Goal: Entertainment & Leisure: Consume media (video, audio)

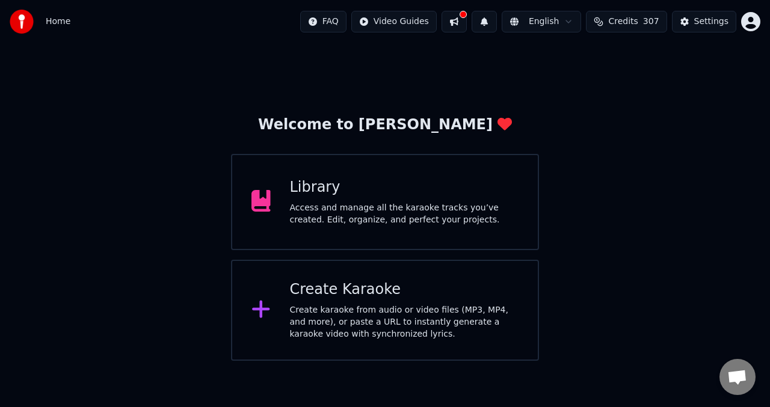
click at [341, 217] on div "Access and manage all the karaoke tracks you’ve created. Edit, organize, and pe…" at bounding box center [404, 214] width 229 height 24
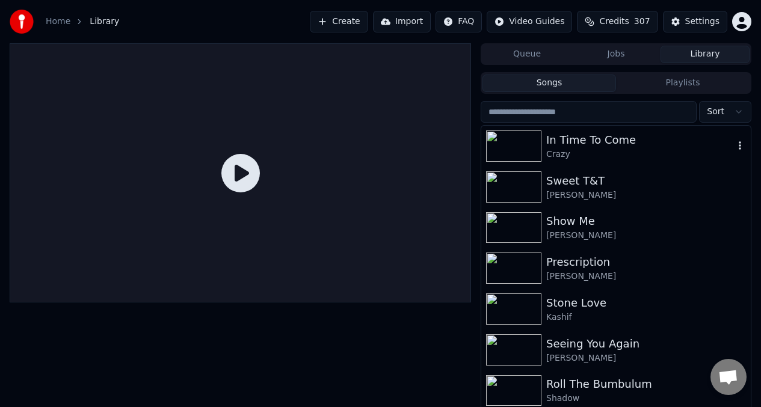
click at [591, 140] on div "In Time To Come" at bounding box center [640, 140] width 188 height 17
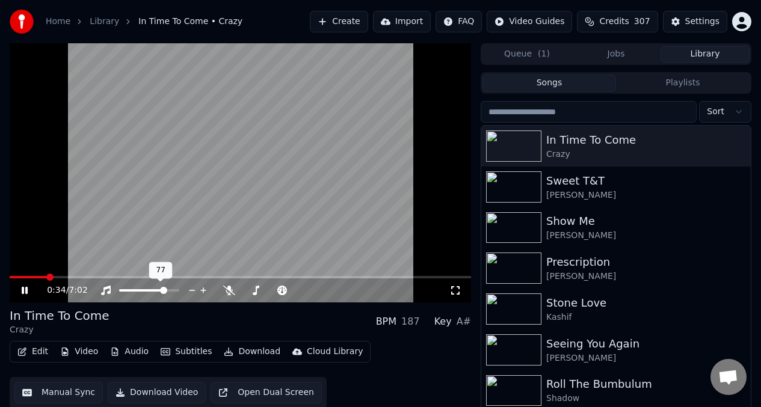
click at [165, 293] on span at bounding box center [163, 290] width 7 height 7
click at [227, 289] on icon at bounding box center [229, 291] width 12 height 10
click at [275, 291] on span at bounding box center [258, 290] width 32 height 2
click at [25, 276] on span at bounding box center [17, 277] width 15 height 2
click at [271, 276] on span at bounding box center [153, 277] width 287 height 2
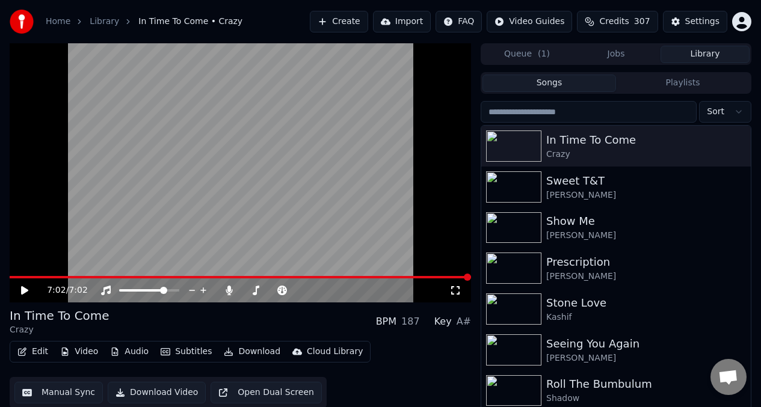
click at [24, 290] on icon at bounding box center [24, 290] width 7 height 8
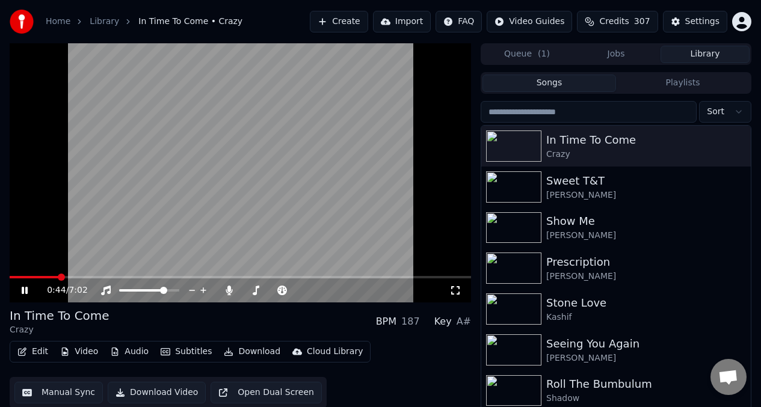
click at [69, 185] on video at bounding box center [240, 172] width 461 height 259
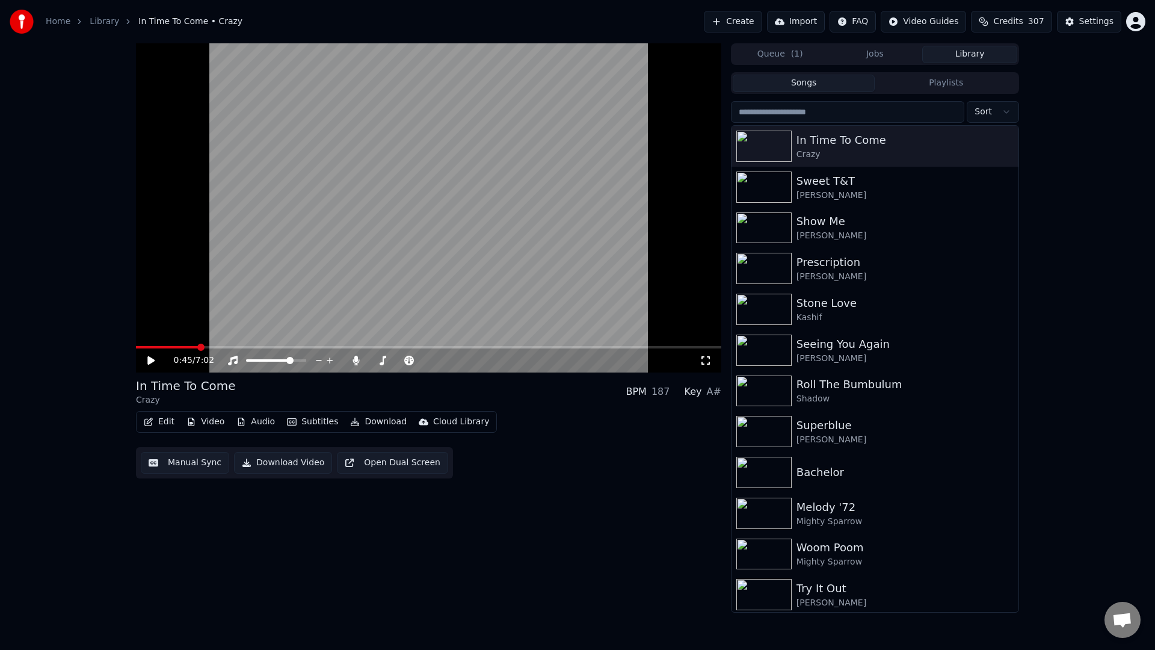
click at [704, 368] on div "0:45 / 7:02" at bounding box center [428, 360] width 585 height 24
click at [705, 362] on icon at bounding box center [706, 361] width 12 height 10
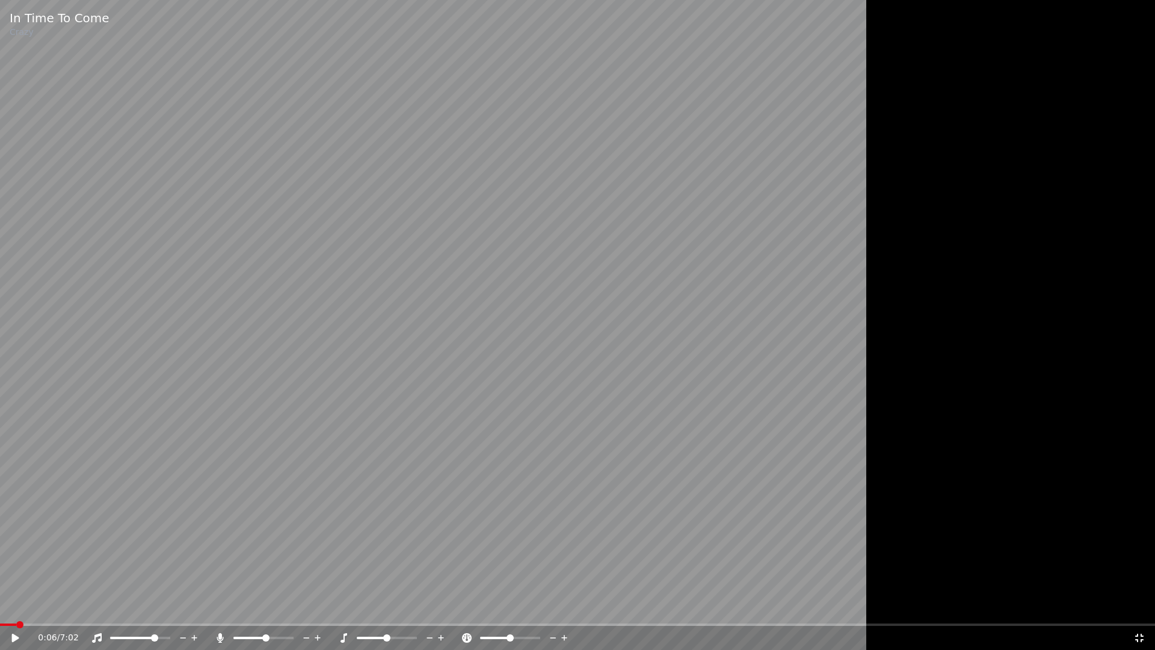
click at [16, 407] on span at bounding box center [8, 624] width 16 height 2
click at [60, 407] on video at bounding box center [577, 325] width 1155 height 650
click at [416, 407] on video at bounding box center [577, 325] width 1155 height 650
click at [224, 407] on video at bounding box center [577, 325] width 1155 height 650
click at [657, 407] on div "4:16 / 7:02" at bounding box center [577, 638] width 1155 height 24
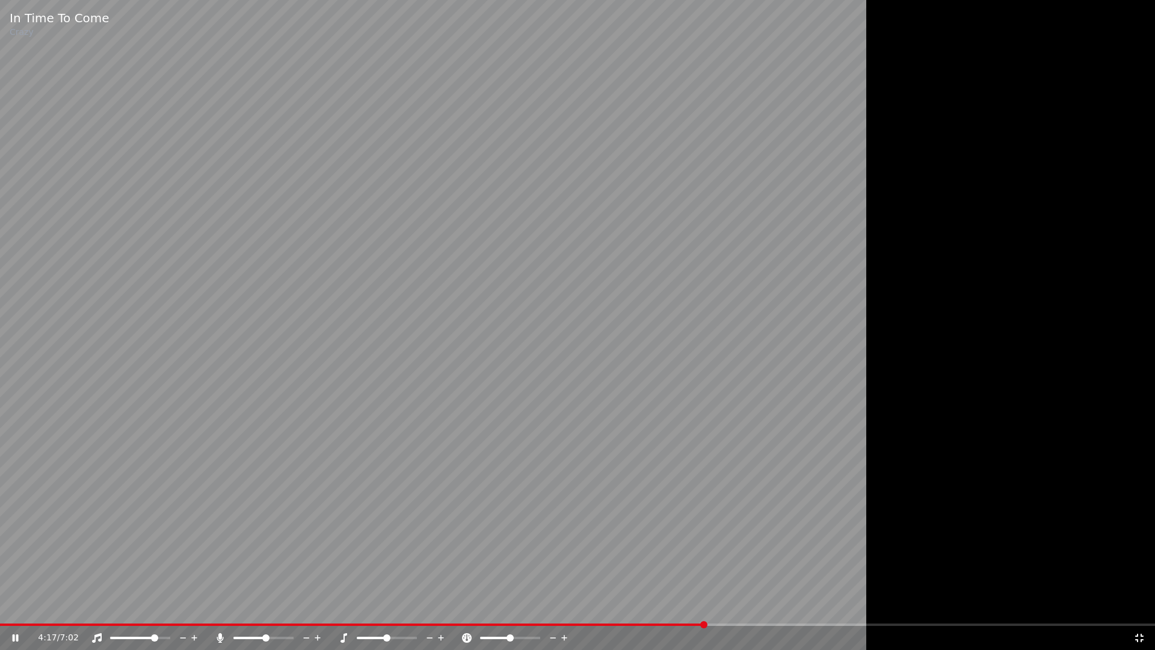
click at [655, 407] on video at bounding box center [577, 325] width 1155 height 650
click at [656, 407] on span at bounding box center [352, 624] width 705 height 2
click at [599, 407] on video at bounding box center [577, 325] width 1155 height 650
click at [678, 407] on div "4:16 / 7:02" at bounding box center [577, 638] width 1155 height 24
click at [678, 407] on span at bounding box center [354, 624] width 709 height 2
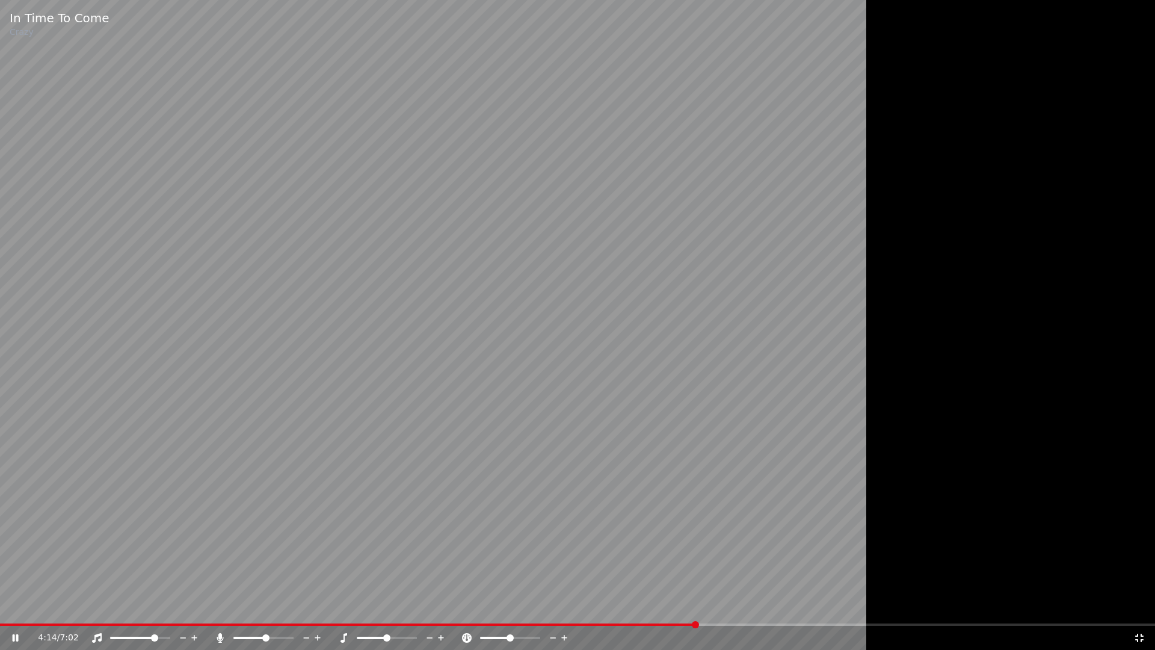
click at [676, 407] on div "In Time To Come Crazy 4:14 / 7:02" at bounding box center [577, 325] width 1155 height 650
click at [675, 407] on span at bounding box center [348, 624] width 697 height 2
click at [695, 407] on video at bounding box center [577, 325] width 1155 height 650
click at [667, 407] on span at bounding box center [333, 624] width 667 height 2
click at [667, 407] on div "4:24 / 7:02" at bounding box center [577, 638] width 1155 height 24
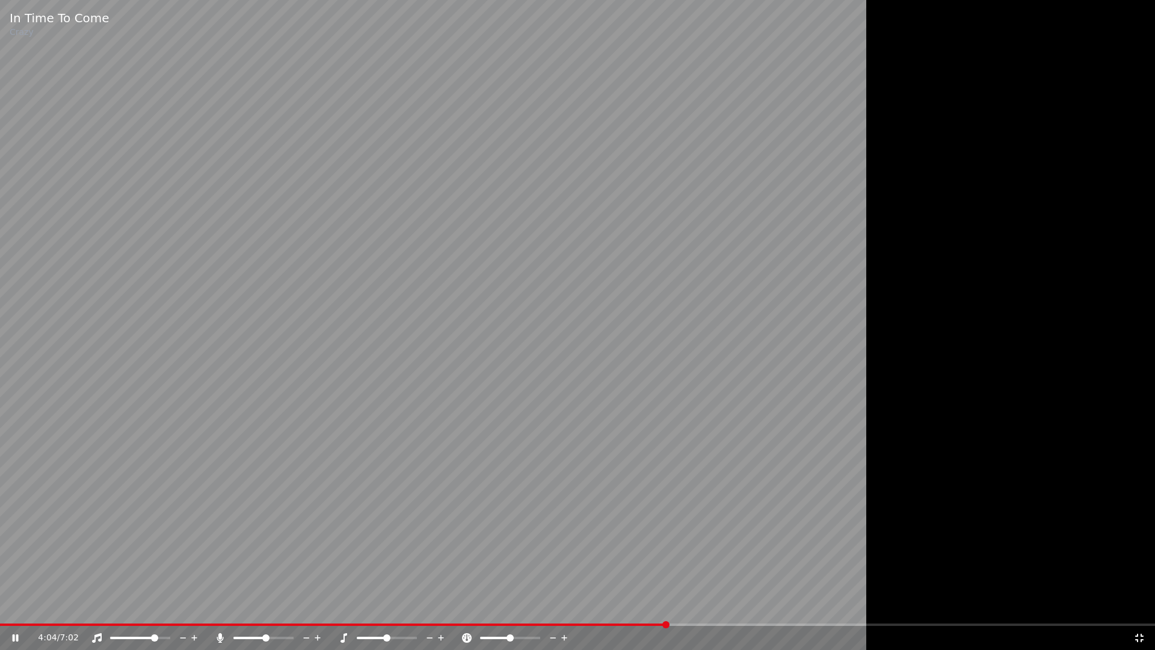
click at [666, 407] on span at bounding box center [333, 624] width 667 height 2
click at [769, 407] on span at bounding box center [503, 624] width 1006 height 2
click at [769, 407] on video at bounding box center [577, 325] width 1155 height 650
click at [769, 407] on div "6:23 / 7:02" at bounding box center [577, 638] width 1155 height 24
click at [769, 407] on span at bounding box center [497, 624] width 995 height 2
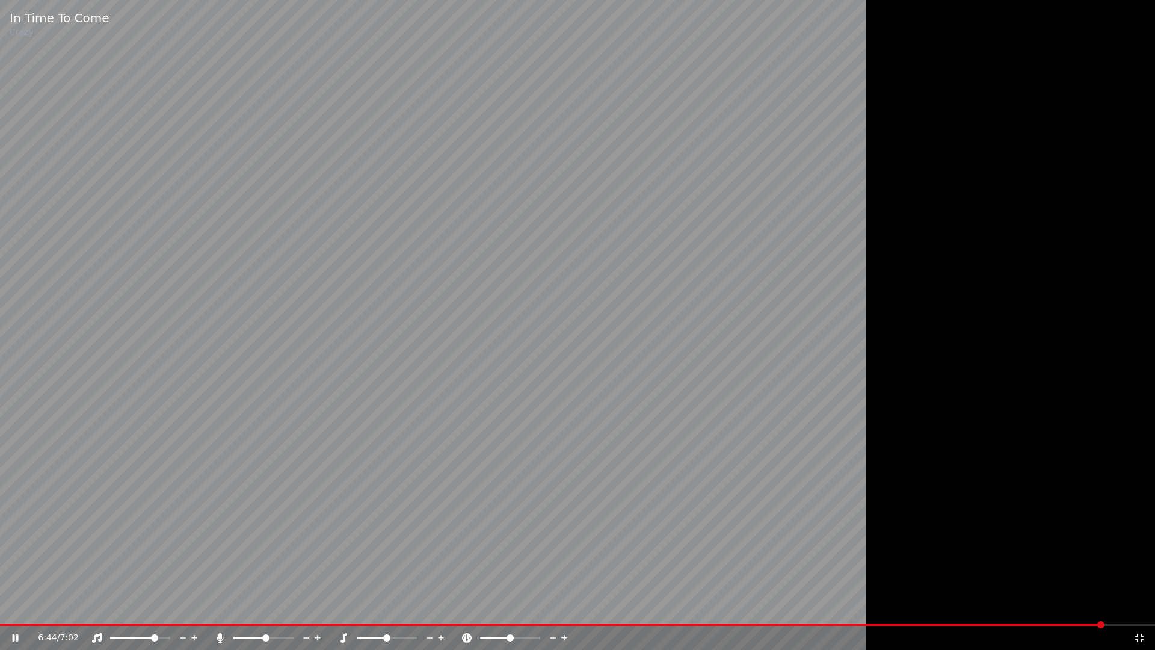
click at [550, 407] on video at bounding box center [577, 325] width 1155 height 650
click at [549, 407] on span at bounding box center [274, 624] width 549 height 2
click at [608, 407] on video at bounding box center [577, 325] width 1155 height 650
click at [716, 407] on video at bounding box center [577, 325] width 1155 height 650
click at [769, 407] on icon at bounding box center [1139, 637] width 8 height 8
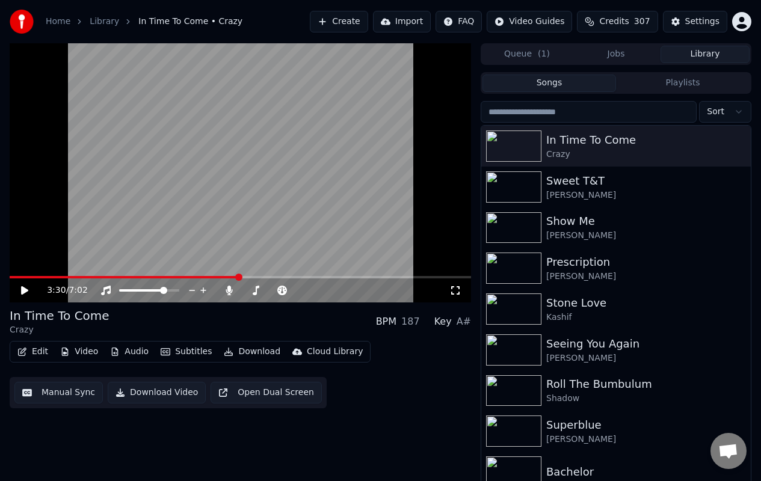
click at [239, 278] on span at bounding box center [124, 277] width 229 height 2
click at [98, 168] on video at bounding box center [240, 172] width 461 height 259
click at [145, 291] on span at bounding box center [142, 290] width 46 height 2
click at [144, 292] on span at bounding box center [146, 290] width 7 height 7
click at [268, 277] on span at bounding box center [139, 277] width 259 height 2
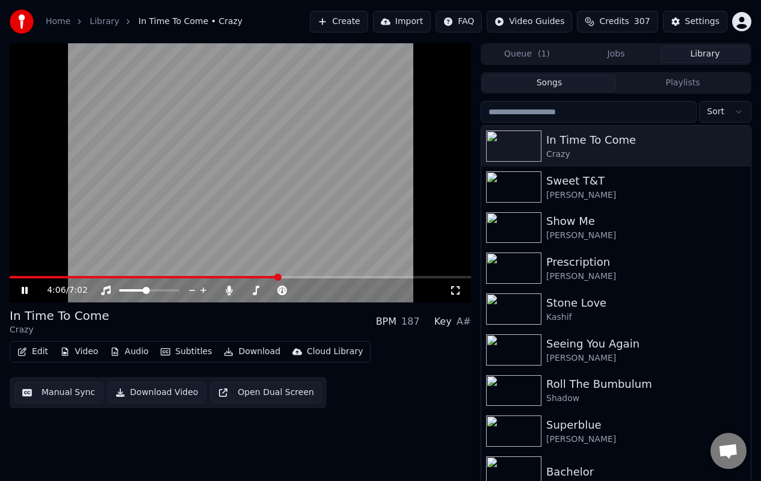
click at [380, 236] on video at bounding box center [240, 172] width 461 height 259
click at [267, 277] on span at bounding box center [144, 277] width 269 height 2
click at [20, 294] on icon at bounding box center [33, 291] width 28 height 10
click at [23, 288] on icon at bounding box center [25, 290] width 6 height 7
click at [24, 291] on icon at bounding box center [24, 290] width 7 height 8
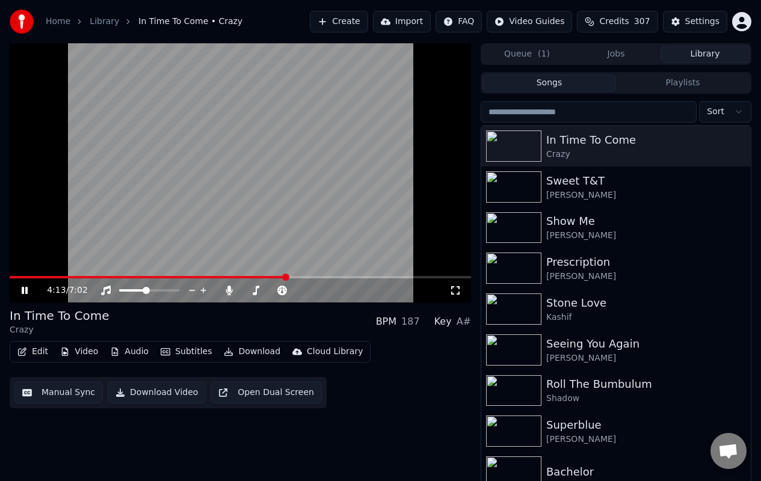
click at [25, 292] on icon at bounding box center [33, 291] width 28 height 10
click at [280, 278] on span at bounding box center [148, 277] width 277 height 2
click at [21, 291] on icon at bounding box center [24, 290] width 7 height 8
click at [21, 291] on icon at bounding box center [33, 291] width 28 height 10
click at [21, 291] on icon at bounding box center [24, 290] width 7 height 8
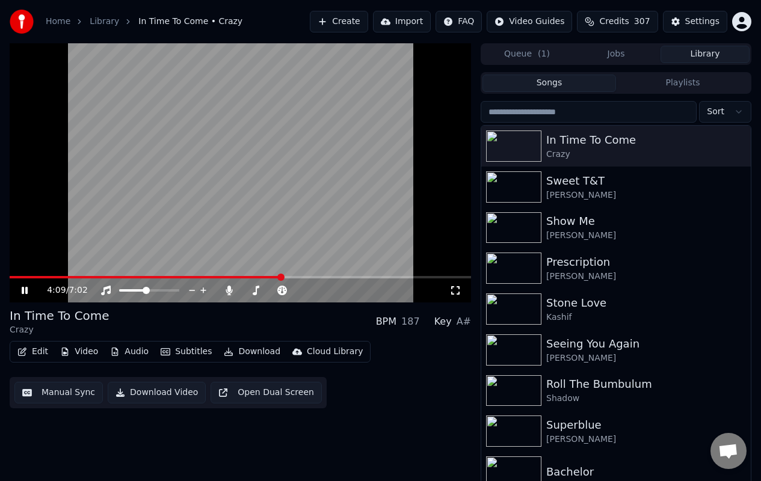
click at [282, 277] on span at bounding box center [146, 277] width 272 height 2
click at [279, 278] on span at bounding box center [144, 277] width 269 height 2
click at [273, 278] on span at bounding box center [142, 277] width 264 height 2
click at [267, 276] on span at bounding box center [138, 277] width 257 height 2
click at [315, 276] on span at bounding box center [163, 277] width 306 height 2
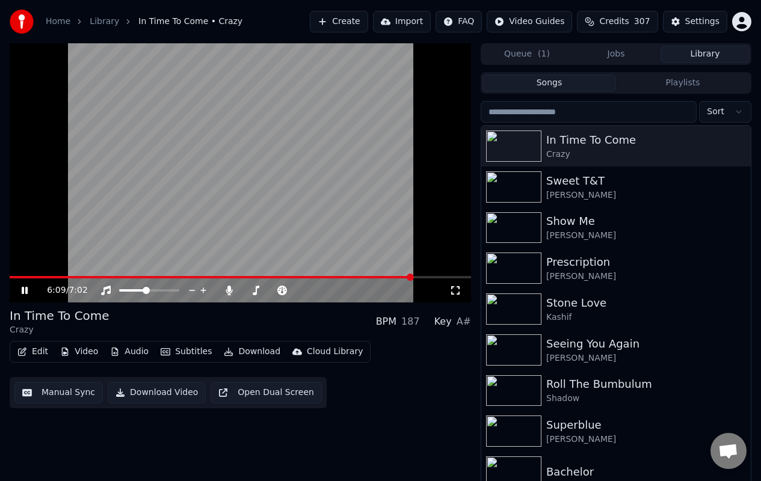
click at [392, 277] on span at bounding box center [212, 277] width 404 height 2
click at [390, 277] on span at bounding box center [200, 277] width 380 height 2
click at [23, 291] on icon at bounding box center [25, 290] width 6 height 7
click at [59, 393] on button "Manual Sync" at bounding box center [58, 393] width 88 height 22
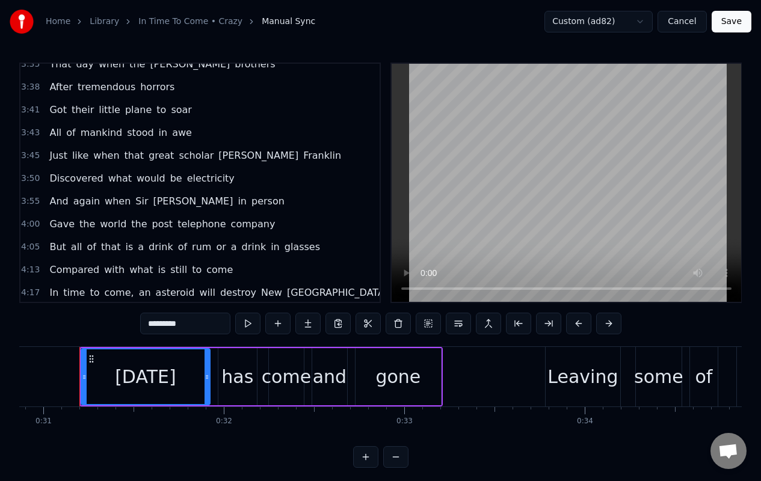
scroll to position [1042, 0]
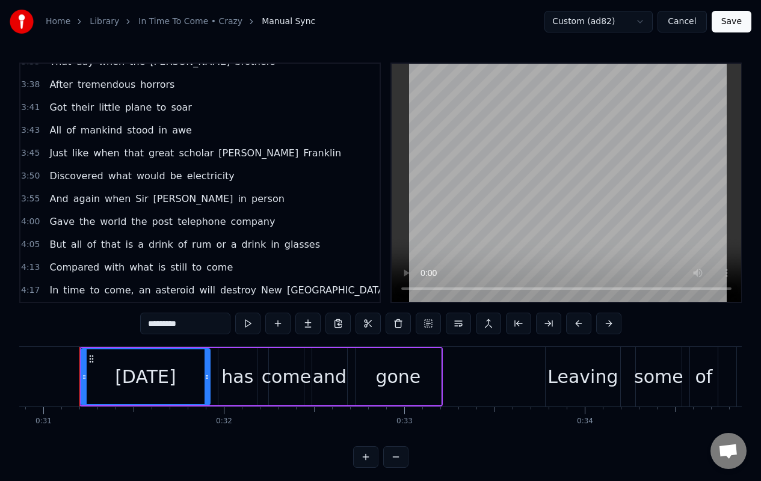
click at [153, 223] on span "post" at bounding box center [162, 222] width 23 height 14
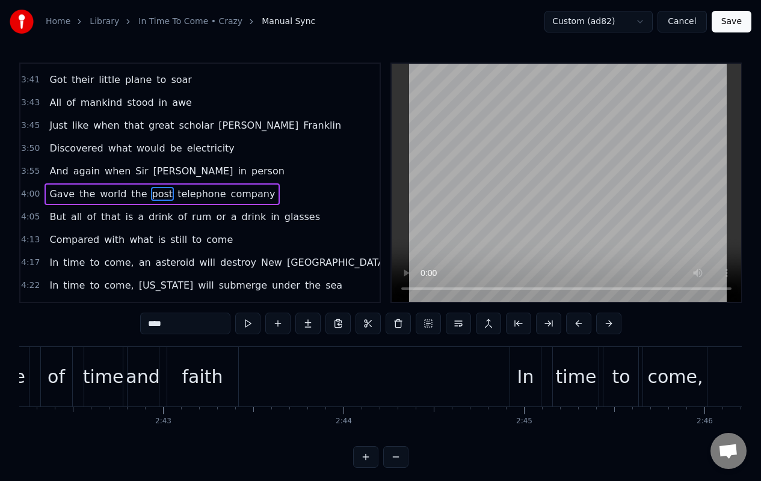
scroll to position [0, 43677]
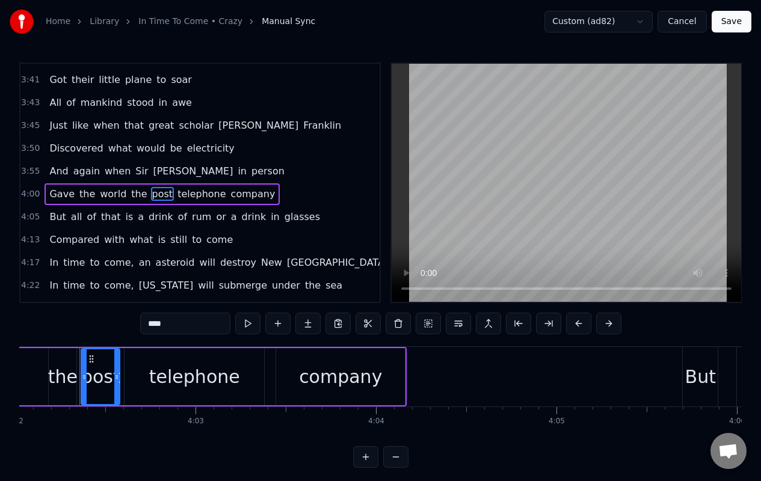
drag, startPoint x: 167, startPoint y: 325, endPoint x: 176, endPoint y: 327, distance: 9.2
click at [169, 325] on input "****" at bounding box center [185, 324] width 90 height 22
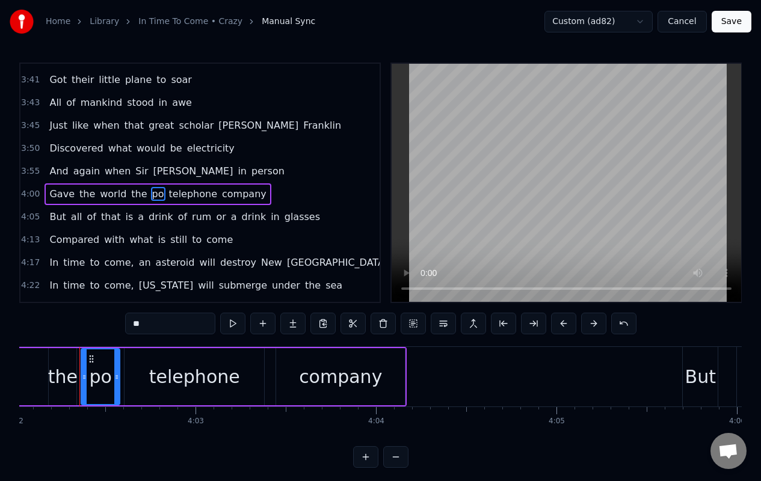
type input "*"
click at [57, 221] on span "But" at bounding box center [57, 217] width 19 height 14
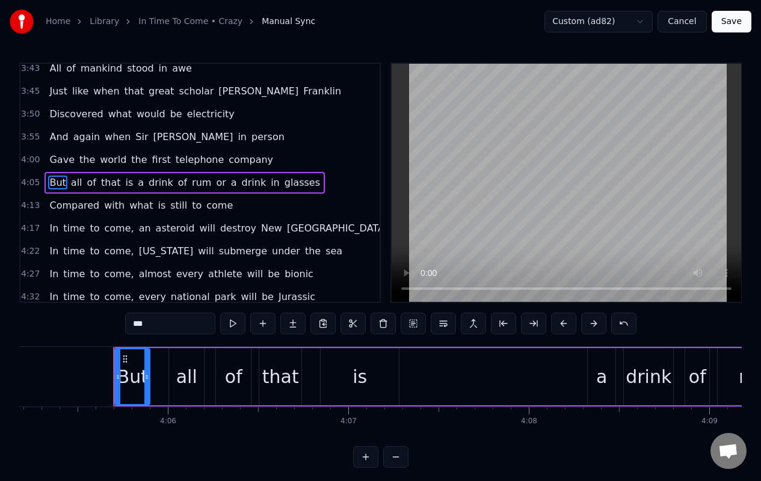
scroll to position [0, 44280]
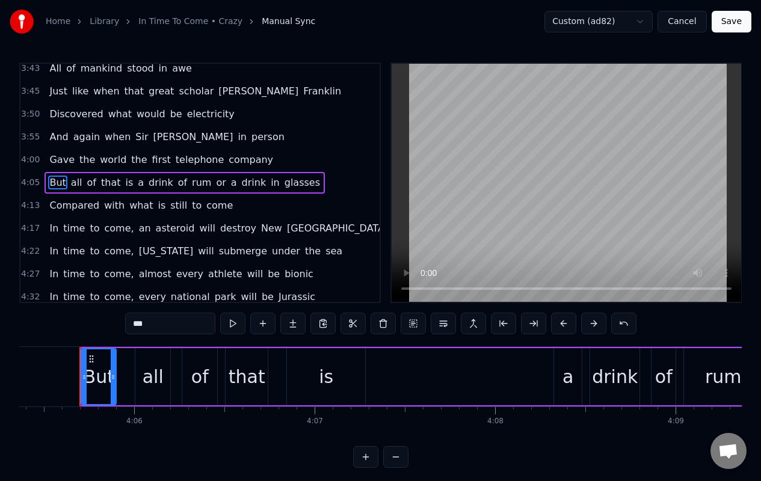
click at [54, 155] on span "Gave" at bounding box center [62, 160] width 28 height 14
type input "****"
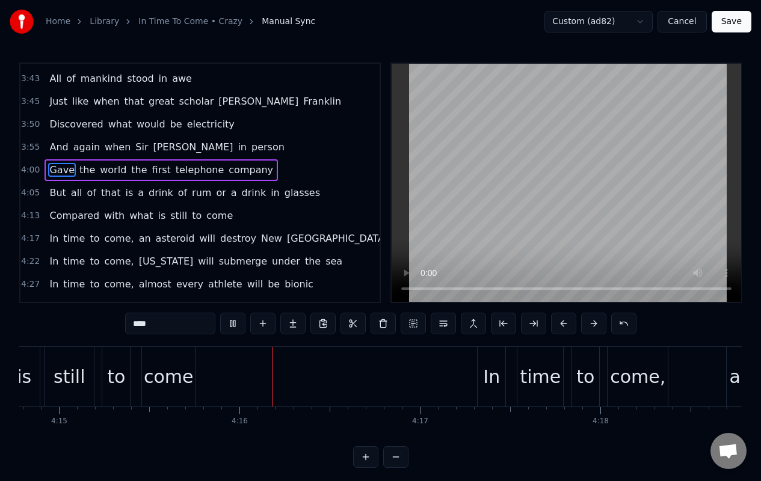
scroll to position [0, 46013]
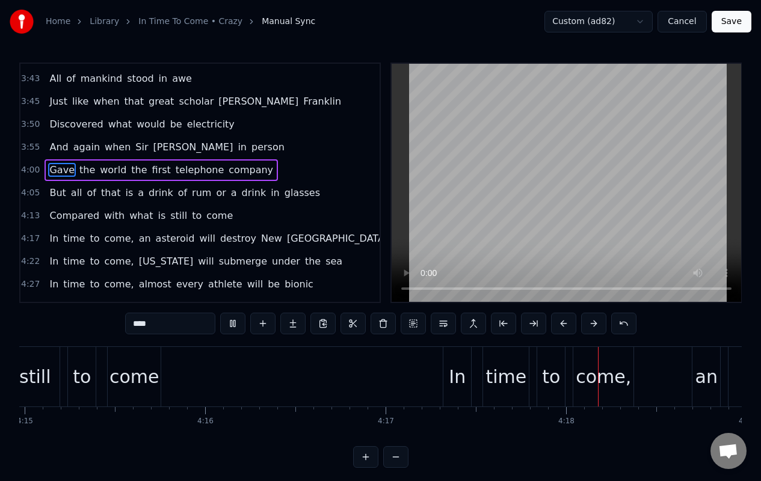
click at [48, 192] on span "But" at bounding box center [57, 193] width 19 height 14
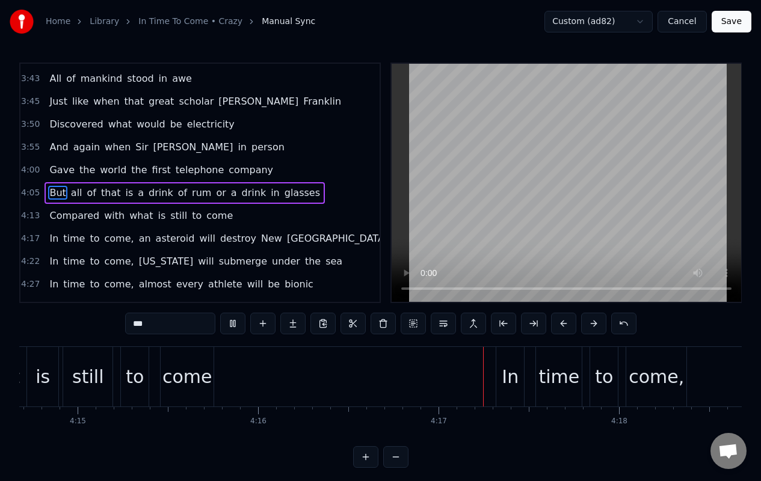
scroll to position [0, 46223]
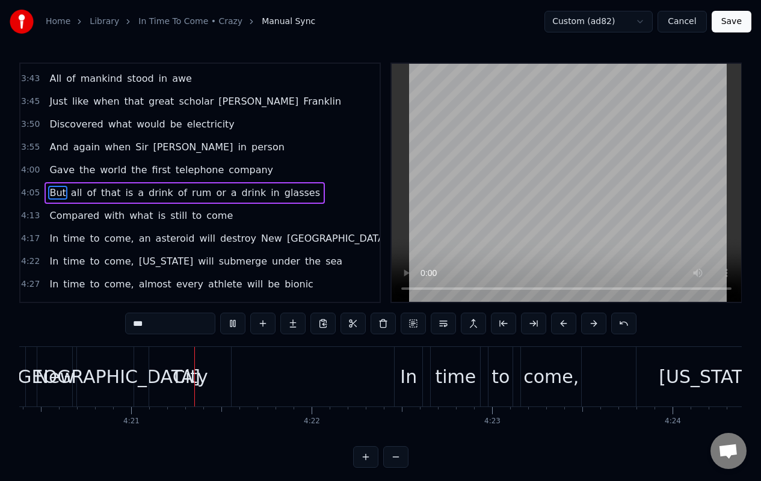
click at [215, 194] on span "or" at bounding box center [221, 193] width 12 height 14
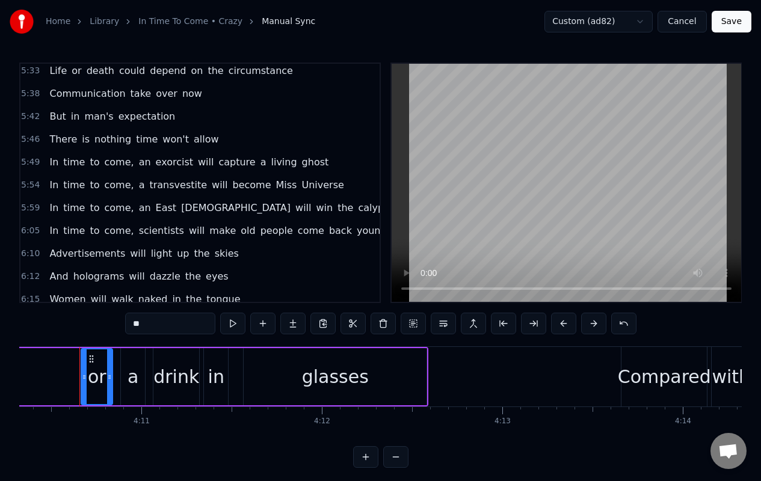
scroll to position [1819, 0]
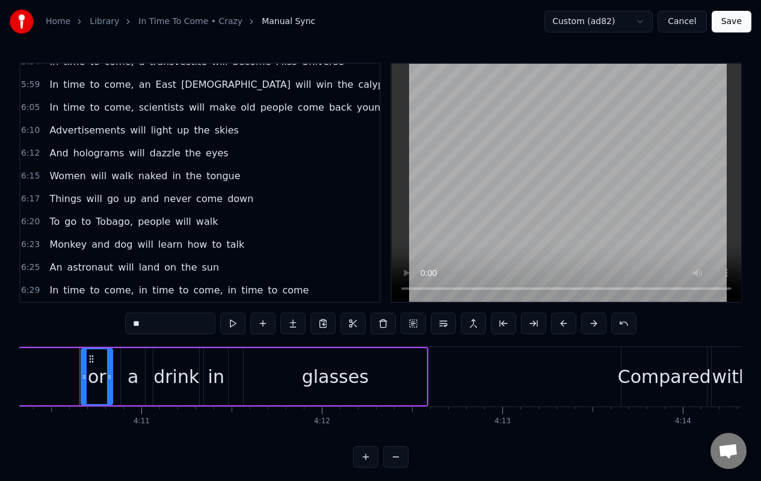
click at [206, 175] on span "tongue" at bounding box center [223, 176] width 36 height 14
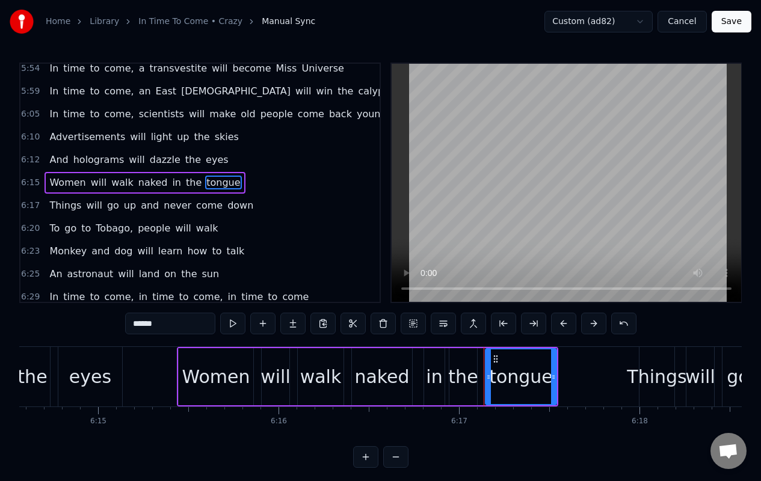
scroll to position [0, 68000]
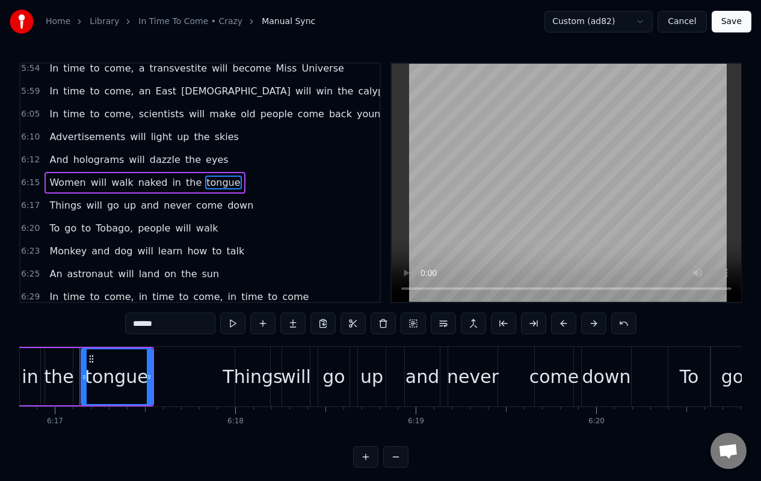
click at [171, 327] on input "******" at bounding box center [170, 324] width 90 height 22
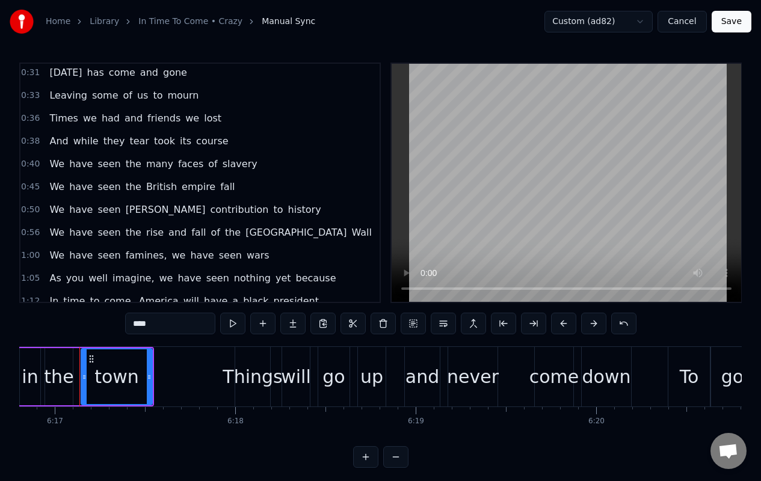
scroll to position [0, 0]
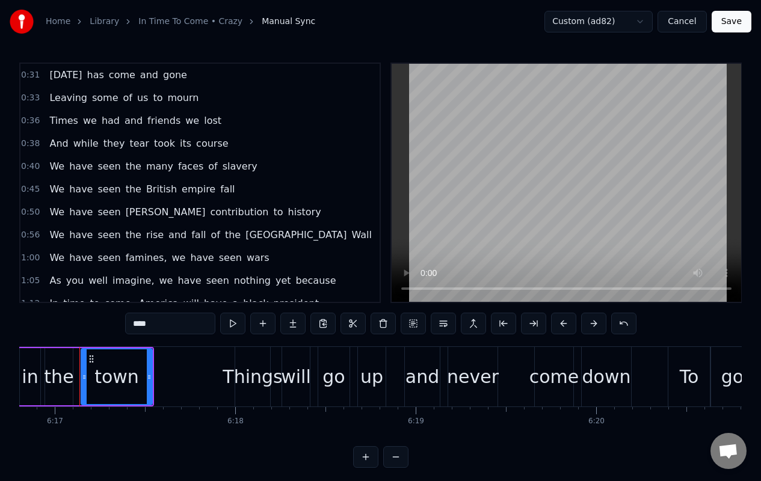
click at [64, 75] on span "[DATE]" at bounding box center [65, 75] width 35 height 14
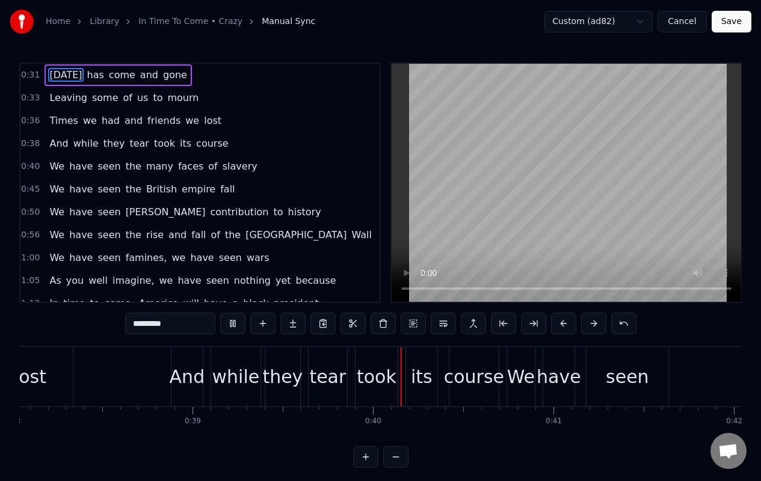
scroll to position [0, 7047]
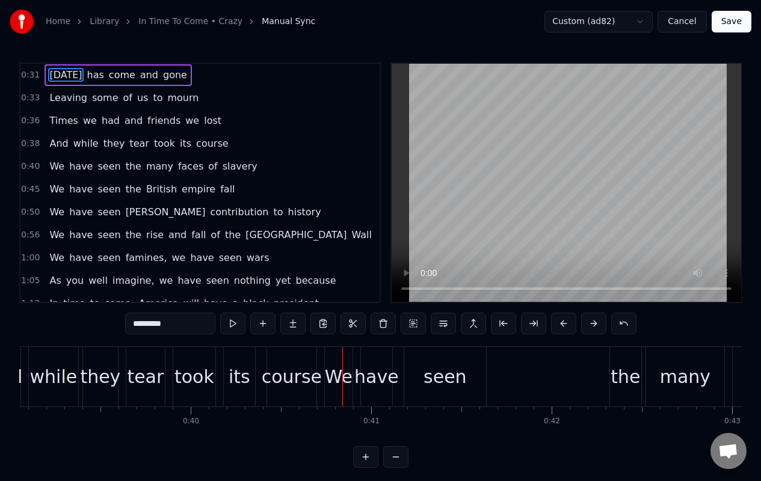
click at [56, 75] on span "[DATE]" at bounding box center [65, 75] width 35 height 14
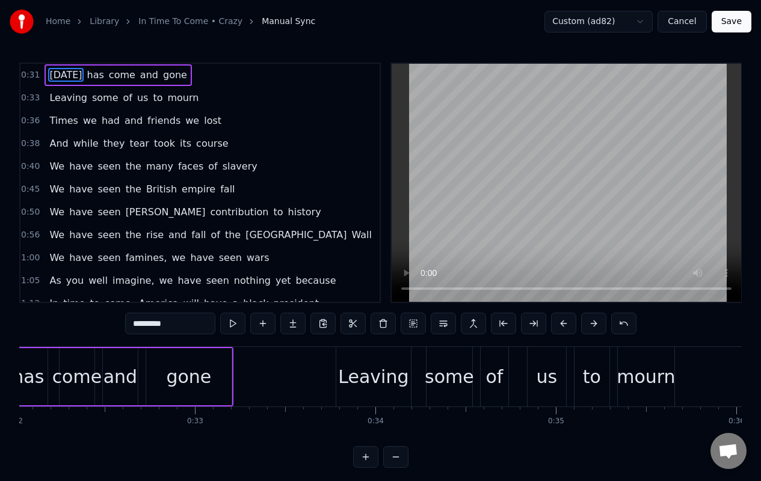
scroll to position [0, 5570]
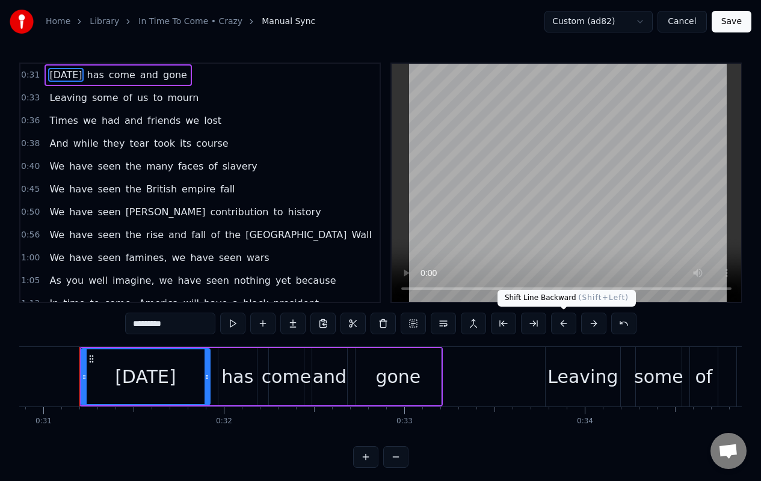
click at [562, 325] on button at bounding box center [563, 324] width 25 height 22
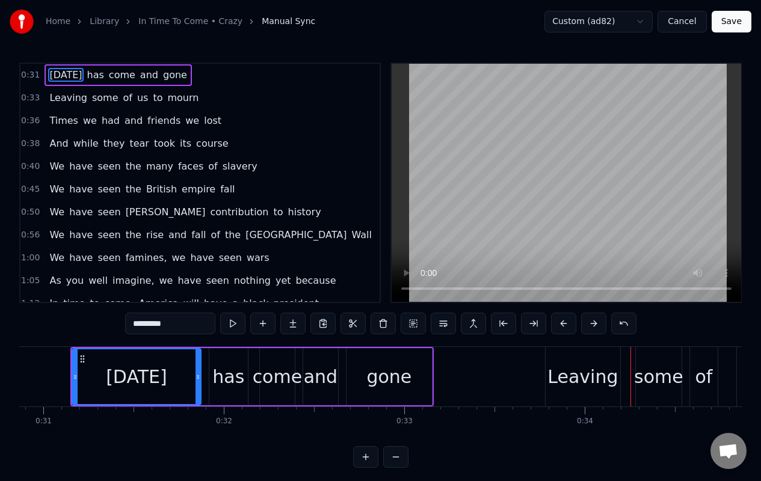
click at [557, 364] on div "Leaving" at bounding box center [582, 376] width 70 height 27
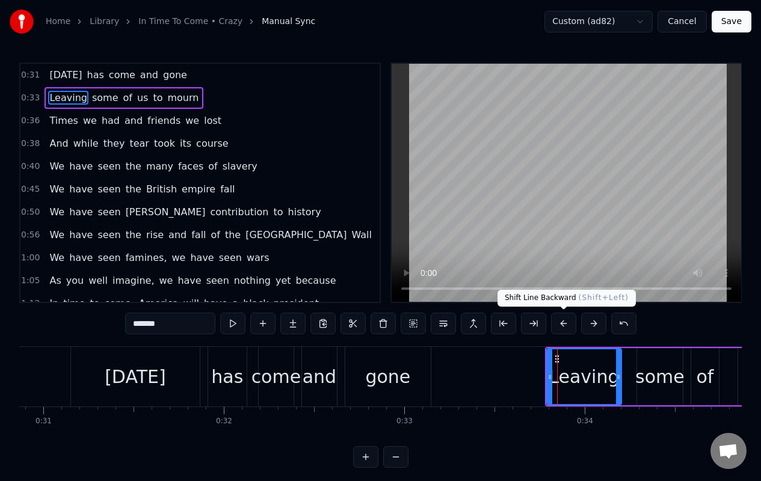
click at [563, 326] on button at bounding box center [563, 324] width 25 height 22
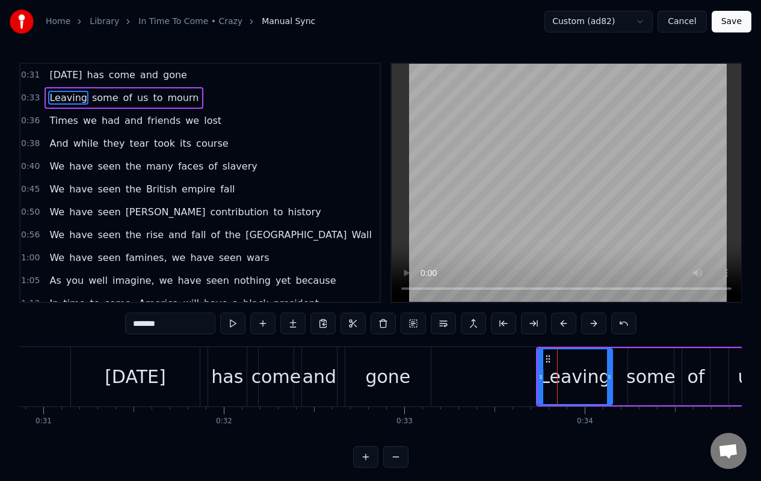
click at [65, 120] on span "Times" at bounding box center [63, 121] width 31 height 14
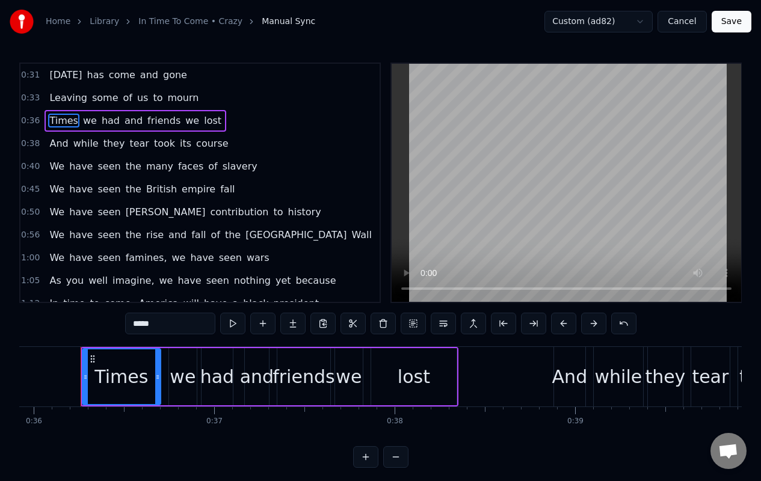
scroll to position [0, 6484]
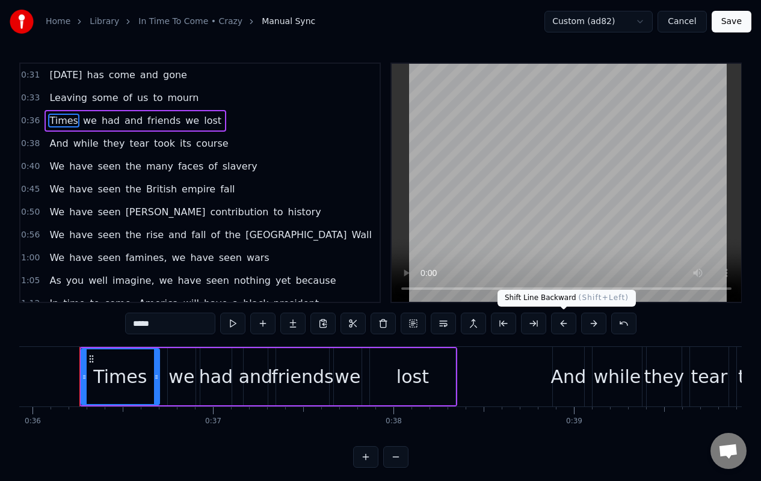
click at [564, 324] on button at bounding box center [563, 324] width 25 height 22
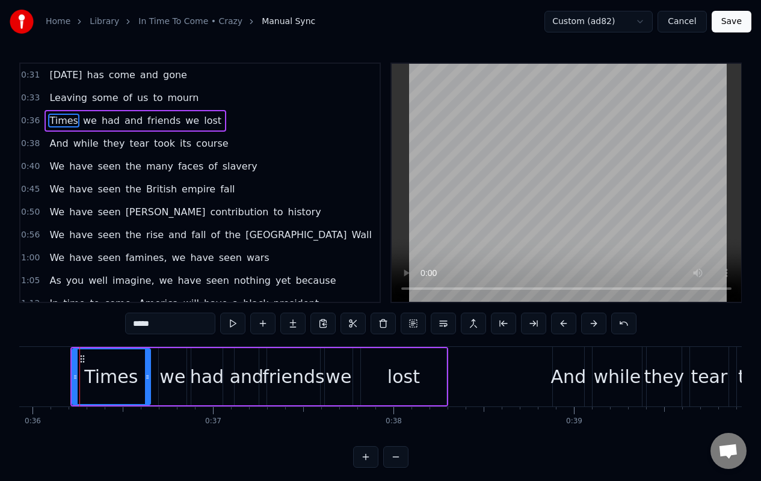
click at [51, 144] on span "And" at bounding box center [58, 144] width 21 height 14
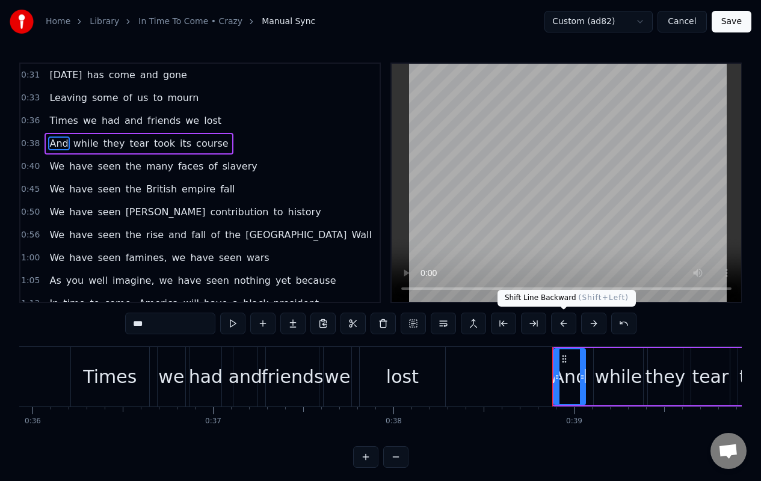
click at [560, 327] on button at bounding box center [563, 324] width 25 height 22
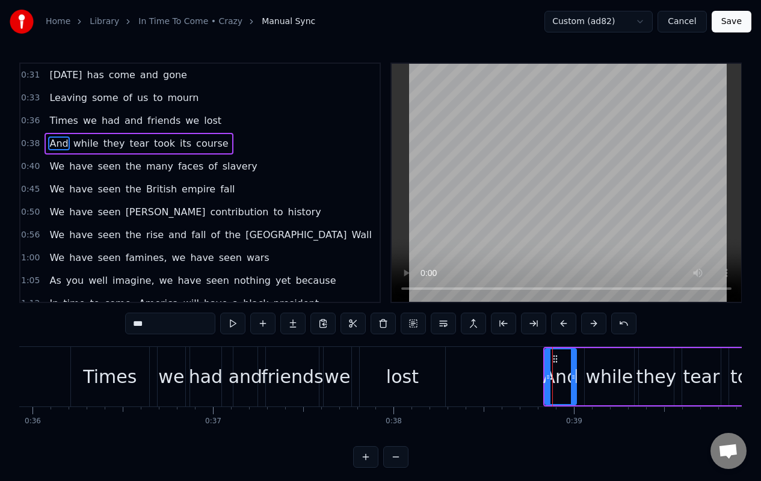
click at [59, 171] on span "We" at bounding box center [56, 166] width 17 height 14
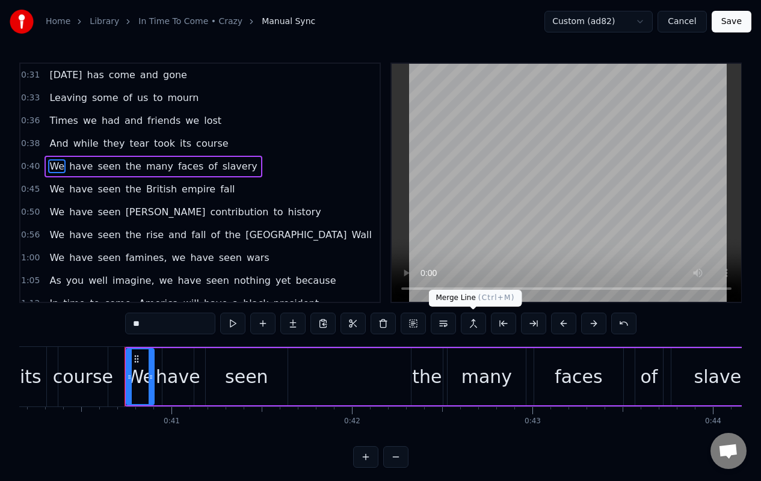
scroll to position [0, 7292]
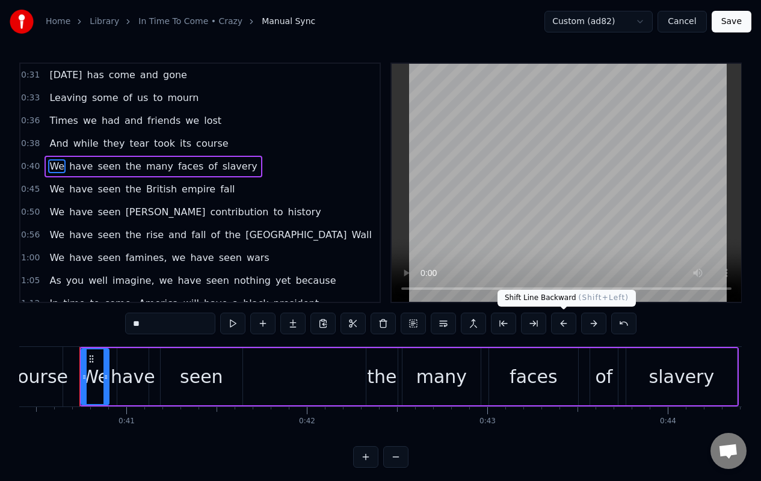
click at [561, 325] on button at bounding box center [563, 324] width 25 height 22
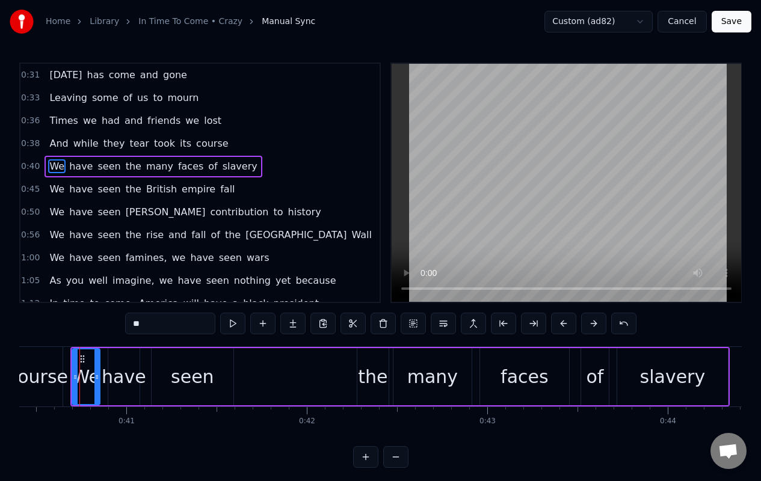
click at [52, 190] on span "We" at bounding box center [56, 189] width 17 height 14
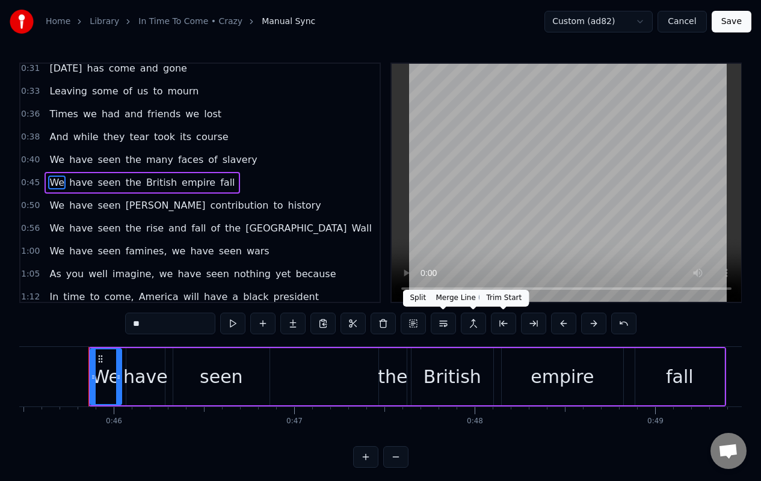
scroll to position [0, 8216]
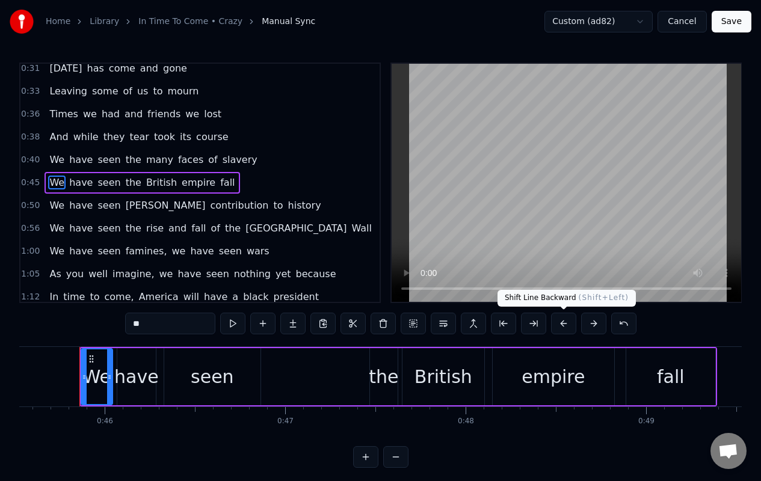
click at [561, 325] on button at bounding box center [563, 324] width 25 height 22
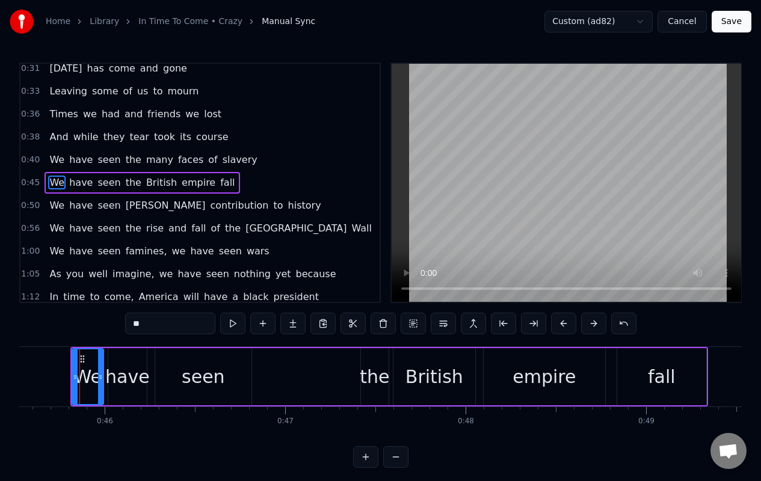
click at [58, 203] on span "We" at bounding box center [56, 206] width 17 height 14
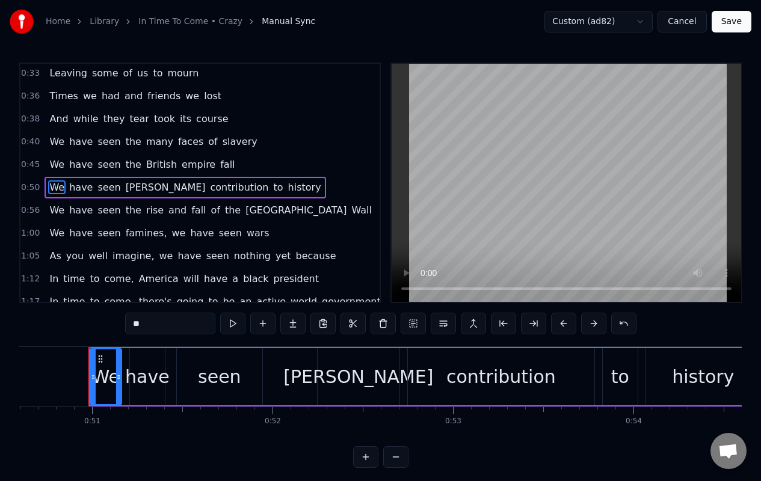
scroll to position [0, 9140]
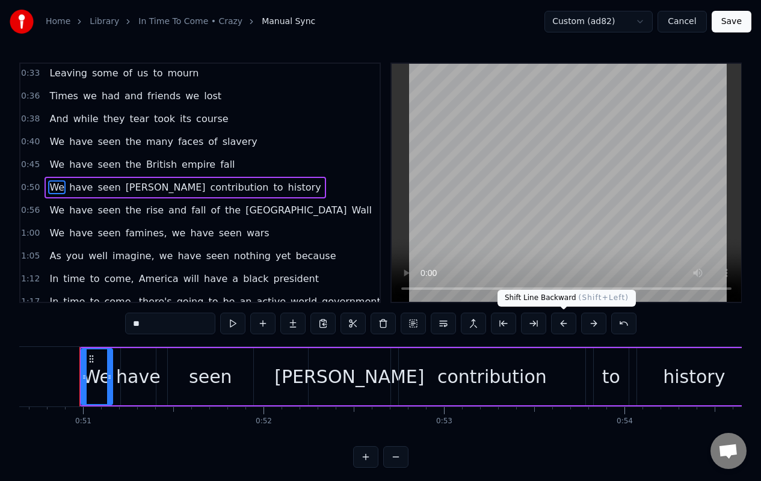
click at [564, 327] on button at bounding box center [563, 324] width 25 height 22
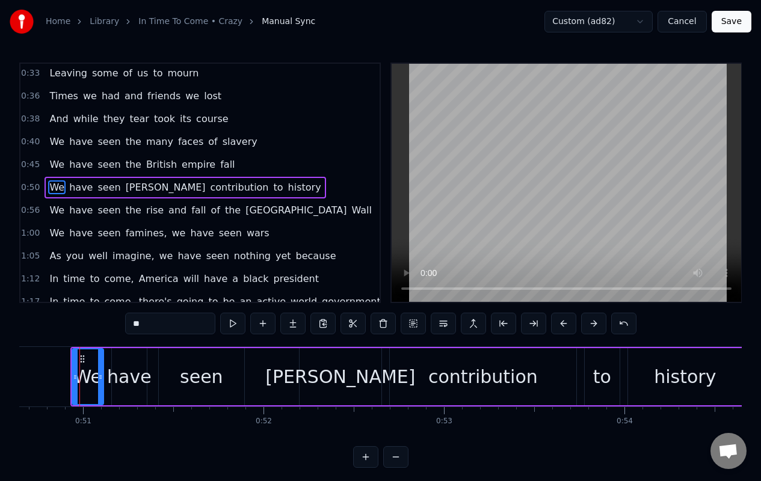
click at [56, 206] on span "We" at bounding box center [56, 210] width 17 height 14
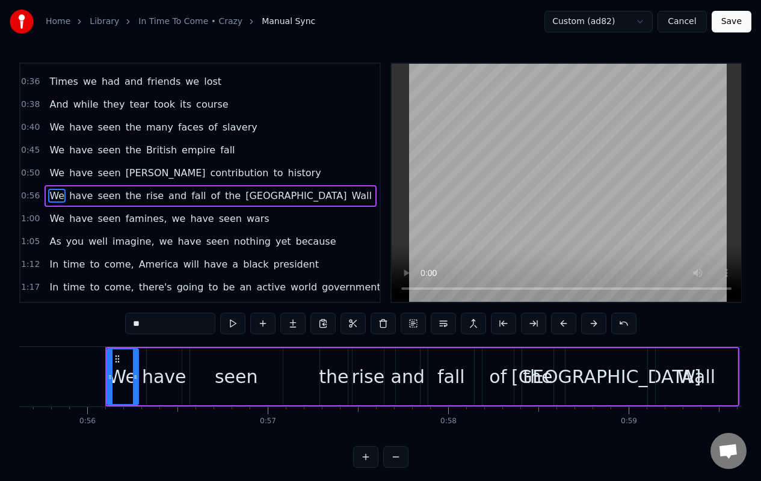
scroll to position [0, 10064]
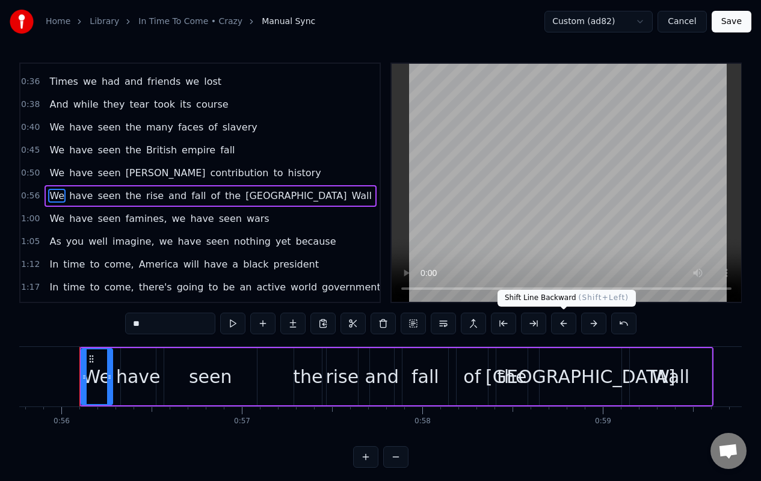
click at [562, 324] on button at bounding box center [563, 324] width 25 height 22
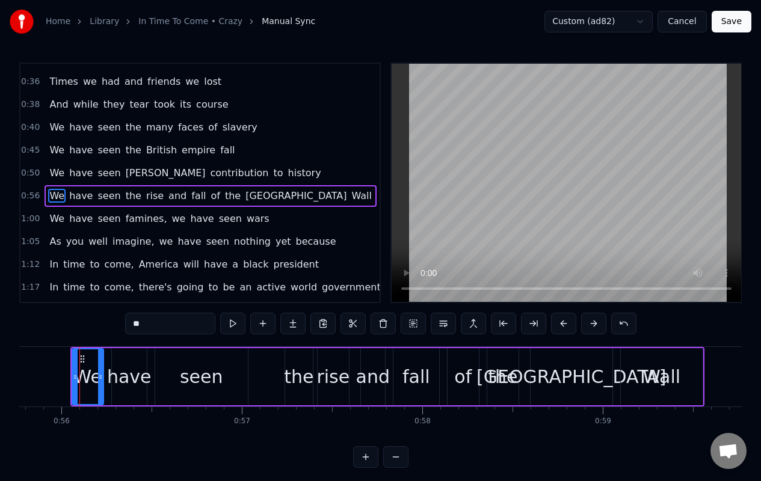
click at [48, 216] on span "We" at bounding box center [56, 219] width 17 height 14
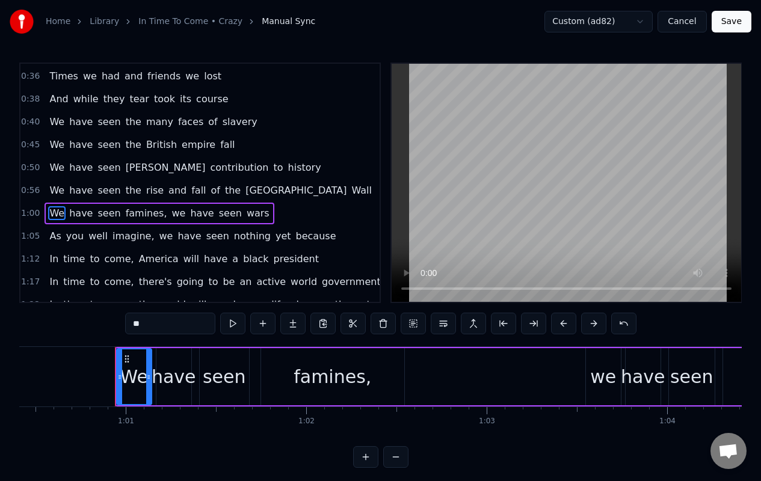
scroll to position [0, 10937]
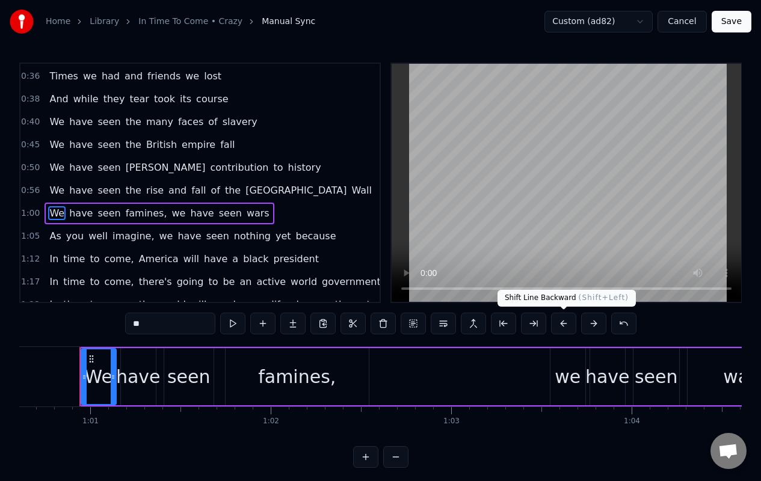
click at [565, 325] on button at bounding box center [563, 324] width 25 height 22
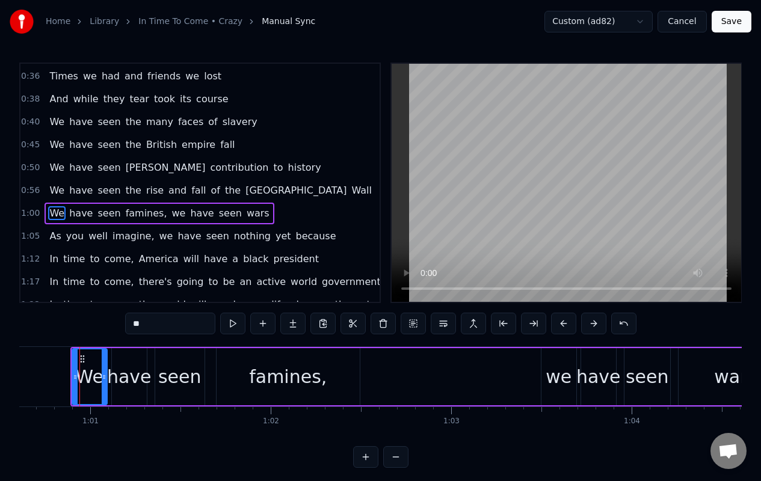
click at [56, 237] on span "As" at bounding box center [55, 236] width 14 height 14
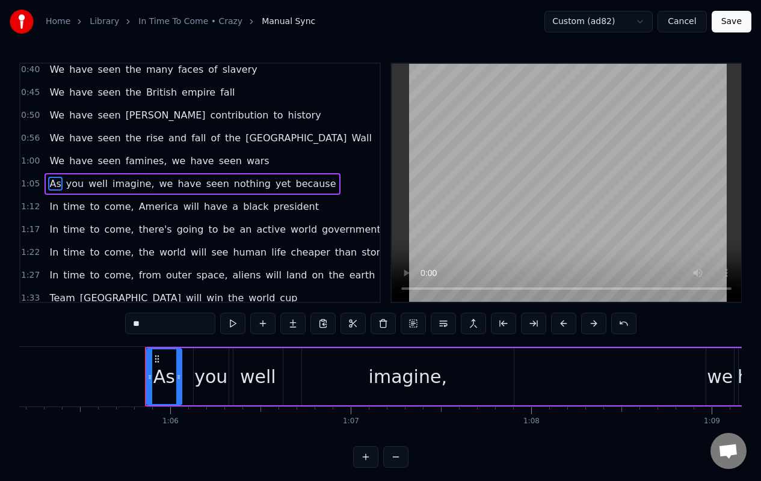
scroll to position [0, 11825]
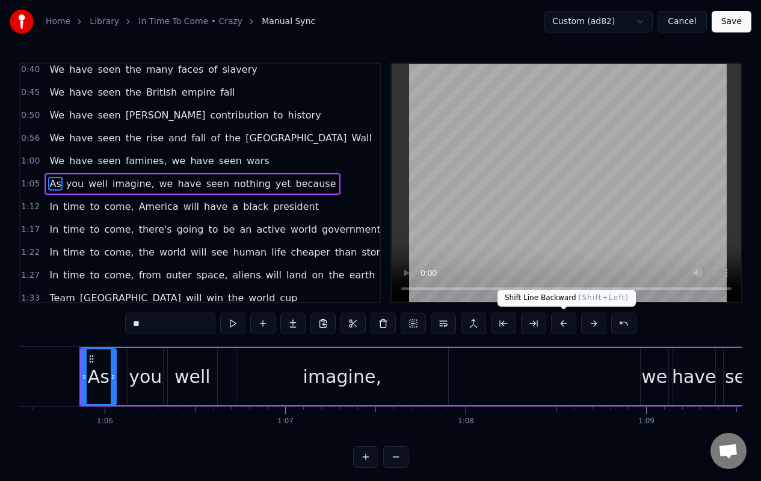
click at [561, 324] on button at bounding box center [563, 324] width 25 height 22
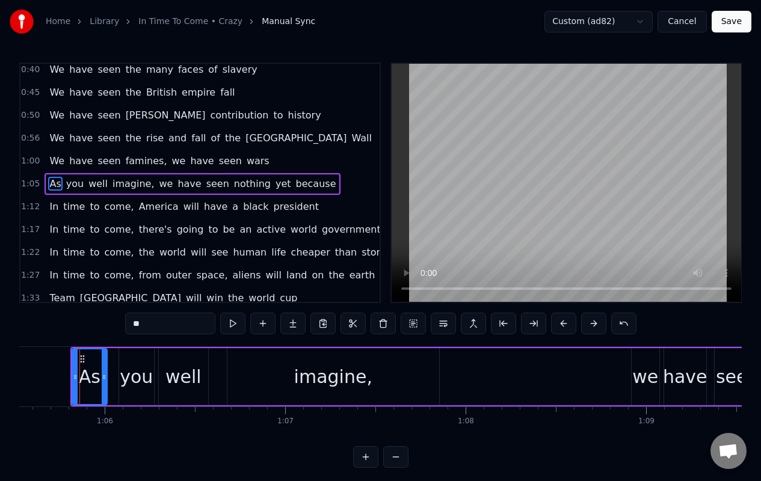
click at [62, 209] on span "time" at bounding box center [74, 207] width 24 height 14
type input "****"
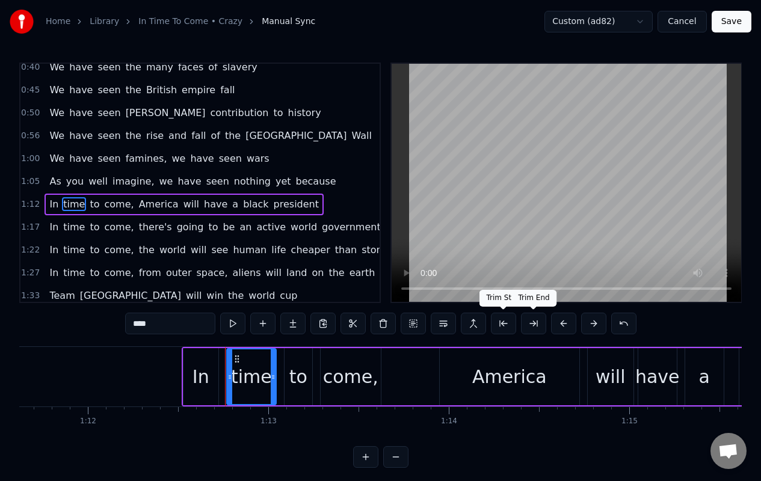
scroll to position [0, 13071]
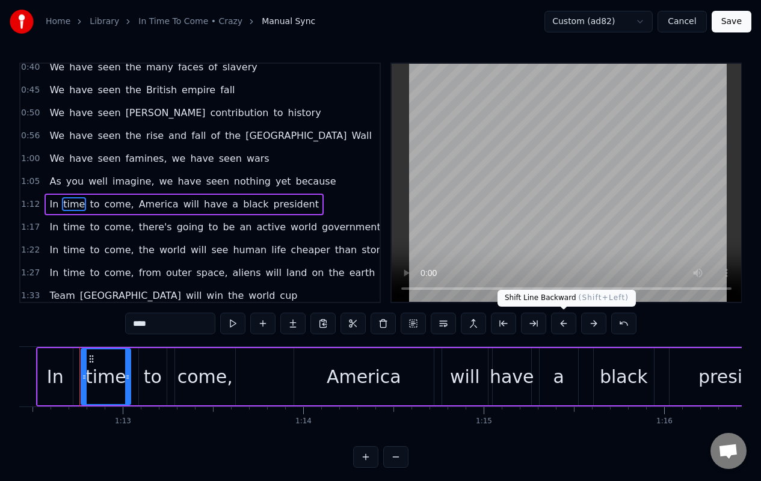
click at [561, 327] on button at bounding box center [563, 324] width 25 height 22
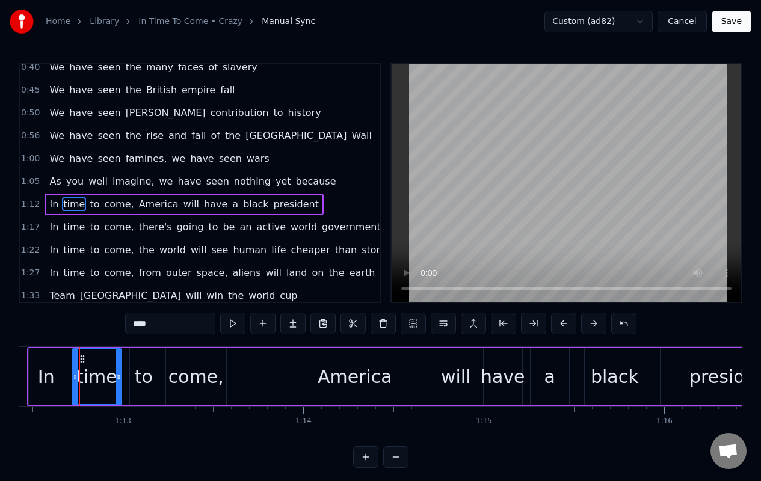
click at [55, 228] on div "In time to come, there's going to be an active world government" at bounding box center [215, 228] width 340 height 22
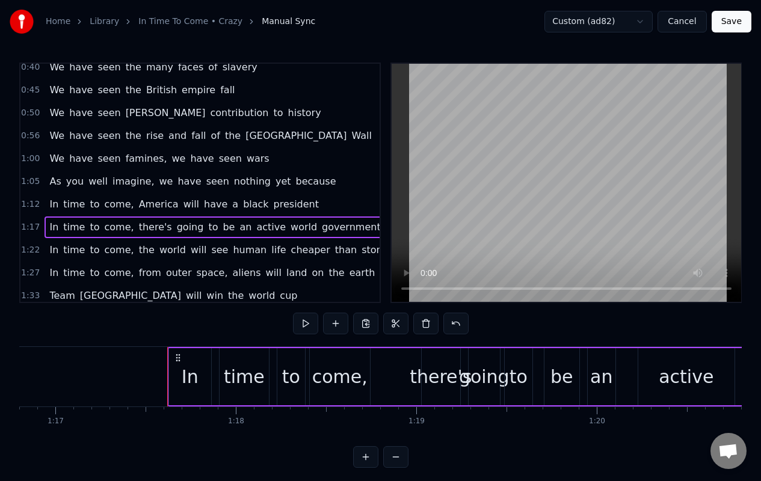
scroll to position [0, 13948]
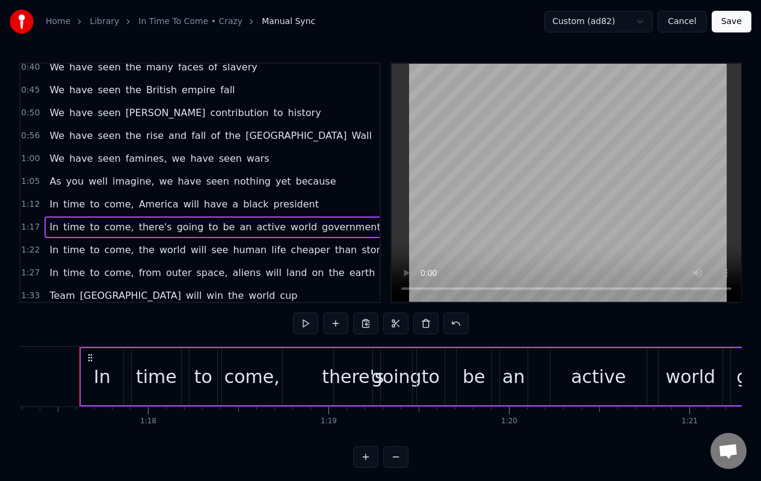
click at [49, 229] on span "In" at bounding box center [53, 227] width 11 height 14
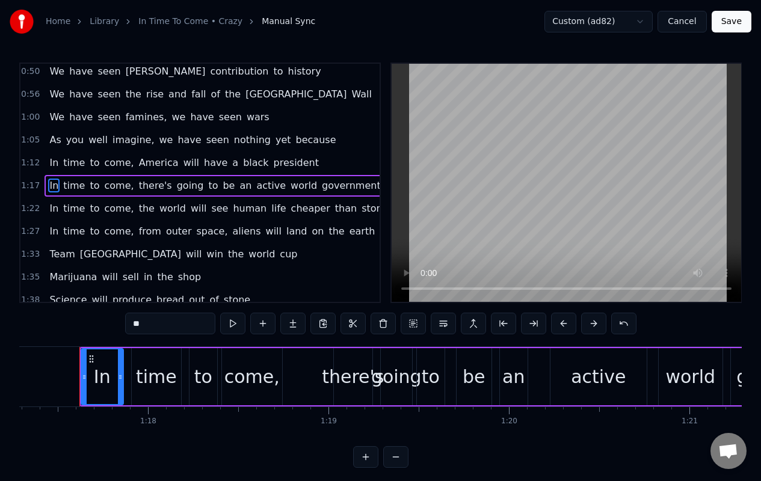
scroll to position [144, 0]
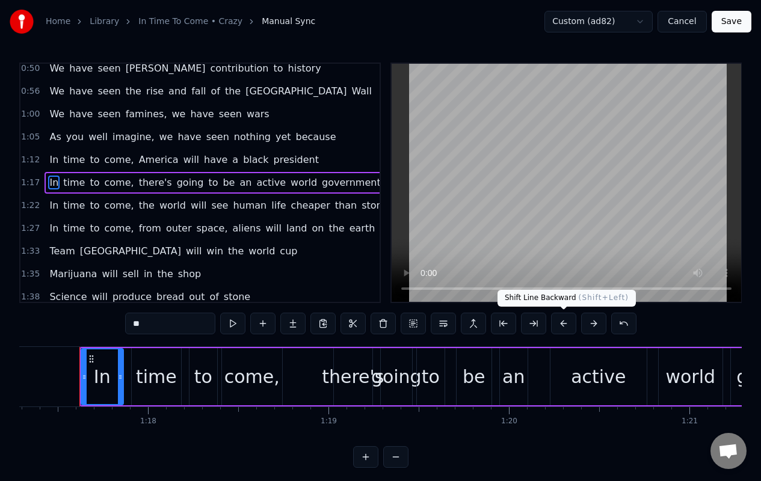
click at [559, 328] on button at bounding box center [563, 324] width 25 height 22
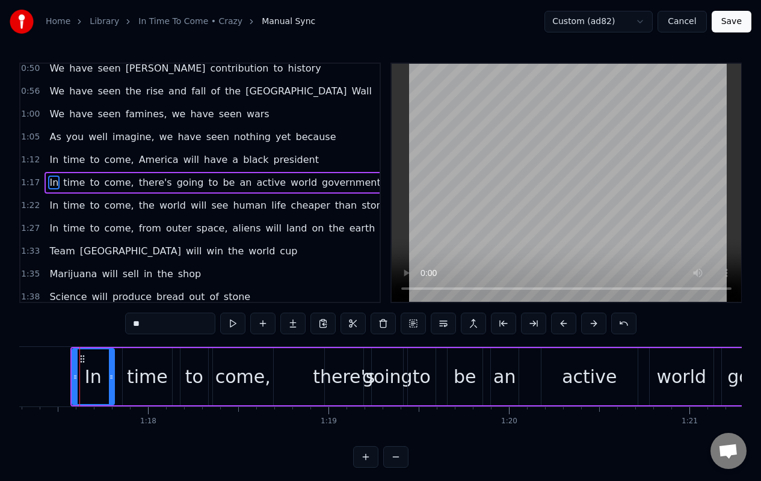
click at [49, 205] on span "In" at bounding box center [53, 206] width 11 height 14
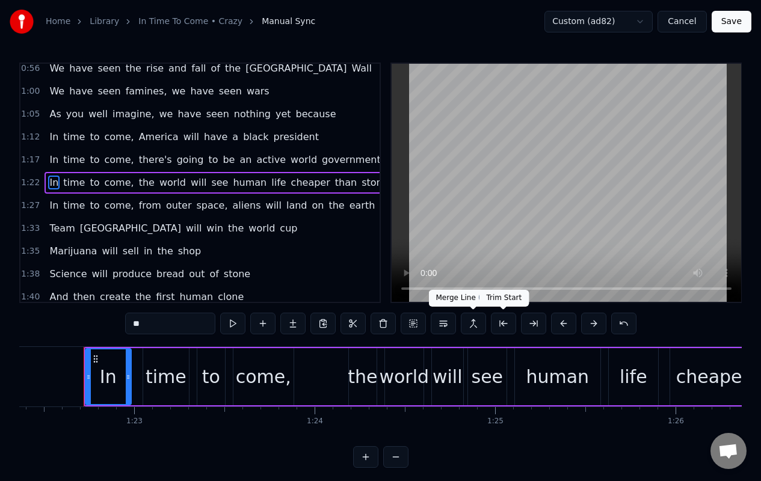
scroll to position [0, 14868]
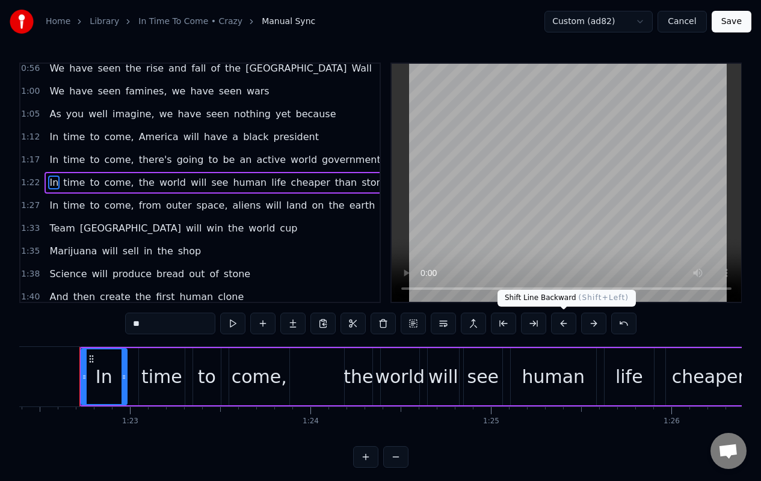
click at [565, 324] on button at bounding box center [563, 324] width 25 height 22
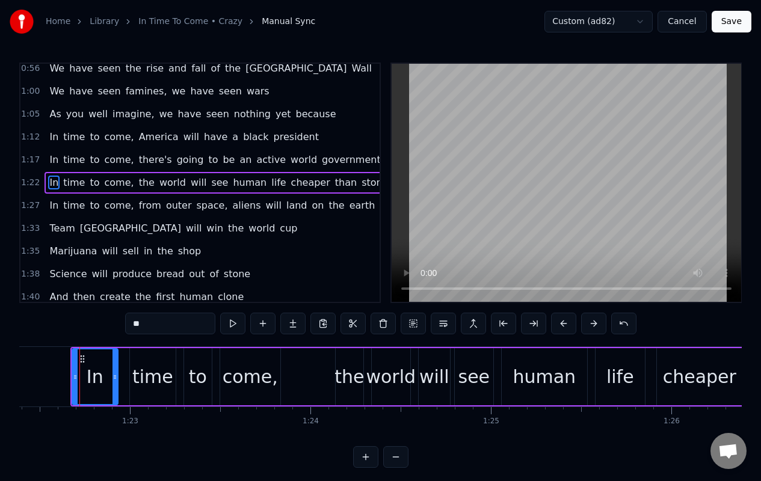
click at [48, 202] on span "In" at bounding box center [53, 206] width 11 height 14
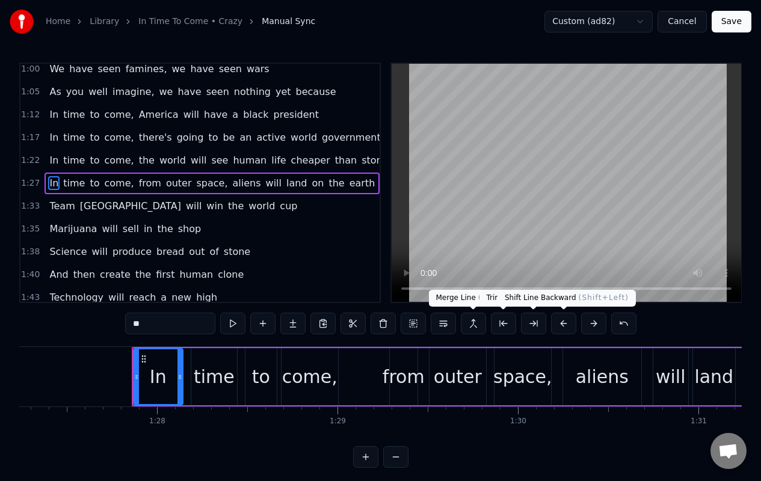
scroll to position [0, 15796]
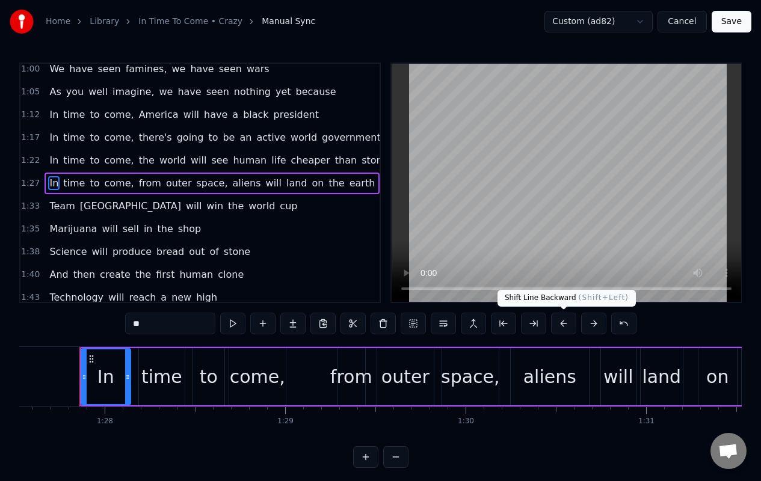
click at [564, 320] on button at bounding box center [563, 324] width 25 height 22
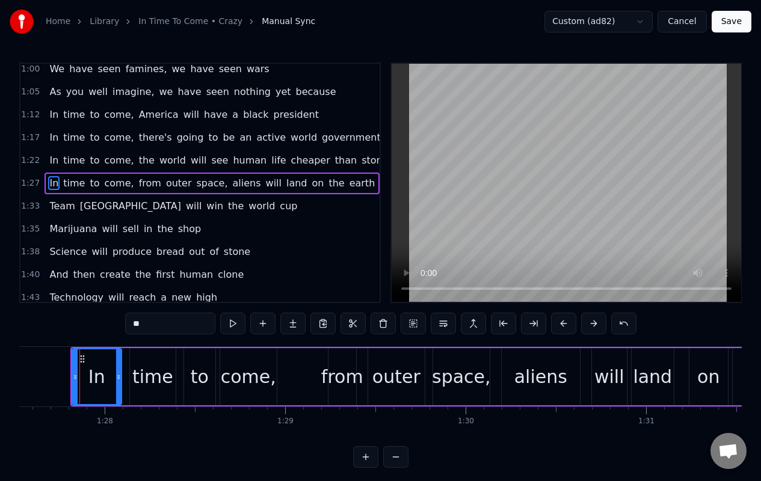
click at [56, 207] on span "Team" at bounding box center [62, 206] width 28 height 14
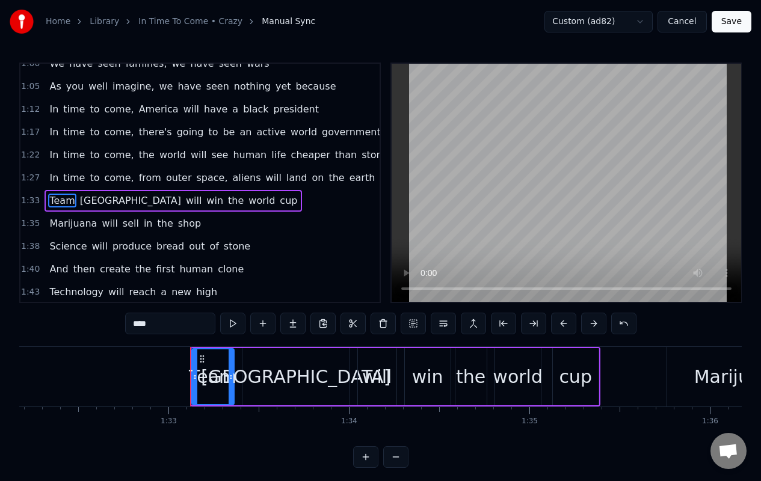
scroll to position [0, 16744]
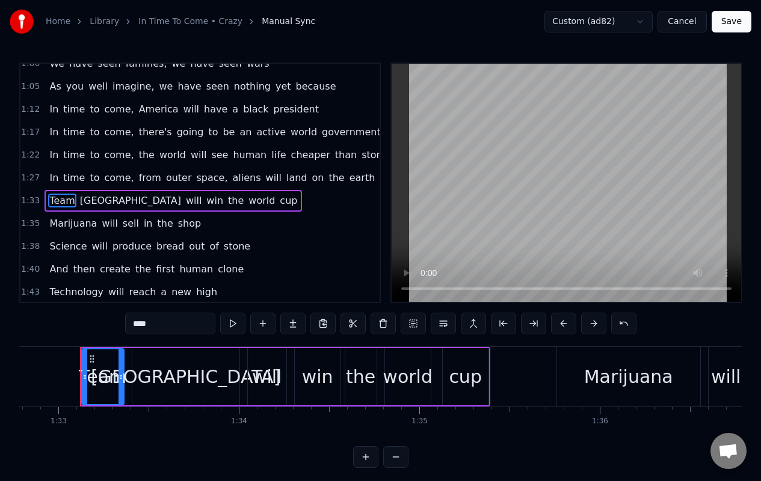
click at [565, 324] on button at bounding box center [563, 324] width 25 height 22
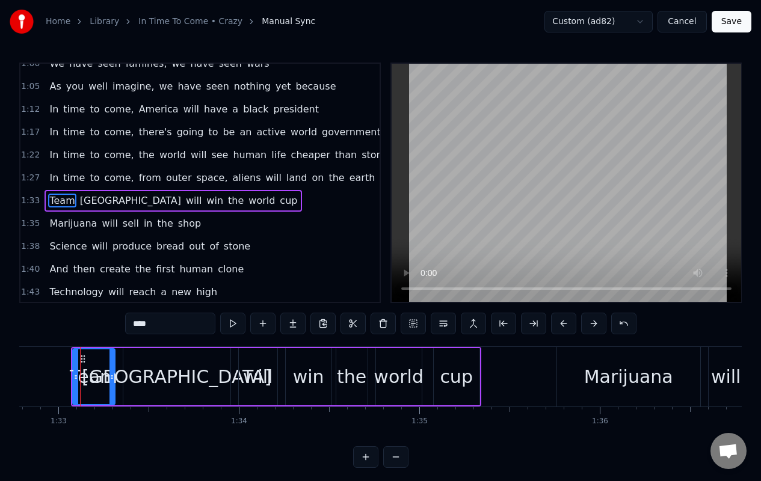
click at [62, 229] on span "Marijuana" at bounding box center [73, 224] width 50 height 14
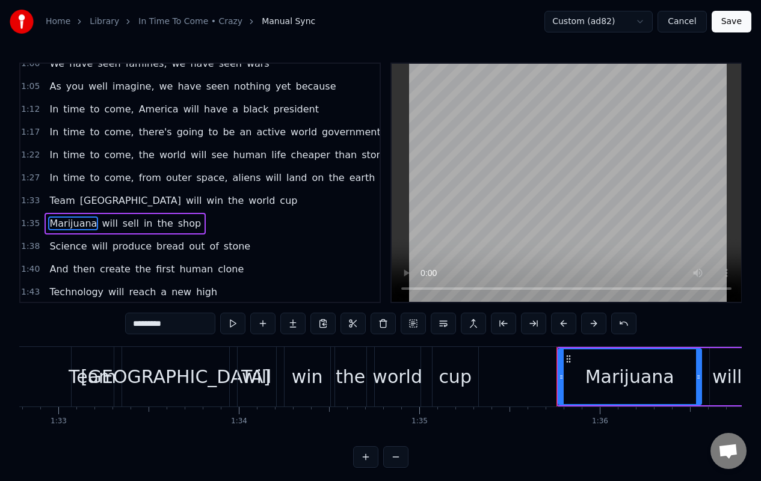
scroll to position [235, 0]
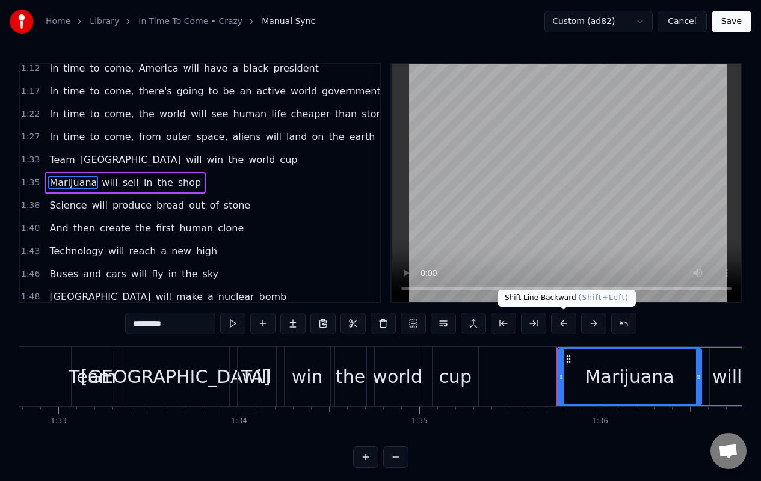
click at [559, 325] on button at bounding box center [563, 324] width 25 height 22
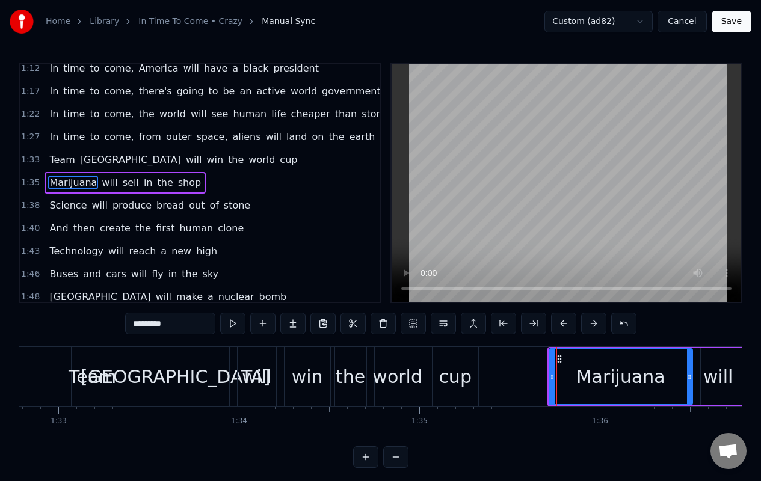
click at [48, 204] on span "Science" at bounding box center [68, 206] width 40 height 14
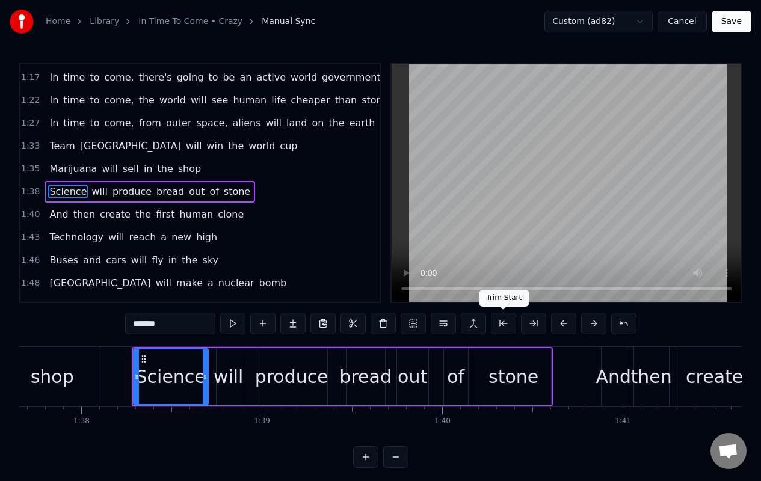
scroll to position [0, 17675]
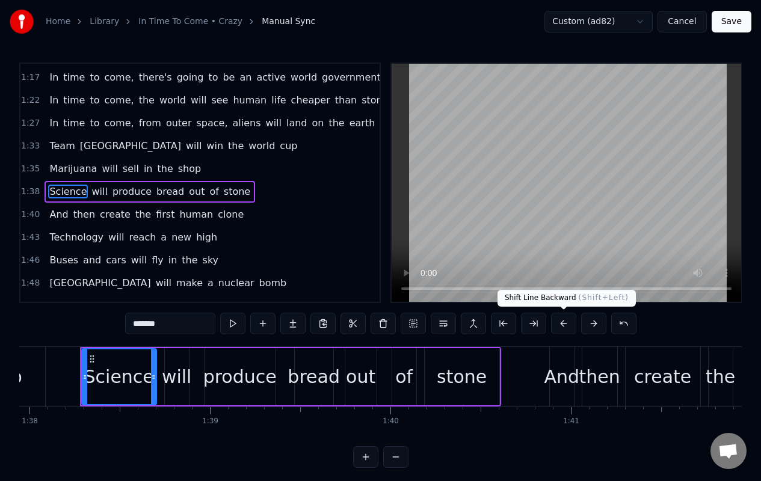
click at [564, 321] on button at bounding box center [563, 324] width 25 height 22
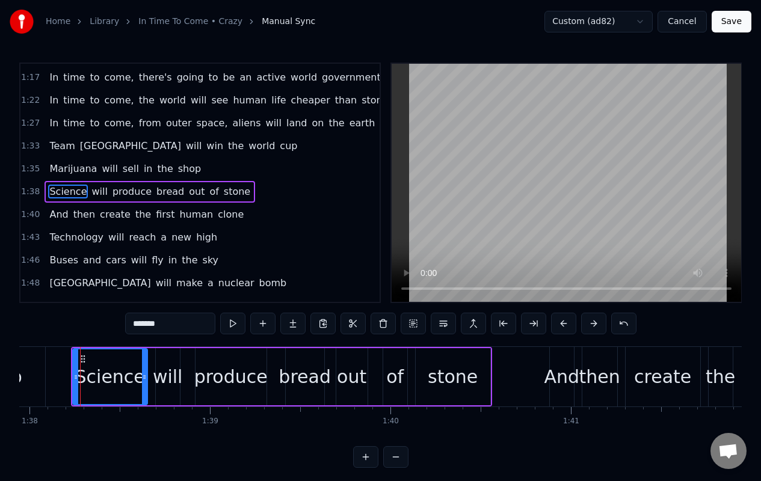
click at [72, 217] on span "then" at bounding box center [84, 215] width 24 height 14
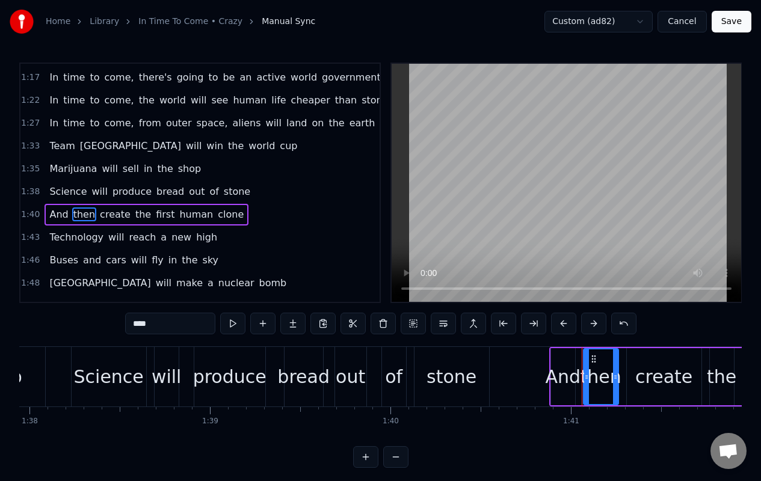
scroll to position [281, 0]
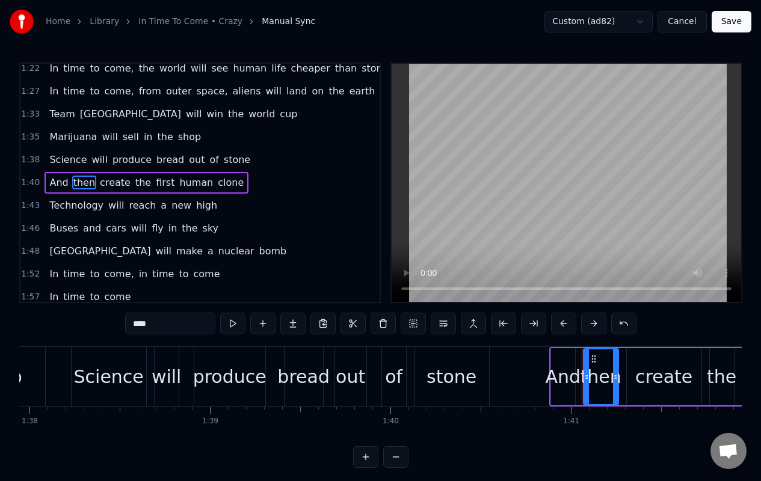
click at [51, 183] on span "And" at bounding box center [58, 183] width 21 height 14
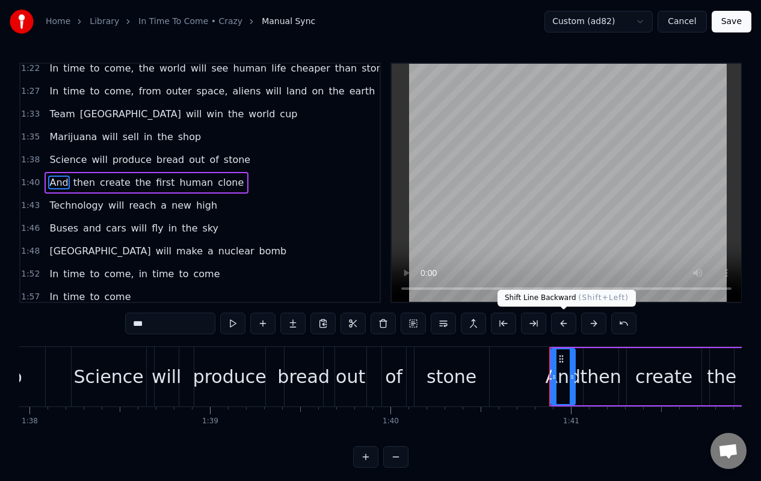
click at [561, 325] on button at bounding box center [563, 324] width 25 height 22
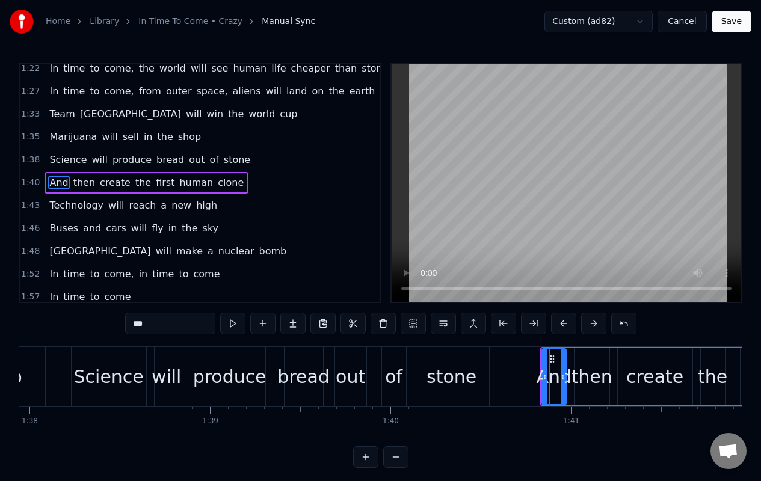
click at [58, 212] on span "Technology" at bounding box center [76, 206] width 57 height 14
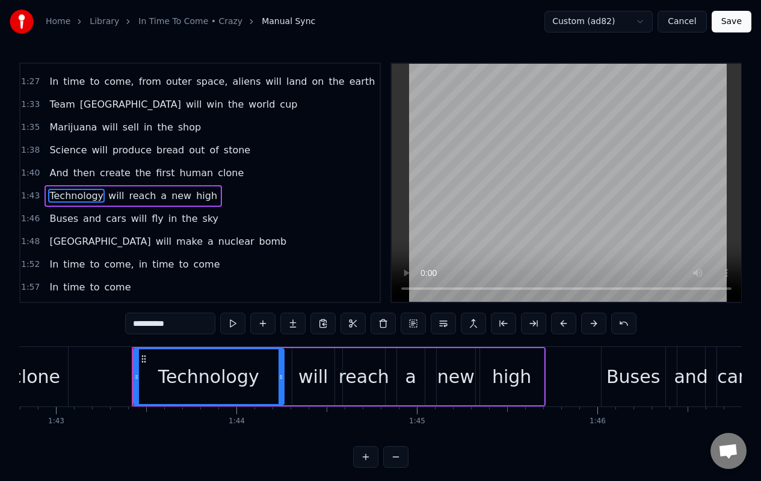
scroll to position [0, 18603]
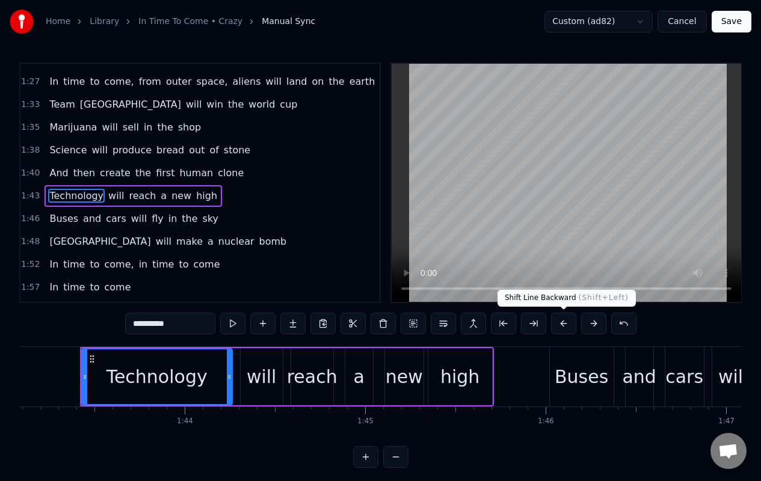
click at [558, 324] on button at bounding box center [563, 324] width 25 height 22
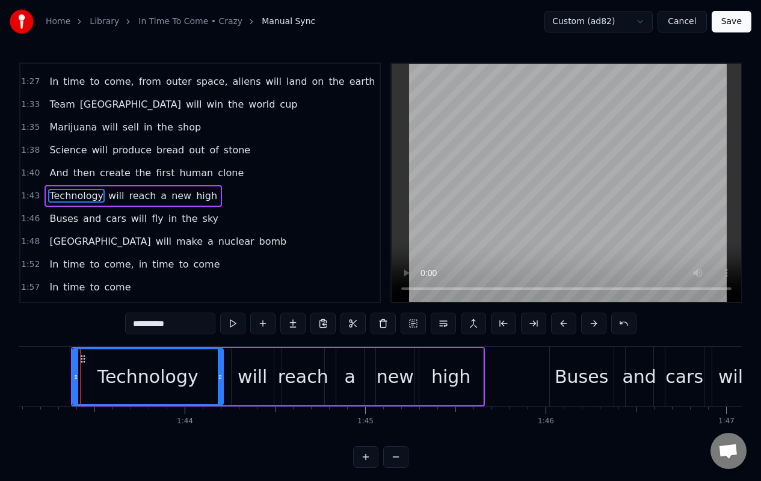
click at [52, 220] on span "Buses" at bounding box center [63, 219] width 31 height 14
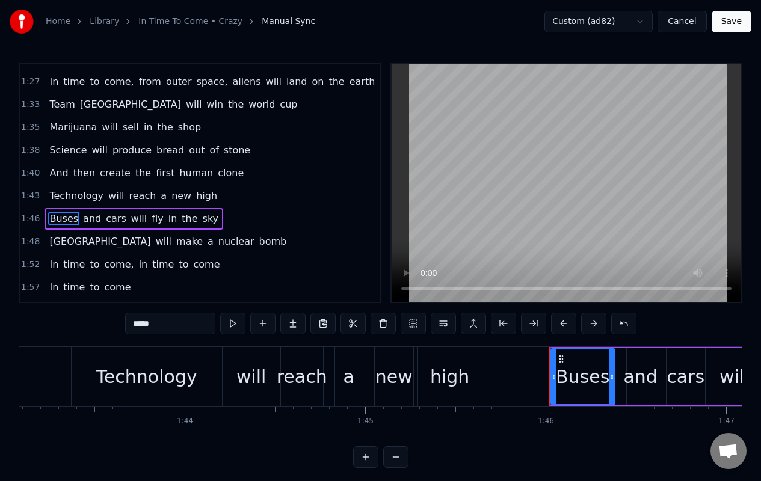
scroll to position [327, 0]
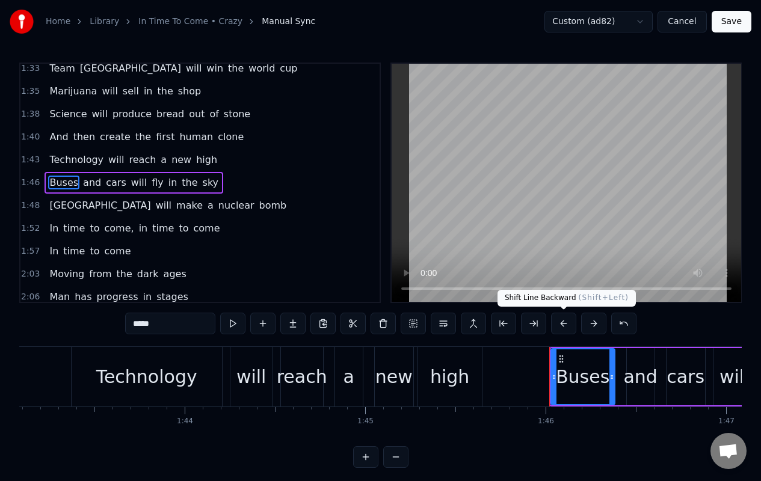
click at [557, 325] on button at bounding box center [563, 324] width 25 height 22
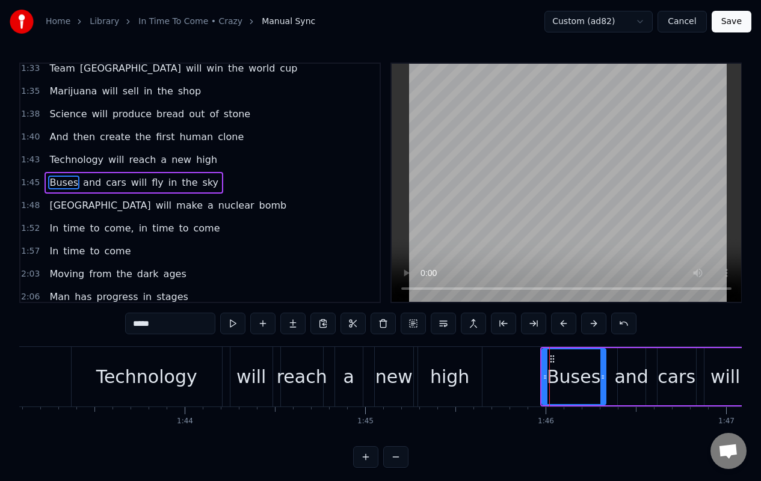
click at [54, 207] on span "[GEOGRAPHIC_DATA]" at bounding box center [99, 206] width 103 height 14
type input "********"
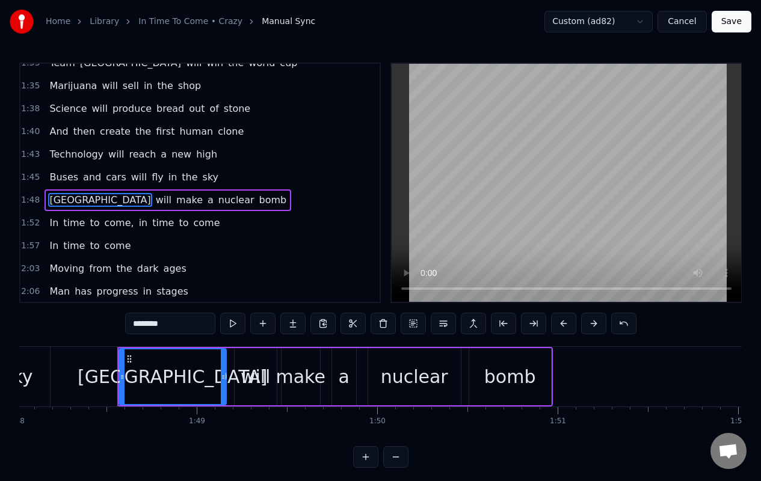
scroll to position [0, 19531]
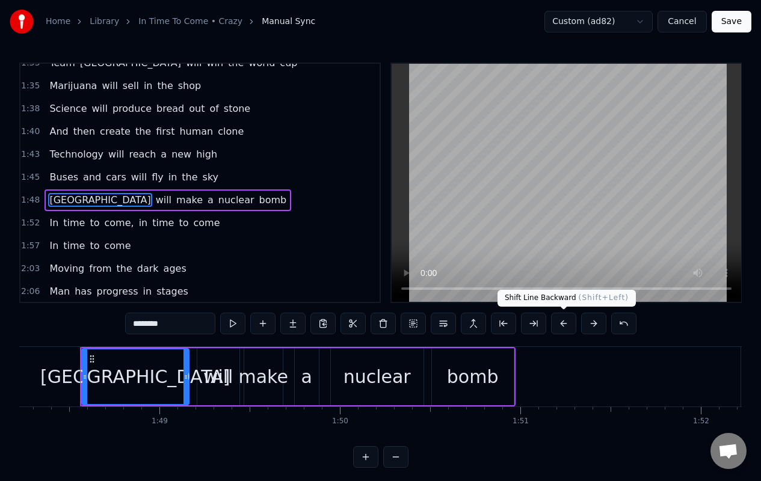
click at [561, 324] on button at bounding box center [563, 324] width 25 height 22
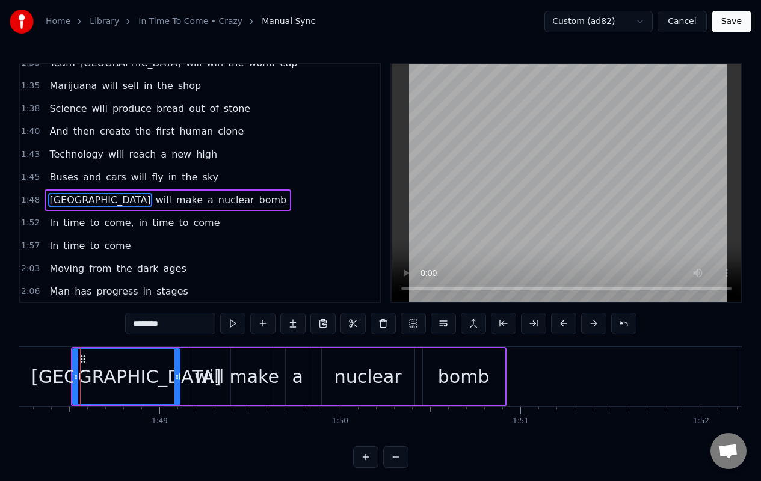
click at [57, 224] on div "In time to come, in time to come" at bounding box center [135, 223] width 180 height 22
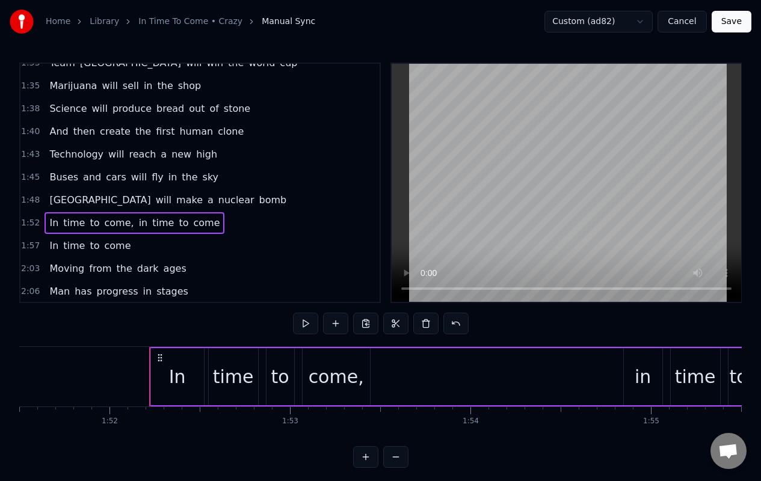
scroll to position [0, 20191]
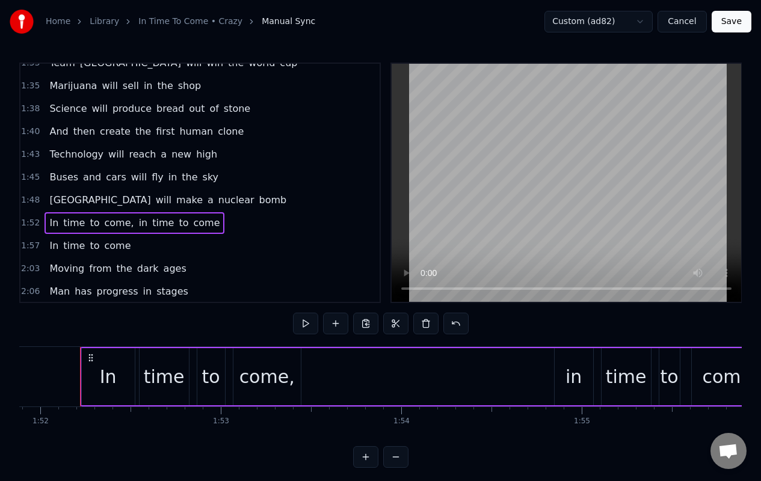
click at [52, 221] on span "In" at bounding box center [53, 223] width 11 height 14
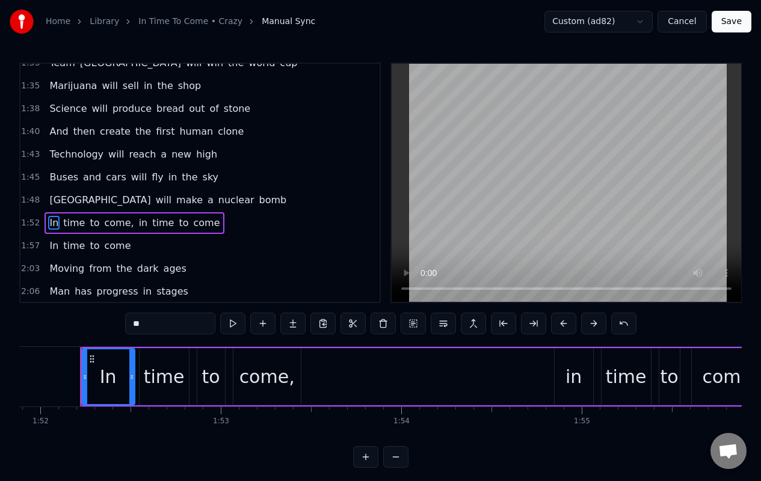
scroll to position [372, 0]
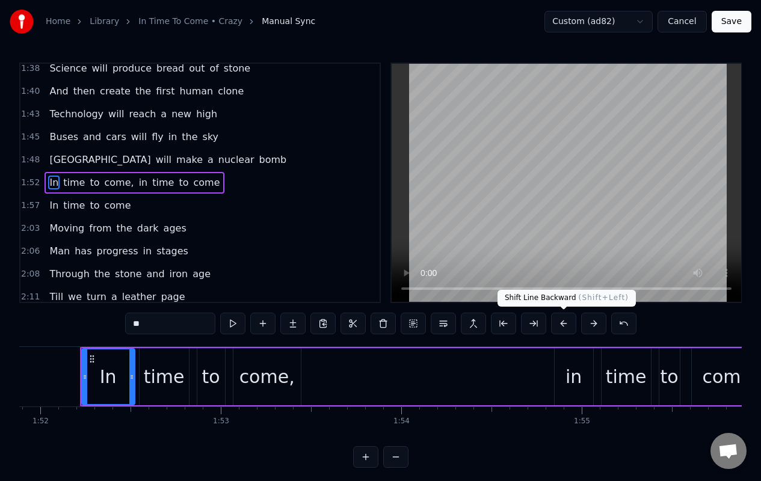
click at [562, 326] on button at bounding box center [563, 324] width 25 height 22
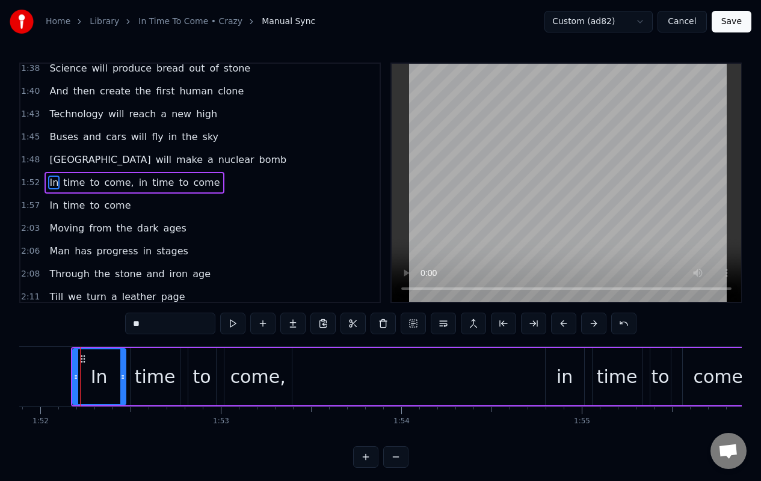
click at [48, 210] on span "In" at bounding box center [53, 206] width 11 height 14
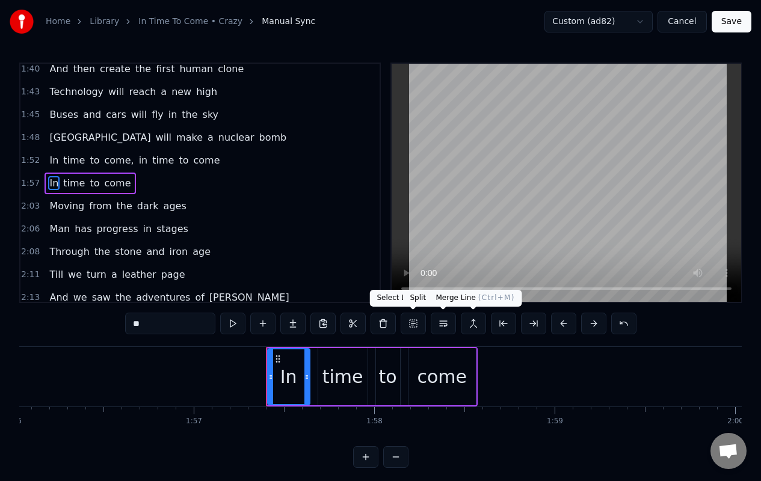
scroll to position [0, 21126]
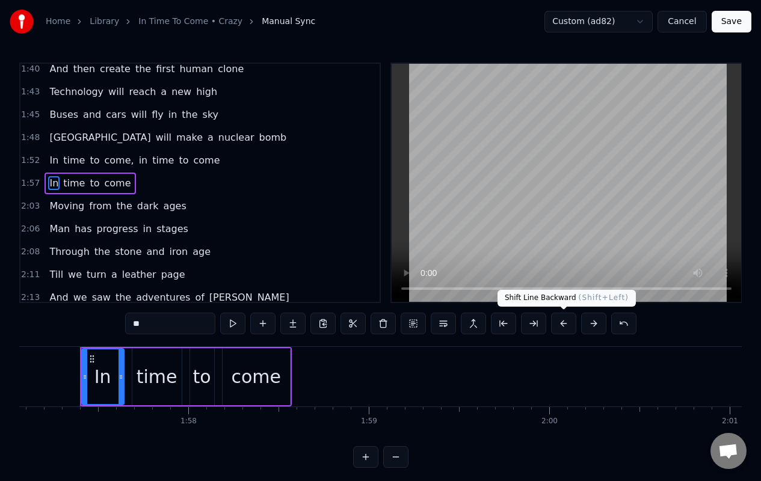
click at [562, 327] on button at bounding box center [563, 324] width 25 height 22
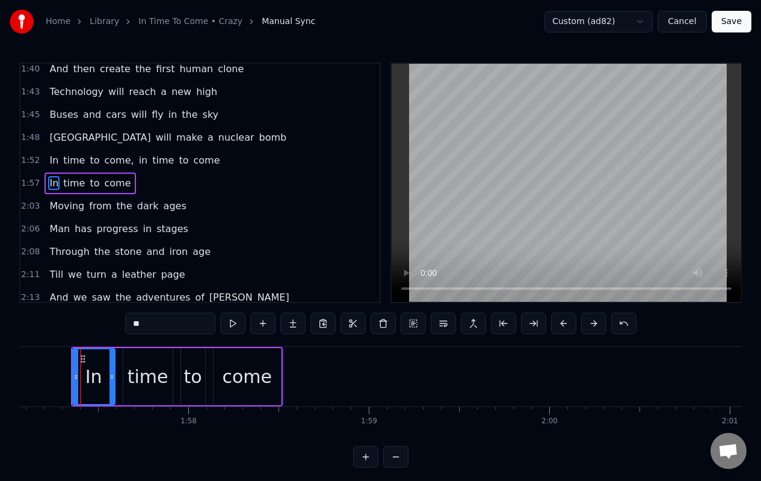
click at [64, 209] on span "Moving" at bounding box center [66, 206] width 37 height 14
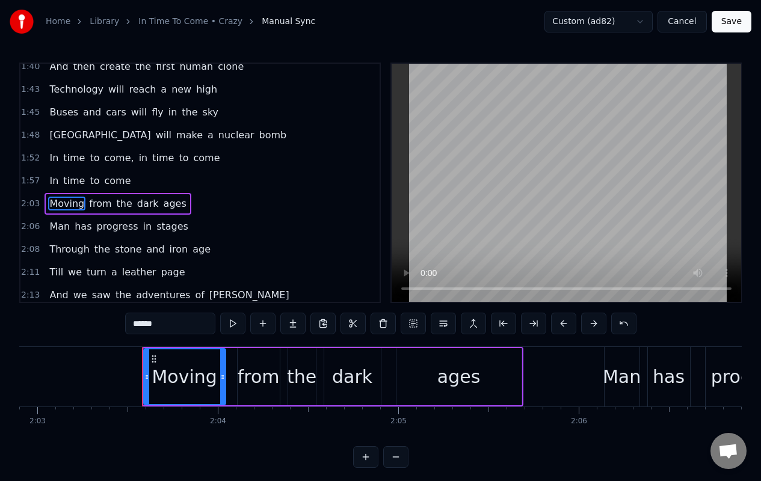
scroll to position [0, 22241]
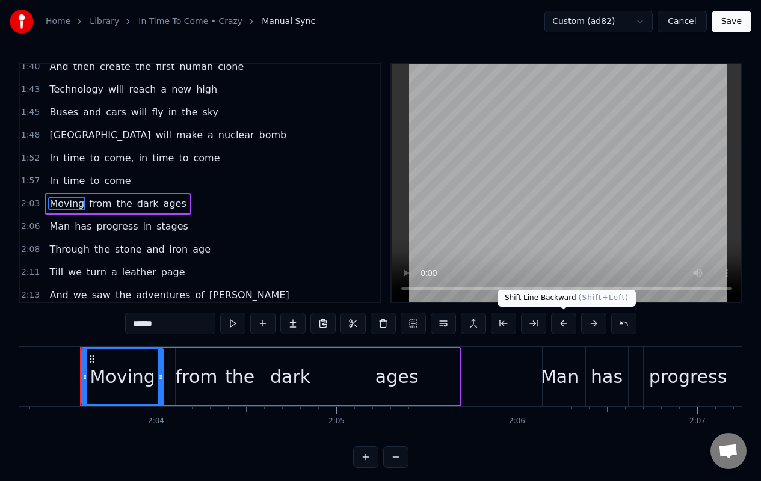
click at [563, 321] on button at bounding box center [563, 324] width 25 height 22
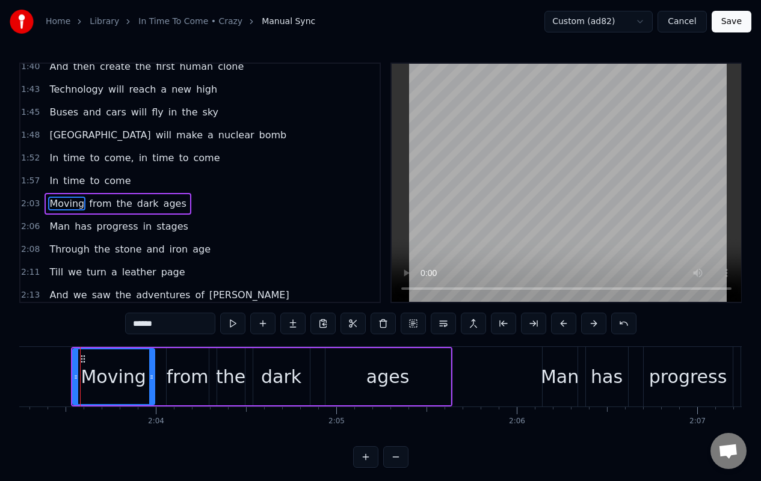
drag, startPoint x: 56, startPoint y: 224, endPoint x: 220, endPoint y: 265, distance: 169.2
click at [56, 224] on span "Man" at bounding box center [59, 227] width 23 height 14
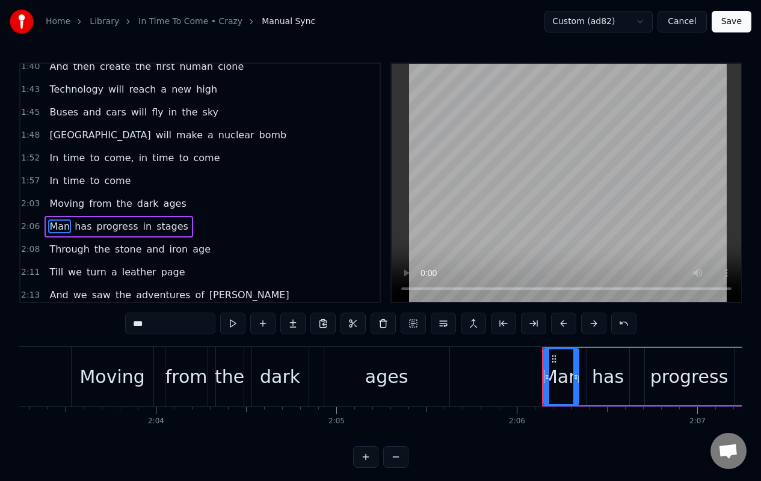
scroll to position [441, 0]
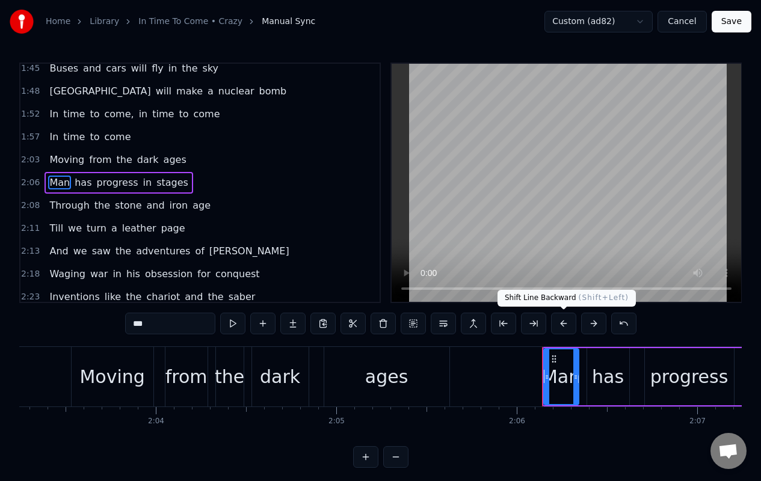
click at [561, 325] on button at bounding box center [563, 324] width 25 height 22
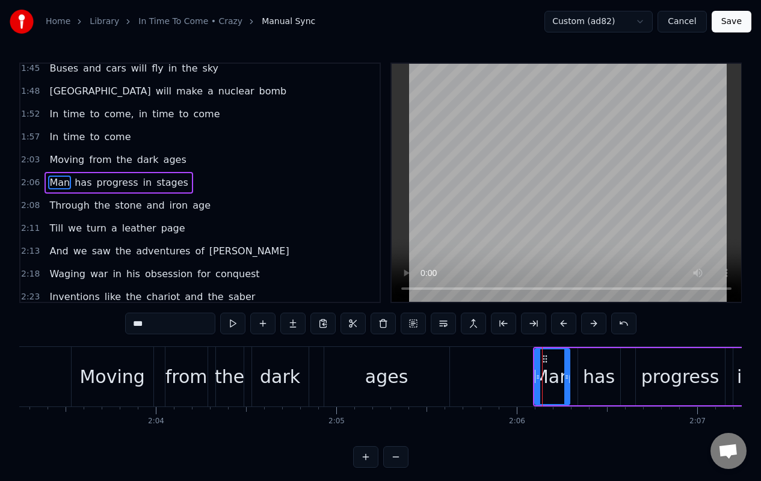
click at [66, 205] on span "Through" at bounding box center [69, 206] width 42 height 14
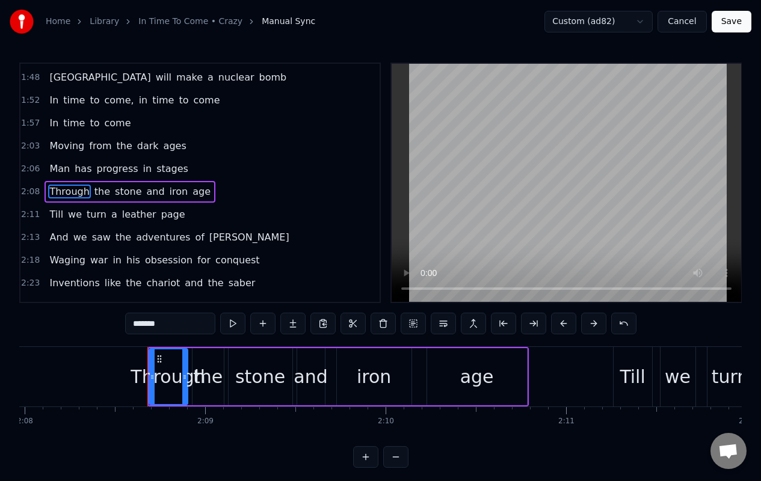
scroll to position [0, 23162]
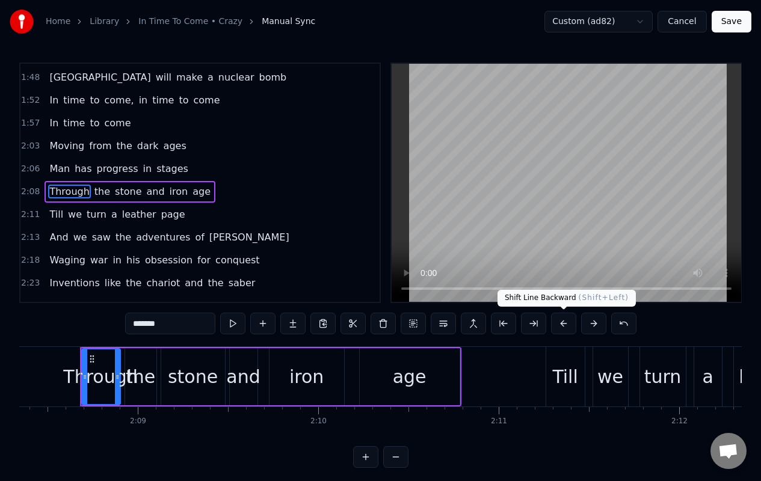
click at [565, 324] on button at bounding box center [563, 324] width 25 height 22
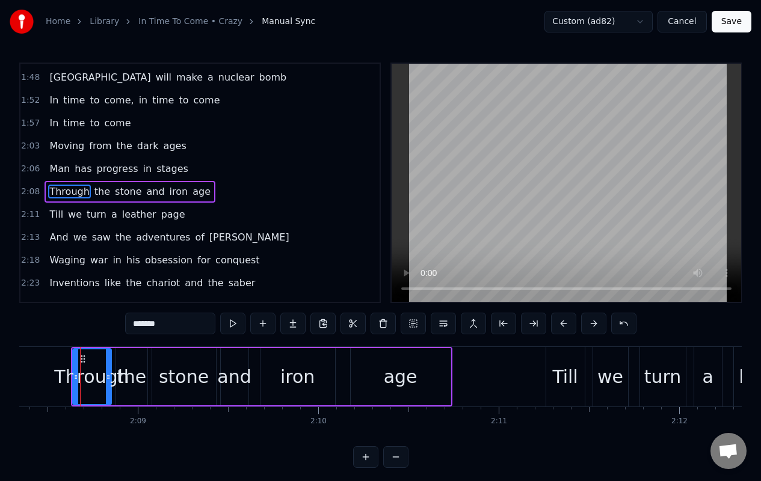
click at [55, 220] on span "Till" at bounding box center [56, 215] width 16 height 14
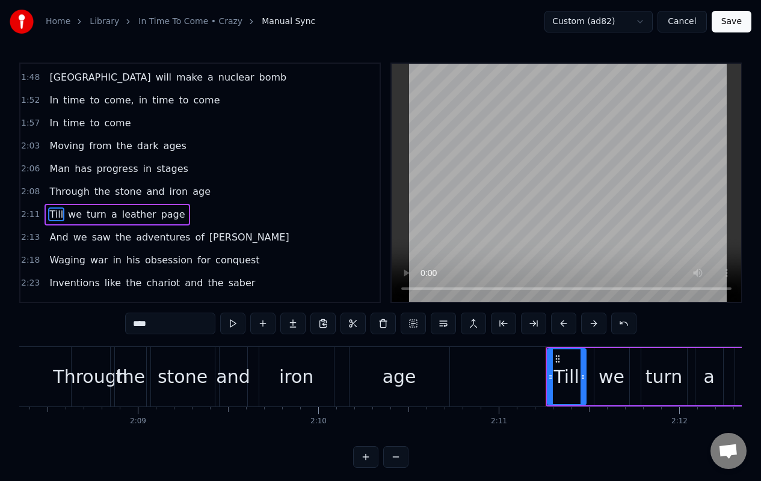
scroll to position [487, 0]
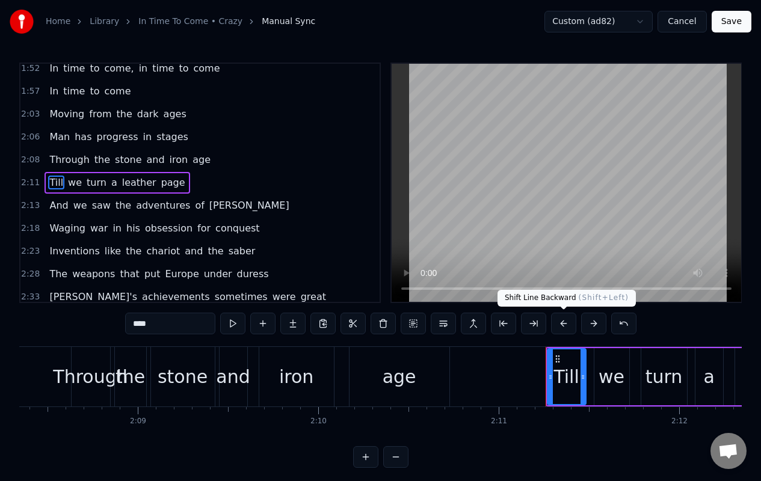
click at [559, 325] on button at bounding box center [563, 324] width 25 height 22
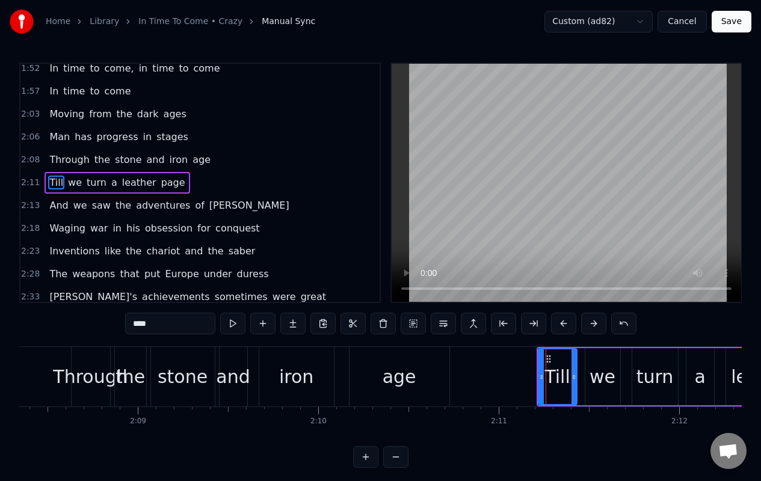
click at [55, 210] on span "And" at bounding box center [58, 206] width 21 height 14
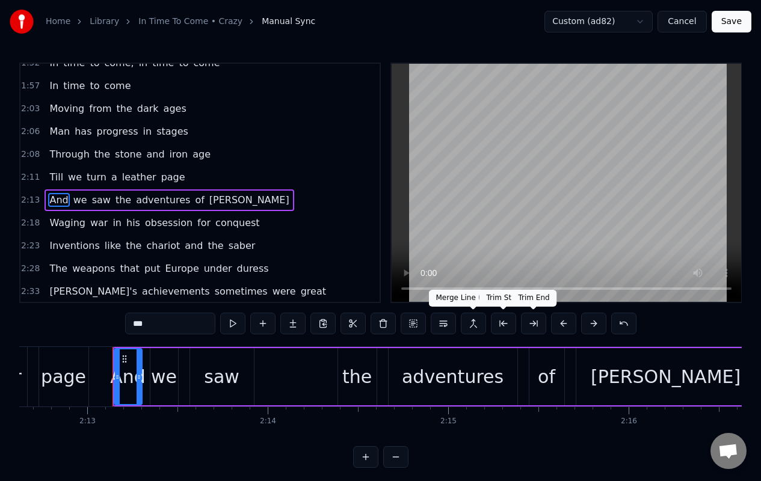
scroll to position [0, 23966]
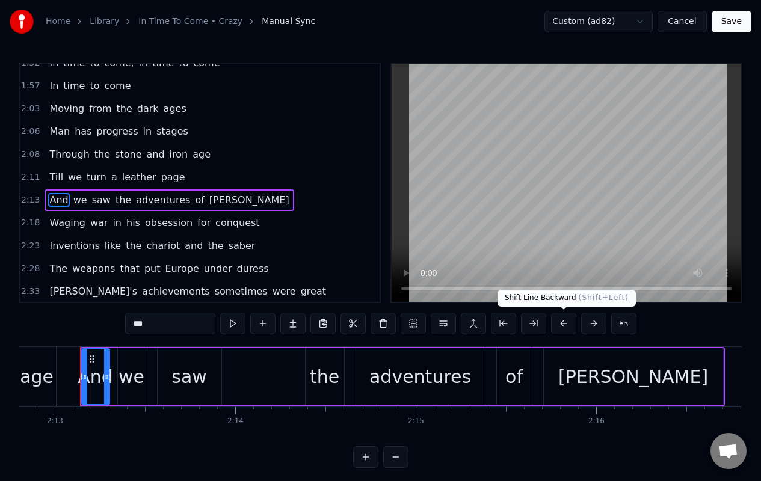
click at [564, 325] on button at bounding box center [563, 324] width 25 height 22
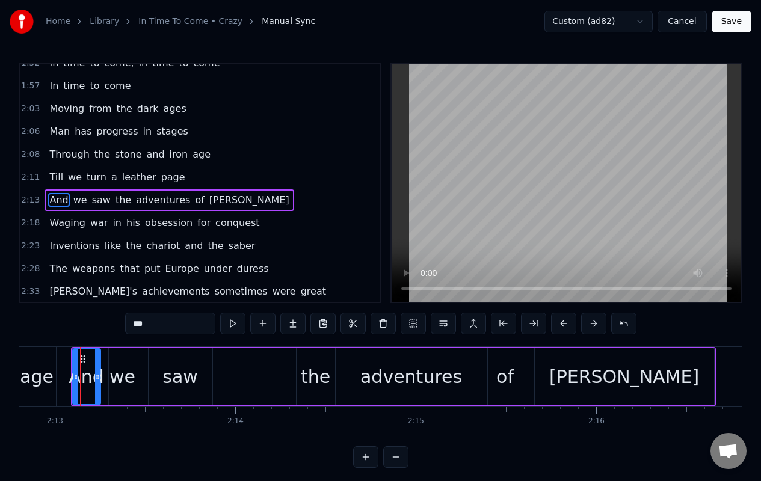
click at [49, 222] on span "Waging" at bounding box center [67, 223] width 38 height 14
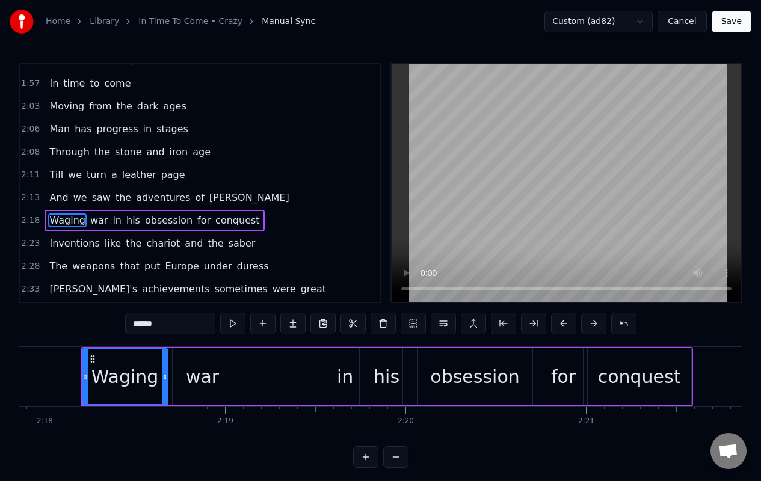
scroll to position [0, 24880]
click at [561, 327] on button at bounding box center [563, 324] width 25 height 22
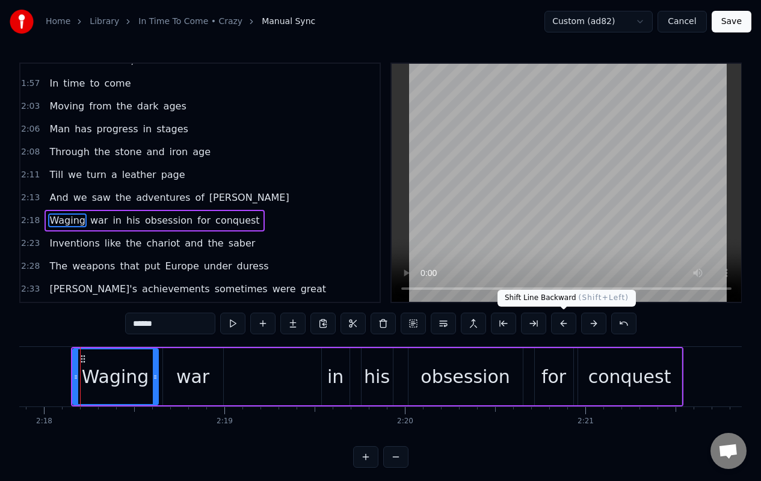
click at [559, 325] on button at bounding box center [563, 324] width 25 height 22
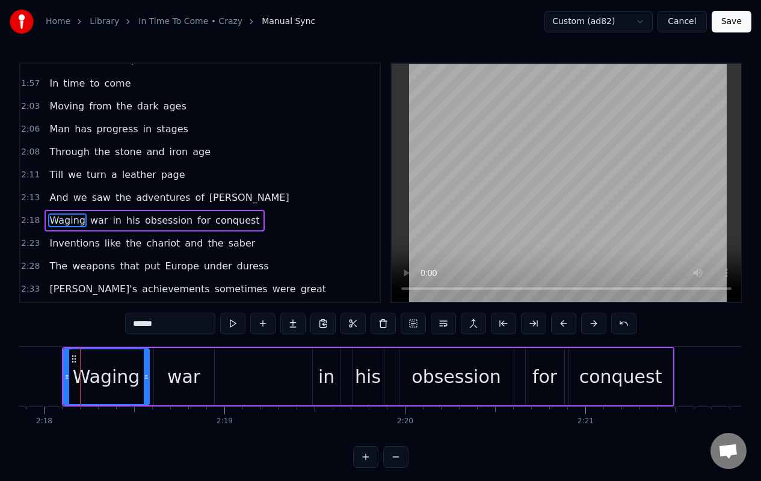
click at [48, 245] on span "Inventions" at bounding box center [74, 243] width 52 height 14
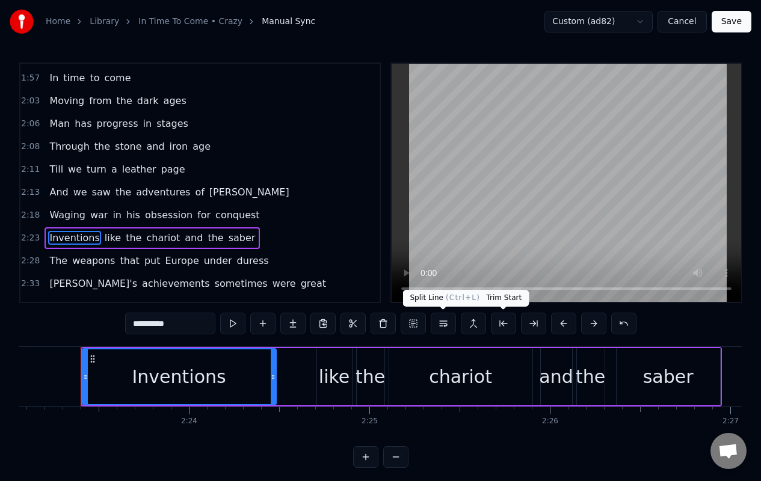
scroll to position [0, 25818]
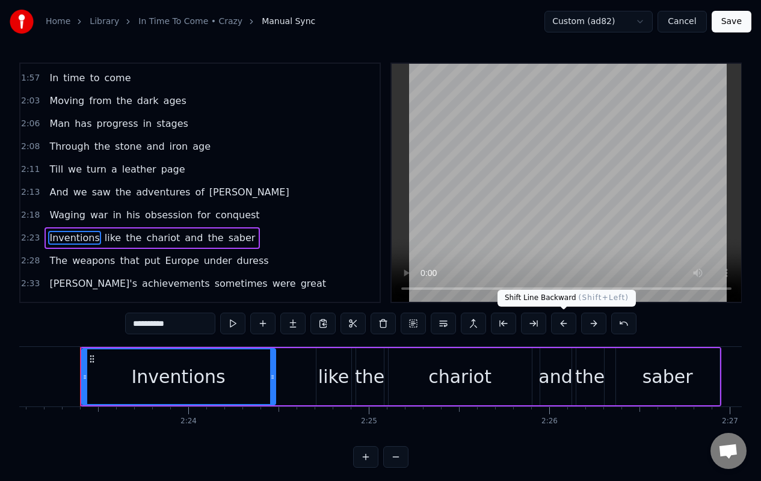
click at [561, 323] on button at bounding box center [563, 324] width 25 height 22
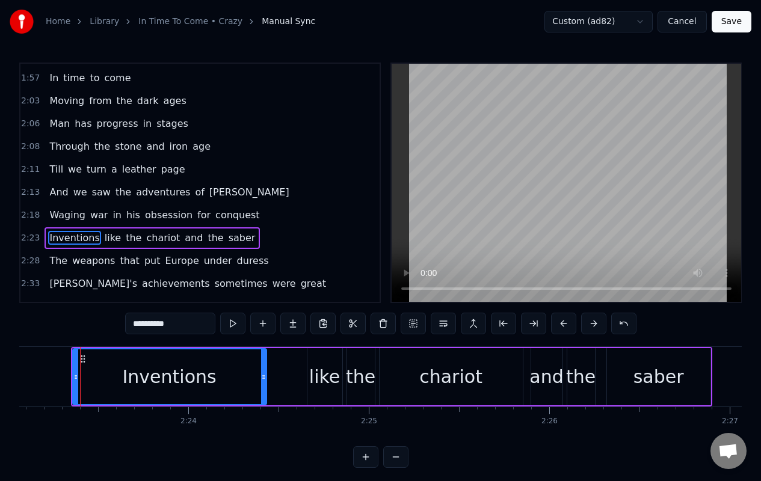
click at [71, 268] on span "weapons" at bounding box center [93, 261] width 45 height 14
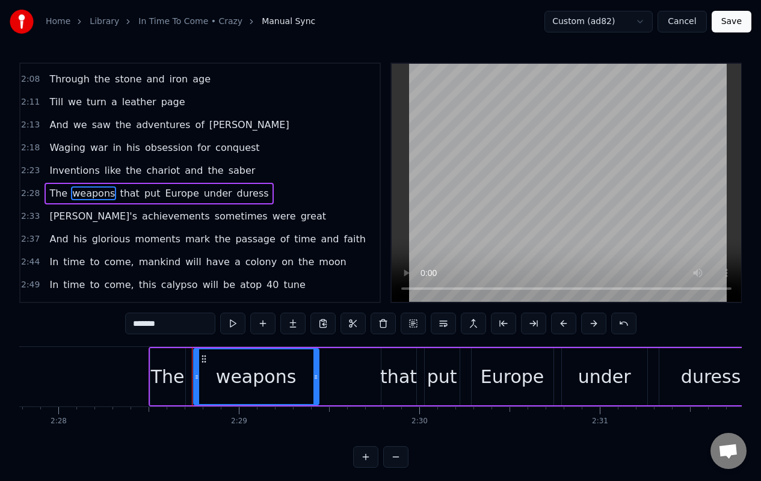
scroll to position [0, 26782]
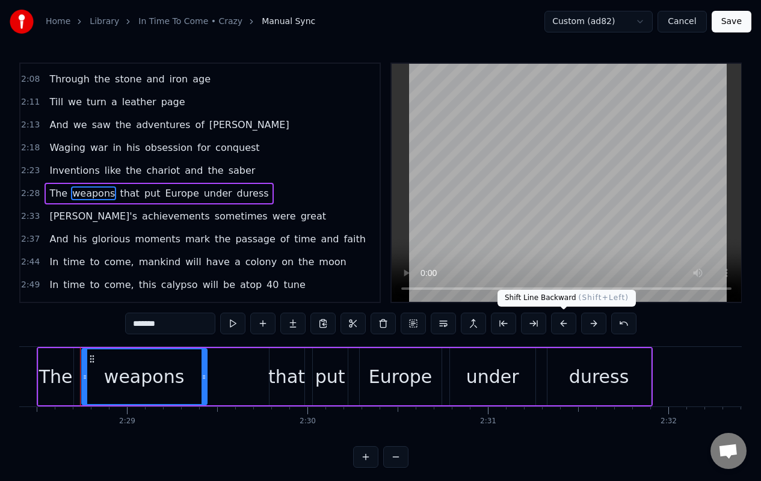
click at [561, 327] on button at bounding box center [563, 324] width 25 height 22
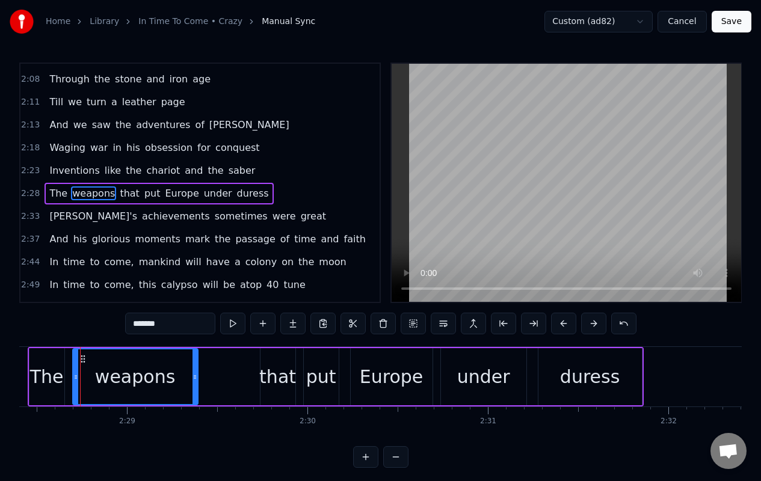
click at [52, 218] on span "[PERSON_NAME]'s" at bounding box center [93, 216] width 90 height 14
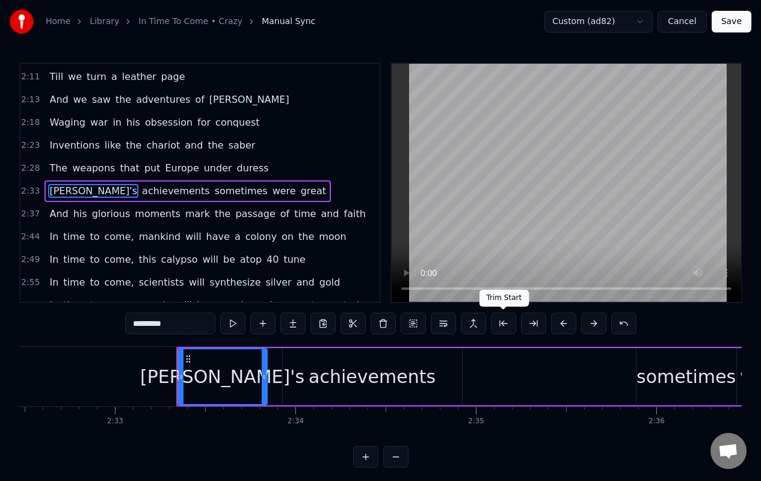
scroll to position [0, 27612]
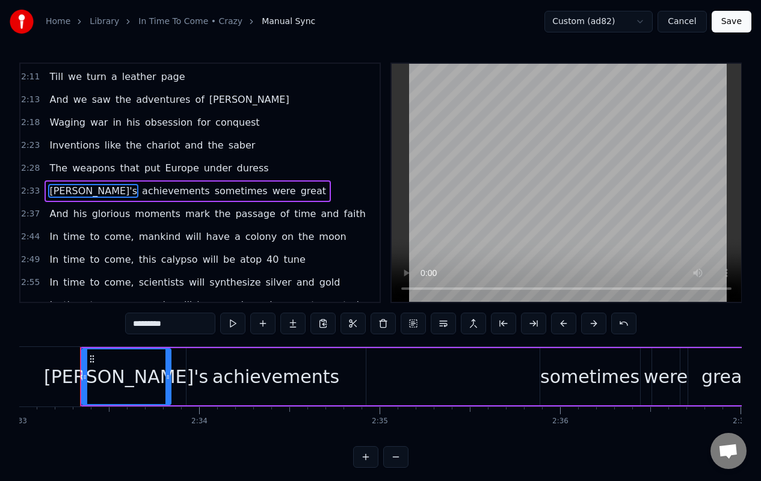
click at [564, 327] on button at bounding box center [563, 324] width 25 height 22
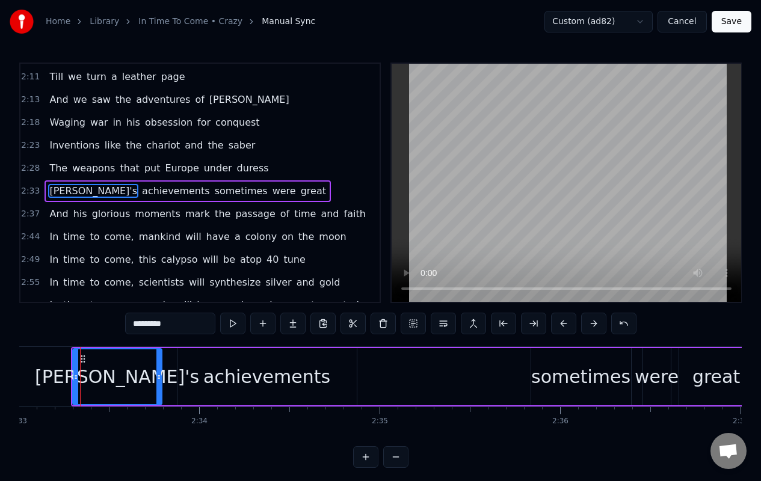
click at [65, 217] on span "And" at bounding box center [58, 214] width 21 height 14
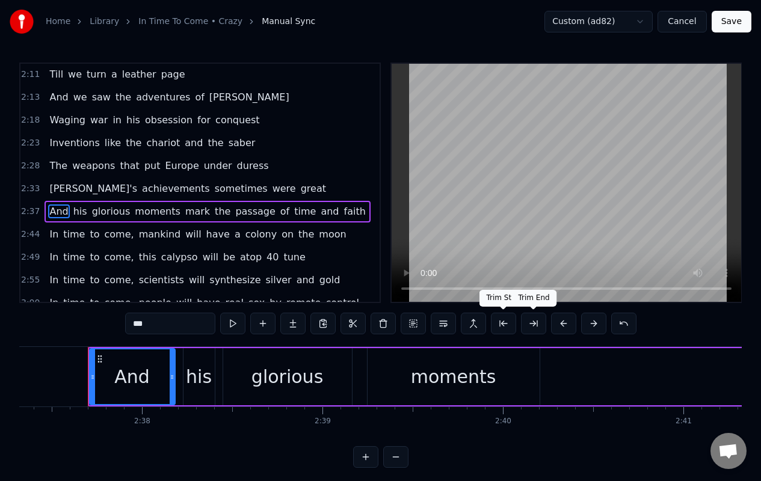
scroll to position [0, 28399]
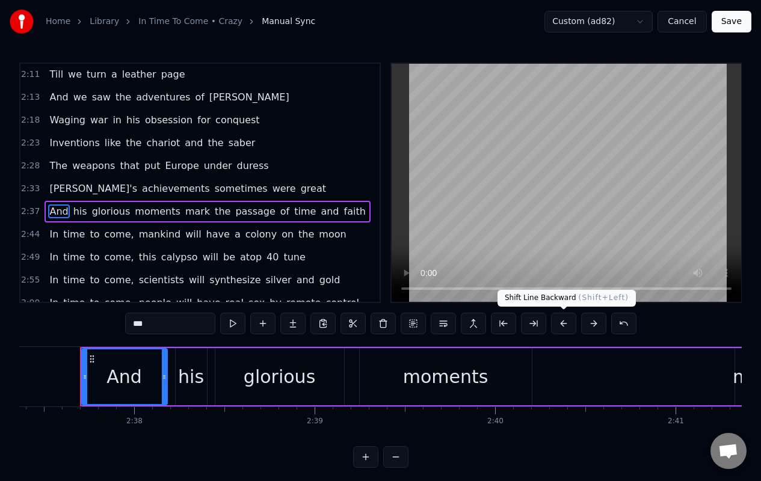
click at [561, 324] on button at bounding box center [563, 324] width 25 height 22
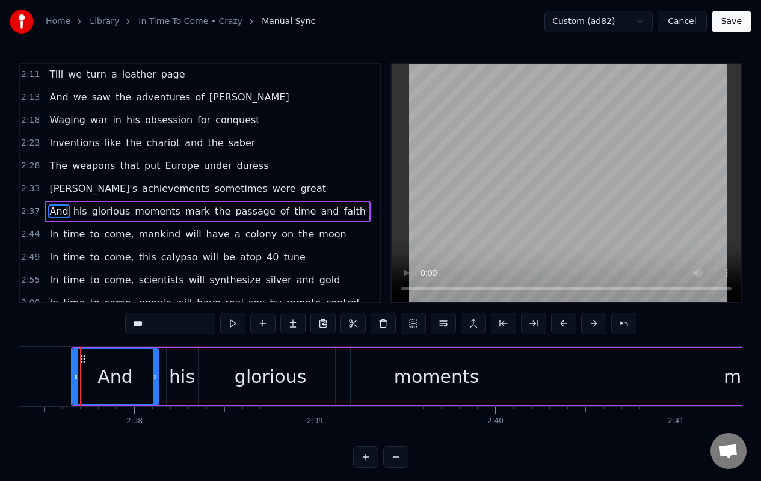
click at [89, 238] on span "to" at bounding box center [94, 234] width 12 height 14
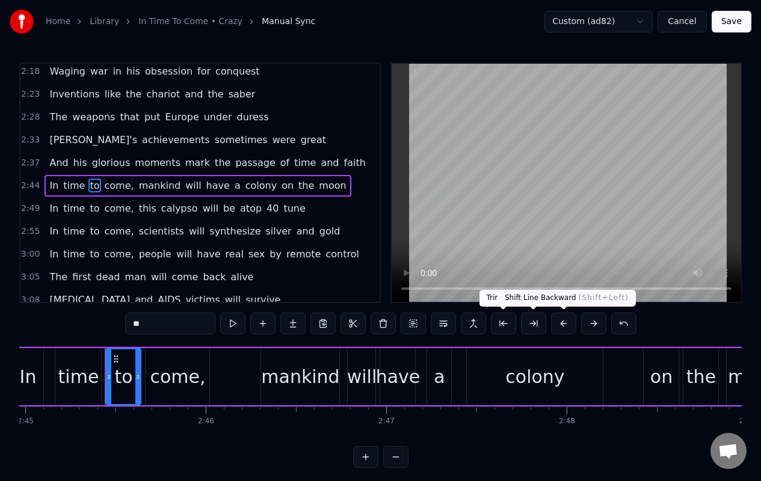
scroll to position [0, 29796]
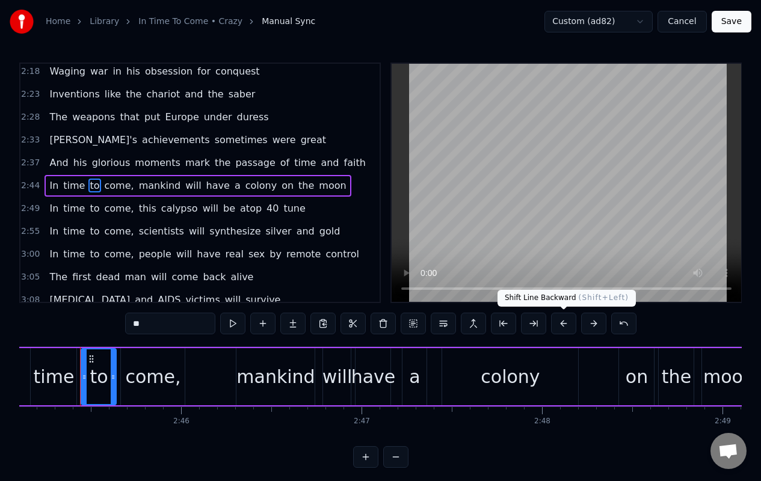
click at [564, 326] on button at bounding box center [563, 324] width 25 height 22
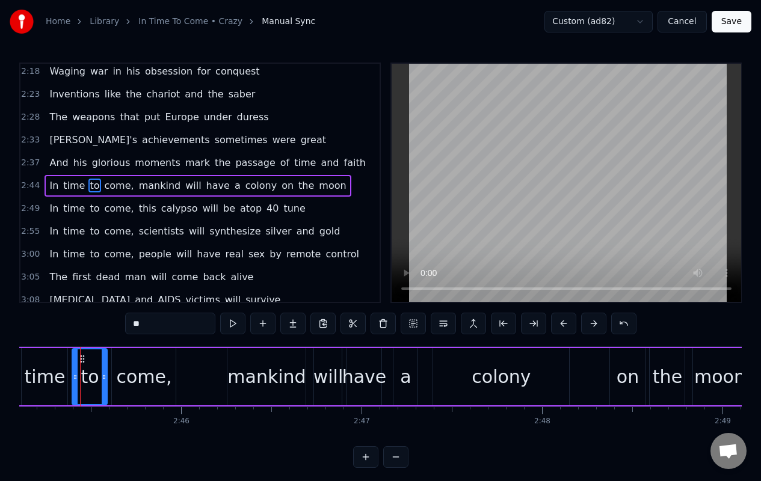
click at [55, 188] on span "In" at bounding box center [53, 186] width 11 height 14
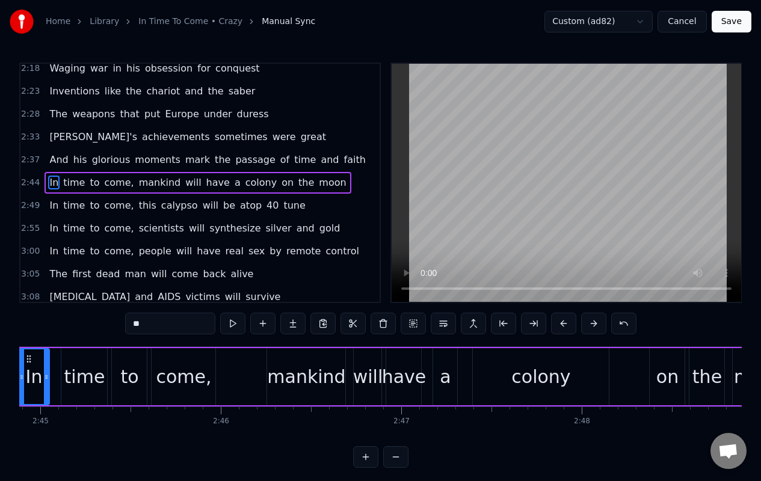
scroll to position [0, 29693]
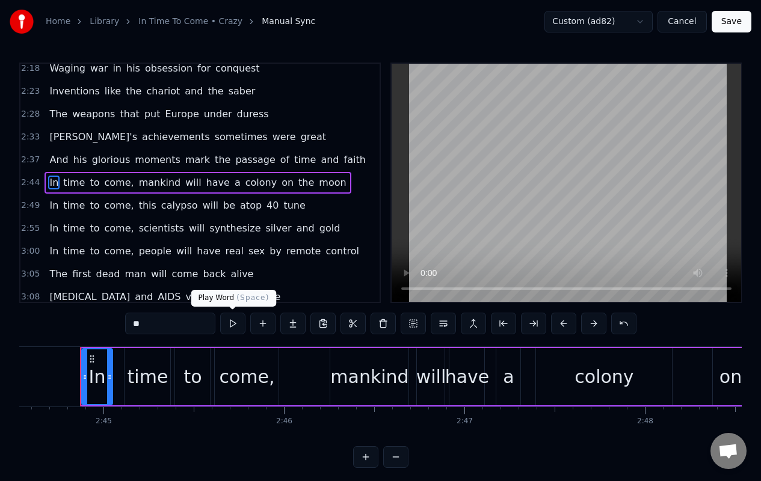
click at [229, 325] on button at bounding box center [232, 324] width 25 height 22
click at [251, 377] on div "come," at bounding box center [246, 376] width 55 height 27
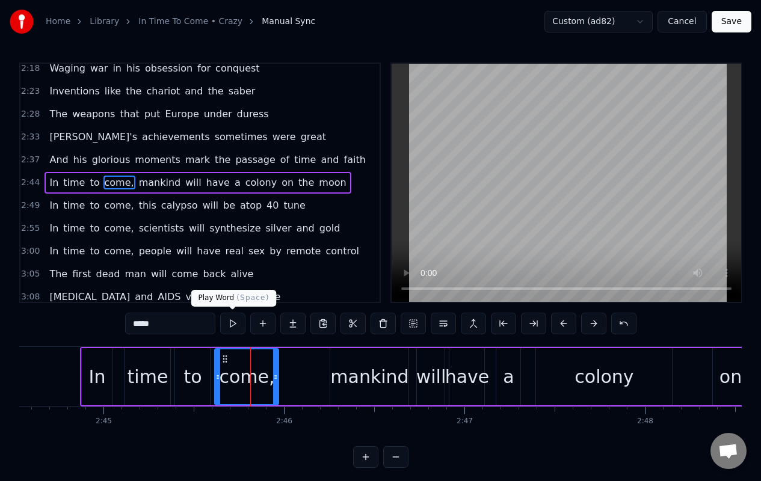
click at [232, 319] on button at bounding box center [232, 324] width 25 height 22
click at [51, 206] on span "In" at bounding box center [53, 206] width 11 height 14
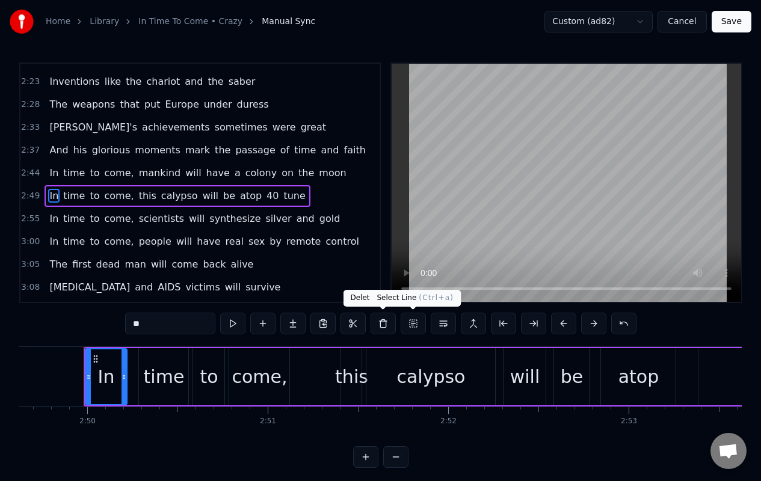
scroll to position [0, 30615]
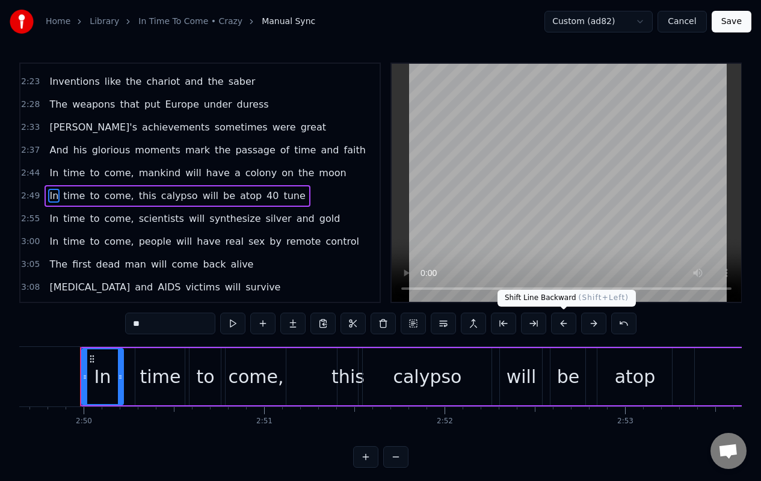
click at [564, 324] on button at bounding box center [563, 324] width 25 height 22
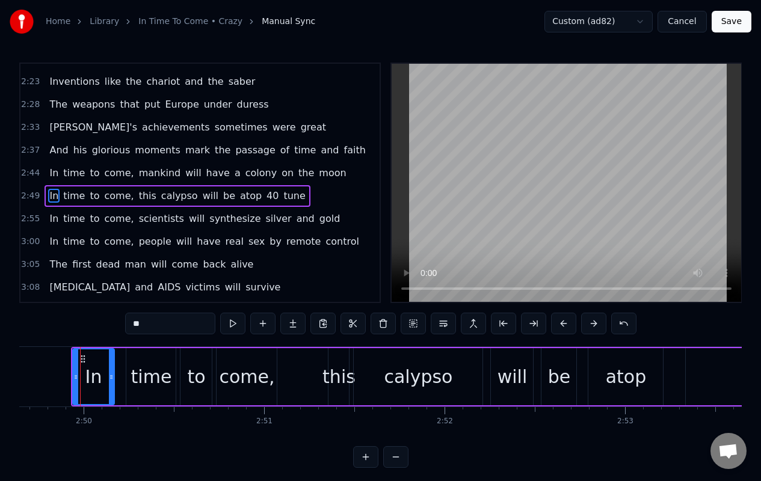
click at [51, 221] on span "In" at bounding box center [53, 219] width 11 height 14
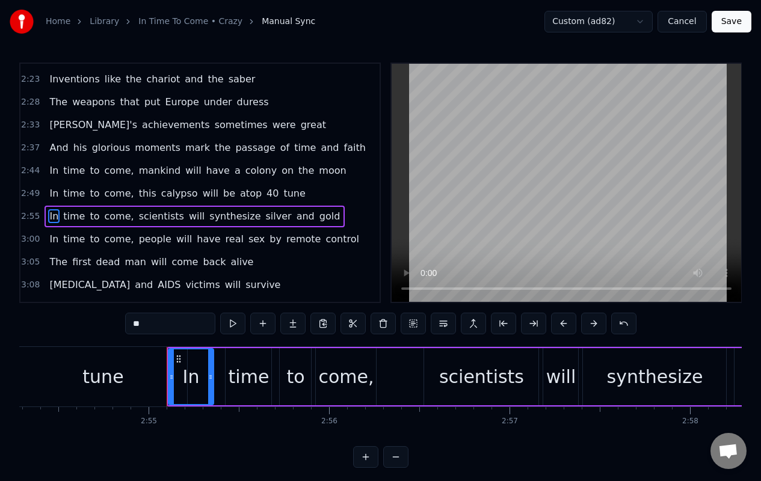
scroll to position [0, 31539]
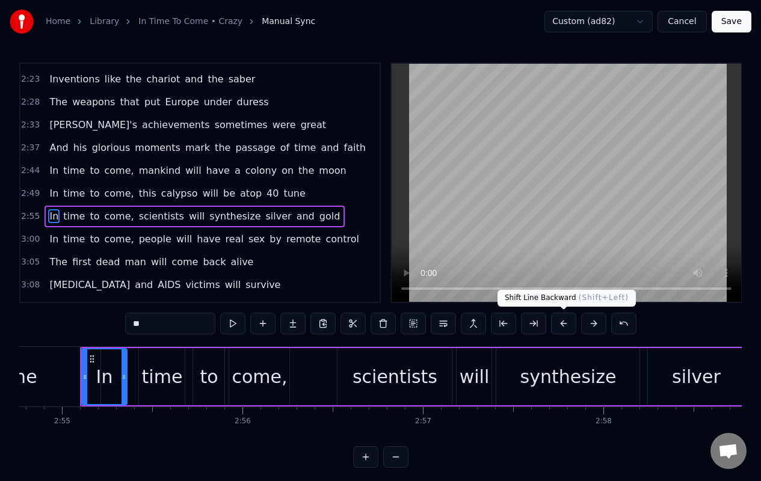
click at [565, 326] on button at bounding box center [563, 324] width 25 height 22
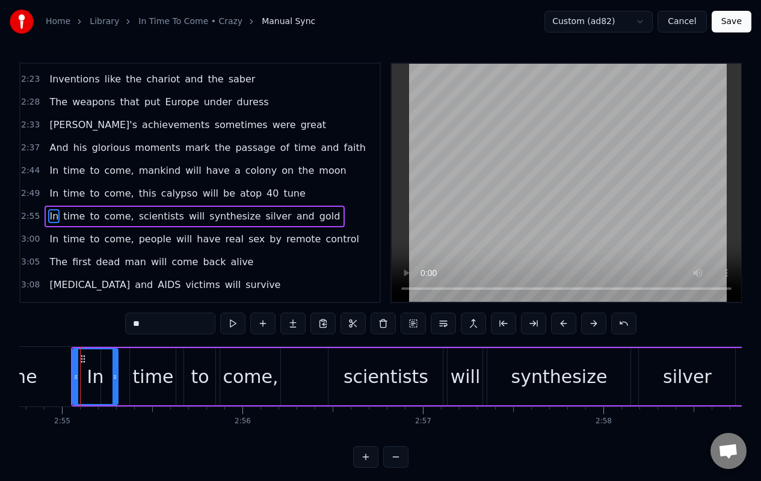
click at [49, 244] on span "In" at bounding box center [53, 239] width 11 height 14
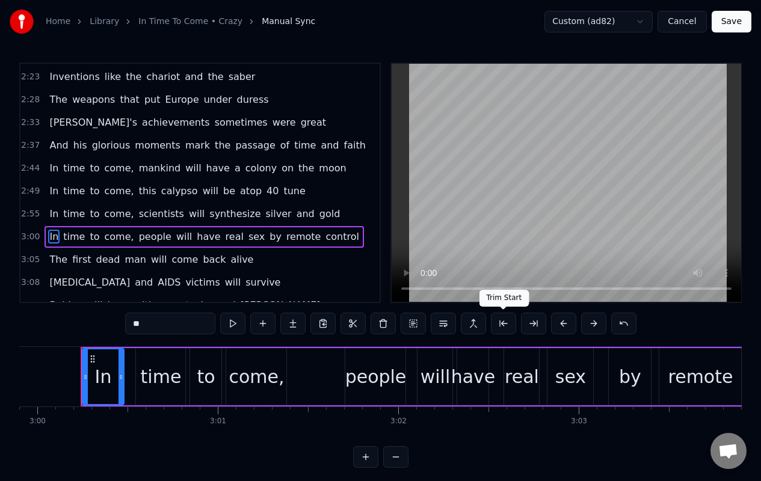
scroll to position [0, 32466]
click at [565, 321] on button at bounding box center [563, 324] width 25 height 22
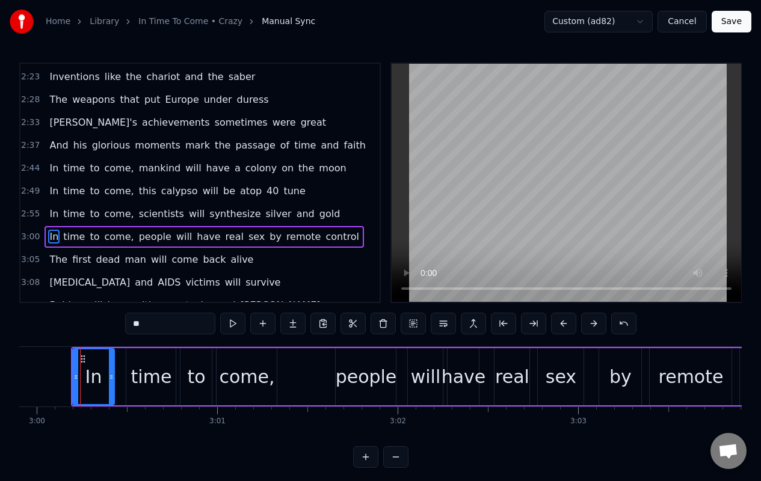
click at [52, 259] on span "The" at bounding box center [58, 260] width 20 height 14
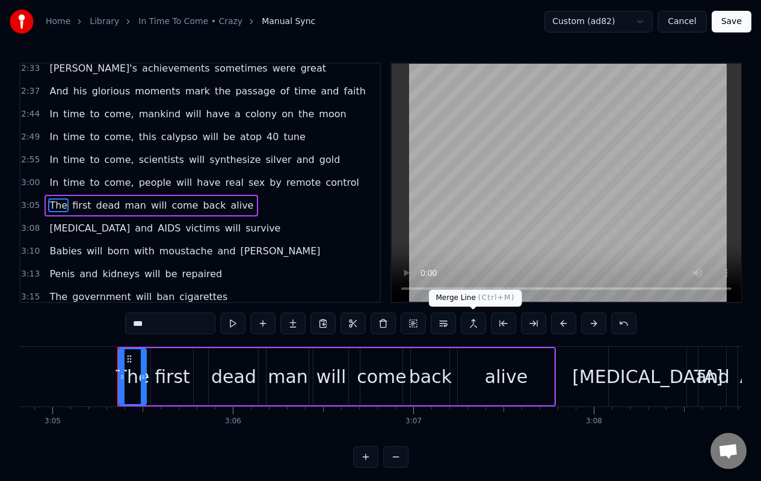
scroll to position [0, 33390]
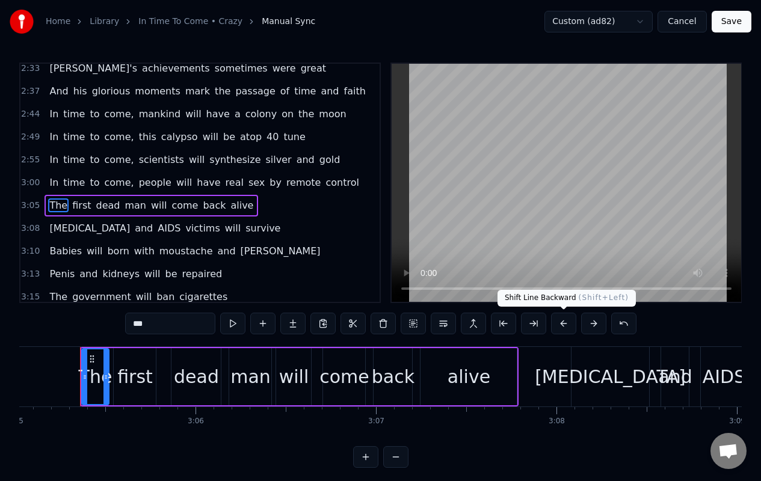
click at [565, 325] on button at bounding box center [563, 324] width 25 height 22
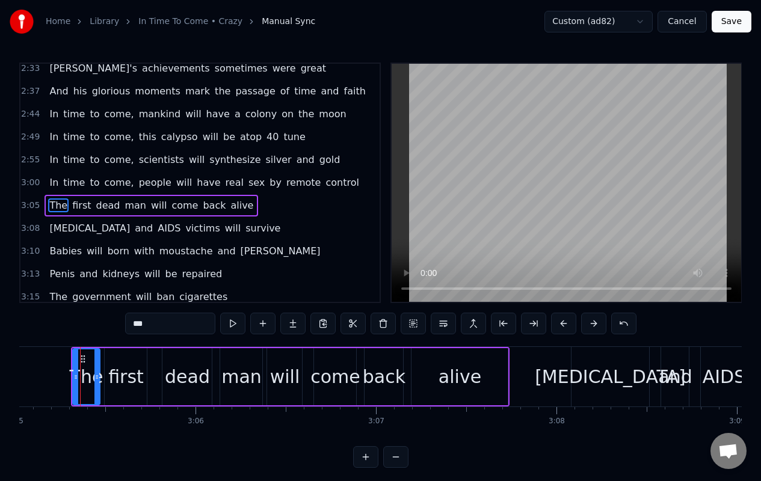
click at [49, 232] on span "[MEDICAL_DATA]" at bounding box center [89, 228] width 83 height 14
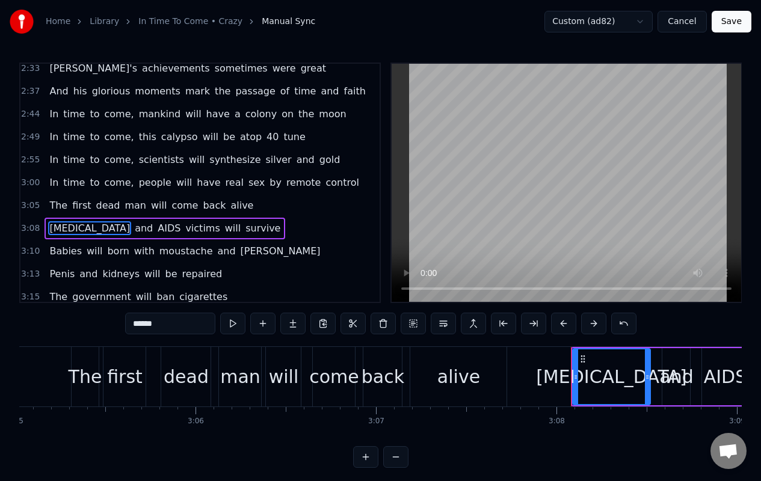
scroll to position [761, 0]
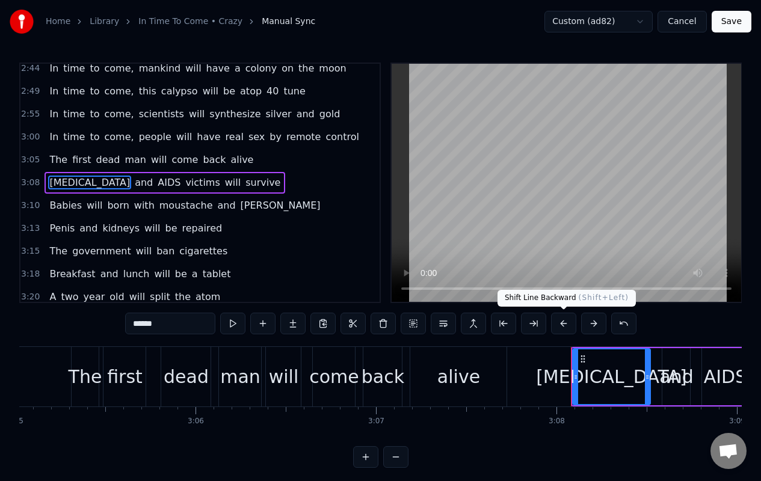
click at [559, 324] on button at bounding box center [563, 324] width 25 height 22
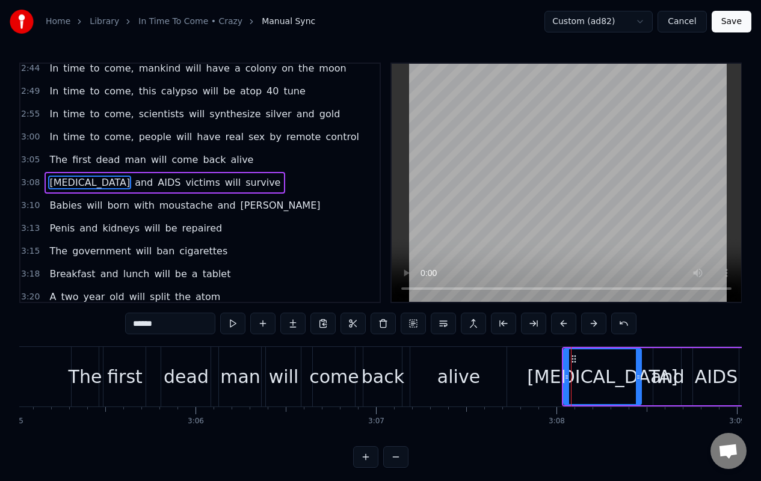
click at [53, 233] on span "Penis" at bounding box center [62, 228] width 28 height 14
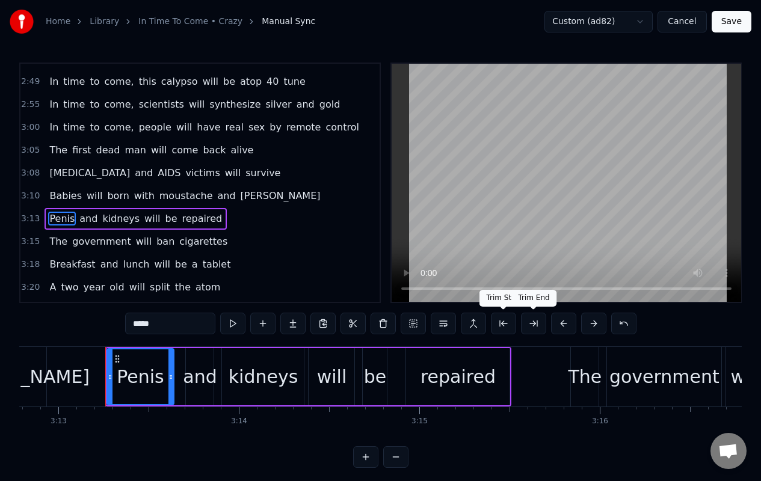
scroll to position [0, 34816]
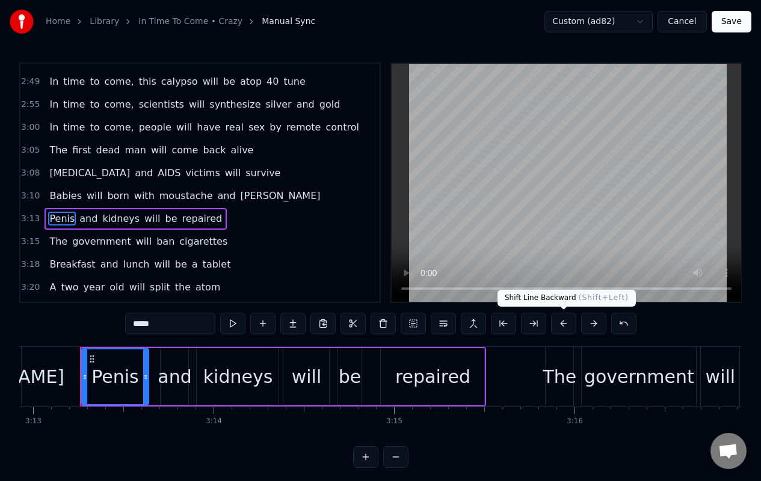
click at [561, 322] on button at bounding box center [563, 324] width 25 height 22
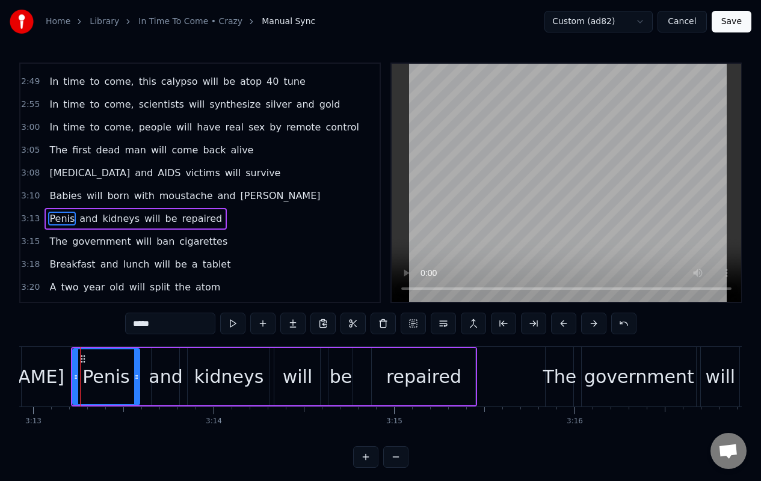
click at [56, 241] on span "The" at bounding box center [58, 242] width 20 height 14
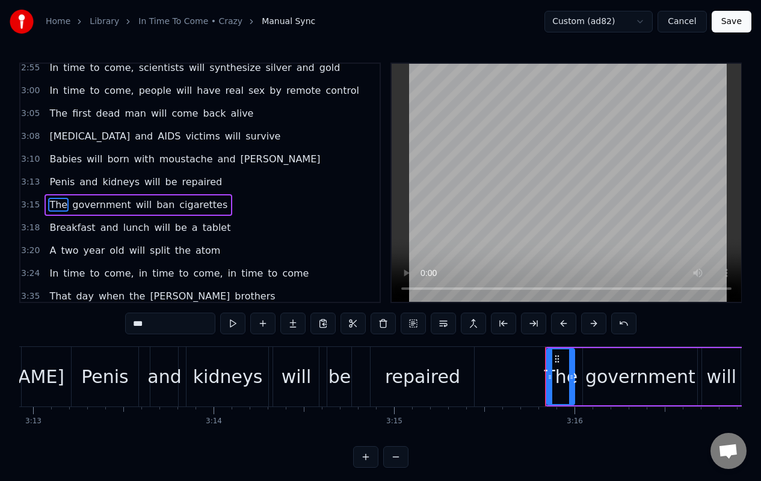
scroll to position [830, 0]
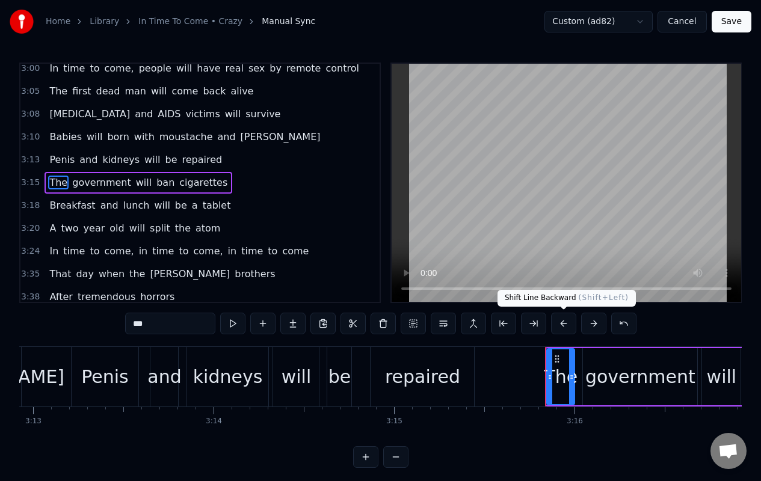
click at [564, 324] on button at bounding box center [563, 324] width 25 height 22
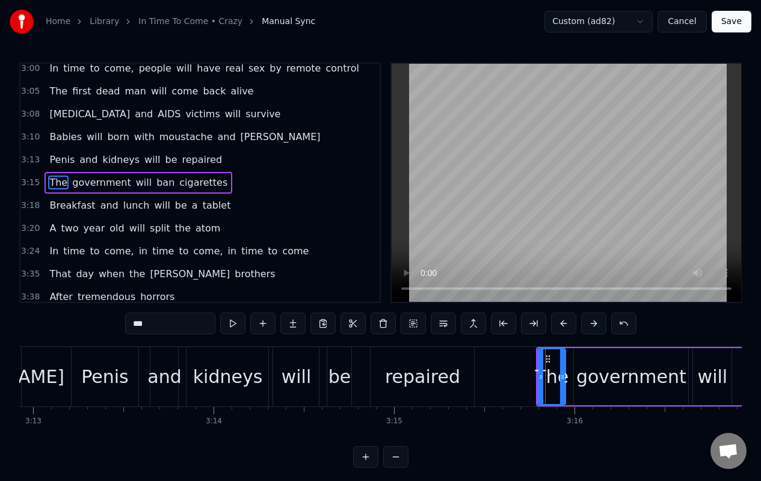
click at [49, 204] on span "Breakfast" at bounding box center [72, 206] width 48 height 14
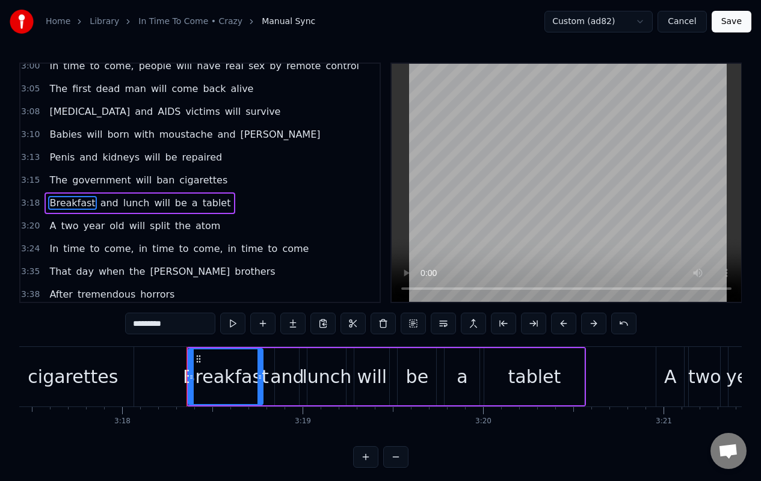
scroll to position [0, 35736]
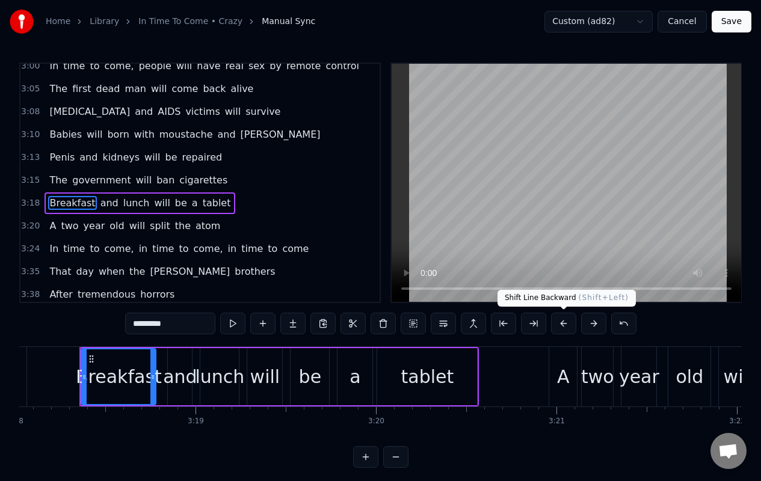
click at [564, 323] on button at bounding box center [563, 324] width 25 height 22
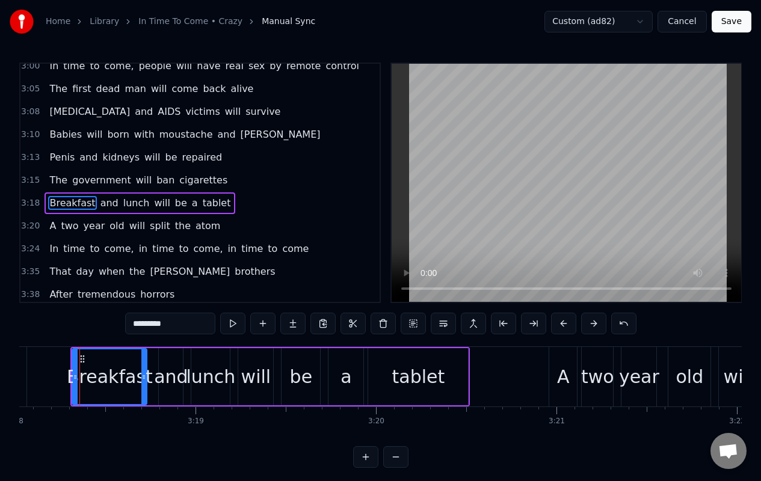
click at [52, 228] on span "A" at bounding box center [52, 226] width 9 height 14
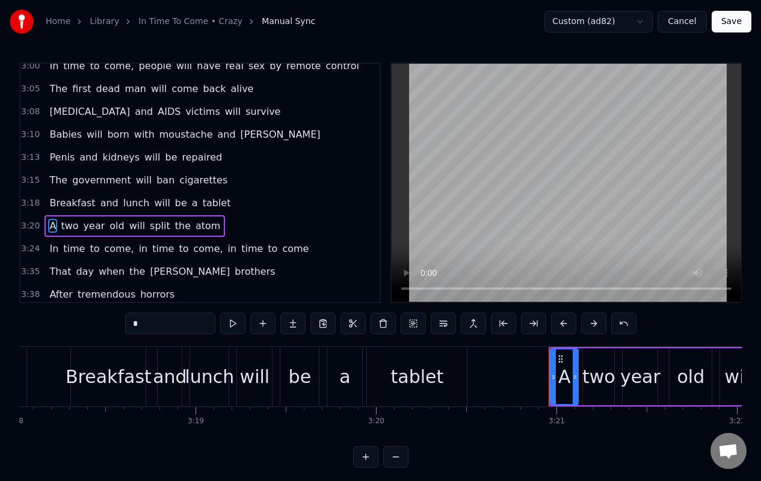
scroll to position [875, 0]
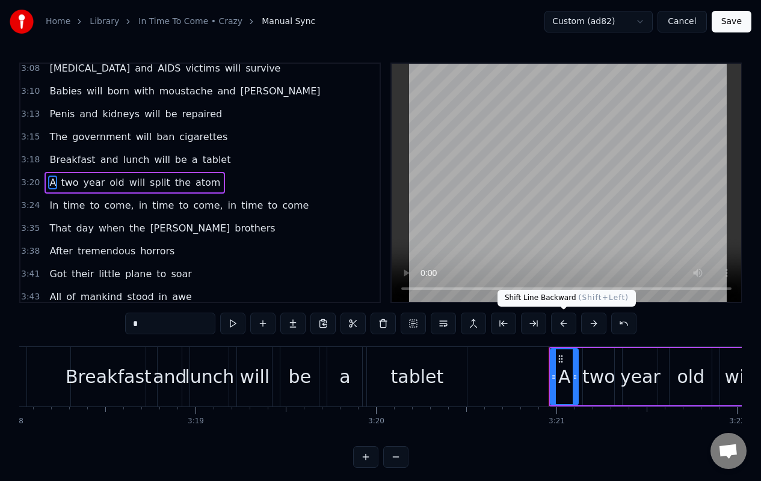
click at [561, 324] on button at bounding box center [563, 324] width 25 height 22
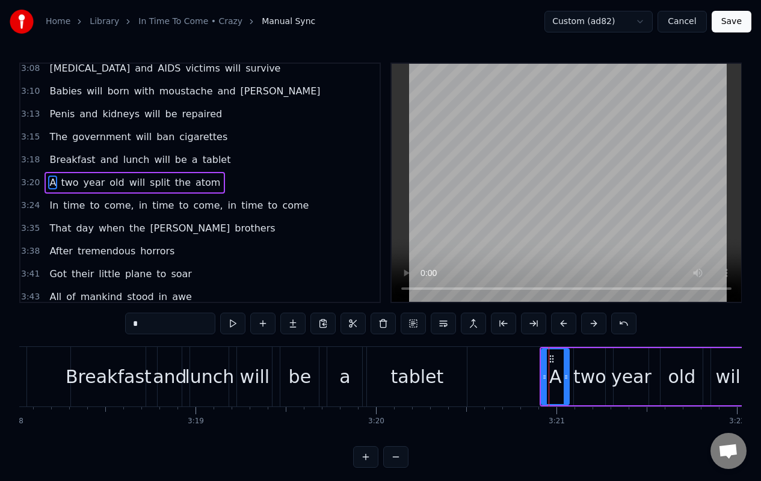
click at [62, 212] on span "time" at bounding box center [74, 206] width 24 height 14
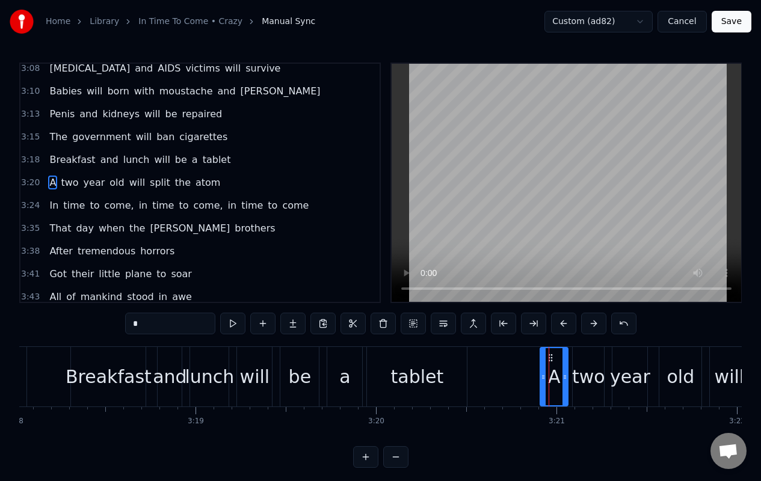
click at [52, 207] on span "In" at bounding box center [53, 206] width 11 height 14
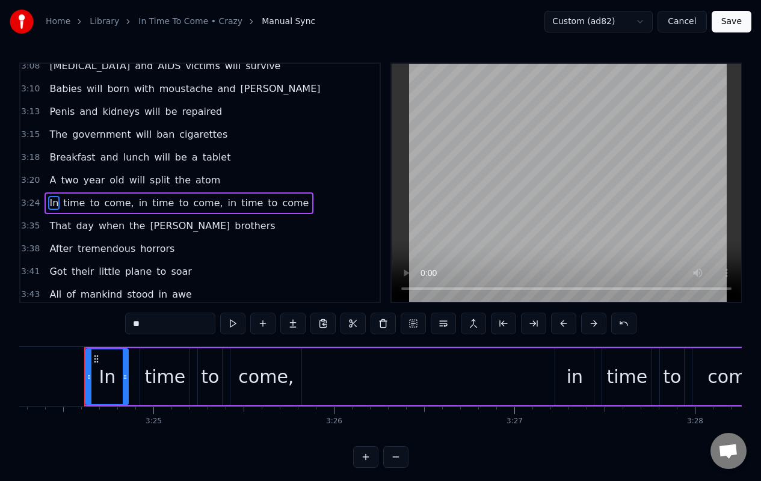
scroll to position [0, 36866]
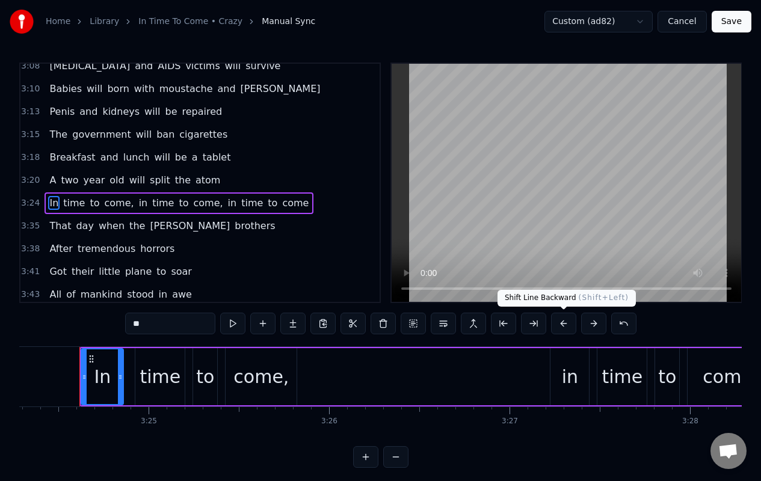
click at [564, 324] on button at bounding box center [563, 324] width 25 height 22
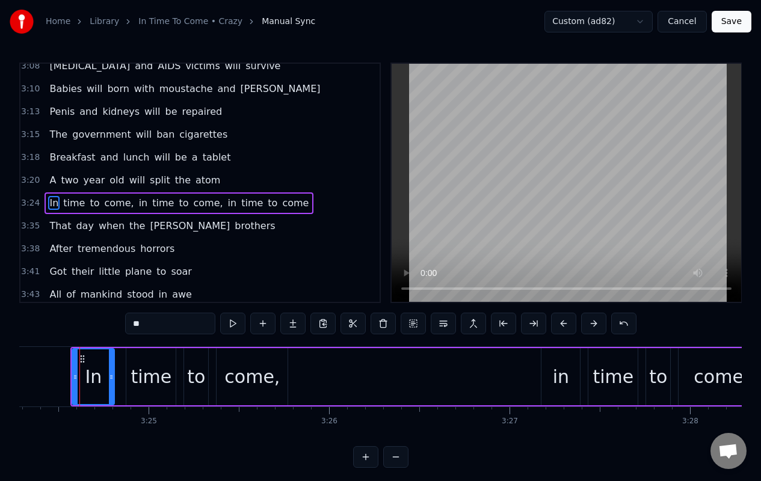
click at [57, 229] on span "That" at bounding box center [60, 226] width 24 height 14
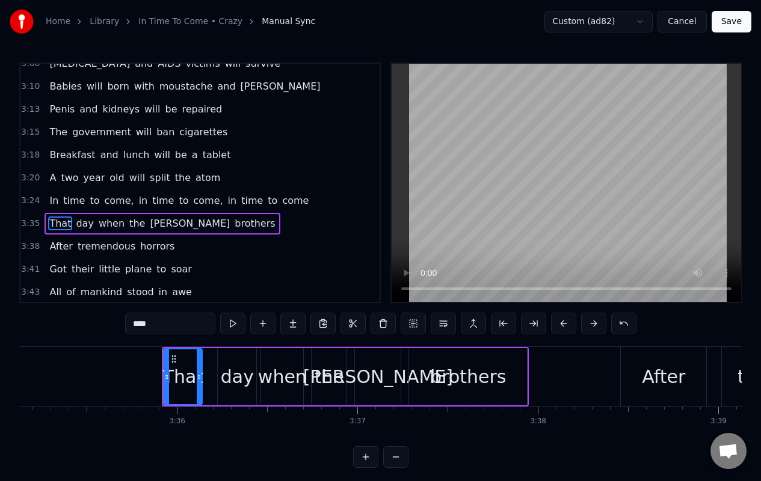
scroll to position [0, 38905]
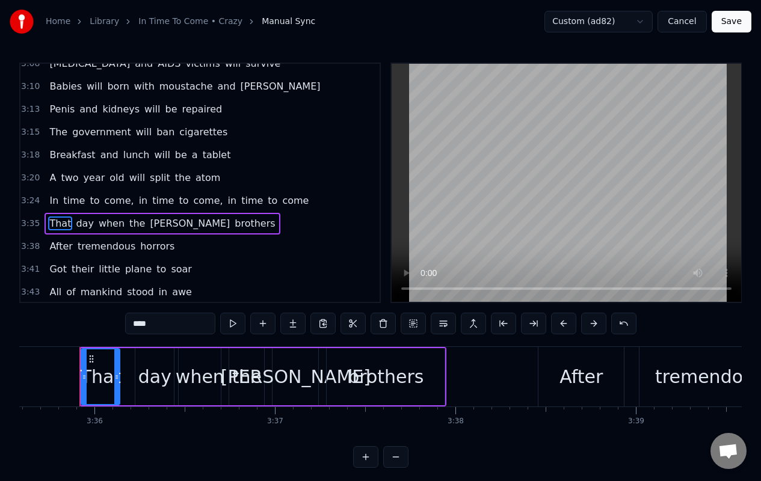
click at [563, 327] on button at bounding box center [563, 324] width 25 height 22
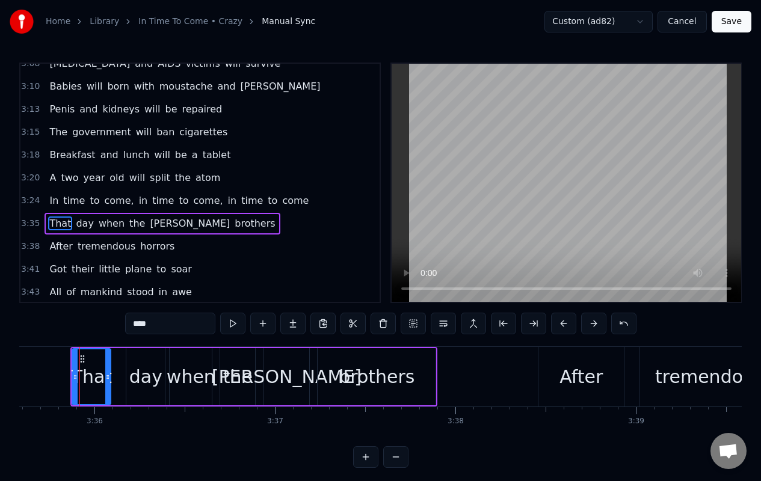
click at [52, 245] on span "After" at bounding box center [60, 246] width 25 height 14
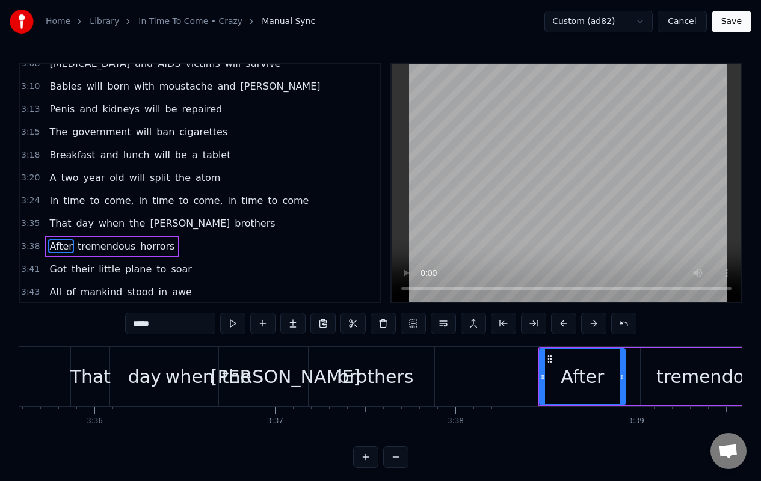
scroll to position [944, 0]
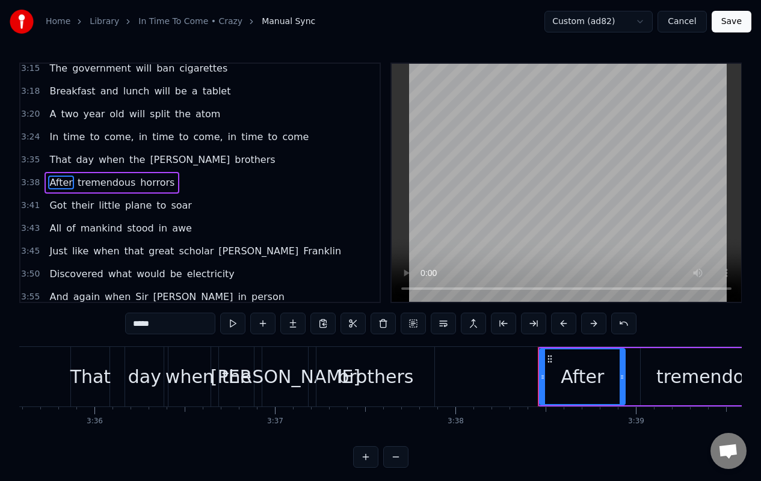
click at [562, 325] on button at bounding box center [563, 324] width 25 height 22
click at [48, 206] on span "Got" at bounding box center [57, 206] width 19 height 14
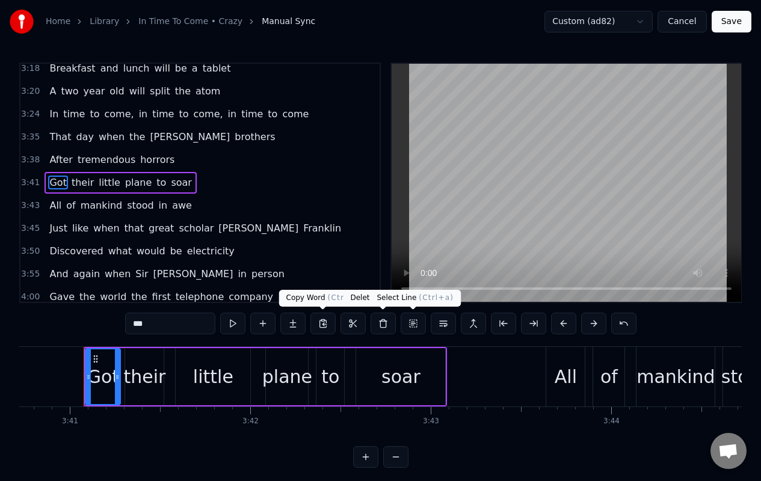
scroll to position [0, 39837]
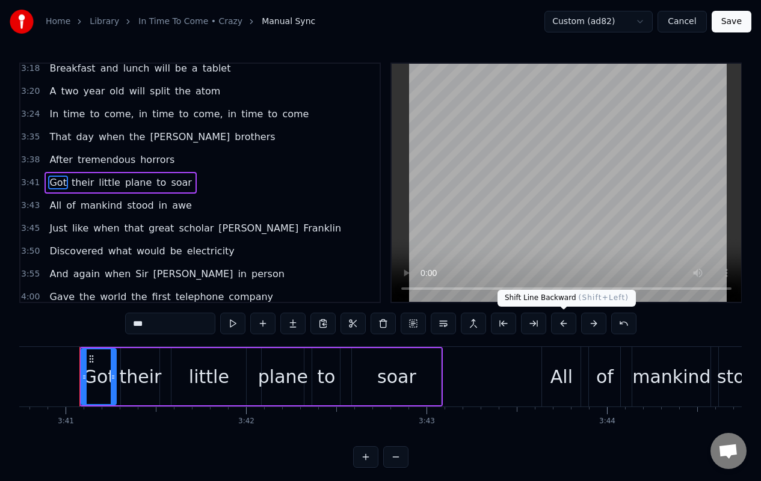
click at [564, 326] on button at bounding box center [563, 324] width 25 height 22
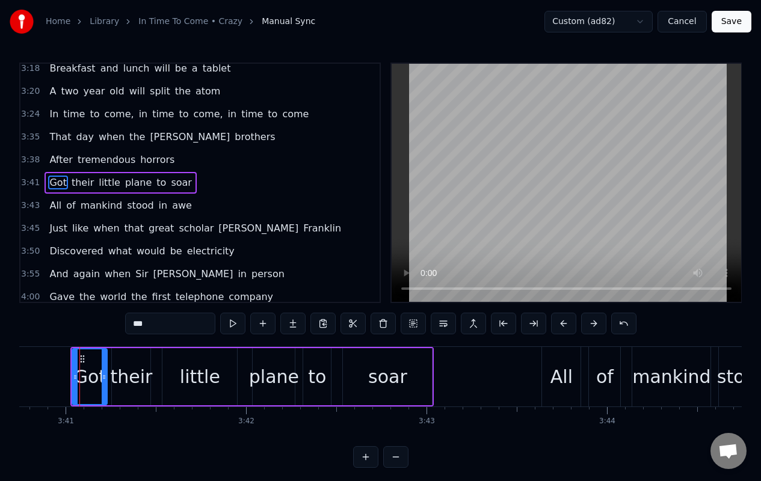
click at [52, 208] on span "All" at bounding box center [55, 206] width 14 height 14
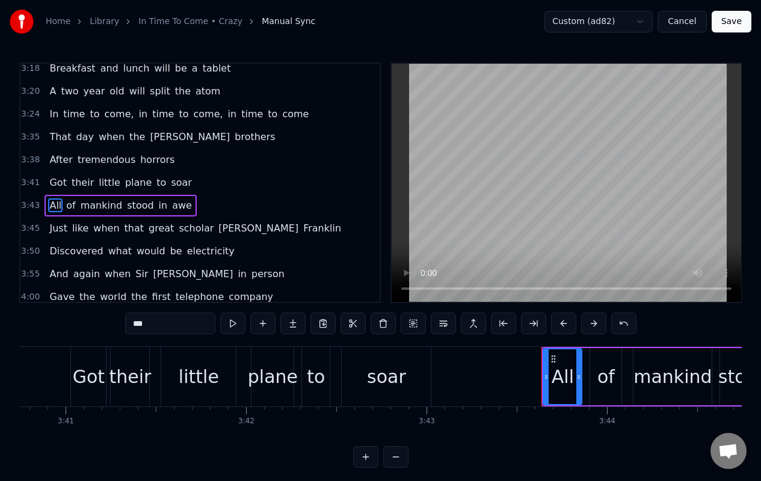
scroll to position [990, 0]
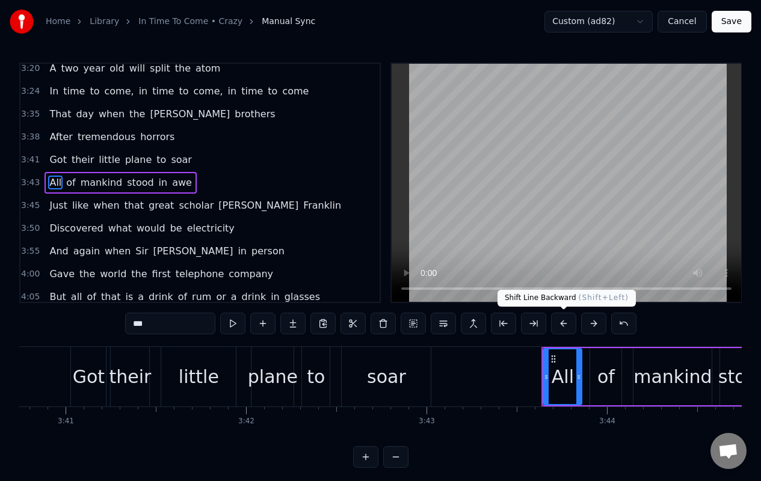
click at [566, 327] on button at bounding box center [563, 324] width 25 height 22
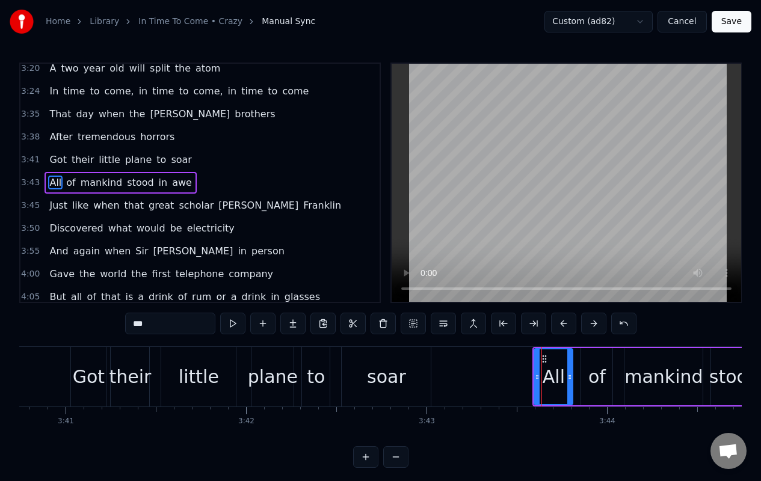
click at [49, 206] on span "Just" at bounding box center [58, 206] width 20 height 14
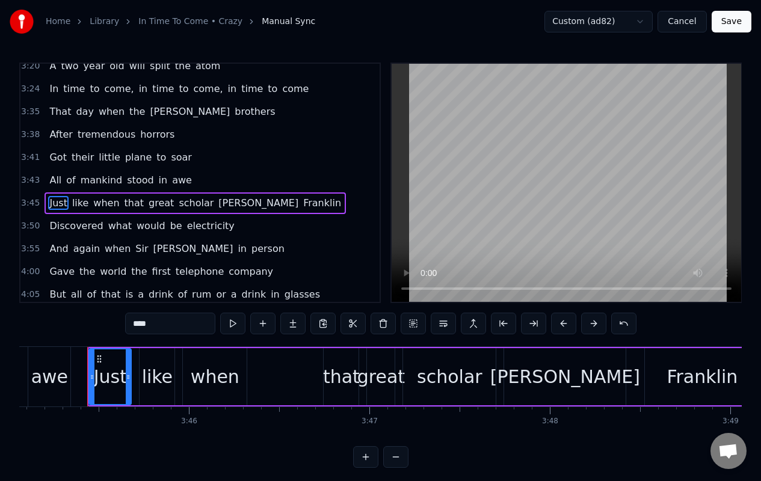
scroll to position [0, 40624]
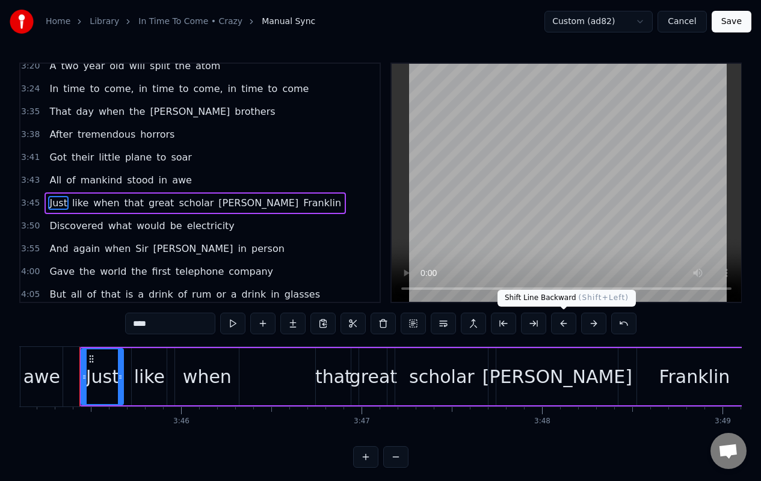
click at [565, 324] on button at bounding box center [563, 324] width 25 height 22
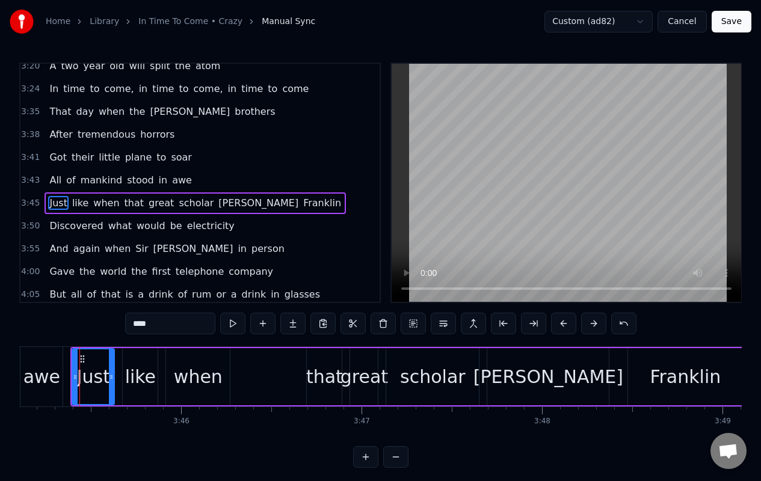
click at [49, 224] on span "Discovered" at bounding box center [76, 226] width 56 height 14
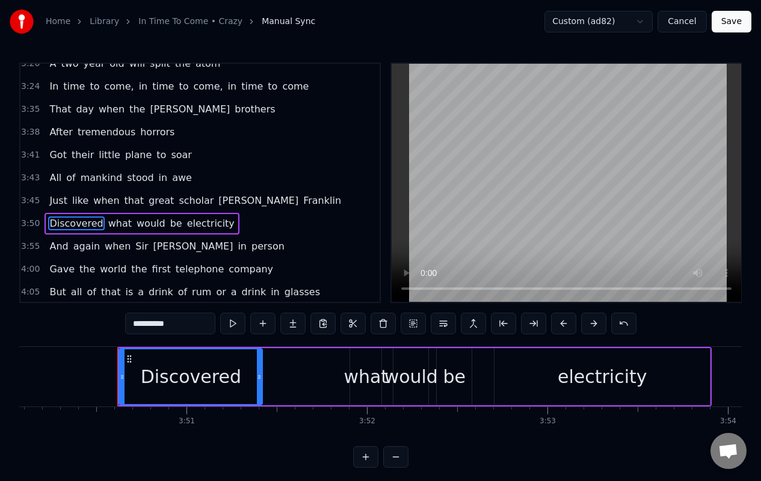
scroll to position [0, 41558]
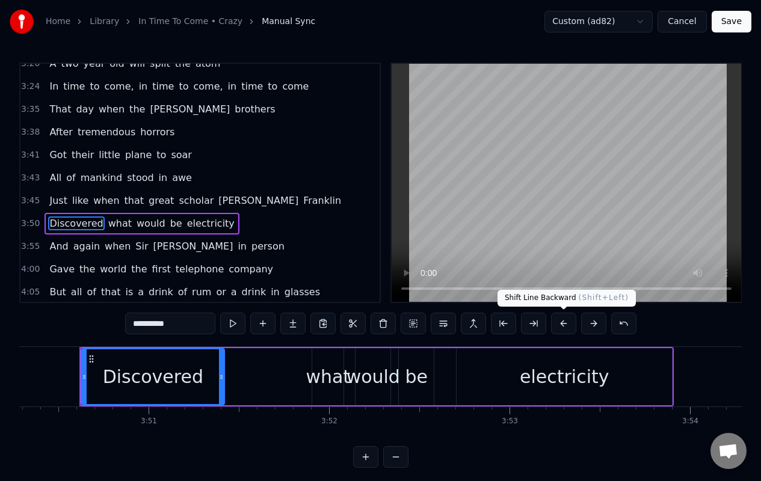
click at [562, 322] on button at bounding box center [563, 324] width 25 height 22
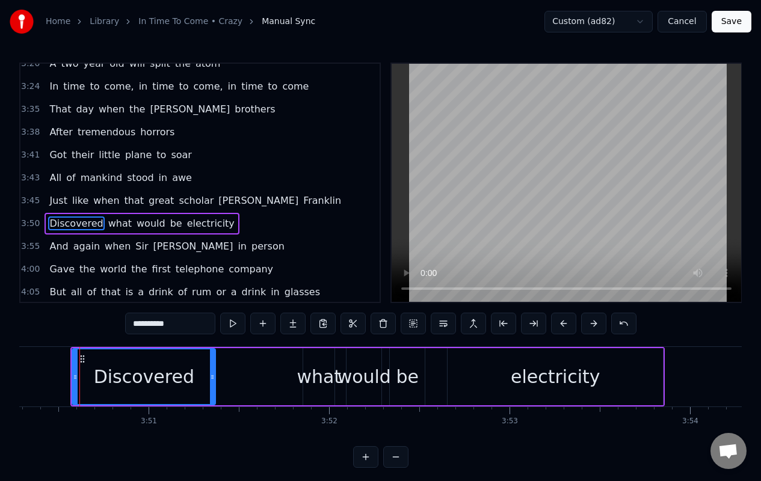
click at [54, 248] on span "And" at bounding box center [58, 246] width 21 height 14
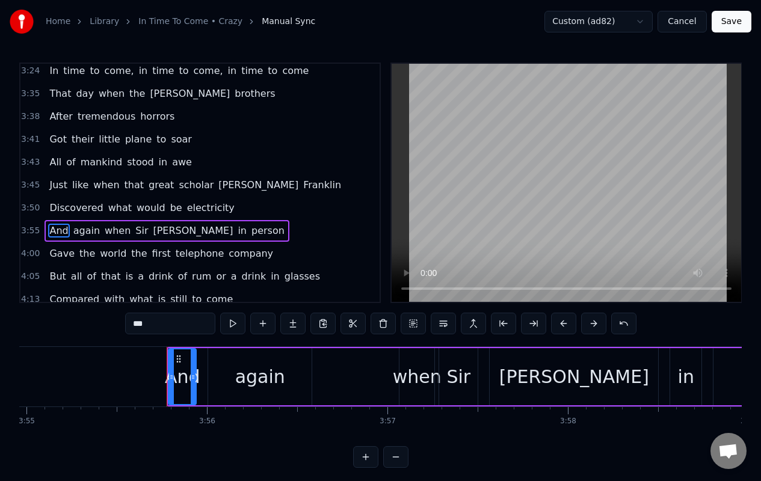
scroll to position [0, 42490]
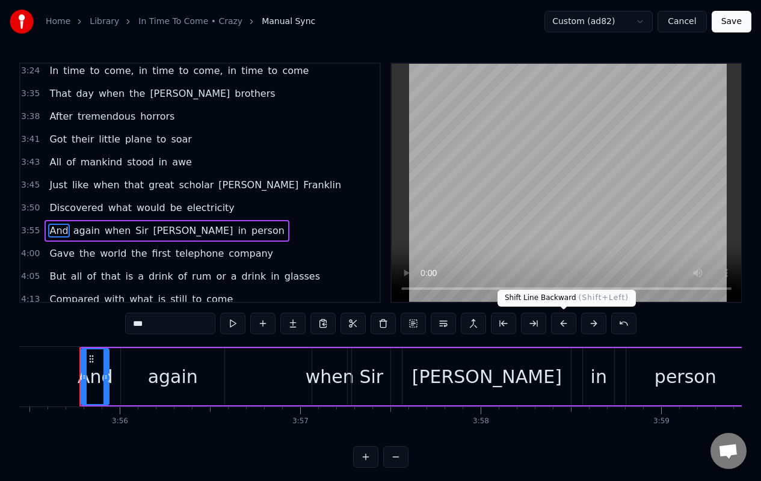
click at [567, 324] on button at bounding box center [563, 324] width 25 height 22
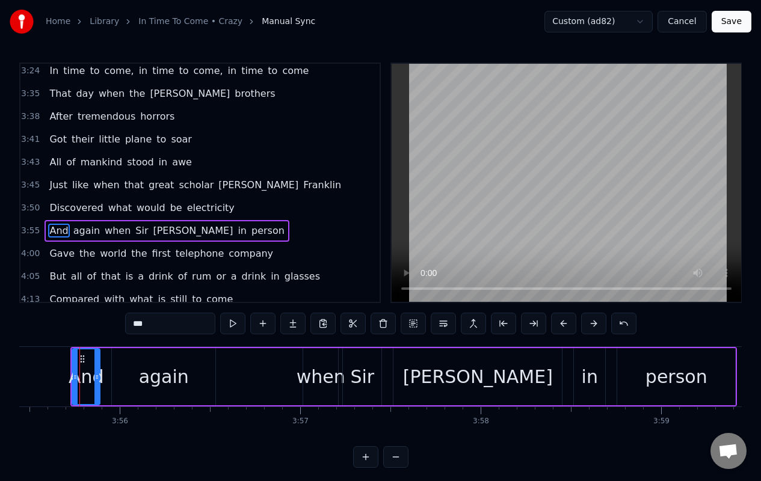
click at [60, 249] on span "Gave" at bounding box center [62, 254] width 28 height 14
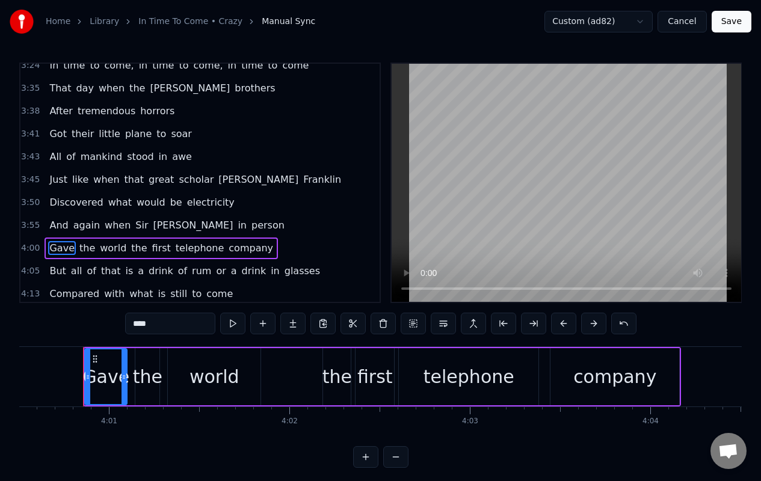
scroll to position [0, 43406]
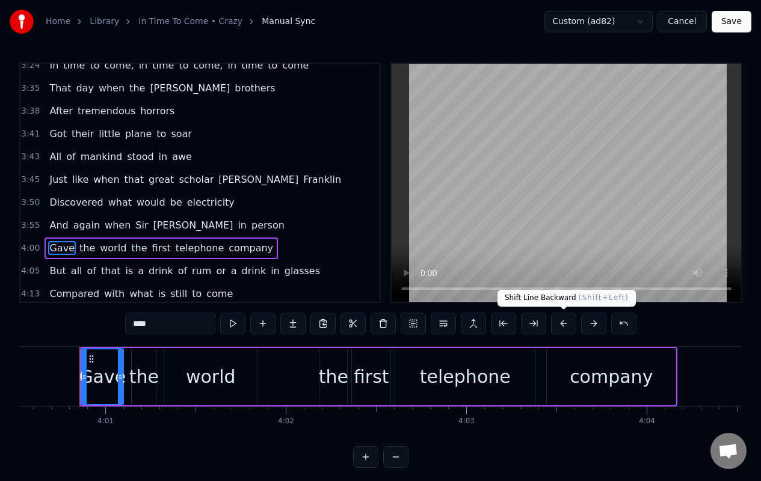
click at [561, 321] on button at bounding box center [563, 324] width 25 height 22
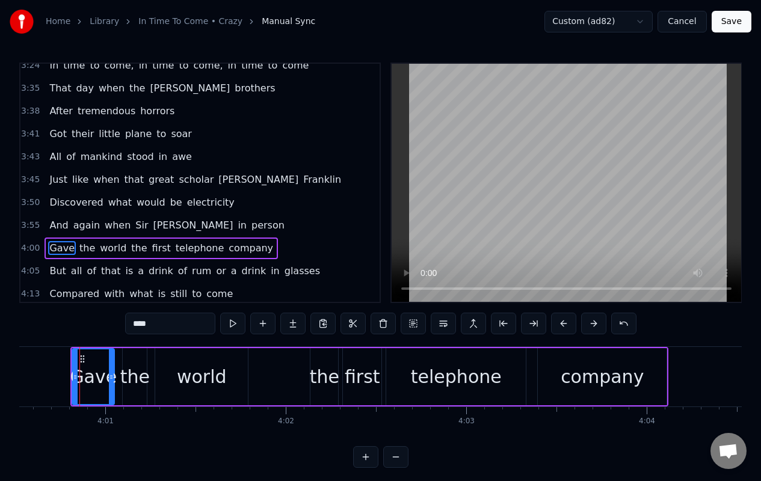
click at [54, 271] on span "But" at bounding box center [57, 271] width 19 height 14
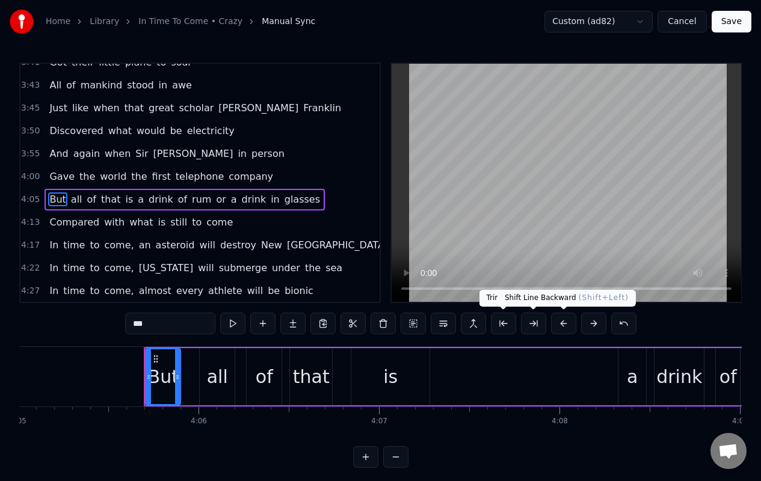
scroll to position [0, 44280]
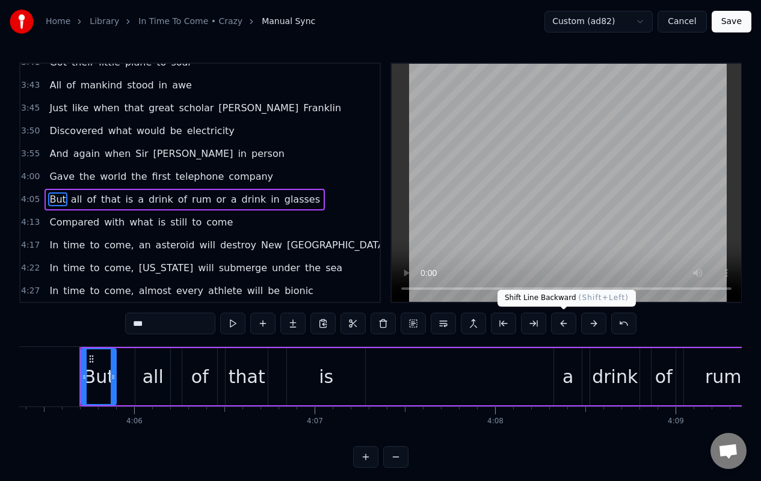
click at [563, 326] on button at bounding box center [563, 324] width 25 height 22
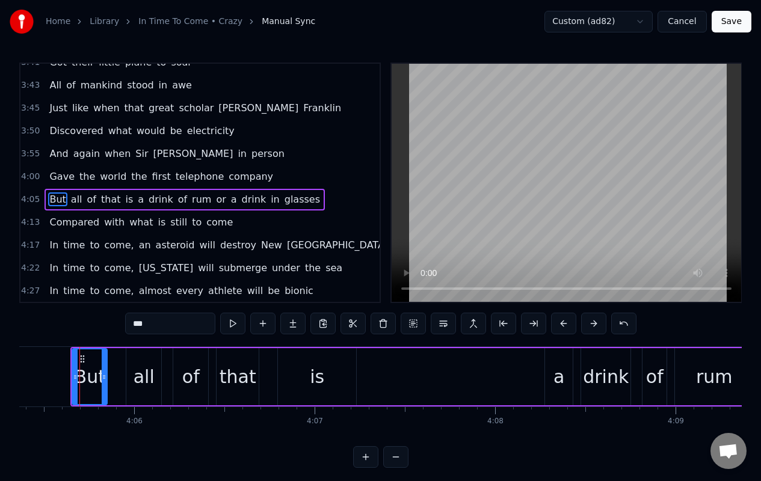
click at [57, 221] on span "Compared" at bounding box center [74, 222] width 52 height 14
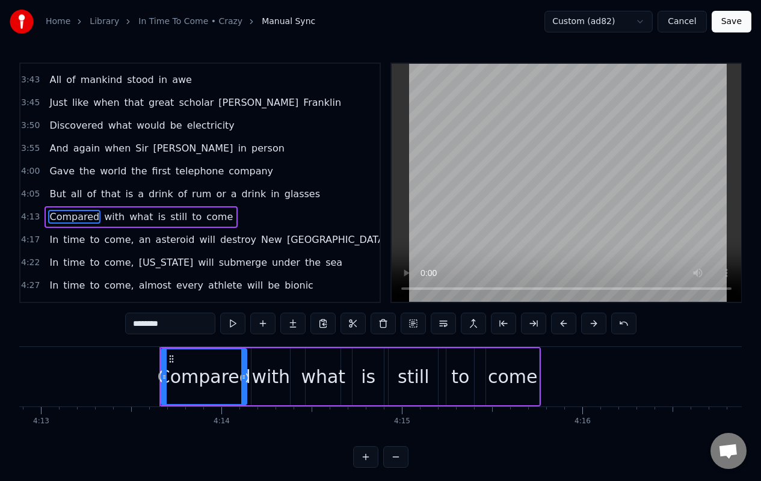
scroll to position [0, 45716]
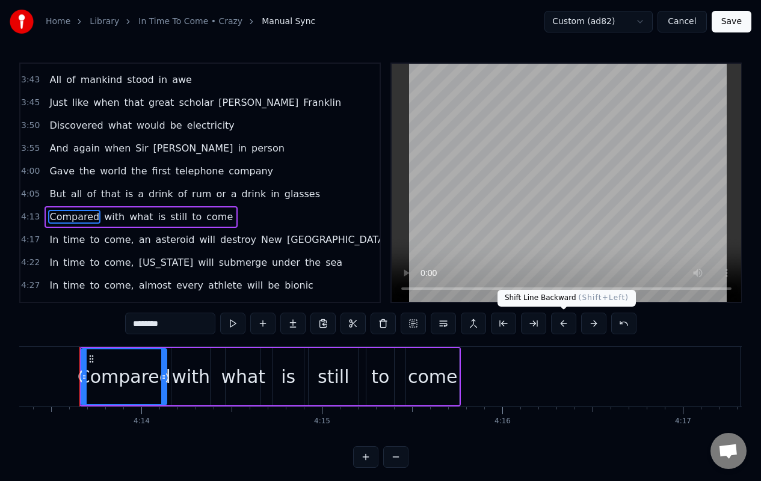
click at [565, 324] on button at bounding box center [563, 324] width 25 height 22
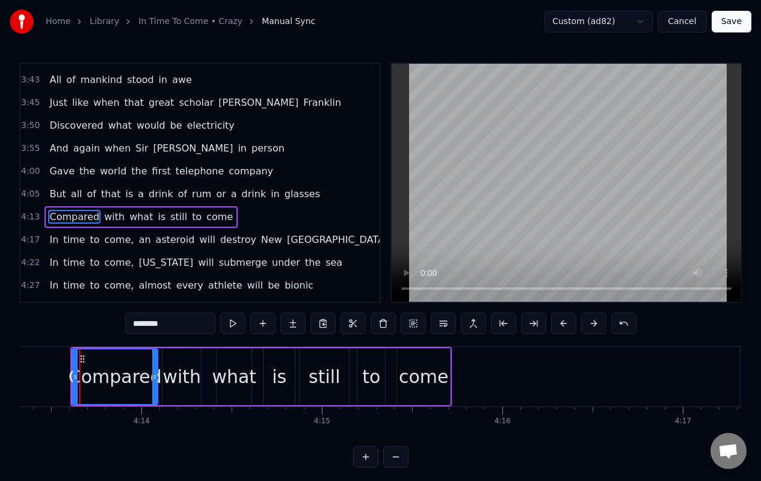
click at [49, 239] on span "In" at bounding box center [53, 240] width 11 height 14
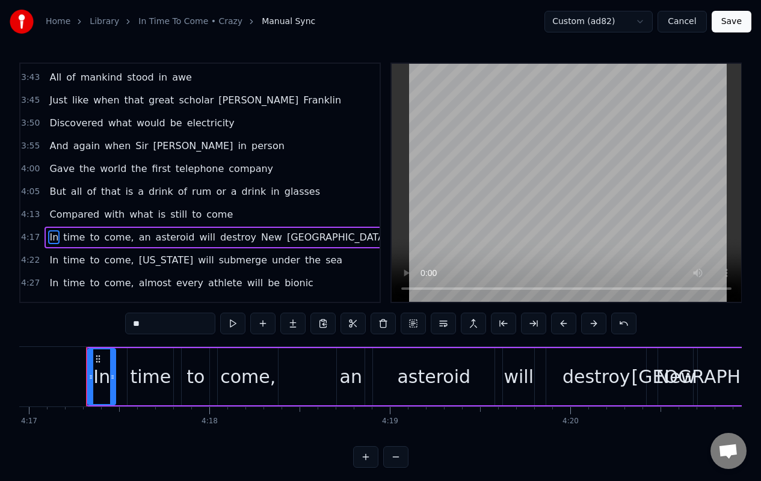
scroll to position [0, 46377]
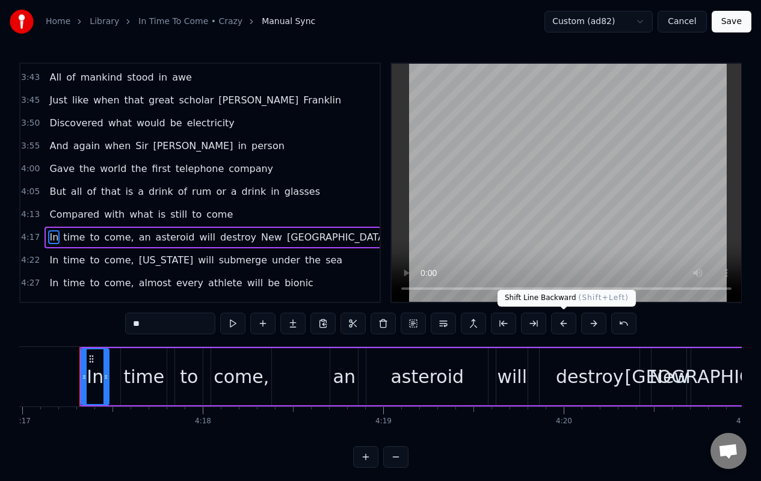
click at [562, 325] on button at bounding box center [563, 324] width 25 height 22
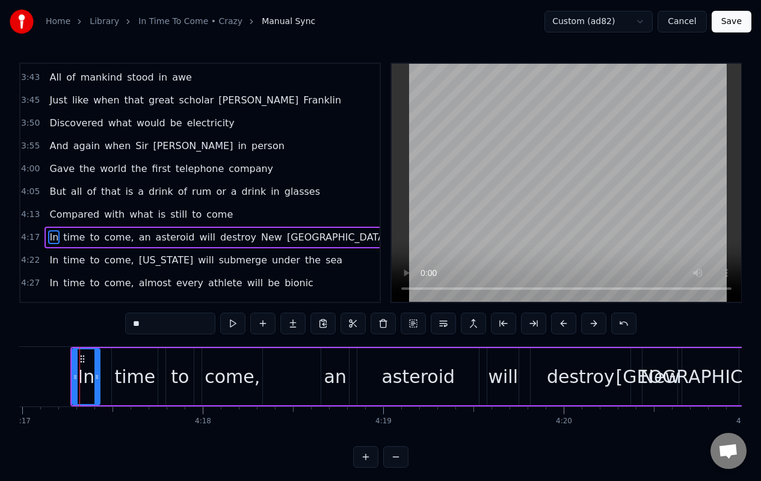
click at [52, 259] on span "In" at bounding box center [53, 260] width 11 height 14
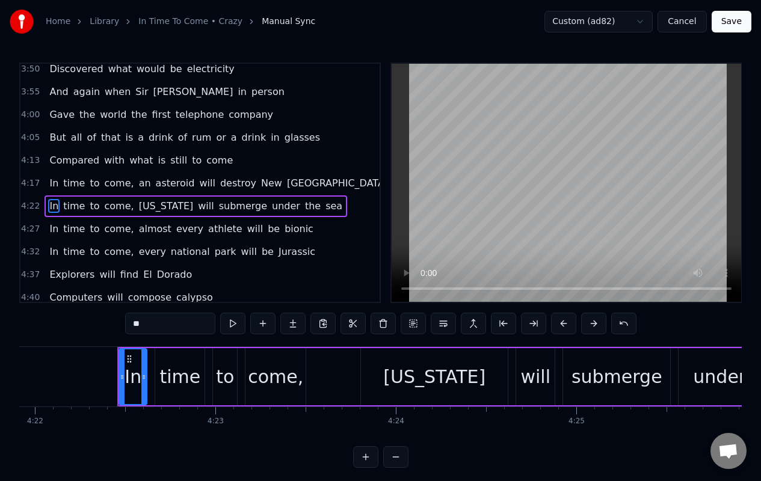
scroll to position [0, 47304]
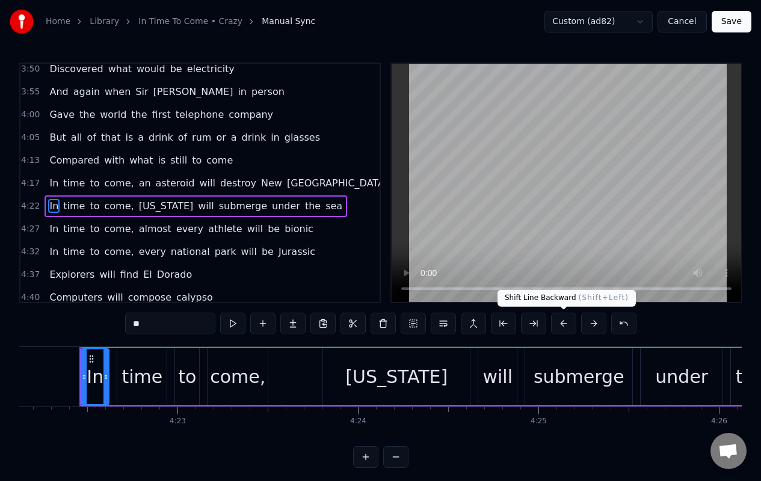
click at [564, 324] on button at bounding box center [563, 324] width 25 height 22
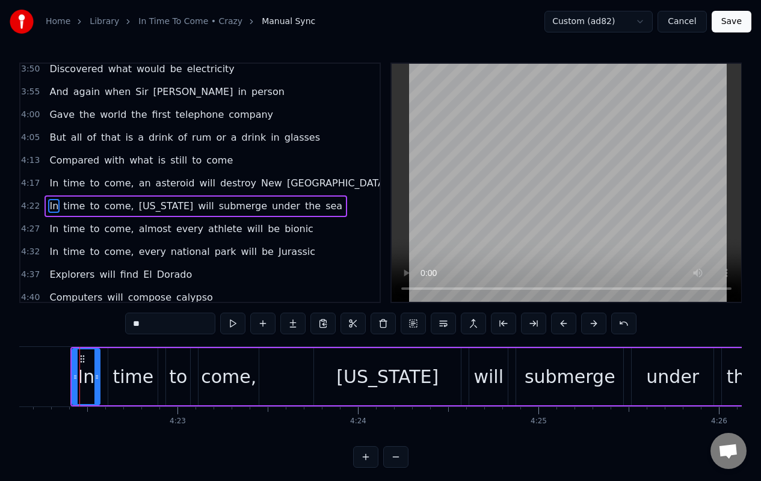
click at [56, 229] on span "In" at bounding box center [53, 229] width 11 height 14
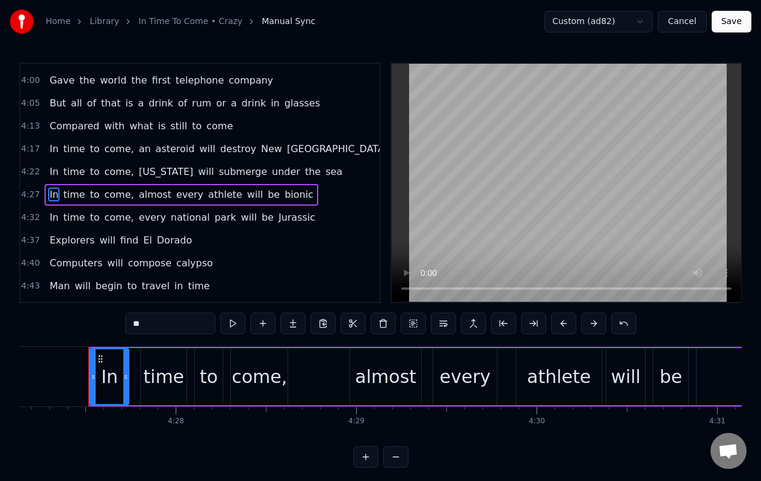
scroll to position [0, 48218]
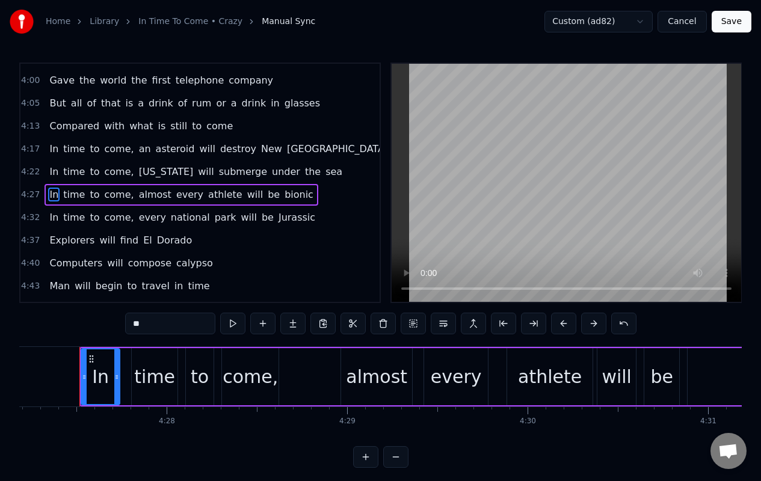
click at [562, 324] on button at bounding box center [563, 324] width 25 height 22
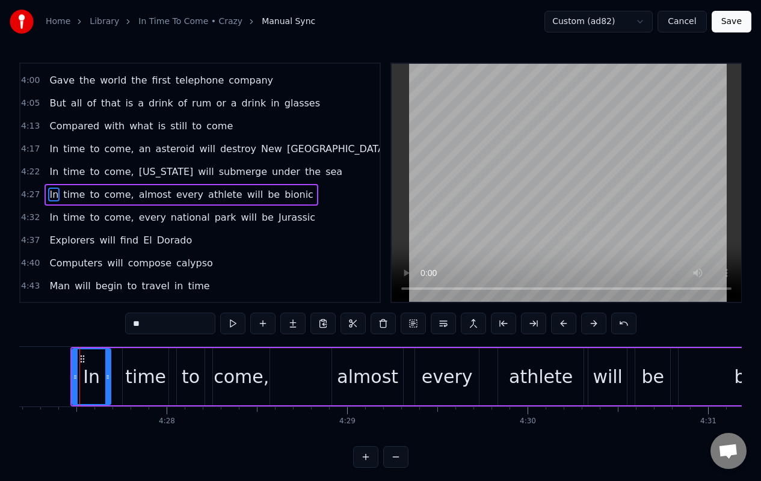
click at [56, 221] on span "In" at bounding box center [53, 218] width 11 height 14
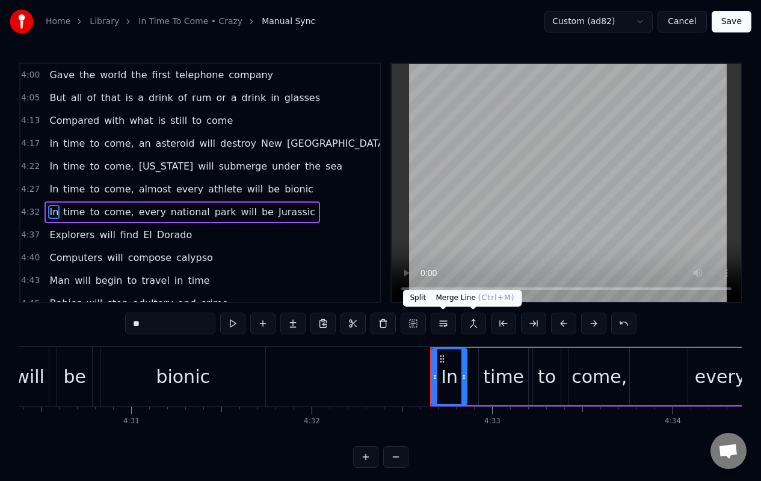
scroll to position [0, 49145]
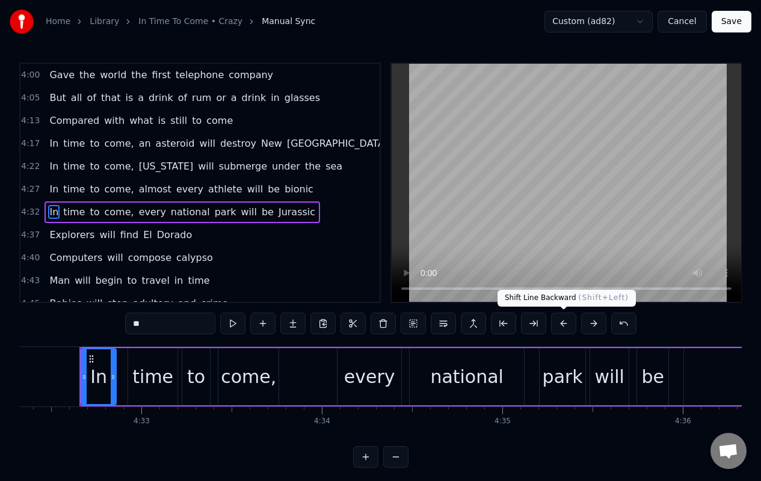
click at [560, 324] on button at bounding box center [563, 324] width 25 height 22
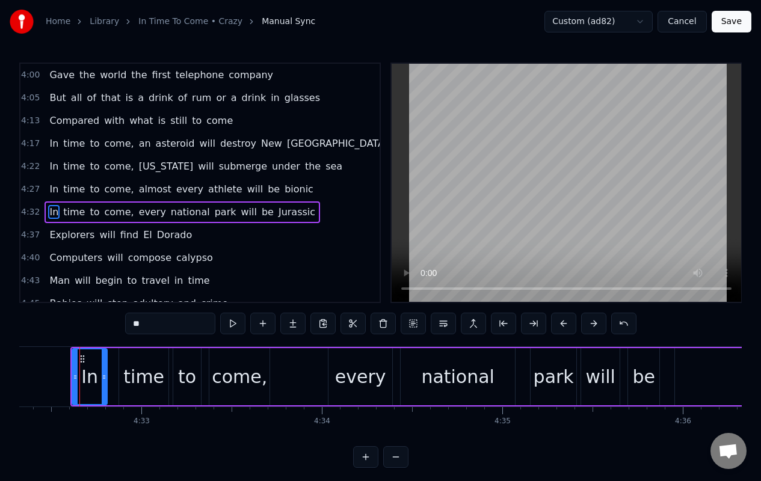
click at [57, 235] on span "Explorers" at bounding box center [72, 235] width 48 height 14
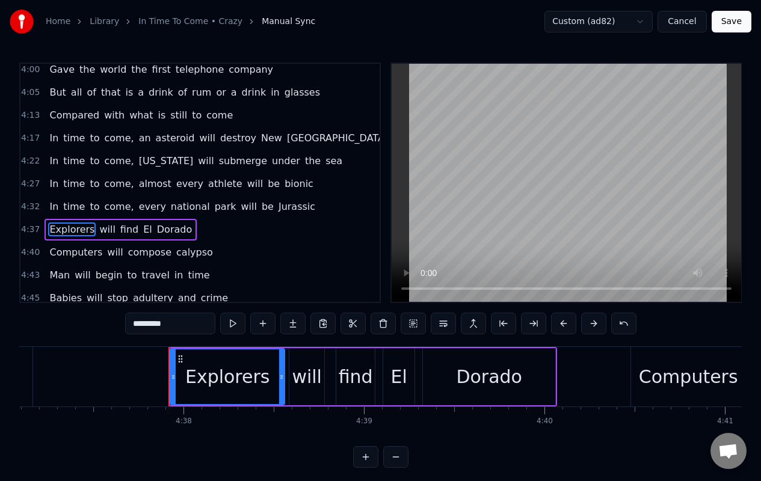
scroll to position [0, 50094]
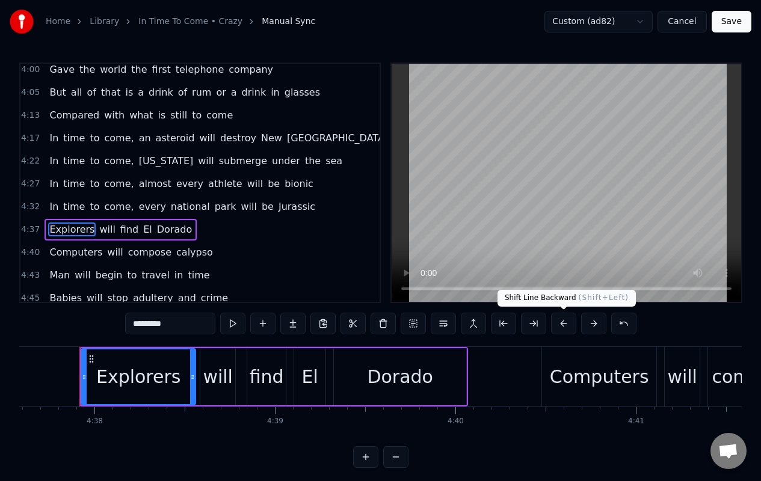
click at [563, 324] on button at bounding box center [563, 324] width 25 height 22
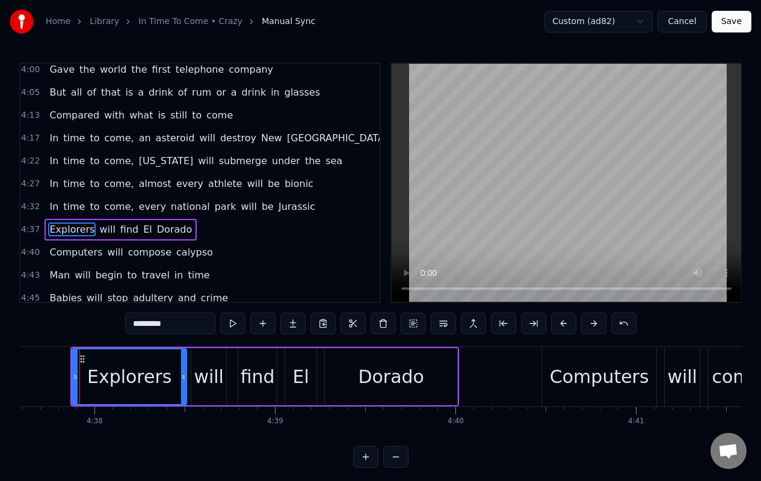
click at [50, 256] on span "Computers" at bounding box center [75, 252] width 55 height 14
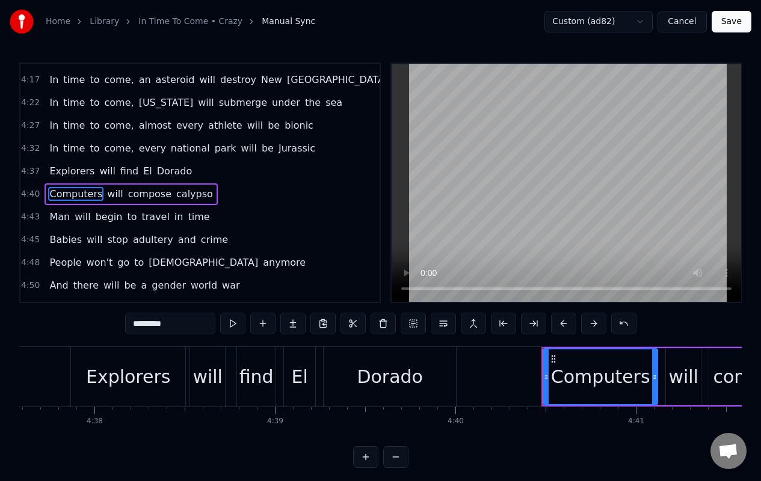
scroll to position [1264, 0]
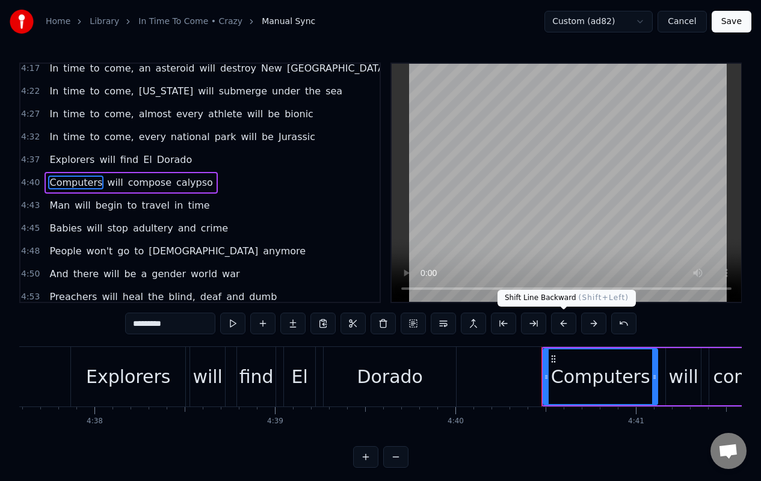
click at [564, 326] on button at bounding box center [563, 324] width 25 height 22
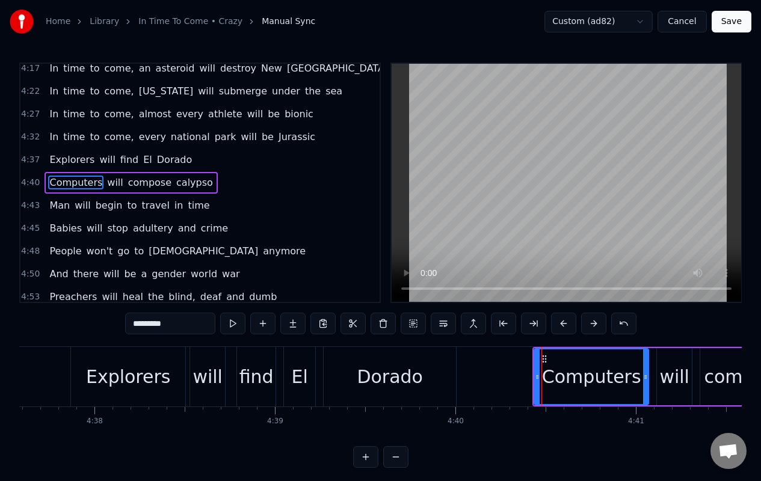
click at [60, 210] on span "Man" at bounding box center [59, 206] width 23 height 14
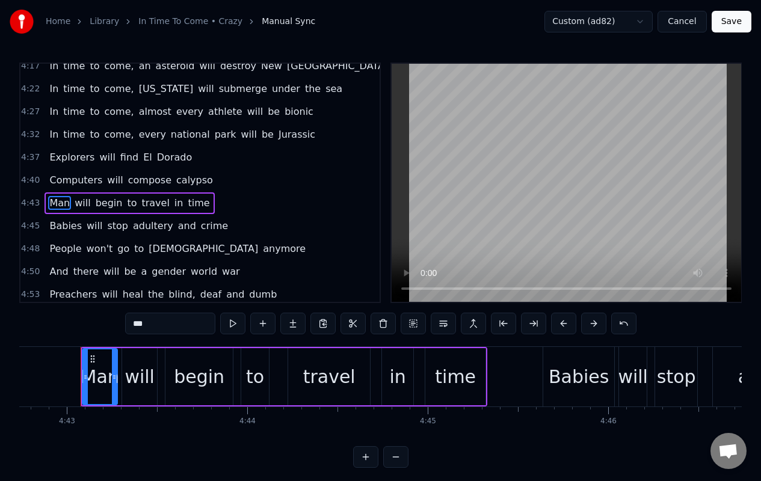
scroll to position [0, 51026]
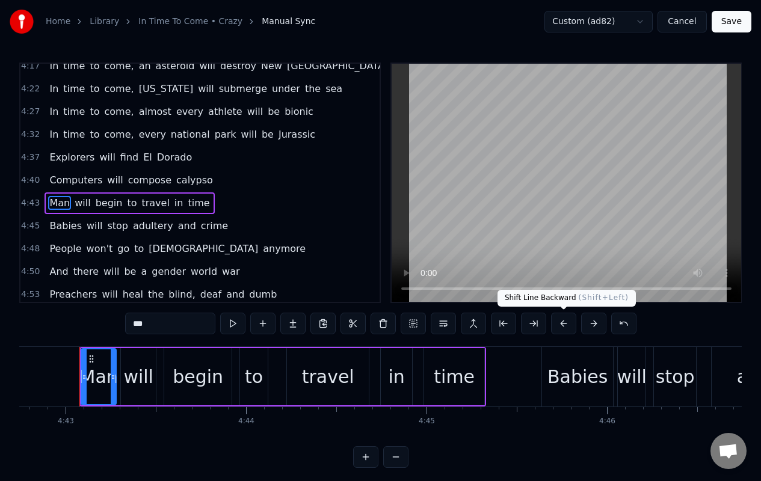
click at [561, 324] on button at bounding box center [563, 324] width 25 height 22
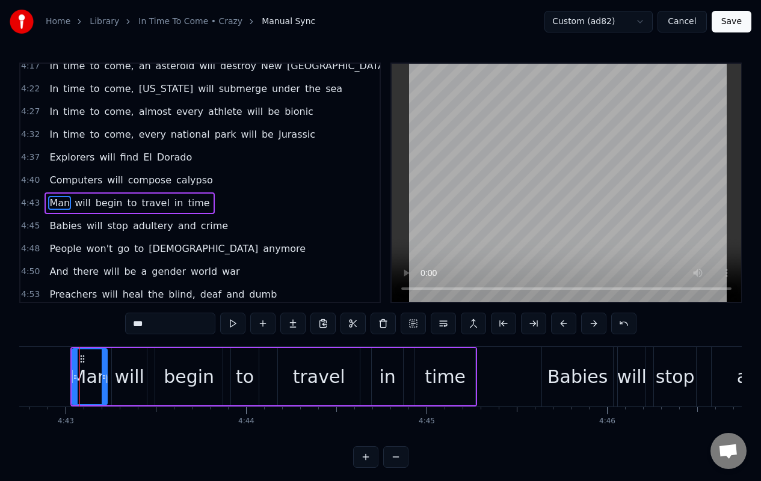
click at [55, 225] on span "Babies" at bounding box center [65, 226] width 35 height 14
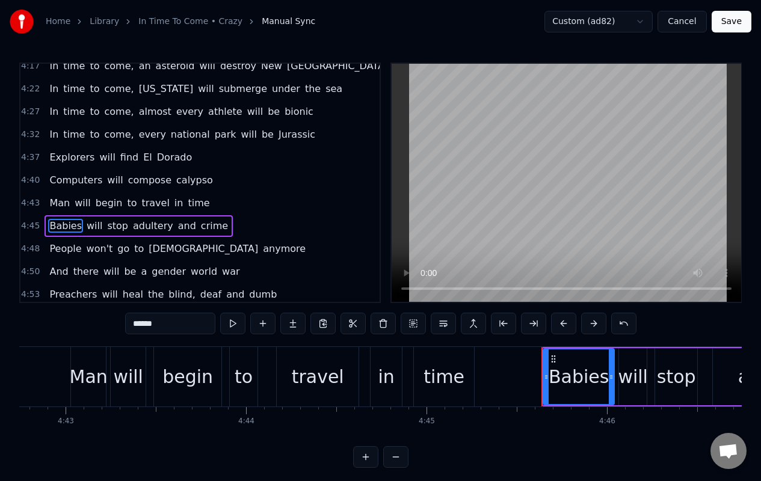
scroll to position [1310, 0]
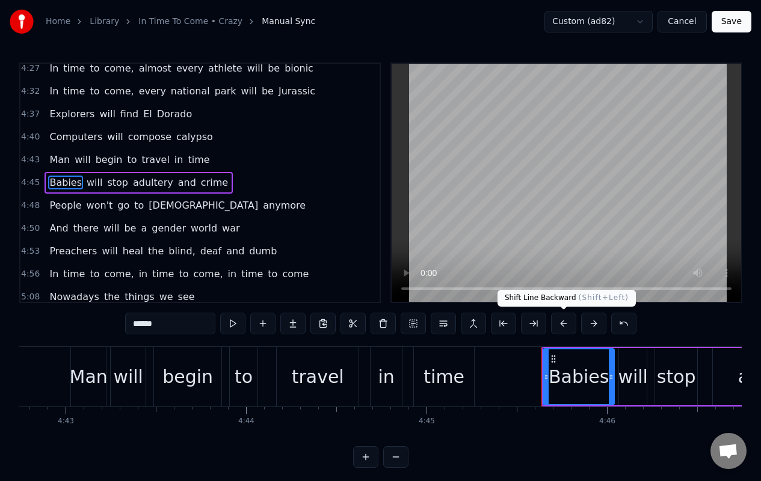
click at [563, 325] on button at bounding box center [563, 324] width 25 height 22
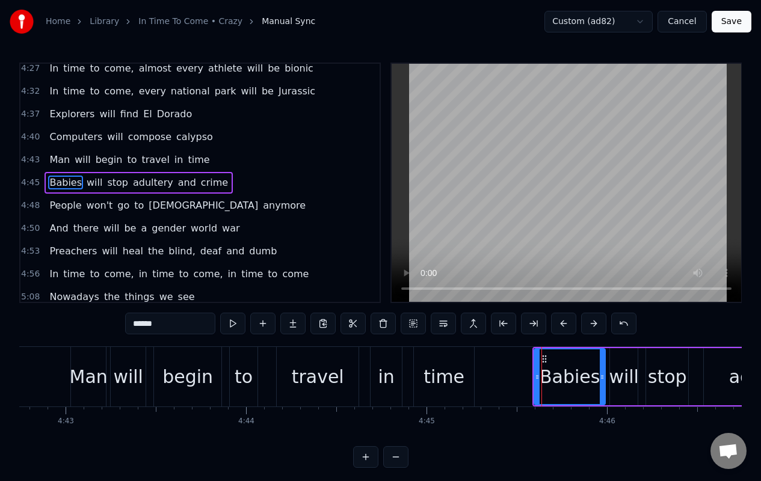
click at [56, 208] on span "People" at bounding box center [65, 206] width 34 height 14
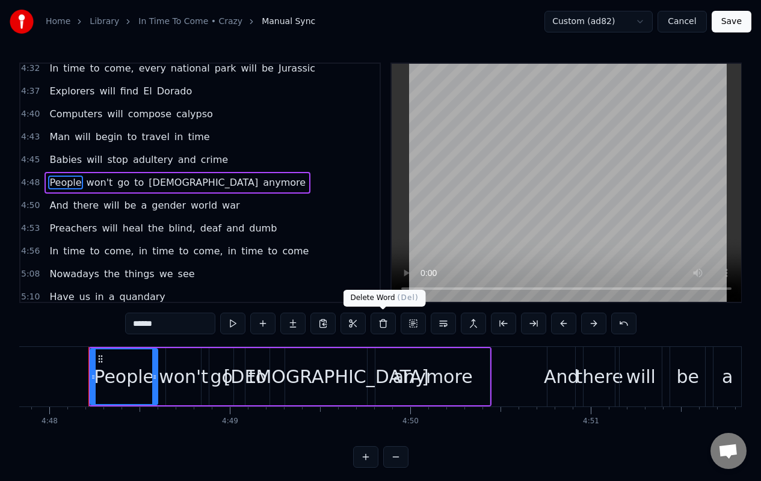
scroll to position [0, 51953]
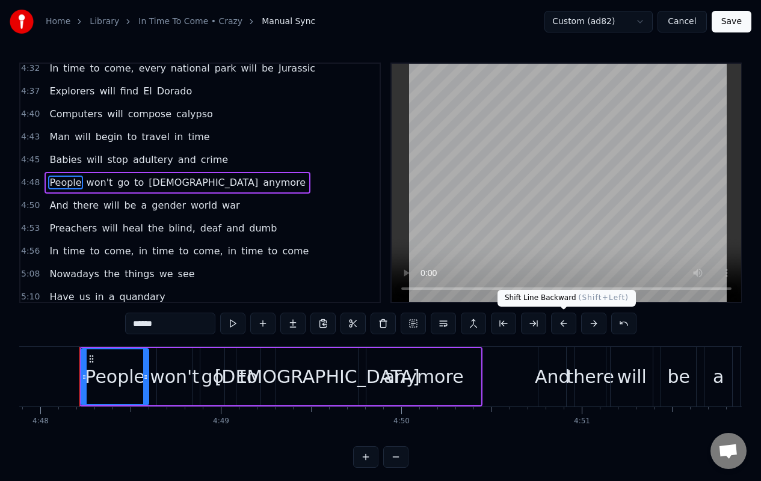
click at [565, 325] on button at bounding box center [563, 324] width 25 height 22
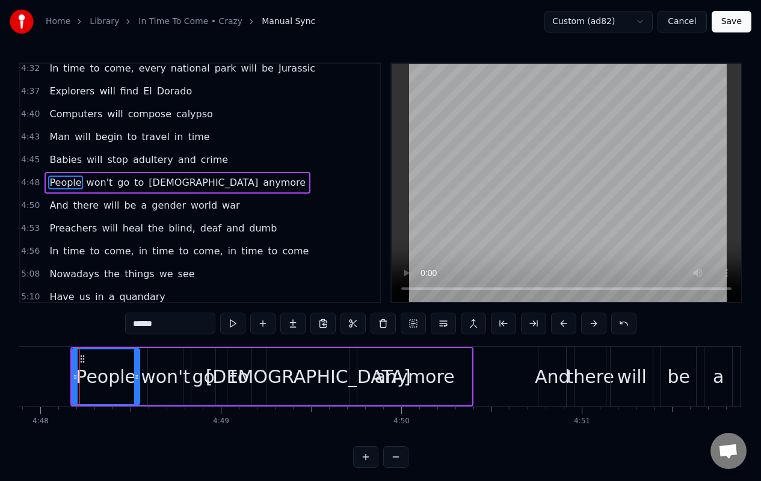
click at [55, 205] on span "And" at bounding box center [58, 206] width 21 height 14
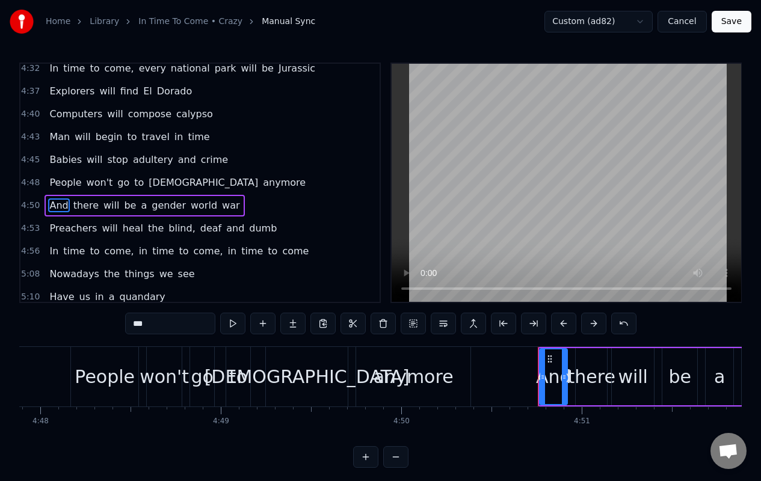
scroll to position [1355, 0]
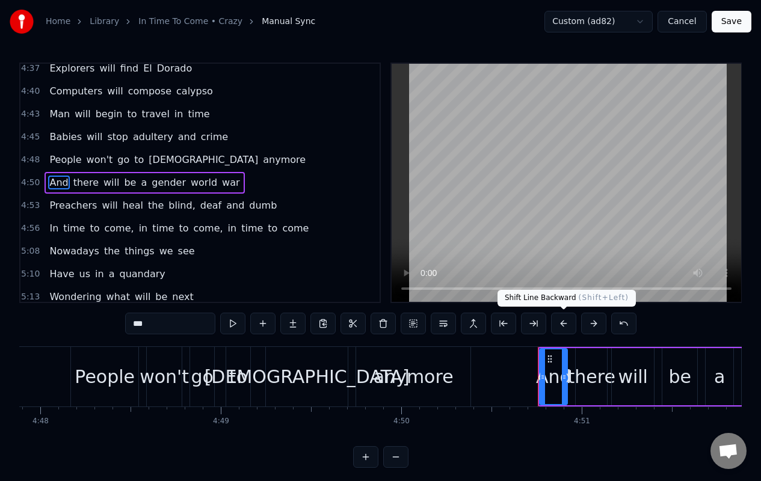
click at [564, 324] on button at bounding box center [563, 324] width 25 height 22
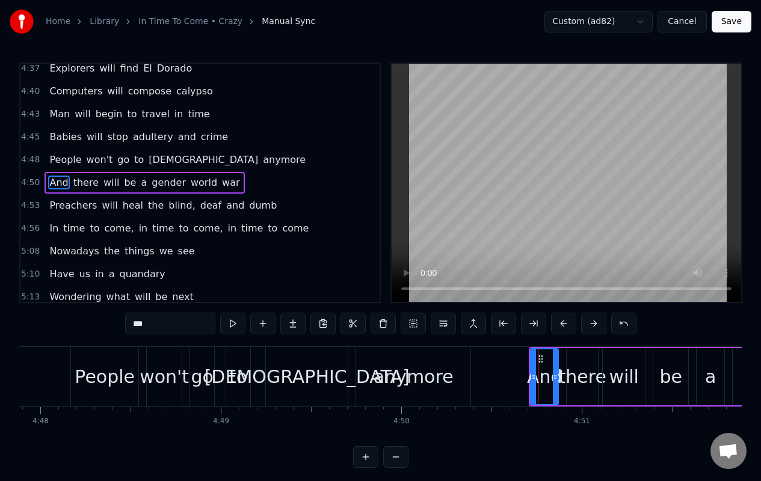
click at [54, 210] on span "Preachers" at bounding box center [73, 206] width 50 height 14
type input "*********"
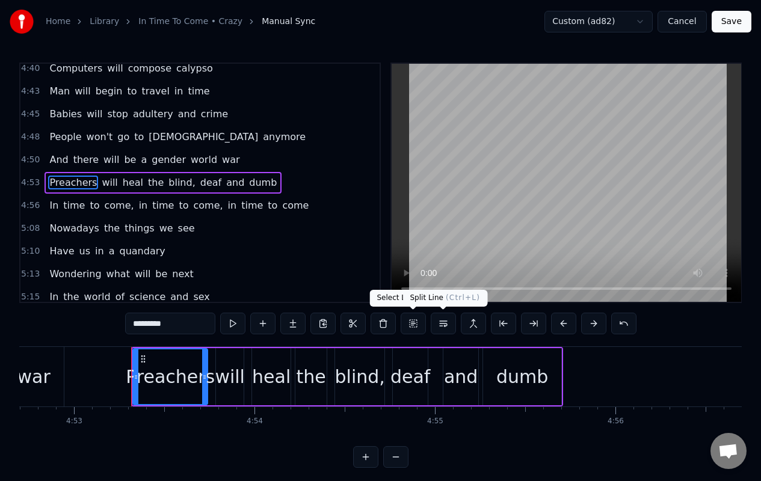
scroll to position [0, 52874]
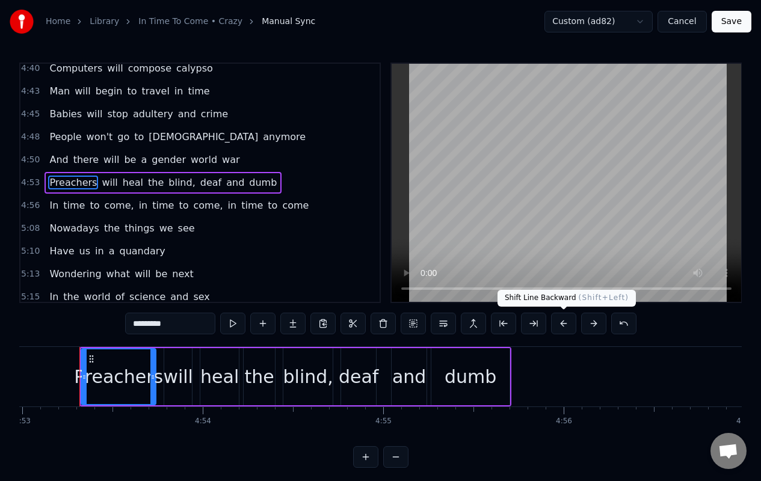
click at [563, 326] on button at bounding box center [563, 324] width 25 height 22
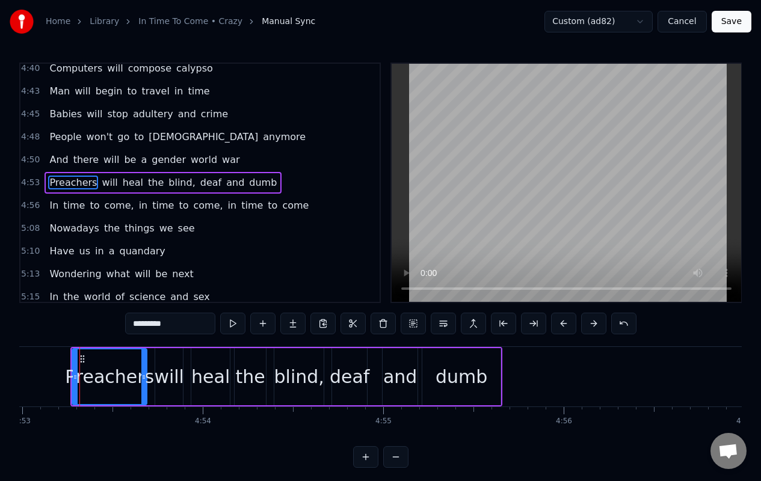
click at [58, 206] on div "In time to come, in time to come, in time to come" at bounding box center [179, 206] width 269 height 22
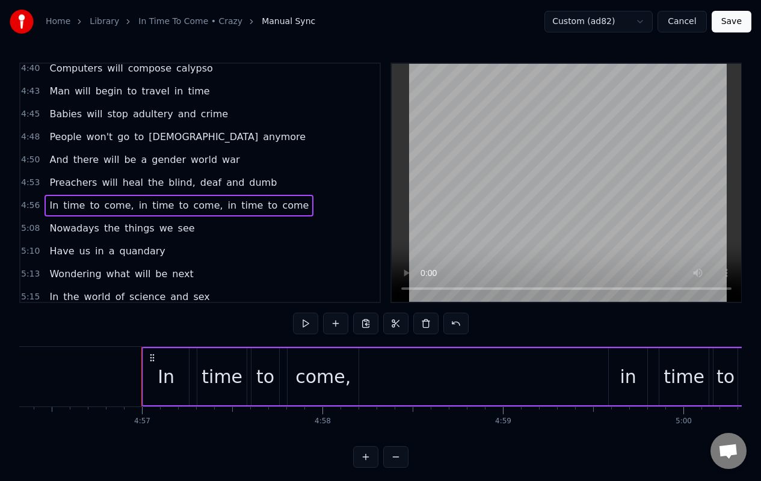
scroll to position [0, 53538]
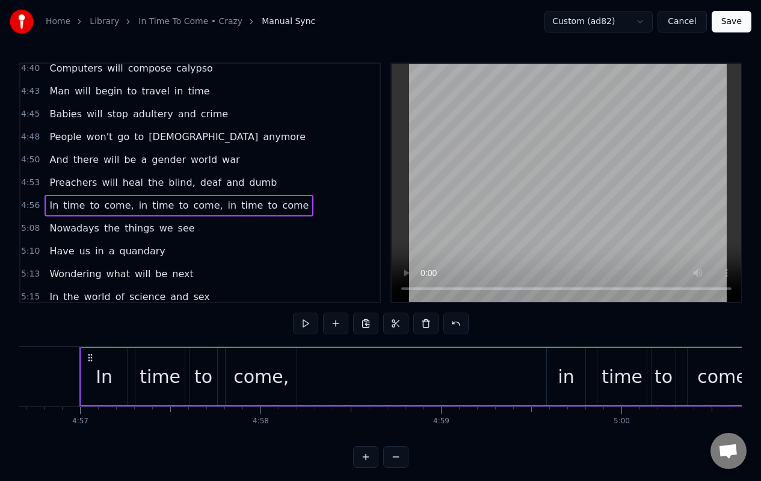
click at [48, 206] on span "In" at bounding box center [53, 206] width 11 height 14
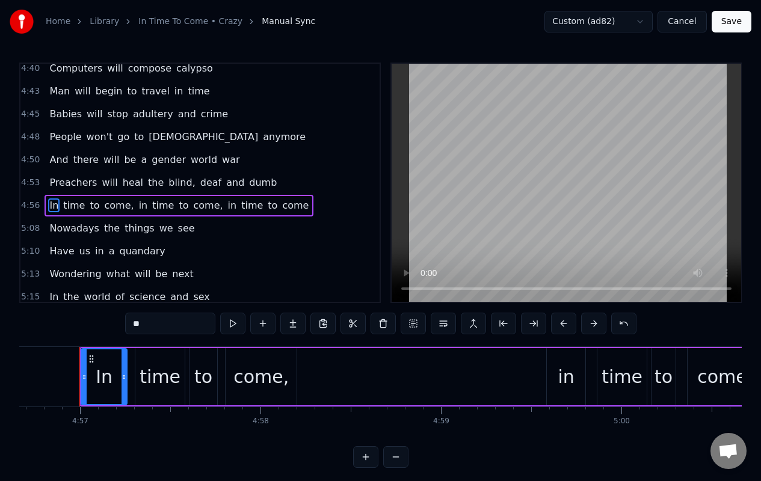
scroll to position [1401, 0]
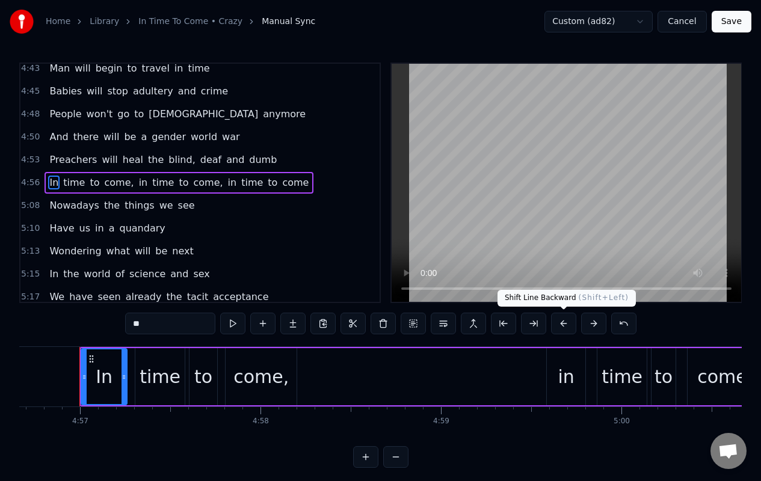
click at [562, 327] on button at bounding box center [563, 324] width 25 height 22
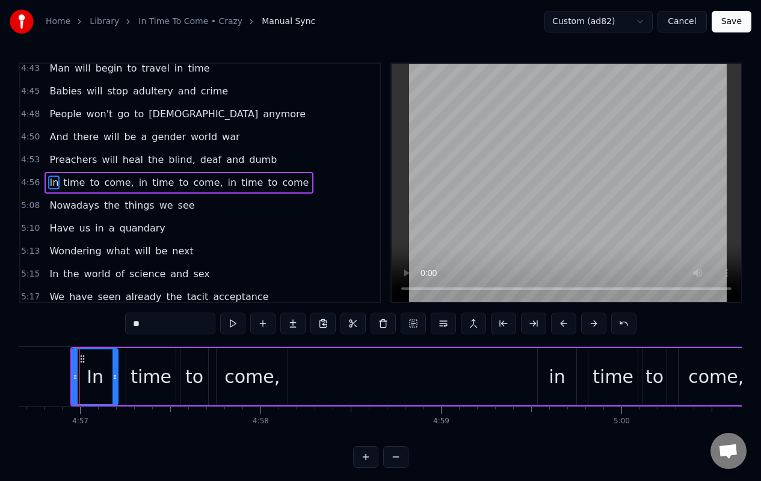
click at [58, 206] on span "Nowadays" at bounding box center [74, 206] width 52 height 14
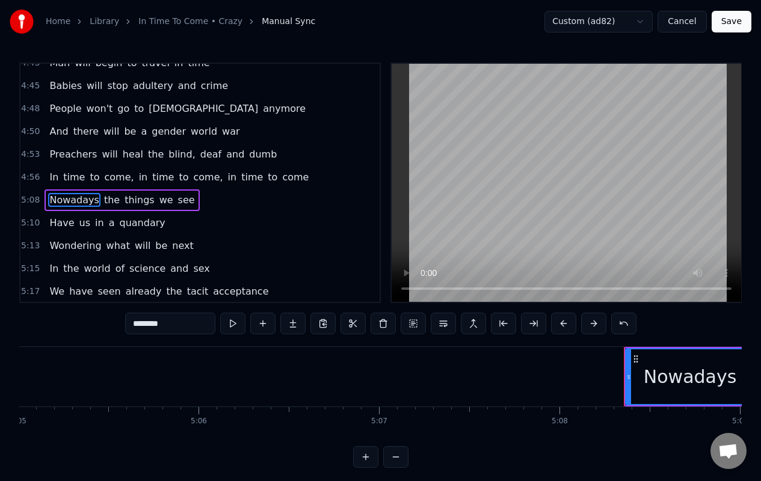
scroll to position [0, 55588]
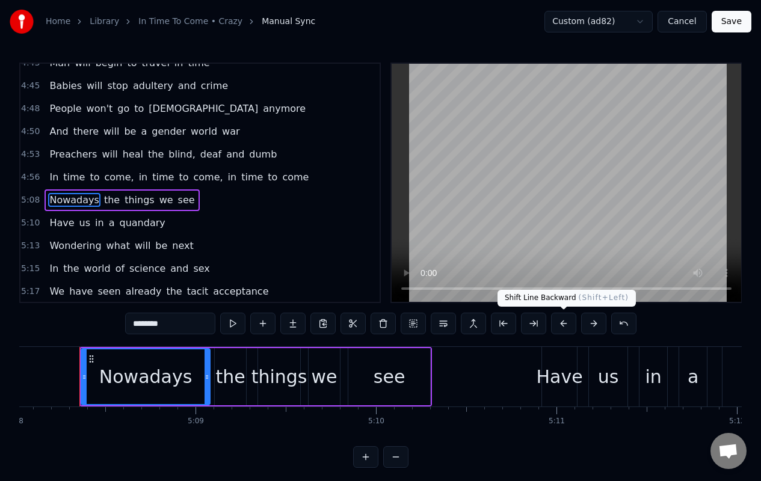
click at [563, 322] on button at bounding box center [563, 324] width 25 height 22
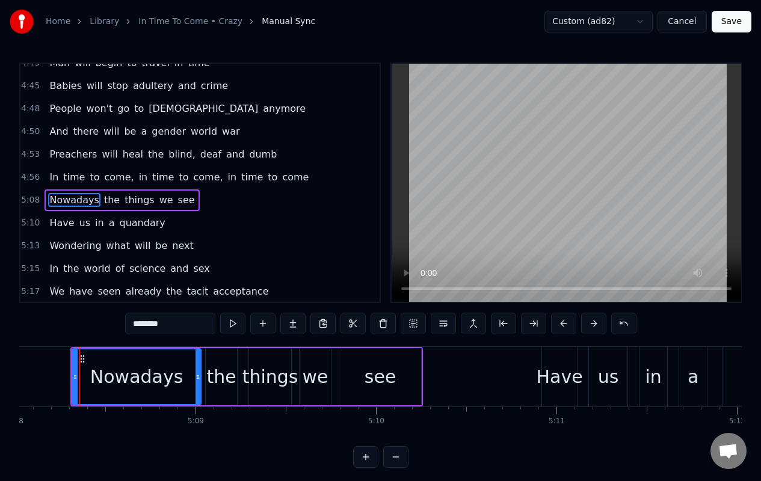
click at [54, 221] on span "Have" at bounding box center [61, 223] width 27 height 14
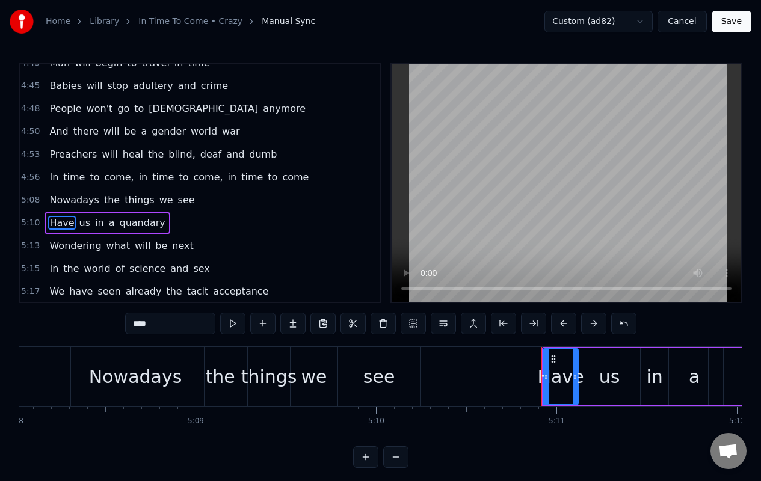
scroll to position [1447, 0]
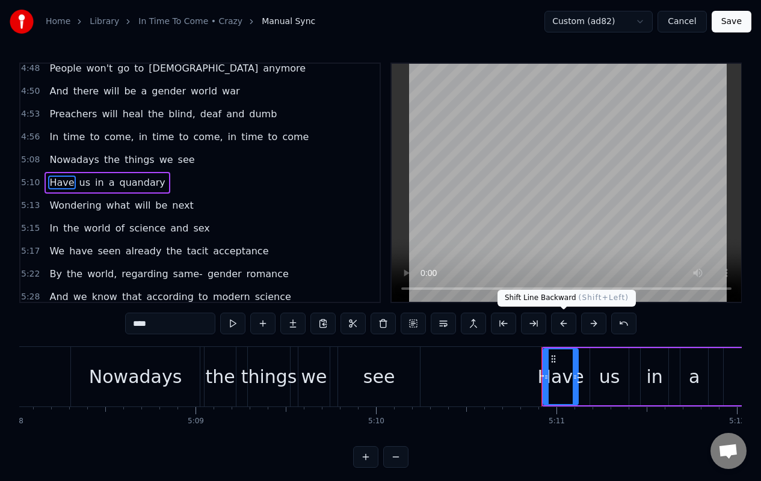
click at [560, 324] on button at bounding box center [563, 324] width 25 height 22
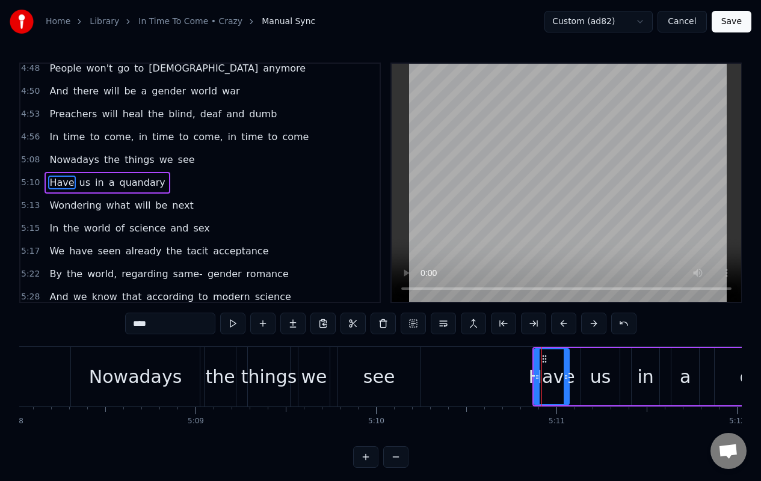
click at [60, 209] on span "Wondering" at bounding box center [75, 206] width 54 height 14
type input "*********"
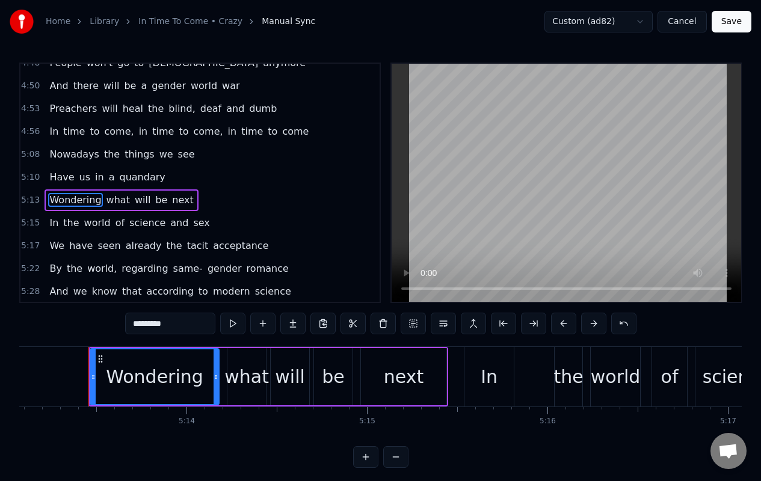
scroll to position [0, 56508]
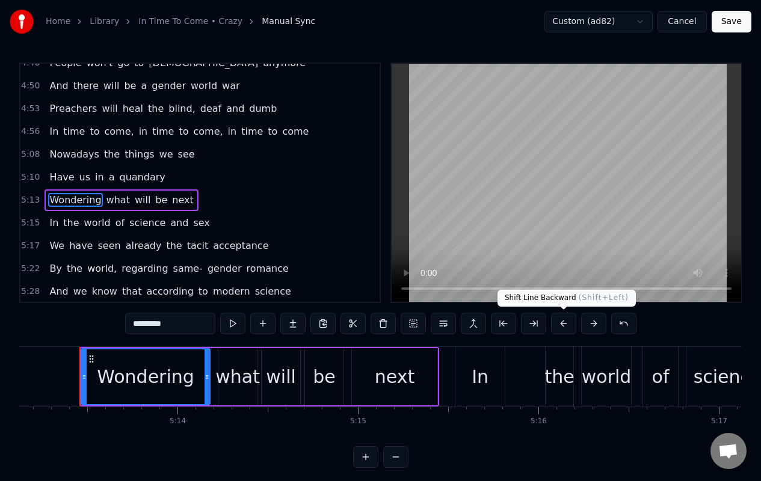
click at [563, 327] on button at bounding box center [563, 324] width 25 height 22
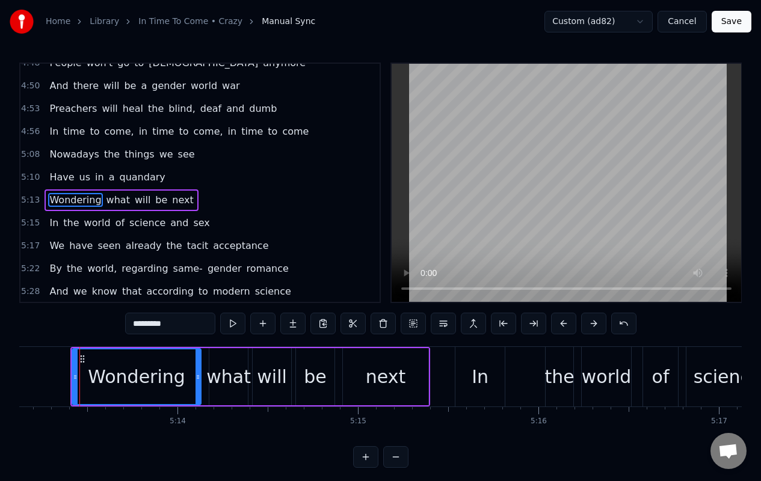
click at [57, 221] on div "In the world of science and sex" at bounding box center [130, 223] width 170 height 22
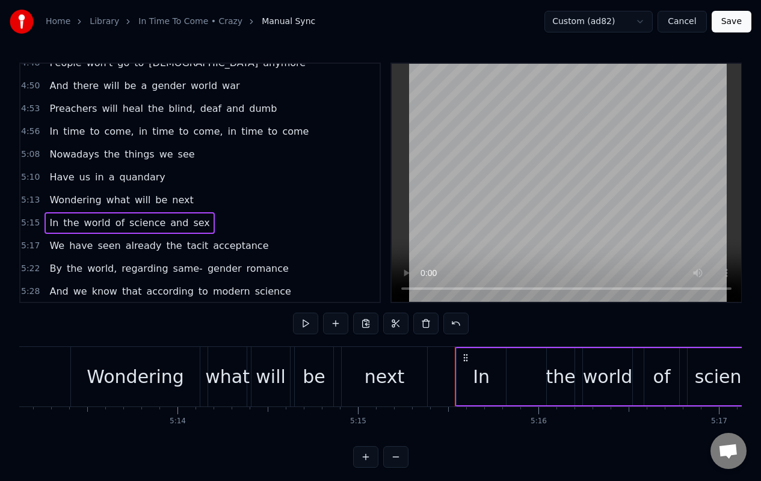
click at [49, 227] on span "In" at bounding box center [53, 223] width 11 height 14
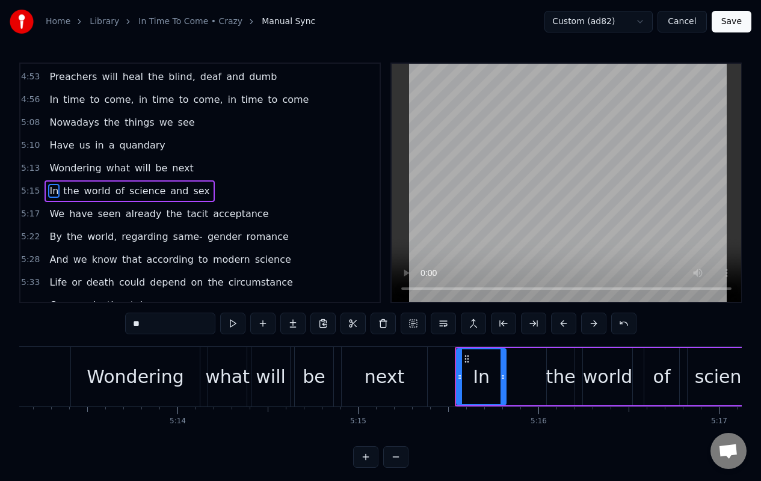
scroll to position [1492, 0]
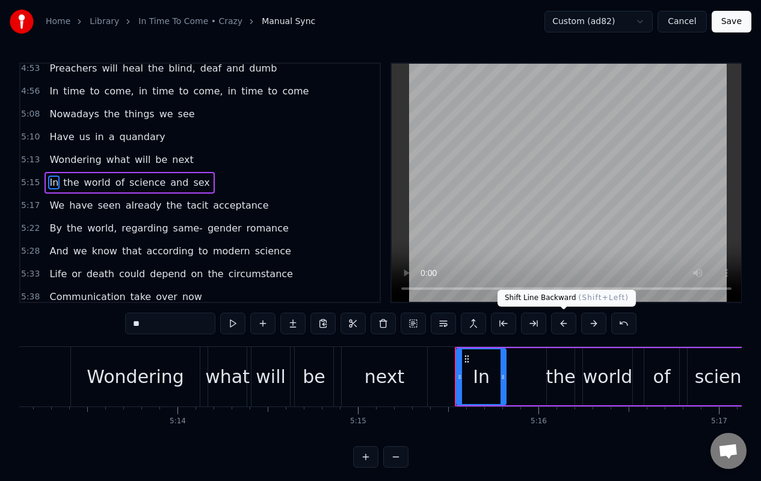
click at [562, 326] on button at bounding box center [563, 324] width 25 height 22
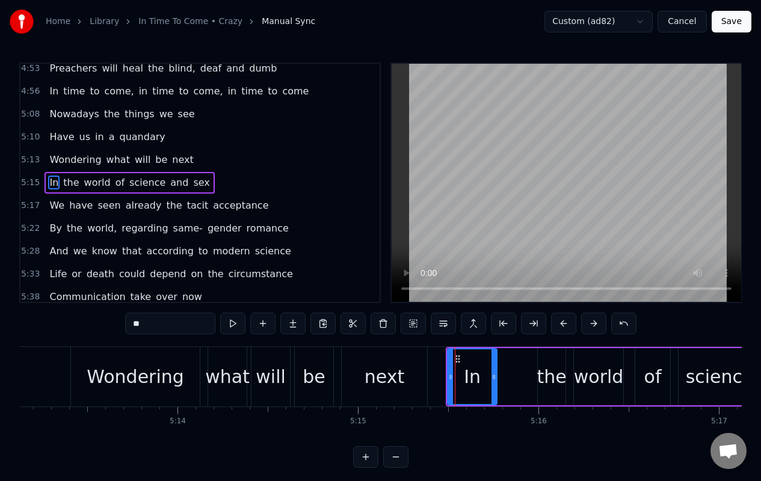
click at [51, 208] on span "We" at bounding box center [56, 206] width 17 height 14
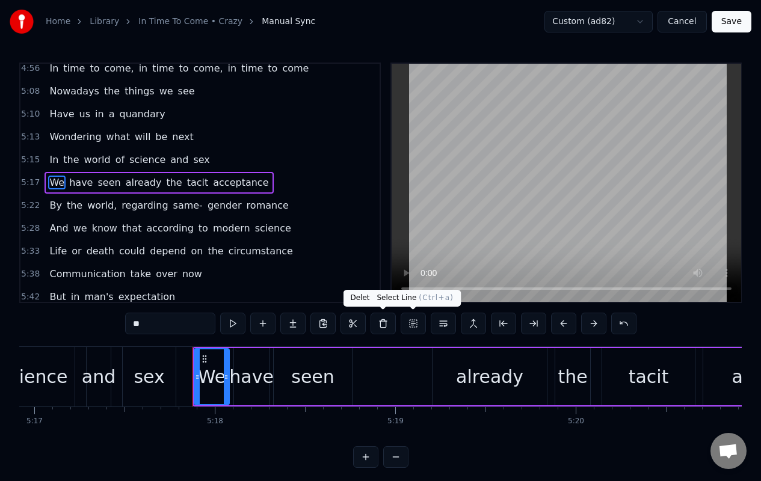
scroll to position [0, 57306]
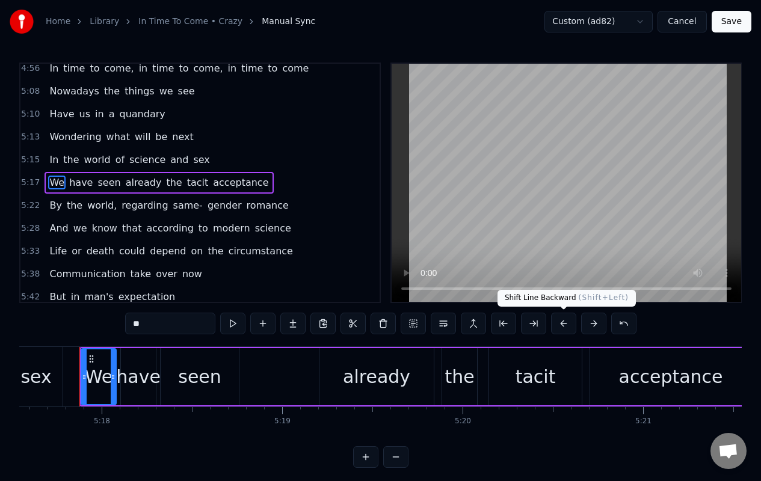
click at [561, 326] on button at bounding box center [563, 324] width 25 height 22
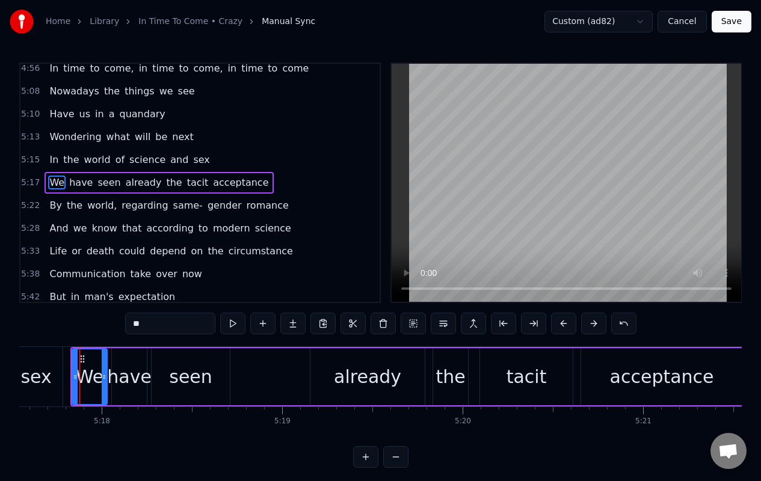
click at [53, 211] on span "By" at bounding box center [55, 206] width 14 height 14
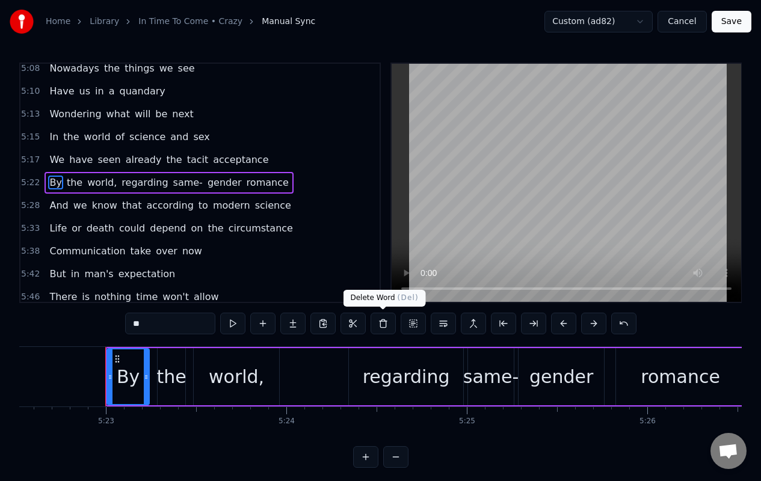
scroll to position [0, 58230]
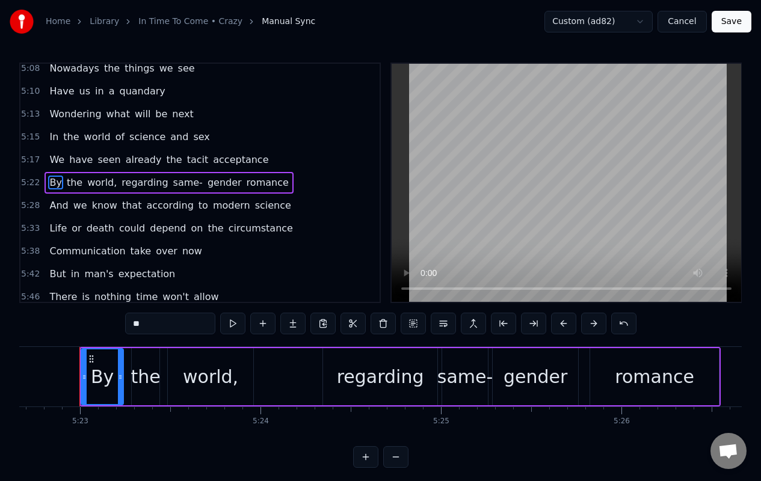
click at [565, 328] on button at bounding box center [563, 324] width 25 height 22
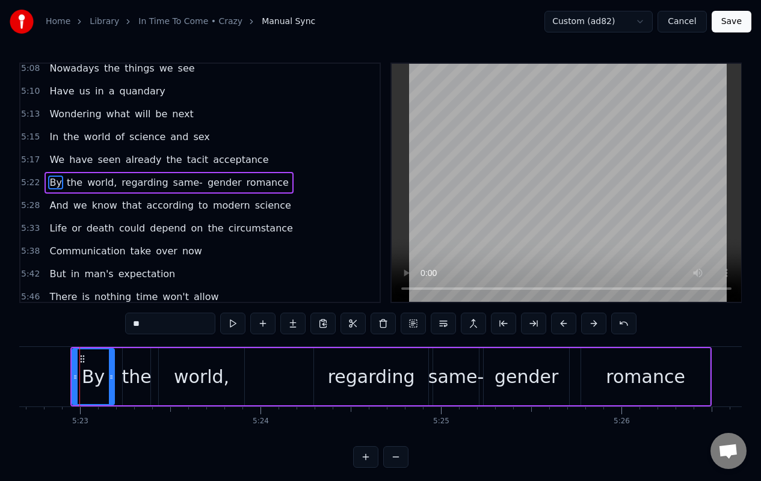
click at [53, 202] on span "And" at bounding box center [58, 206] width 21 height 14
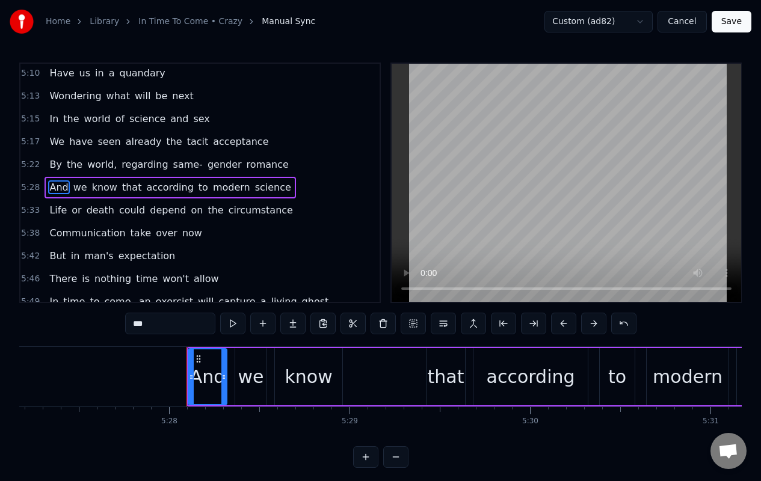
scroll to position [0, 59150]
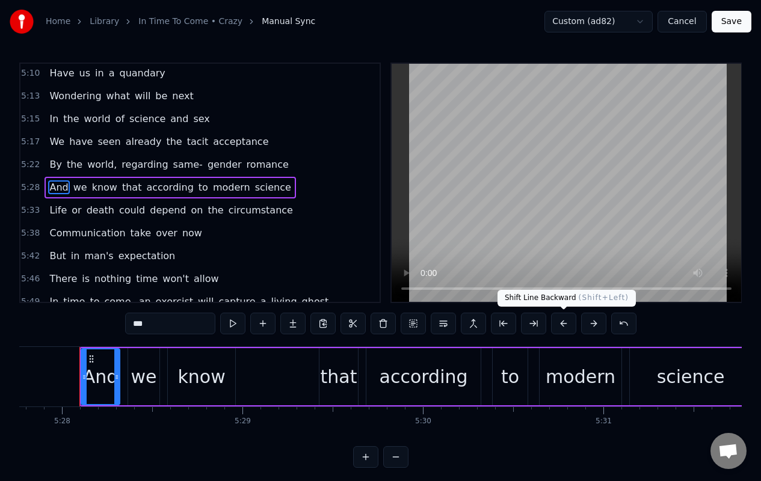
click at [559, 319] on button at bounding box center [563, 324] width 25 height 22
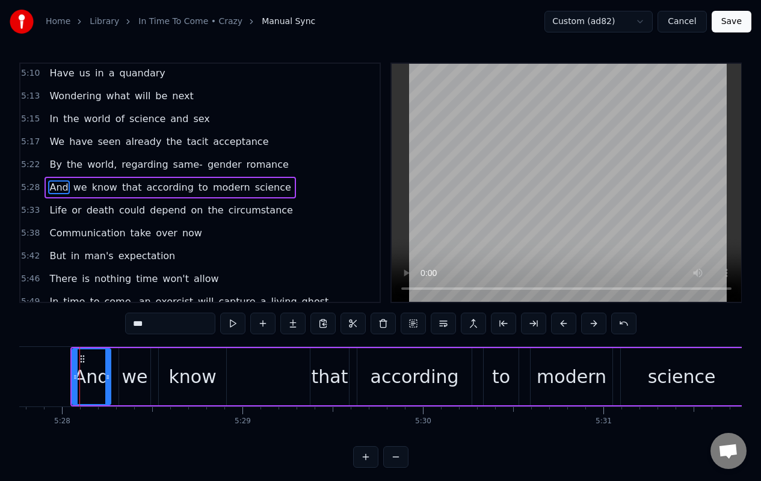
click at [51, 211] on span "Life" at bounding box center [58, 210] width 20 height 14
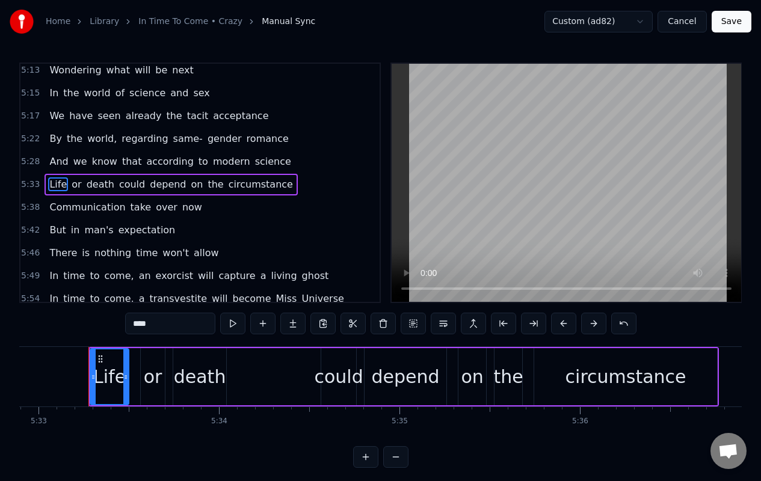
scroll to position [0, 60085]
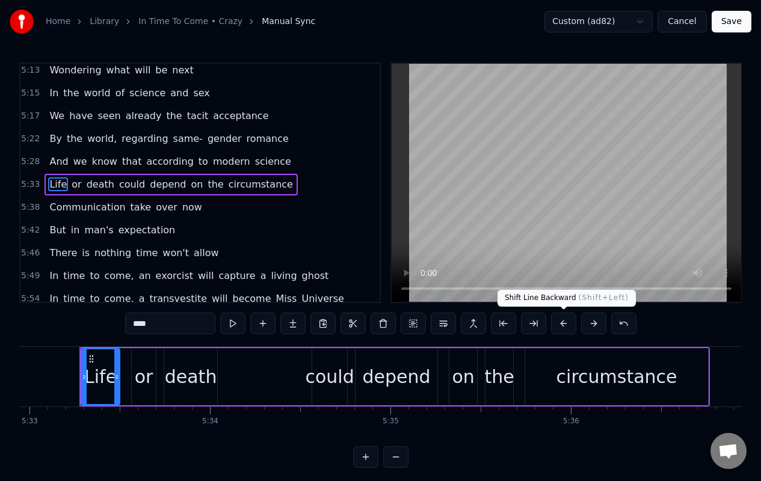
click at [562, 323] on button at bounding box center [563, 324] width 25 height 22
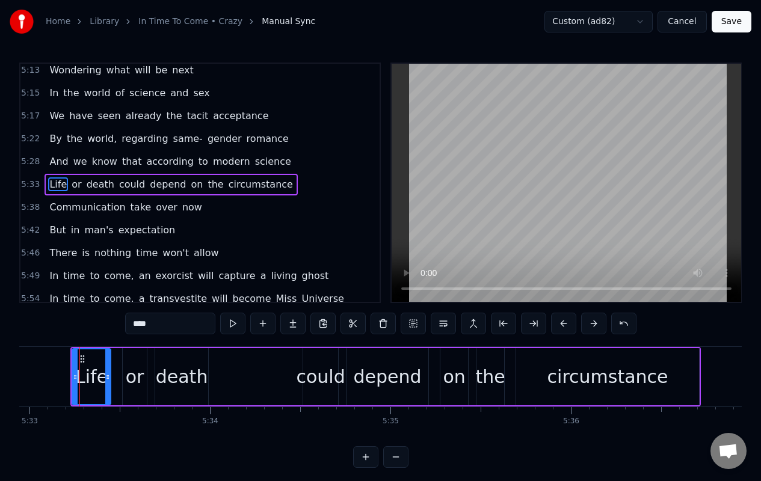
click at [74, 208] on span "Communication" at bounding box center [87, 207] width 78 height 14
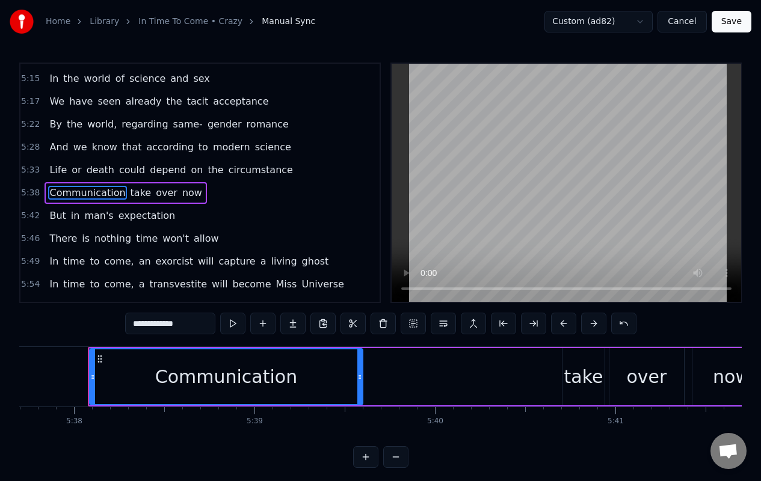
scroll to position [0, 60951]
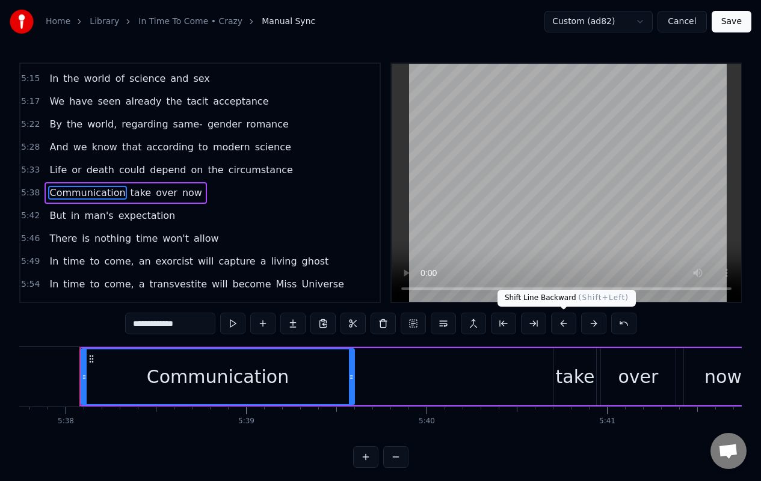
click at [564, 328] on button at bounding box center [563, 324] width 25 height 22
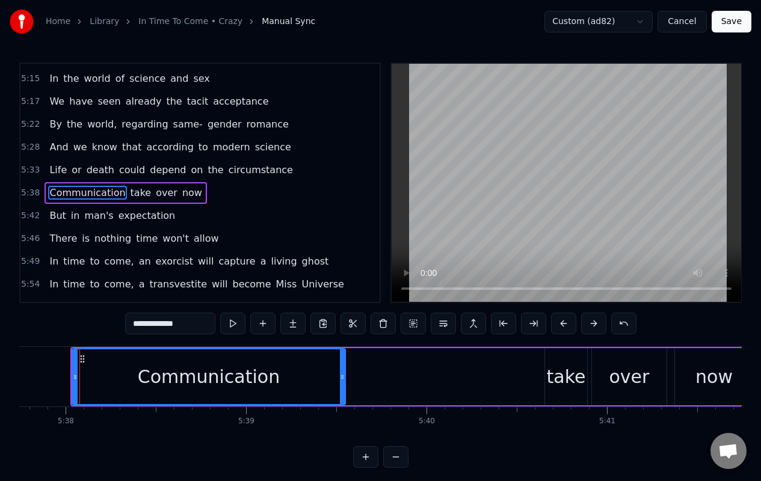
click at [60, 221] on span "But" at bounding box center [57, 216] width 19 height 14
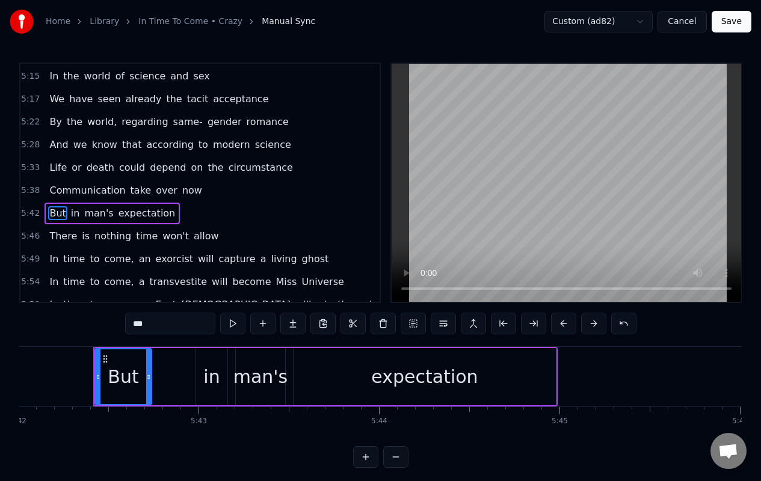
scroll to position [0, 61734]
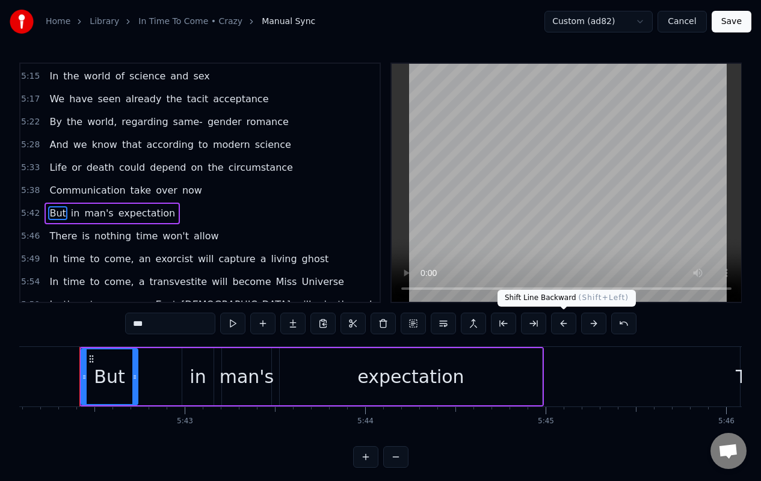
click at [566, 328] on button at bounding box center [563, 324] width 25 height 22
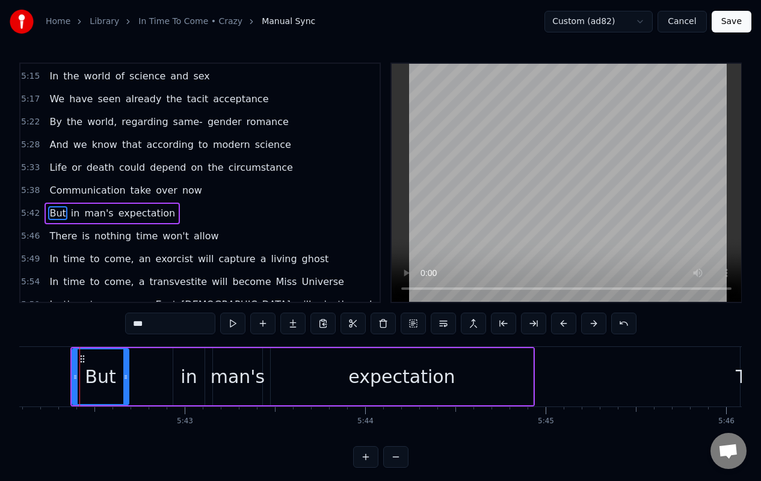
click at [53, 236] on span "There" at bounding box center [63, 236] width 30 height 14
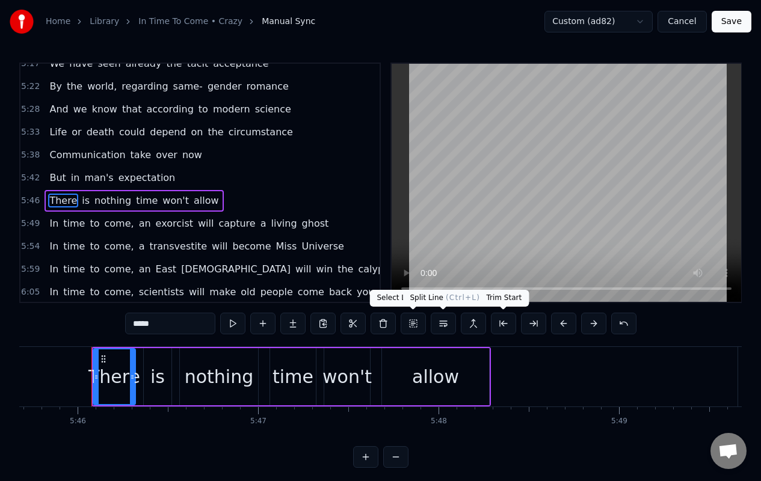
scroll to position [0, 62395]
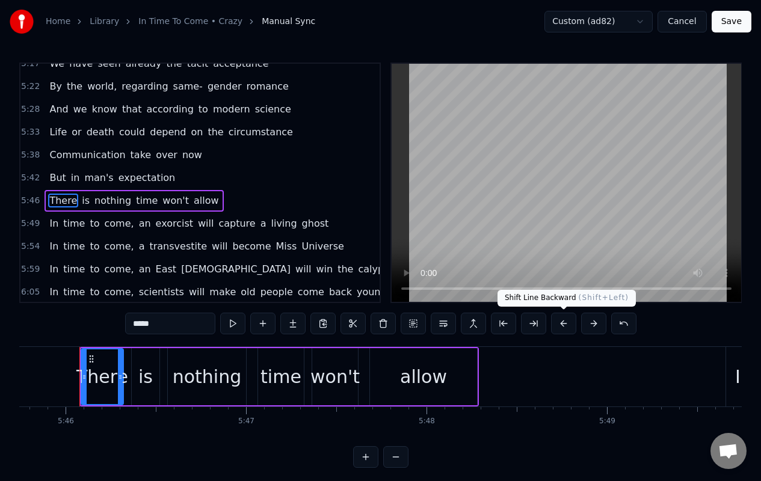
click at [564, 327] on button at bounding box center [563, 324] width 25 height 22
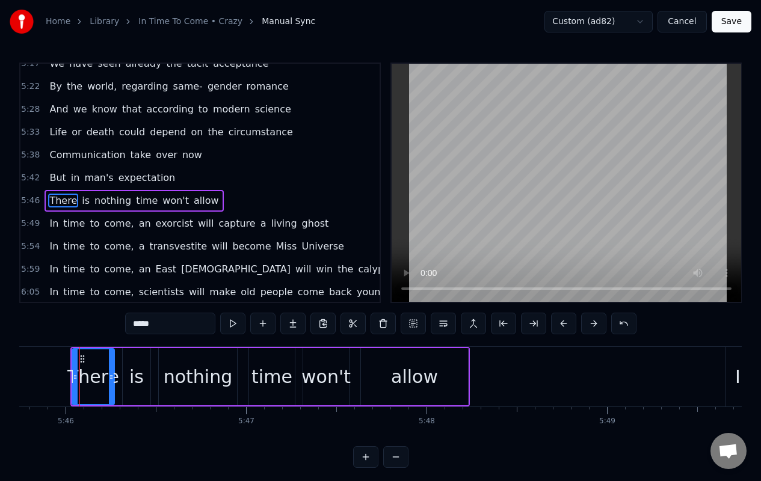
click at [62, 227] on span "time" at bounding box center [74, 224] width 24 height 14
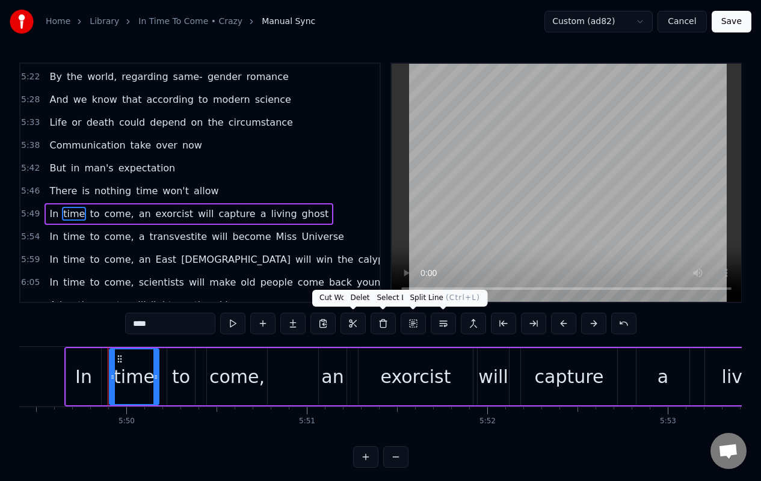
scroll to position [0, 63084]
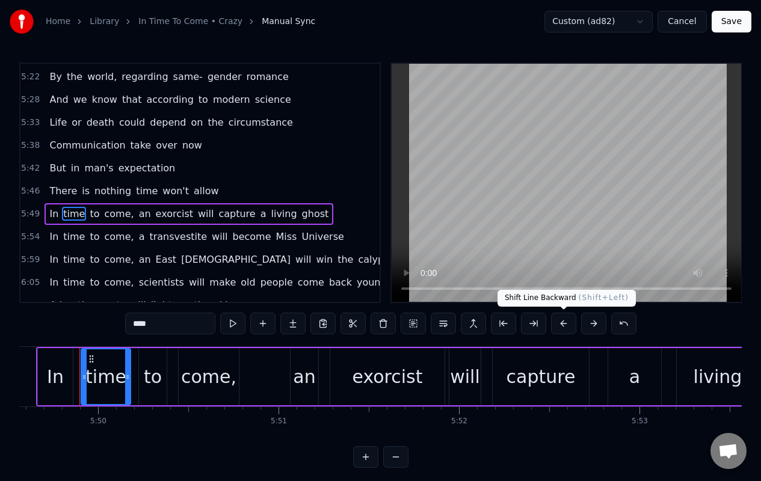
click at [565, 327] on button at bounding box center [563, 324] width 25 height 22
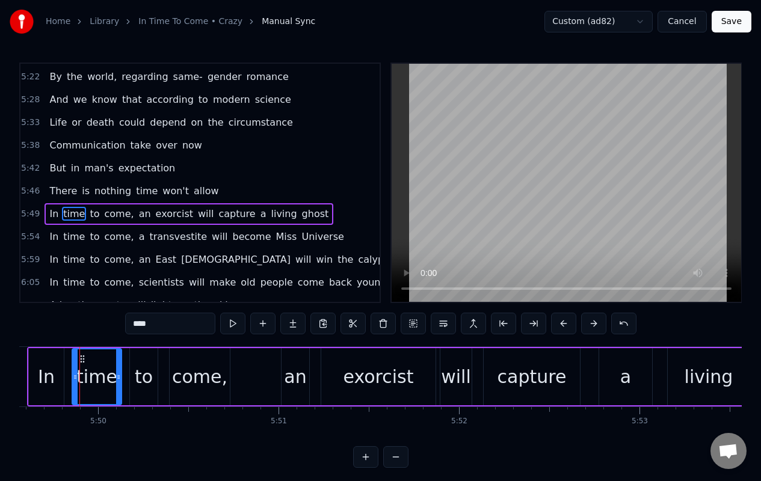
click at [49, 238] on span "In" at bounding box center [53, 237] width 11 height 14
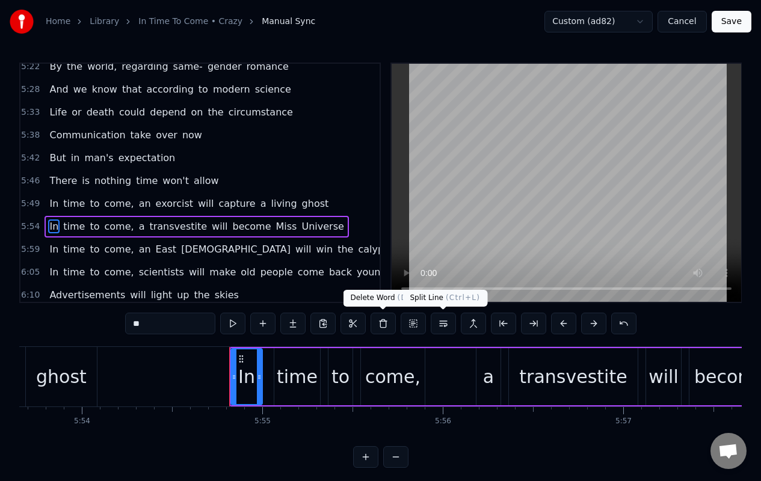
scroll to position [0, 63972]
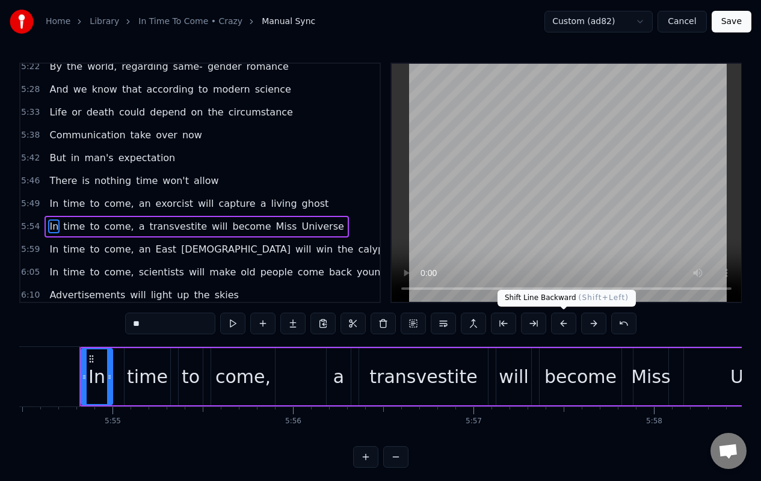
click at [562, 326] on button at bounding box center [563, 324] width 25 height 22
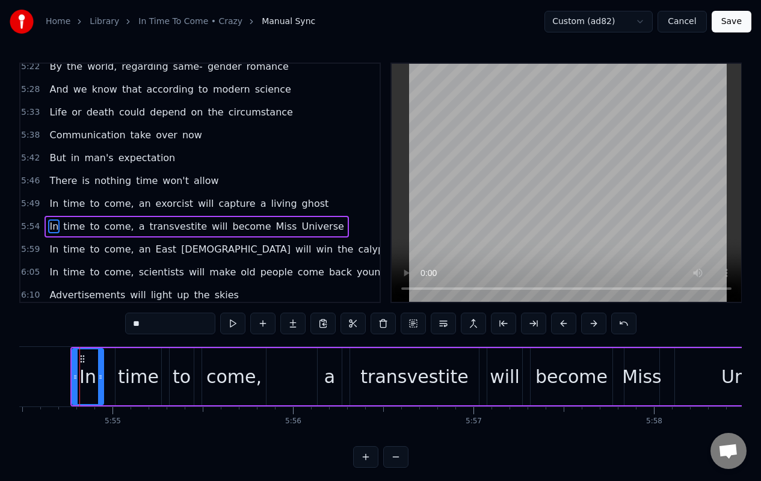
click at [54, 254] on span "In" at bounding box center [53, 249] width 11 height 14
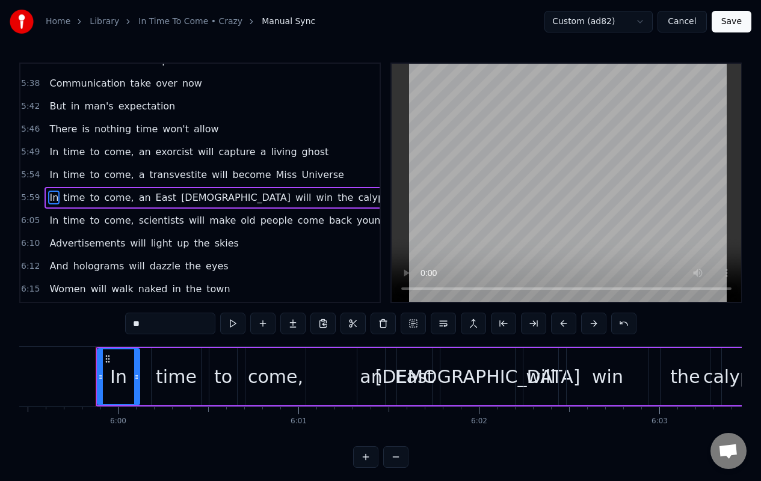
scroll to position [0, 64885]
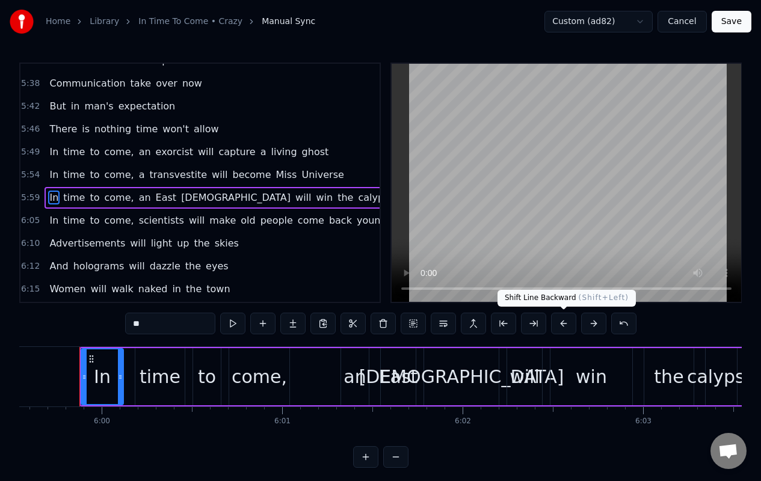
click at [565, 325] on button at bounding box center [563, 324] width 25 height 22
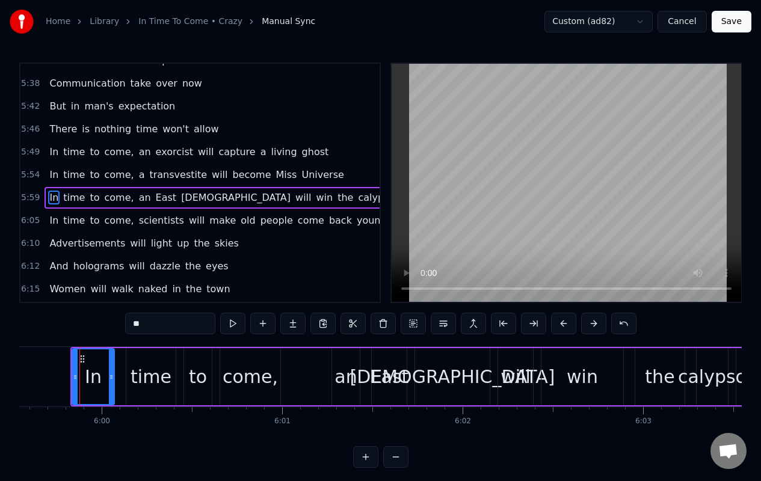
click at [54, 220] on span "In" at bounding box center [53, 221] width 11 height 14
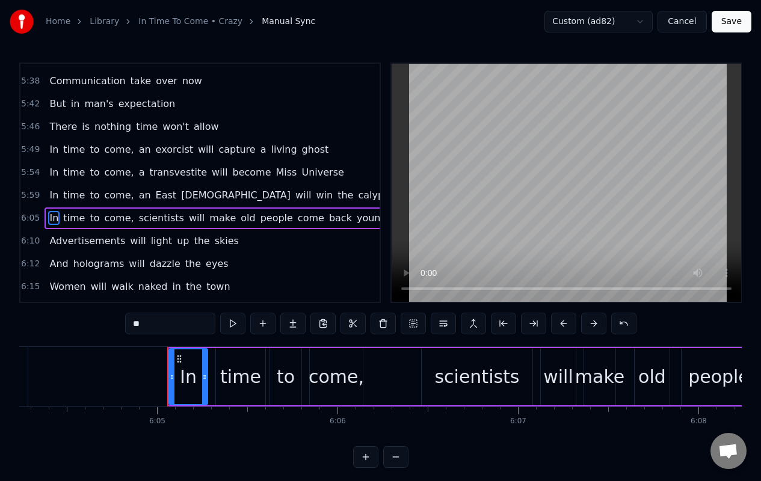
scroll to position [0, 65820]
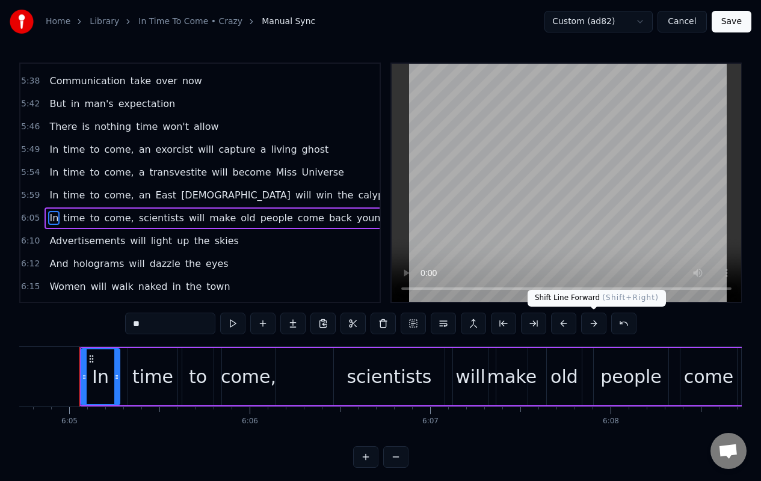
click at [596, 326] on button at bounding box center [593, 324] width 25 height 22
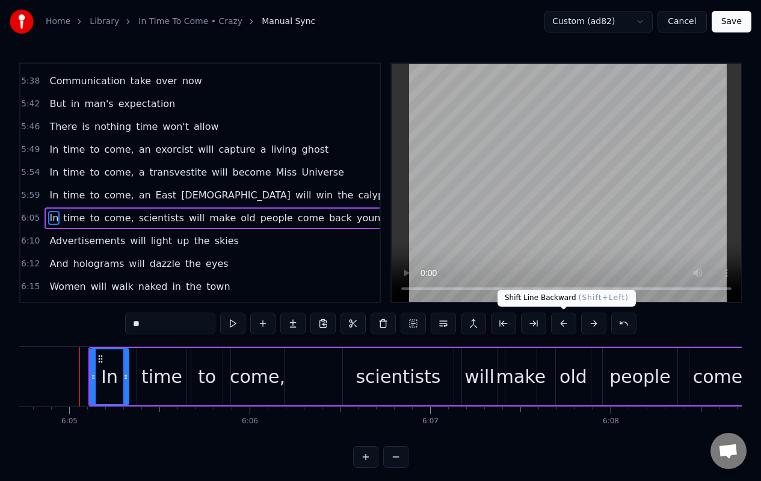
click at [564, 327] on button at bounding box center [563, 324] width 25 height 22
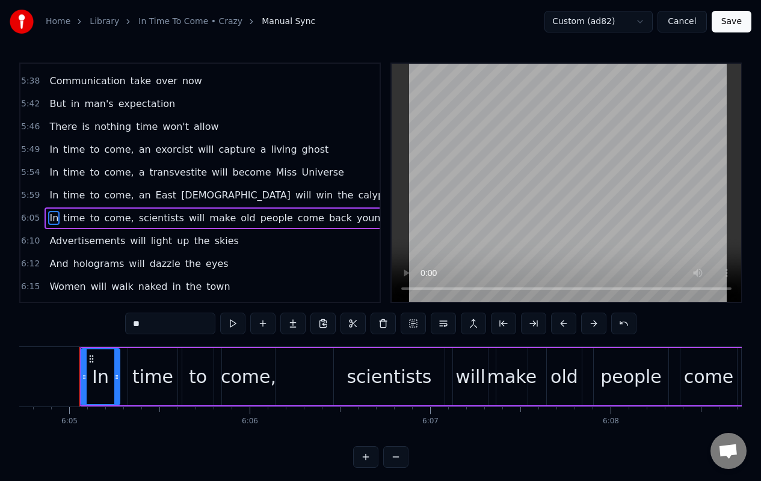
click at [564, 327] on button at bounding box center [563, 324] width 25 height 22
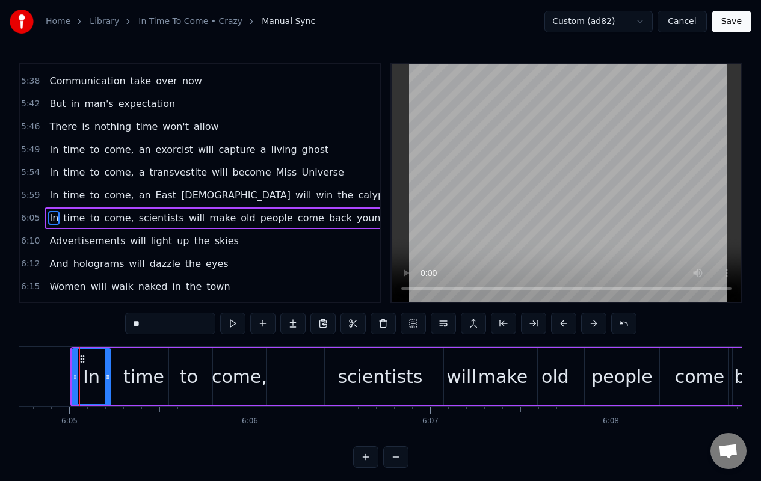
click at [66, 242] on span "Advertisements" at bounding box center [87, 241] width 78 height 14
type input "**********"
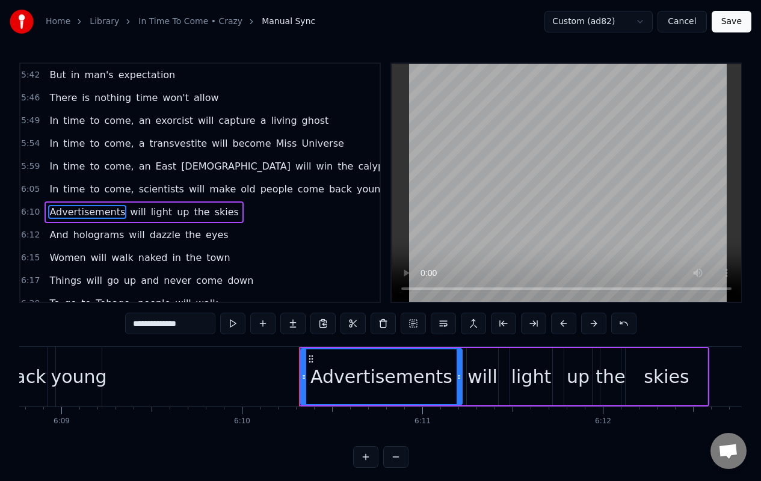
scroll to position [0, 66769]
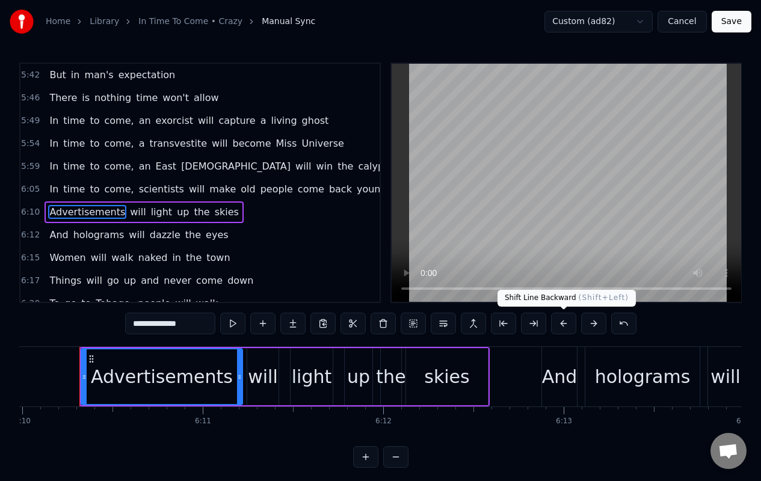
click at [564, 326] on button at bounding box center [563, 324] width 25 height 22
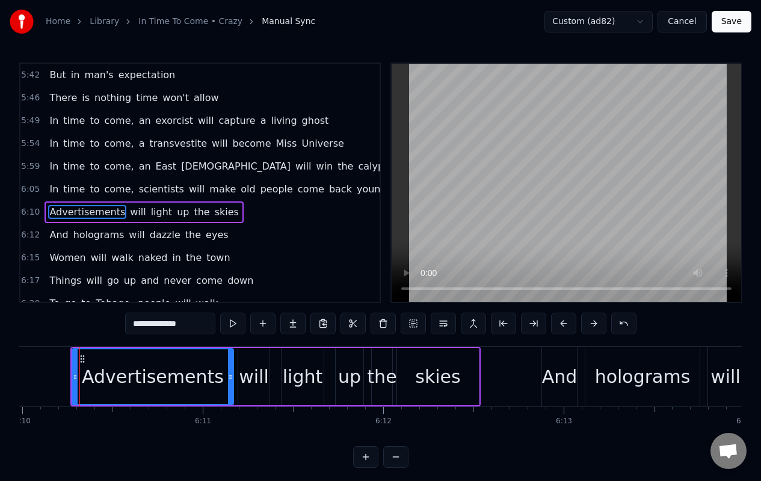
click at [82, 245] on div "And holograms will dazzle the eyes" at bounding box center [139, 235] width 188 height 22
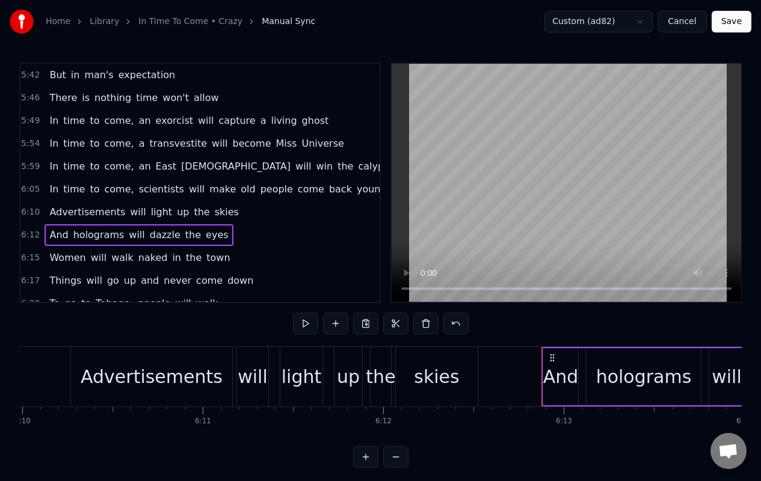
click at [50, 235] on span "And" at bounding box center [58, 235] width 21 height 14
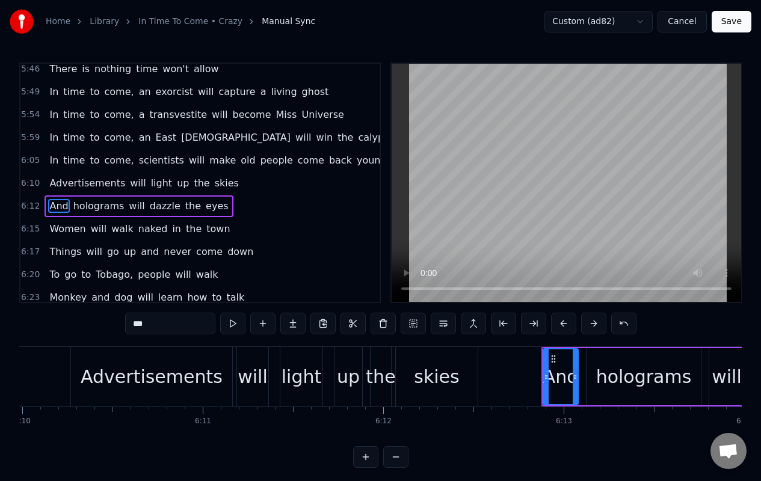
scroll to position [1790, 0]
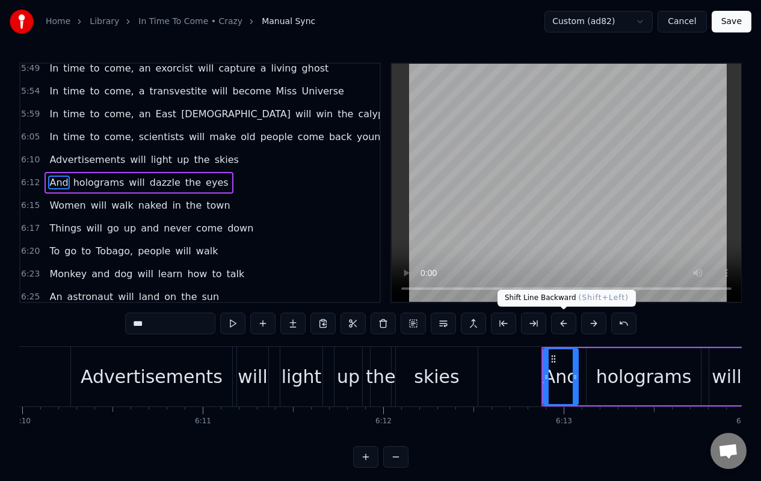
click at [564, 326] on button at bounding box center [563, 324] width 25 height 22
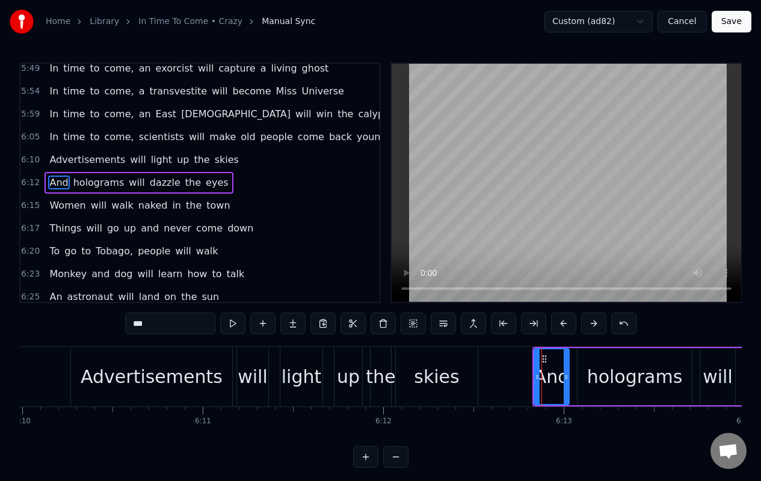
click at [52, 209] on span "Women" at bounding box center [67, 206] width 38 height 14
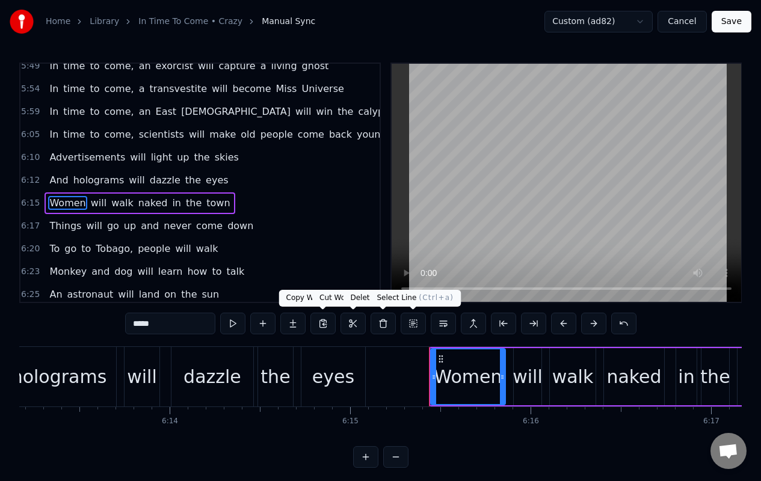
scroll to position [0, 67693]
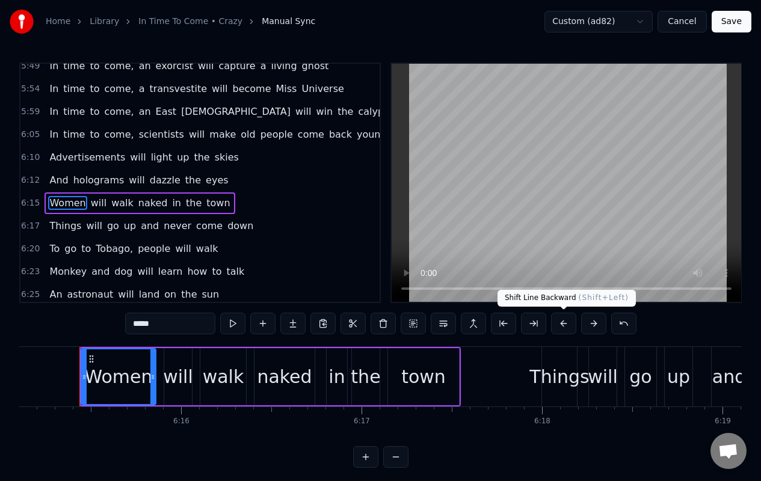
click at [562, 322] on button at bounding box center [563, 324] width 25 height 22
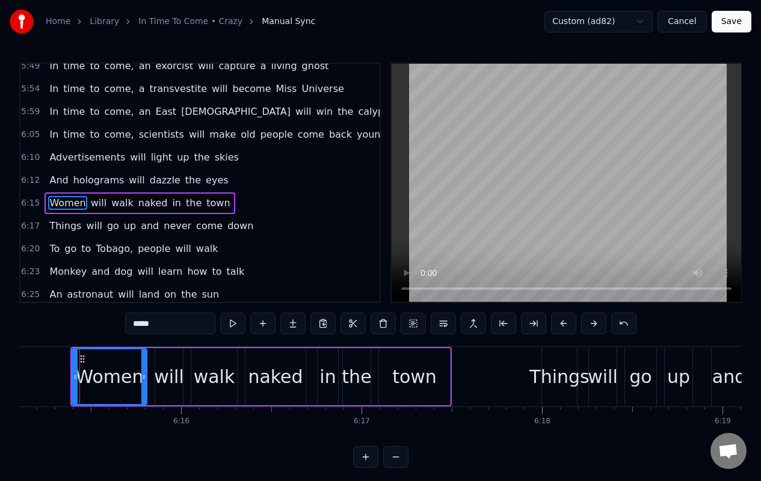
click at [52, 229] on span "Things" at bounding box center [65, 226] width 34 height 14
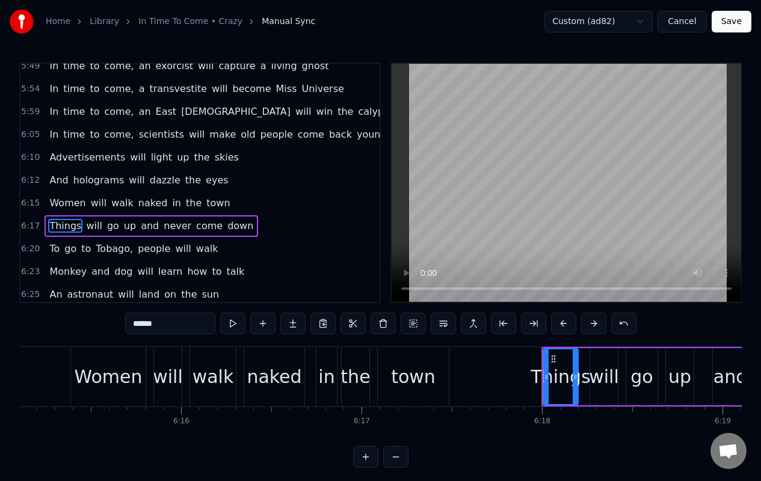
scroll to position [1819, 0]
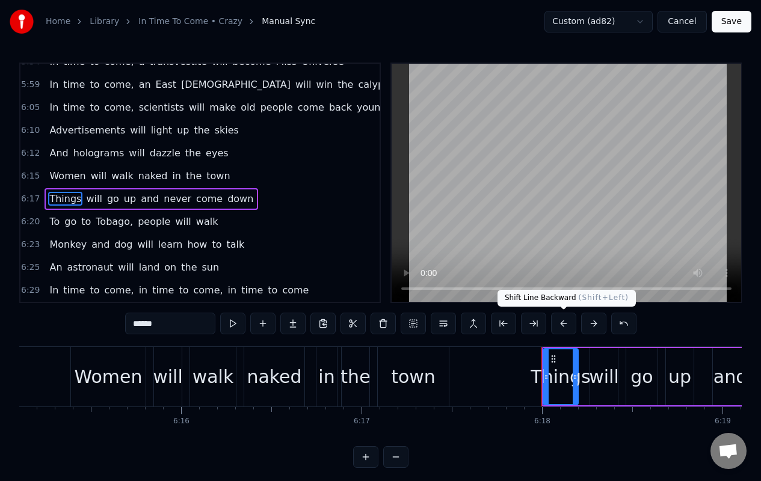
click at [562, 325] on button at bounding box center [563, 324] width 25 height 22
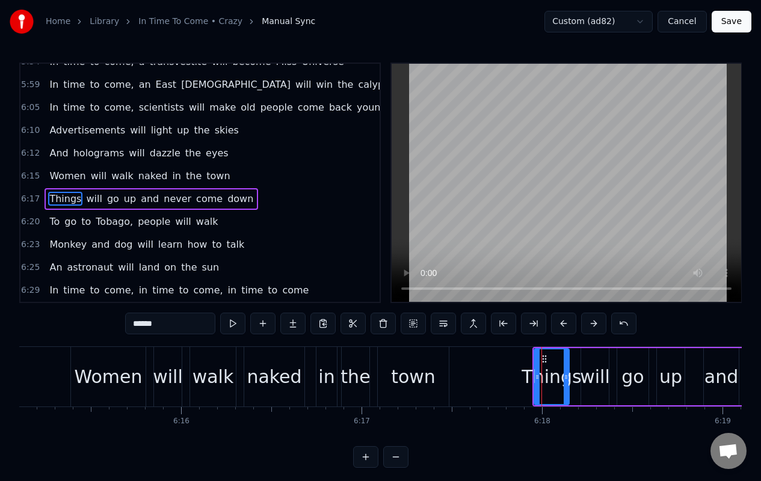
click at [55, 228] on span "To" at bounding box center [54, 222] width 13 height 14
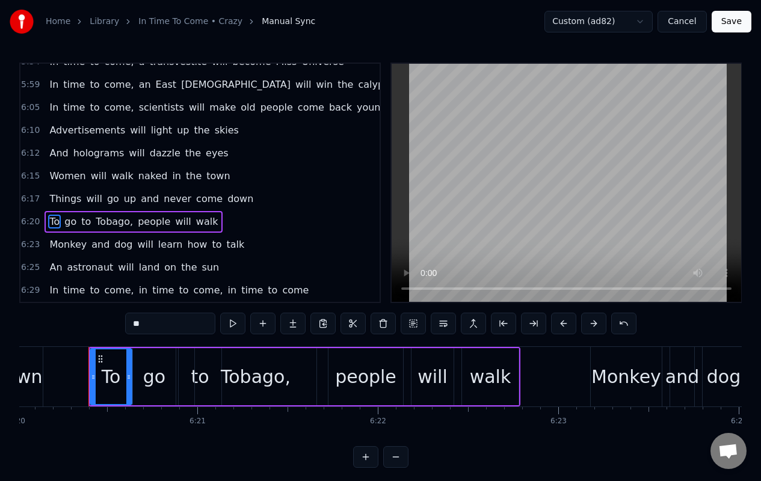
scroll to position [0, 68589]
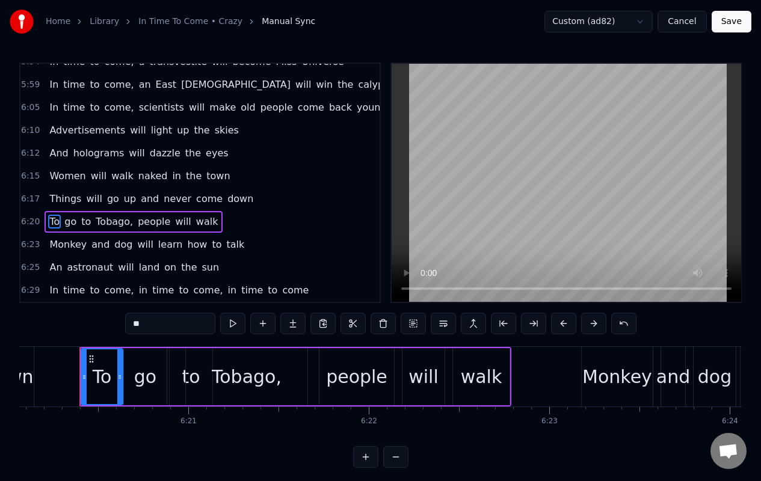
click at [561, 325] on button at bounding box center [563, 324] width 25 height 22
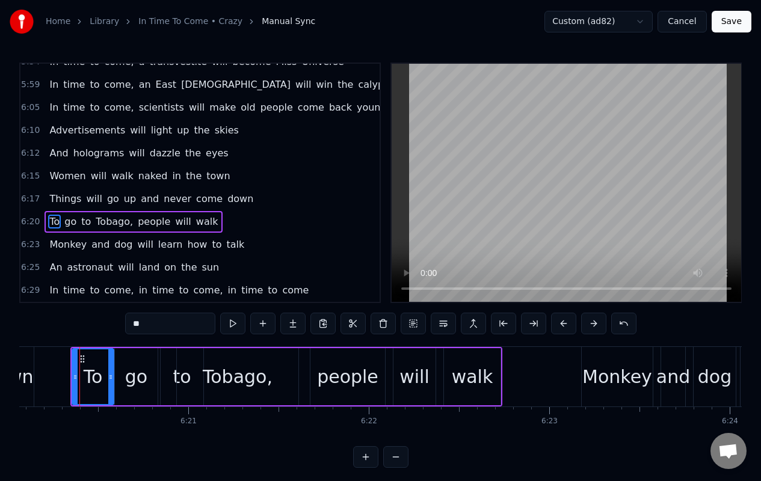
click at [63, 246] on span "Monkey" at bounding box center [68, 245] width 40 height 14
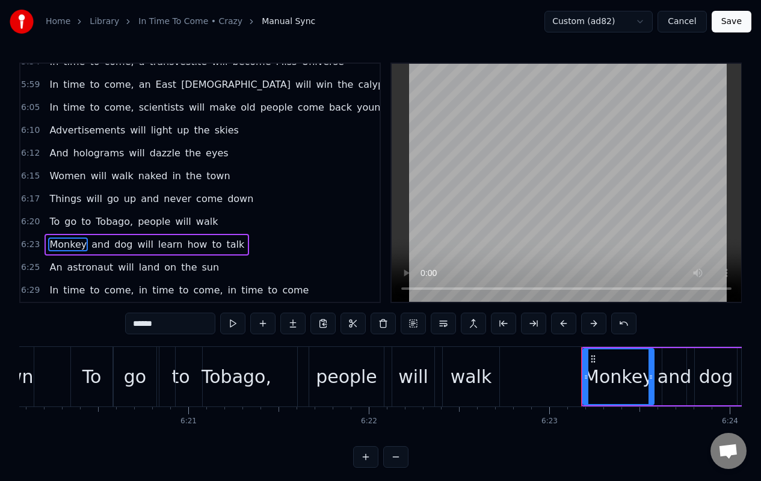
scroll to position [4, 0]
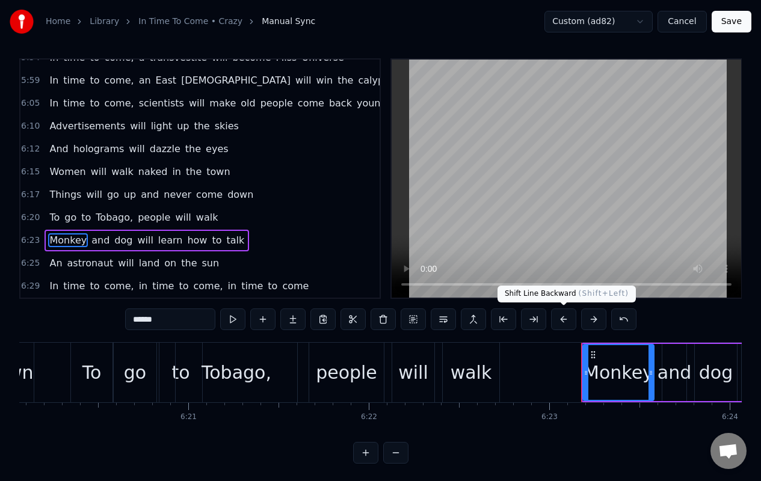
click at [564, 321] on button at bounding box center [563, 320] width 25 height 22
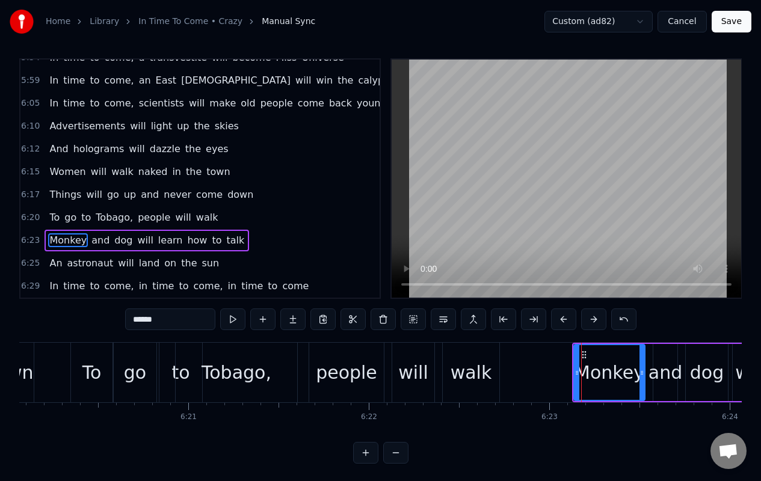
click at [55, 268] on span "An" at bounding box center [55, 263] width 15 height 14
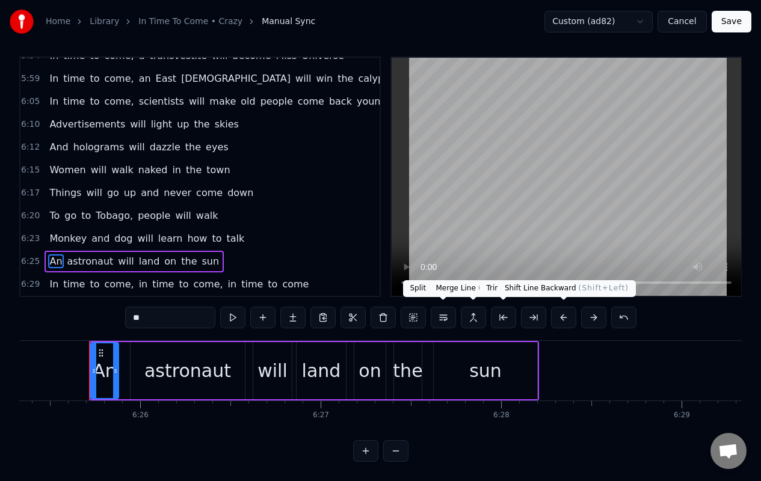
scroll to position [0, 69549]
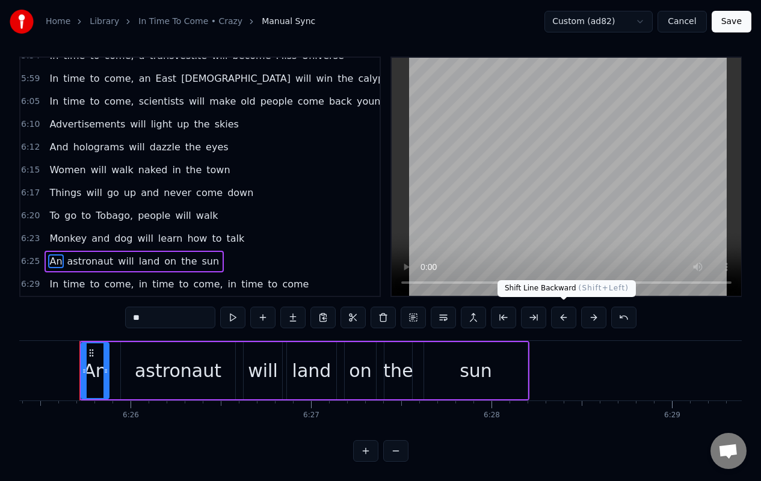
click at [559, 316] on button at bounding box center [563, 318] width 25 height 22
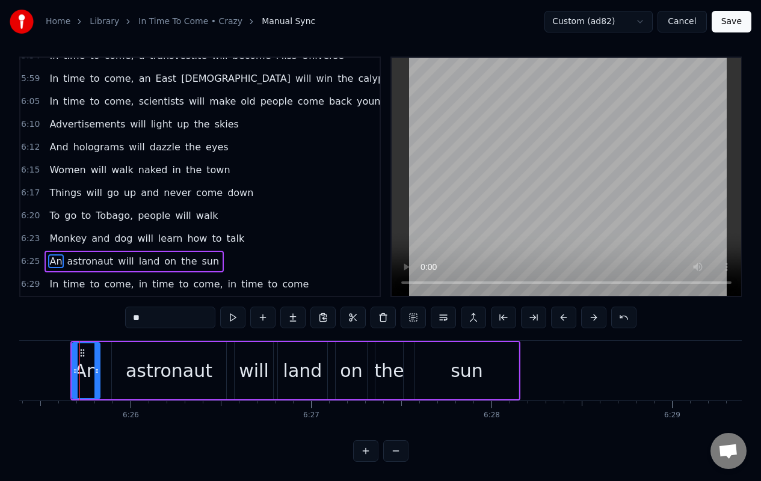
click at [51, 286] on span "In" at bounding box center [53, 284] width 11 height 14
type input "**"
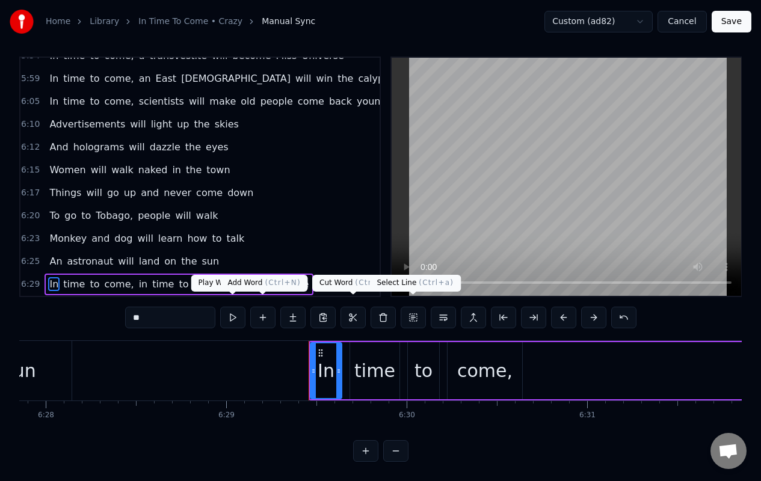
scroll to position [0, 70224]
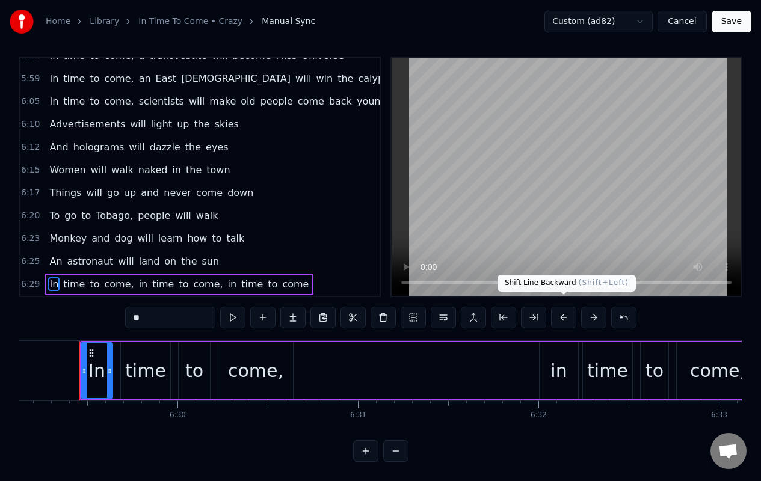
click at [561, 310] on button at bounding box center [563, 318] width 25 height 22
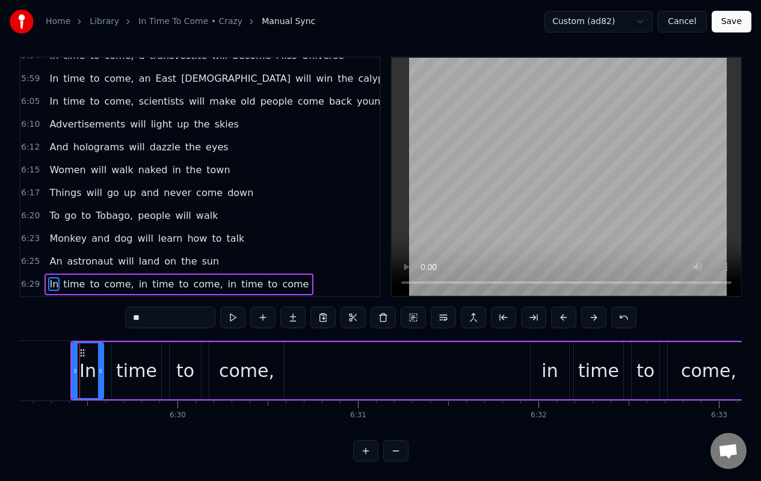
click at [731, 21] on button "Save" at bounding box center [732, 22] width 40 height 22
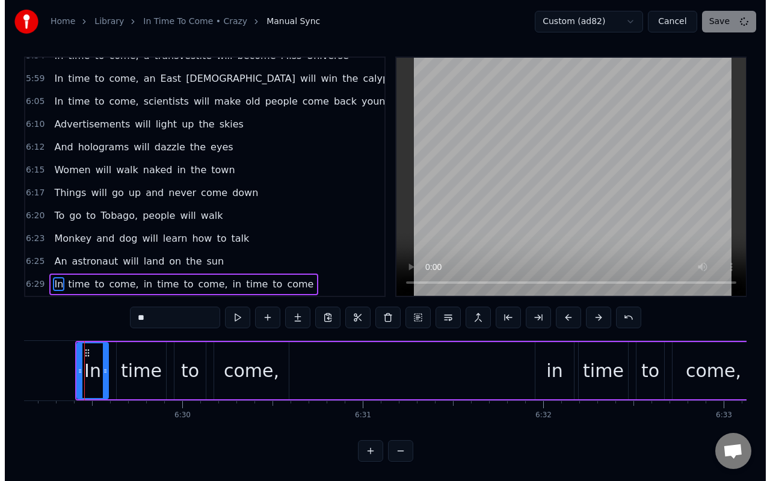
scroll to position [5, 0]
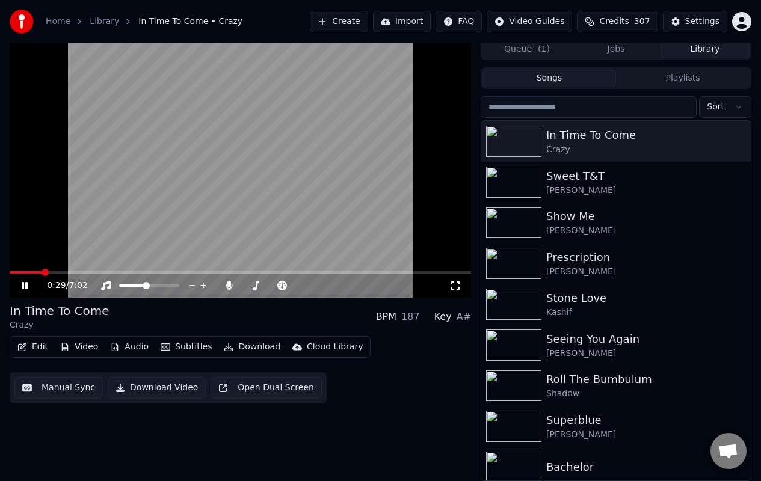
click at [456, 286] on icon at bounding box center [455, 286] width 12 height 10
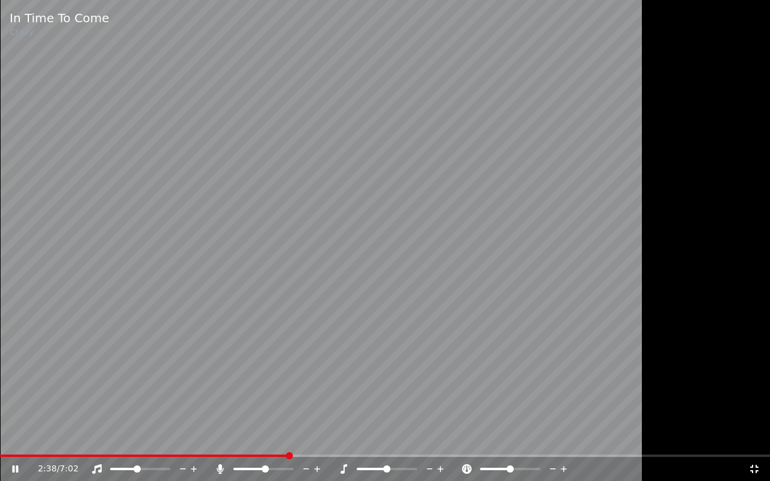
click at [351, 176] on video at bounding box center [385, 240] width 770 height 481
click at [754, 407] on icon at bounding box center [754, 469] width 12 height 10
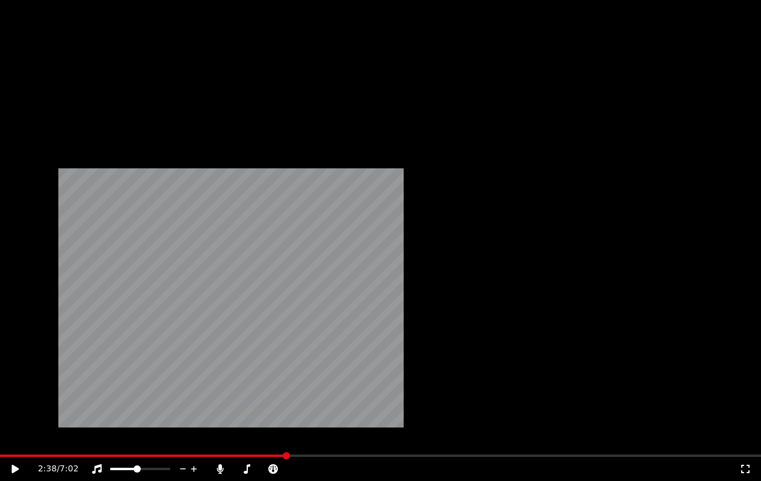
click at [76, 96] on button "Video" at bounding box center [79, 87] width 48 height 17
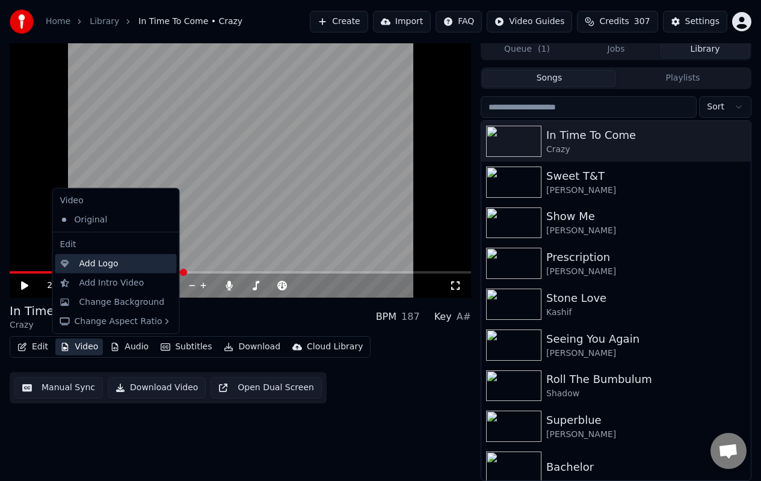
click at [83, 262] on div "Add Logo" at bounding box center [98, 263] width 39 height 12
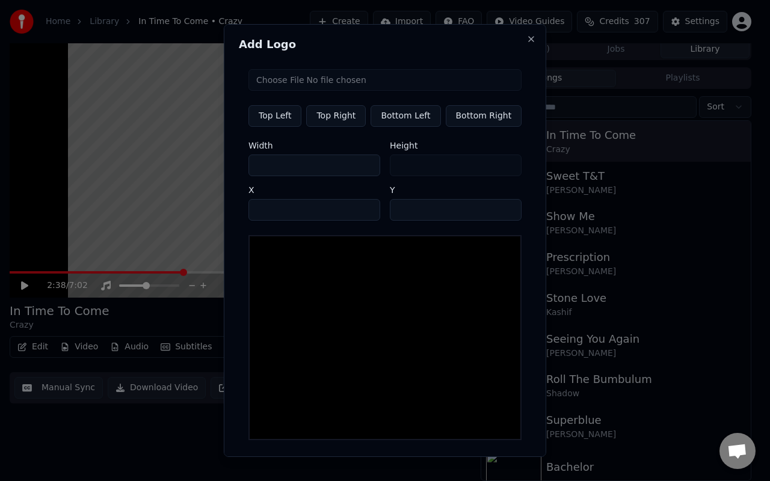
click at [331, 82] on input "file" at bounding box center [384, 80] width 273 height 22
type input "**********"
type input "**"
click at [526, 42] on button "Close" at bounding box center [531, 39] width 10 height 10
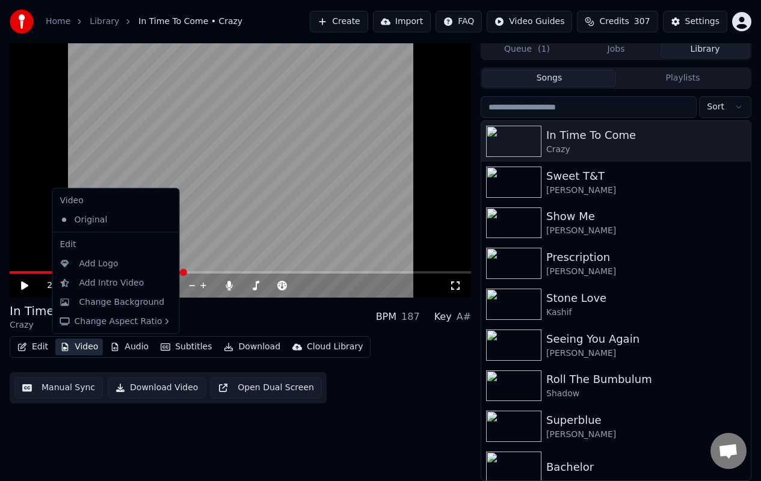
click at [84, 350] on button "Video" at bounding box center [79, 347] width 48 height 17
click at [98, 266] on div "Add Logo" at bounding box center [98, 263] width 39 height 12
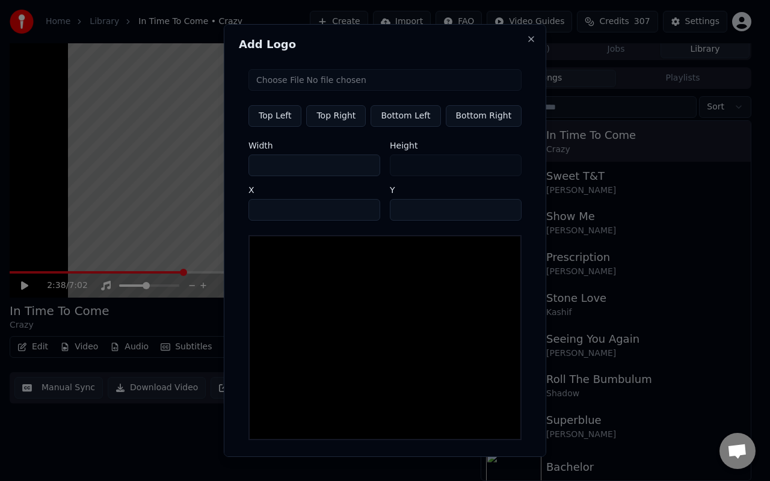
click at [317, 81] on input "file" at bounding box center [384, 80] width 273 height 22
type input "**********"
type input "**"
click at [350, 118] on button "Top Right" at bounding box center [336, 116] width 60 height 22
type input "***"
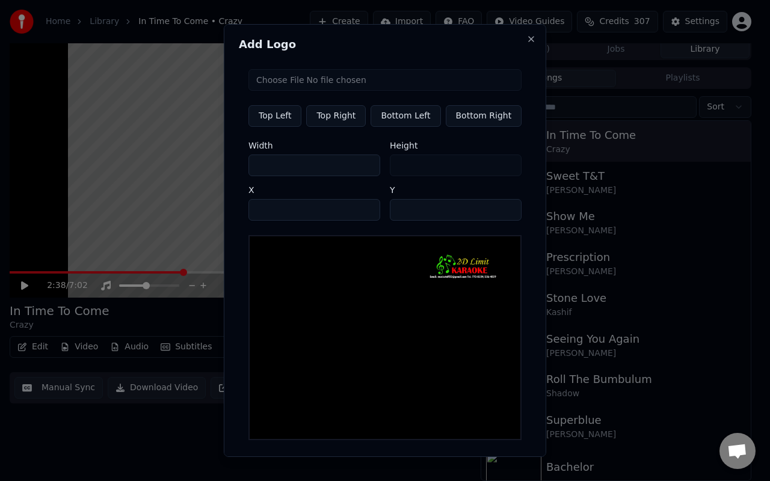
click at [363, 167] on input "***" at bounding box center [314, 166] width 132 height 22
type input "***"
type input "**"
click at [363, 167] on input "***" at bounding box center [314, 166] width 132 height 22
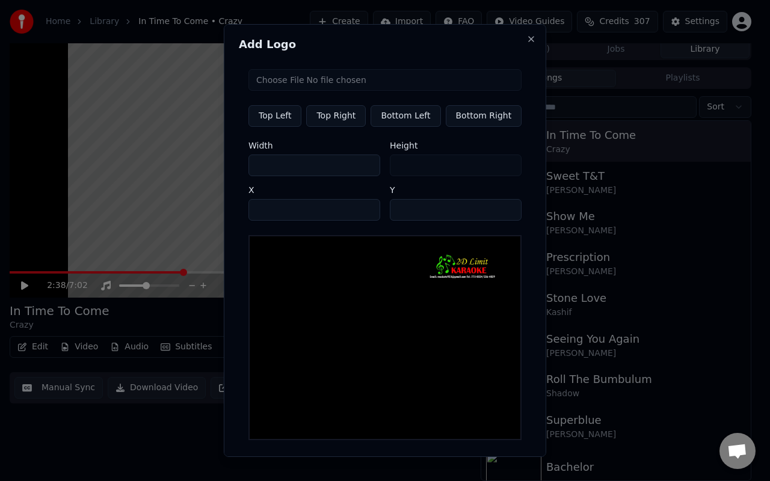
click at [363, 167] on input "***" at bounding box center [314, 166] width 132 height 22
type input "***"
type input "**"
click at [363, 167] on input "***" at bounding box center [314, 166] width 132 height 22
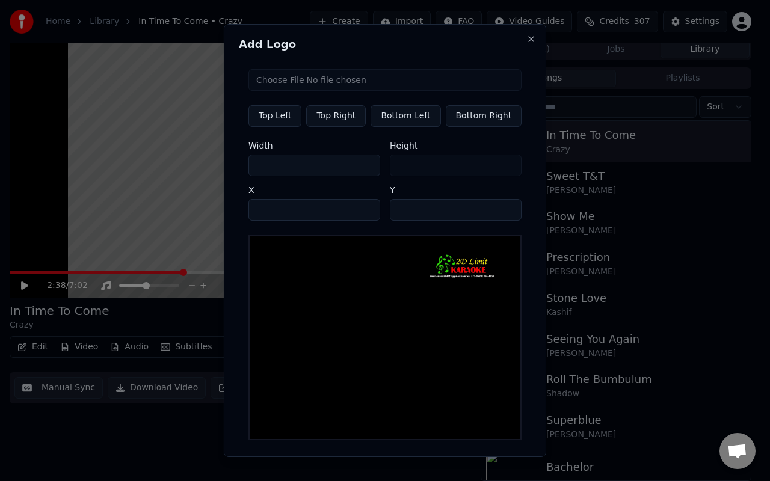
click at [363, 167] on input "***" at bounding box center [314, 166] width 132 height 22
type input "***"
type input "**"
click at [363, 167] on input "***" at bounding box center [314, 166] width 132 height 22
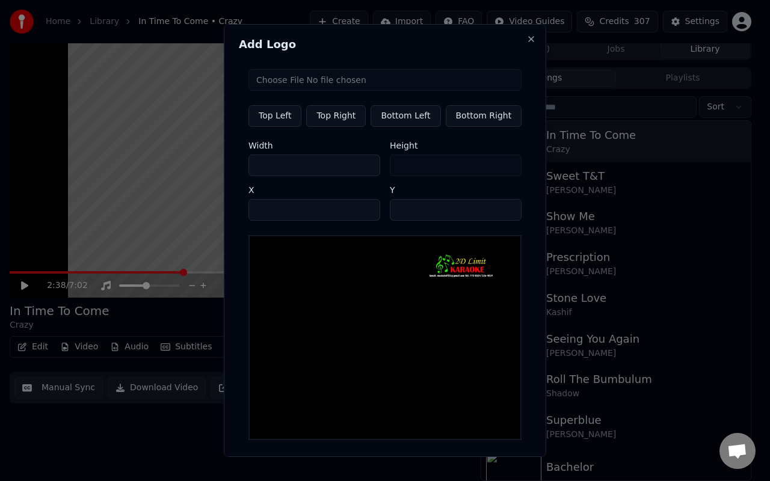
click at [363, 167] on input "***" at bounding box center [314, 166] width 132 height 22
type input "***"
type input "**"
type input "***"
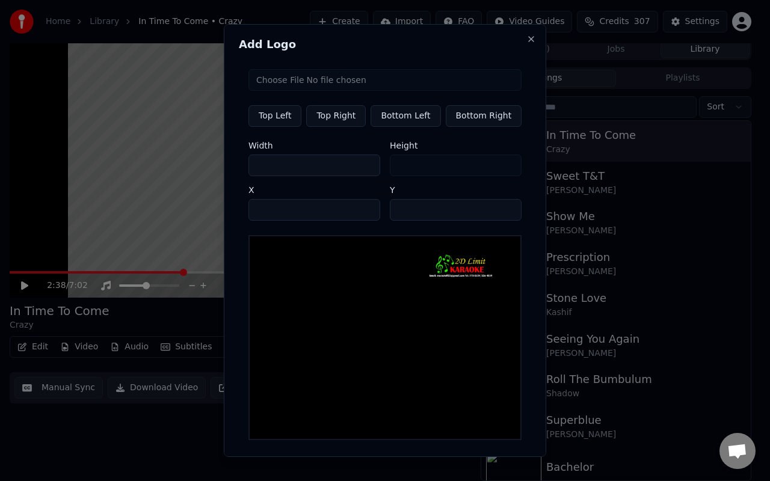
click at [363, 167] on input "***" at bounding box center [314, 166] width 132 height 22
click at [449, 164] on div "Height **" at bounding box center [456, 158] width 132 height 35
click at [448, 164] on div "Height **" at bounding box center [456, 158] width 132 height 35
click at [363, 212] on input "***" at bounding box center [314, 210] width 132 height 22
click at [362, 208] on input "***" at bounding box center [314, 210] width 132 height 22
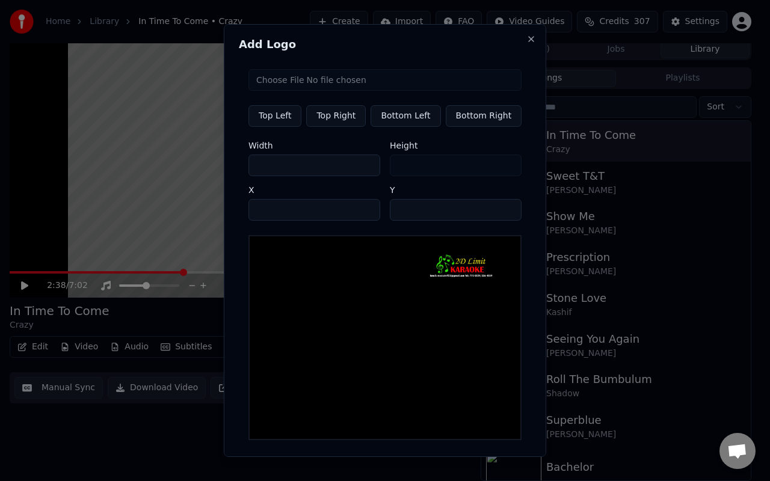
click at [362, 208] on input "***" at bounding box center [314, 210] width 132 height 22
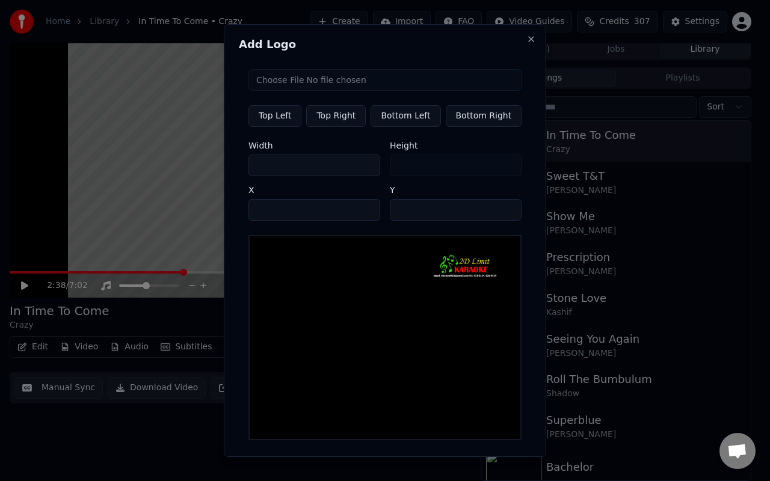
click at [362, 208] on input "***" at bounding box center [314, 210] width 132 height 22
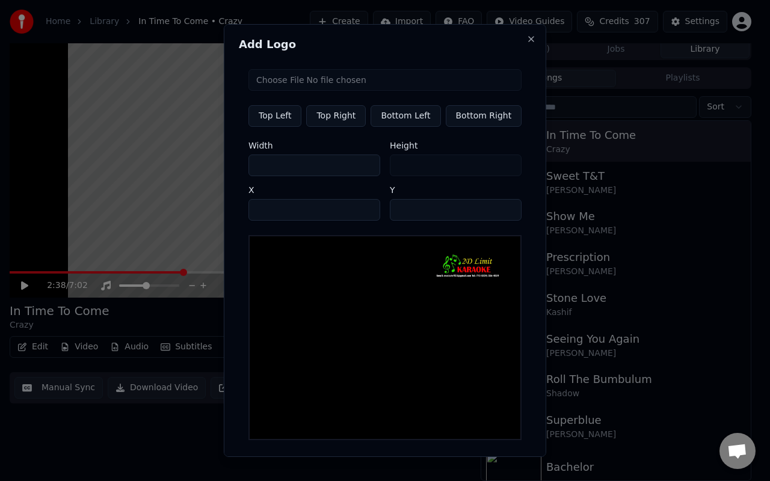
click at [362, 208] on input "***" at bounding box center [314, 210] width 132 height 22
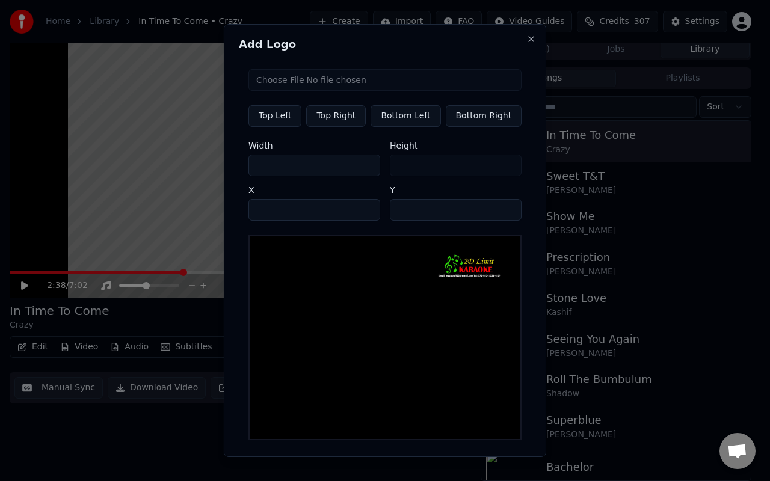
click at [362, 208] on input "***" at bounding box center [314, 210] width 132 height 22
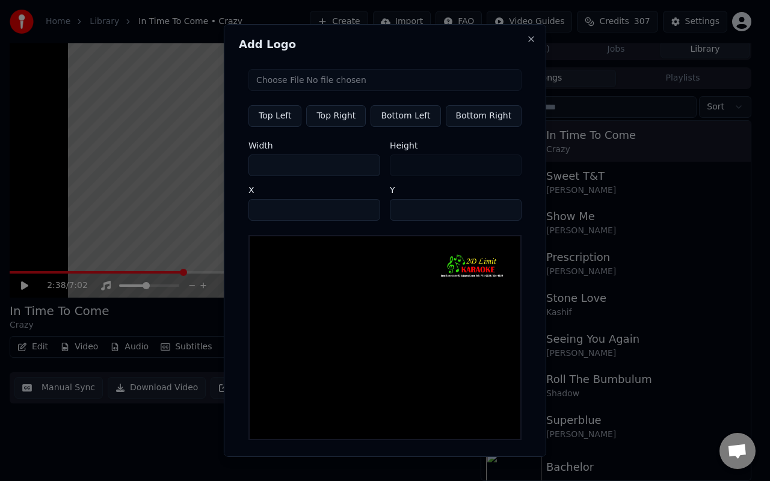
click at [362, 208] on input "***" at bounding box center [314, 210] width 132 height 22
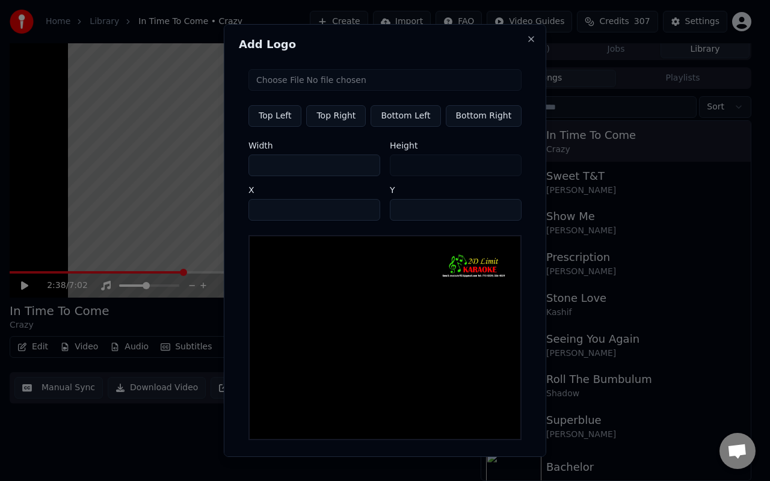
click at [362, 208] on input "***" at bounding box center [314, 210] width 132 height 22
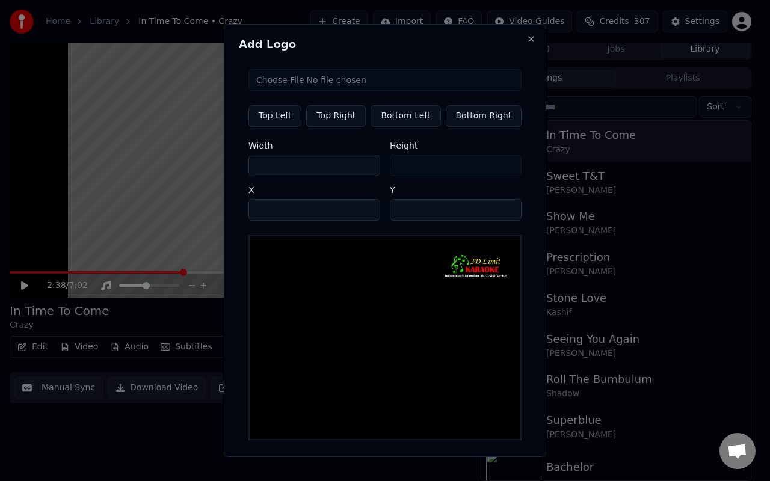
click at [362, 208] on input "***" at bounding box center [314, 210] width 132 height 22
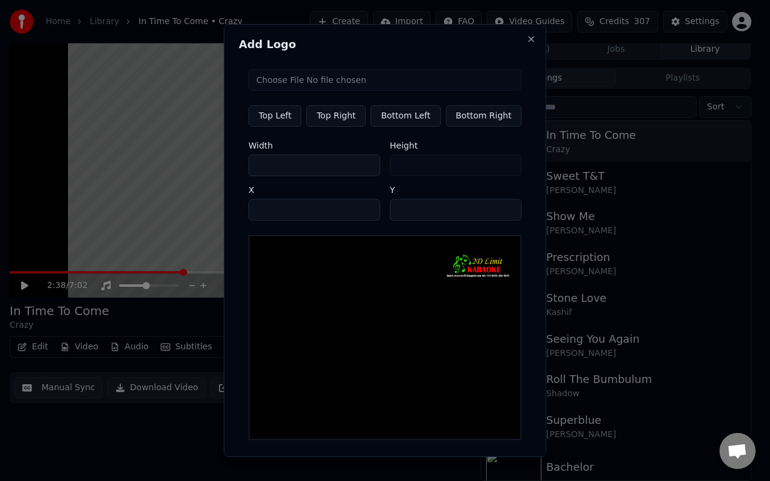
type input "***"
click at [362, 208] on input "***" at bounding box center [314, 210] width 132 height 22
click at [500, 214] on input "**" at bounding box center [456, 210] width 132 height 22
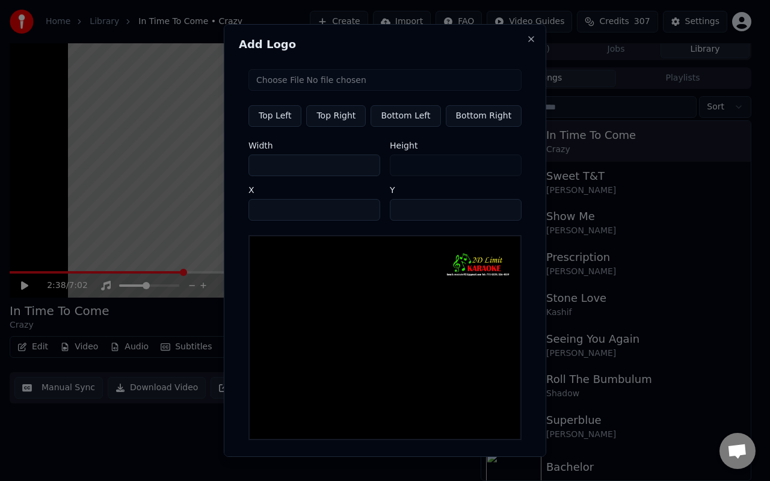
click at [500, 214] on input "**" at bounding box center [456, 210] width 132 height 22
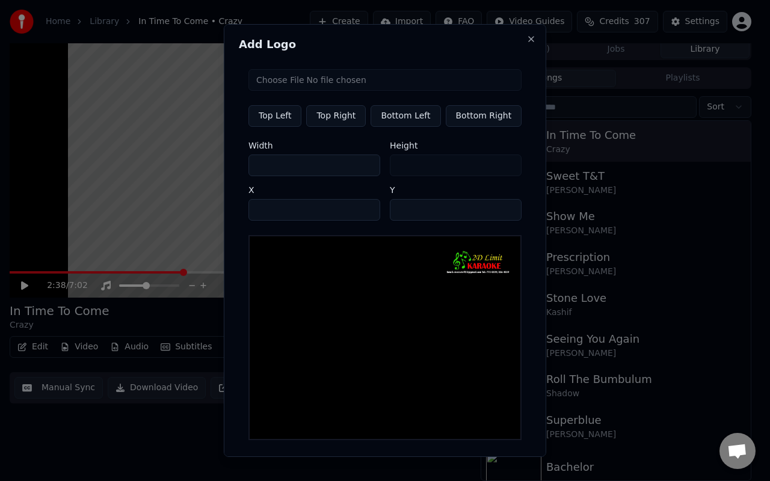
click at [500, 214] on input "**" at bounding box center [456, 210] width 132 height 22
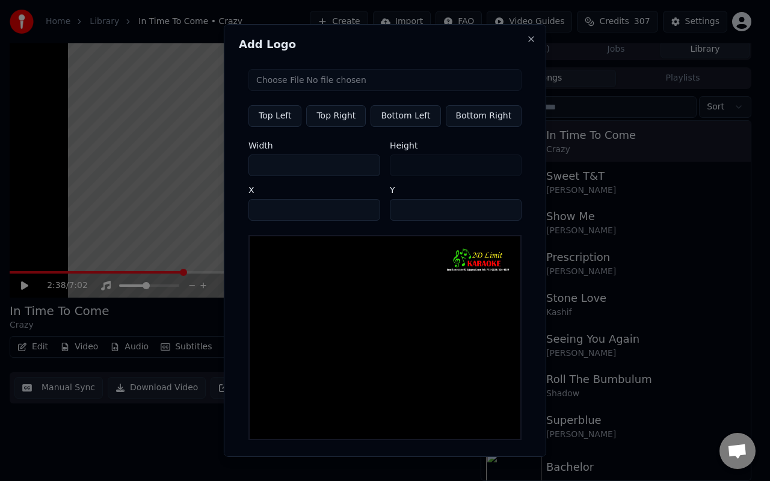
click at [500, 214] on input "**" at bounding box center [456, 210] width 132 height 22
type input "**"
click at [500, 214] on input "**" at bounding box center [456, 210] width 132 height 22
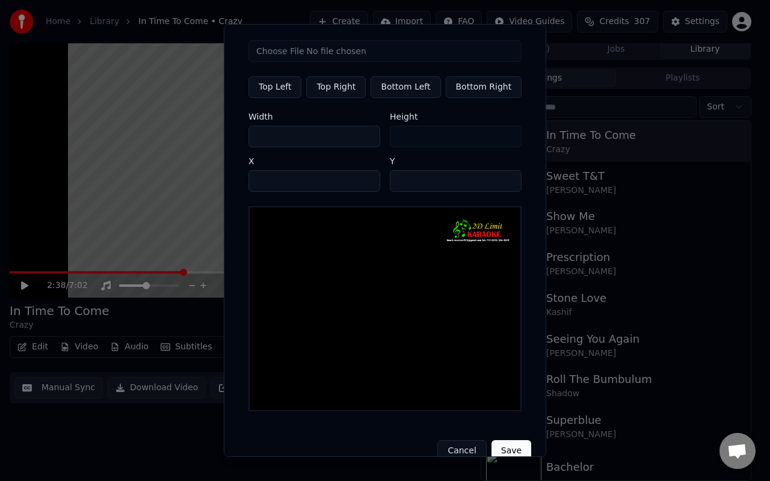
scroll to position [43, 0]
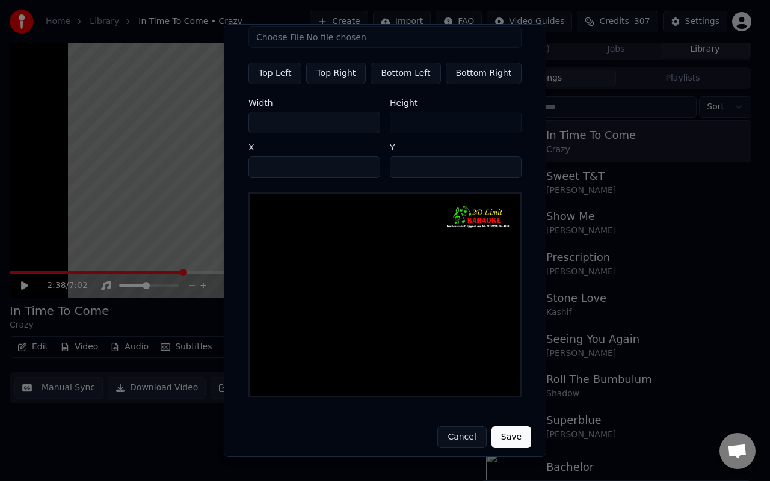
click at [509, 407] on button "Save" at bounding box center [511, 438] width 40 height 22
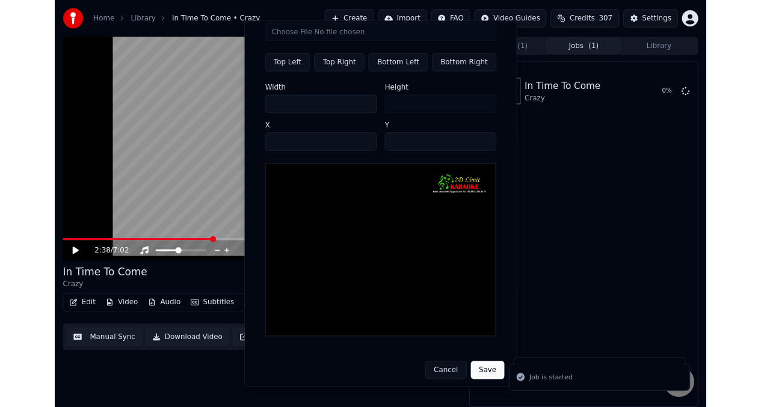
scroll to position [0, 0]
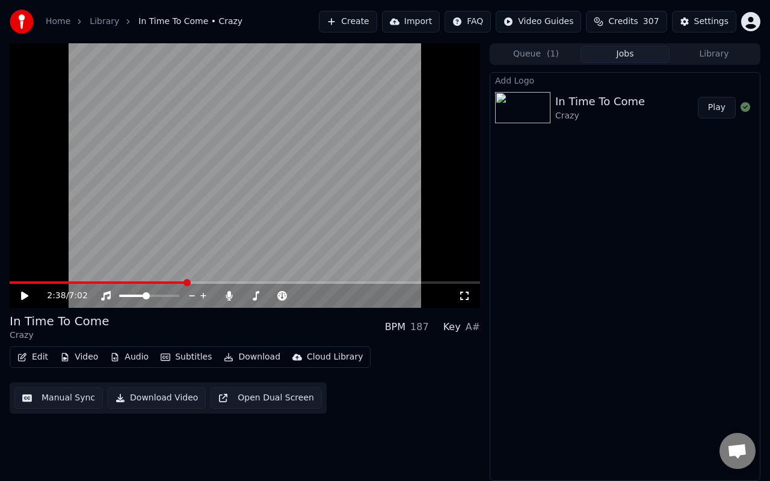
click at [719, 112] on button "Play" at bounding box center [717, 108] width 38 height 22
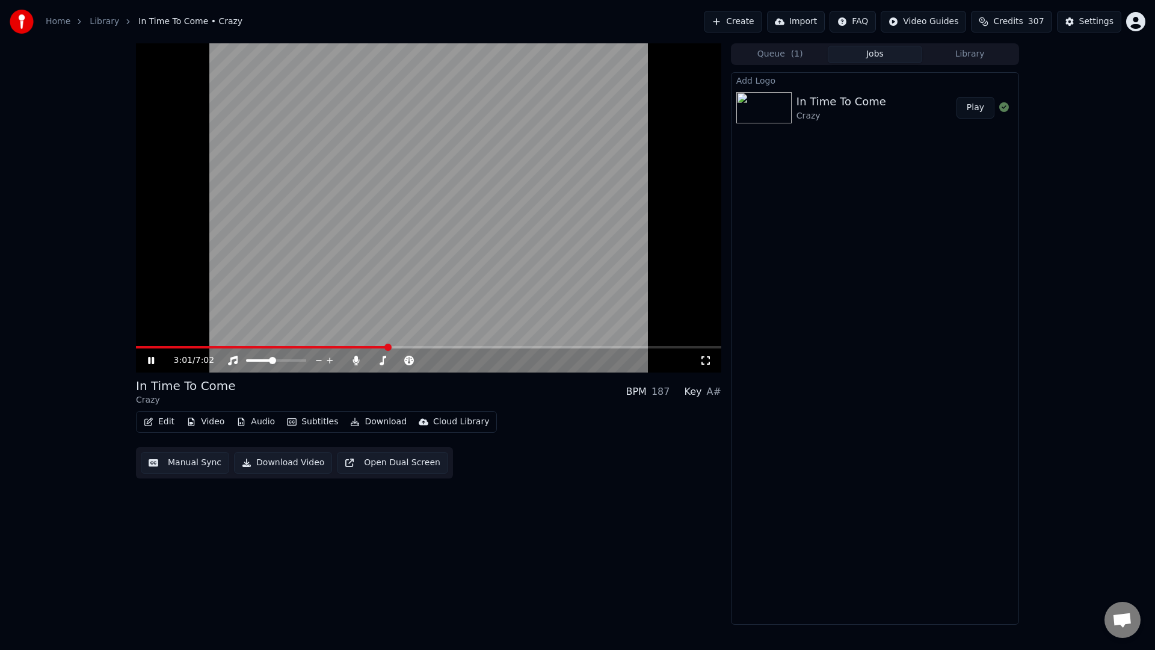
click at [374, 344] on video at bounding box center [428, 207] width 585 height 329
click at [376, 346] on span at bounding box center [262, 347] width 252 height 2
click at [208, 287] on video at bounding box center [428, 207] width 585 height 329
click at [371, 346] on span at bounding box center [253, 347] width 235 height 2
click at [635, 285] on video at bounding box center [428, 207] width 585 height 329
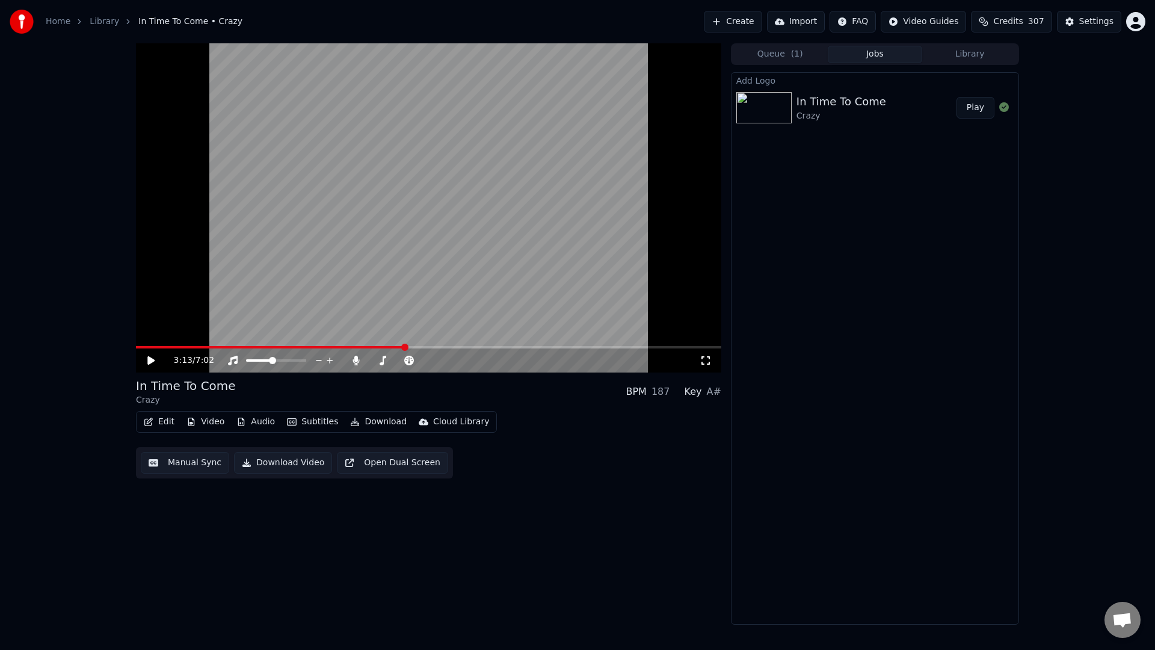
click at [274, 407] on button "Download Video" at bounding box center [283, 463] width 98 height 22
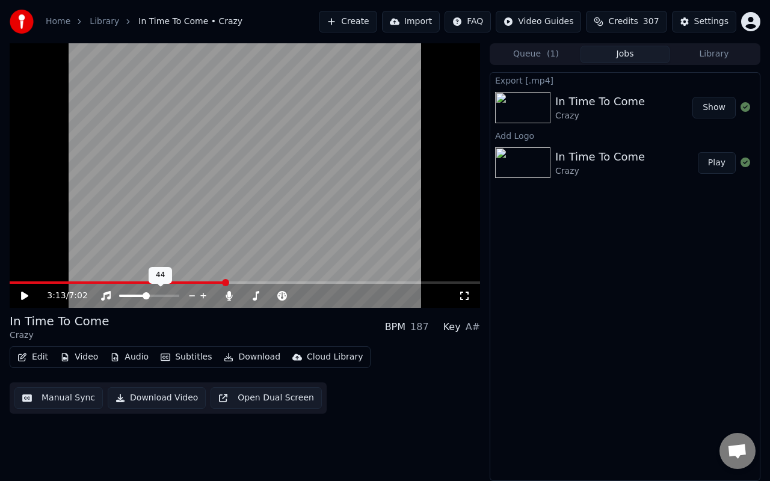
click at [182, 299] on div at bounding box center [160, 296] width 97 height 12
click at [105, 293] on icon at bounding box center [106, 296] width 10 height 10
click at [105, 294] on icon at bounding box center [106, 296] width 12 height 10
click at [227, 298] on icon at bounding box center [229, 296] width 7 height 10
click at [29, 108] on video at bounding box center [245, 175] width 470 height 265
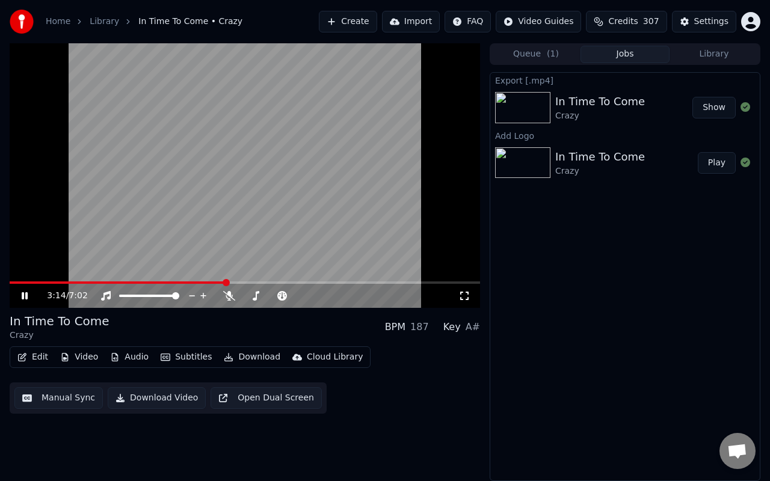
click at [39, 113] on video at bounding box center [245, 175] width 470 height 265
